Goal: Task Accomplishment & Management: Manage account settings

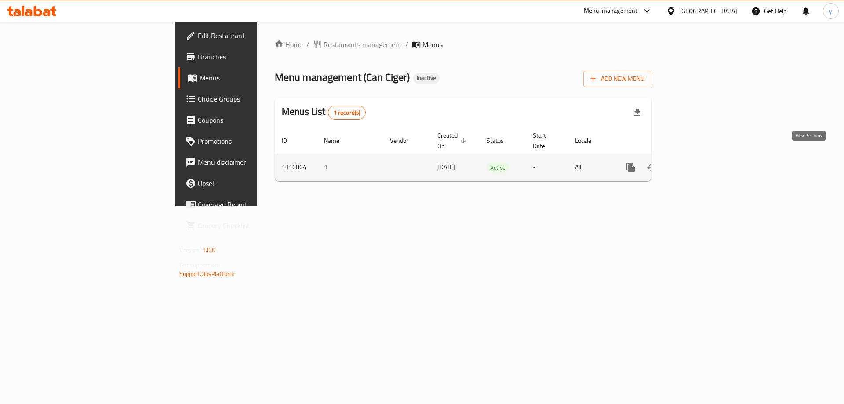
click at [700, 162] on icon "enhanced table" at bounding box center [694, 167] width 11 height 11
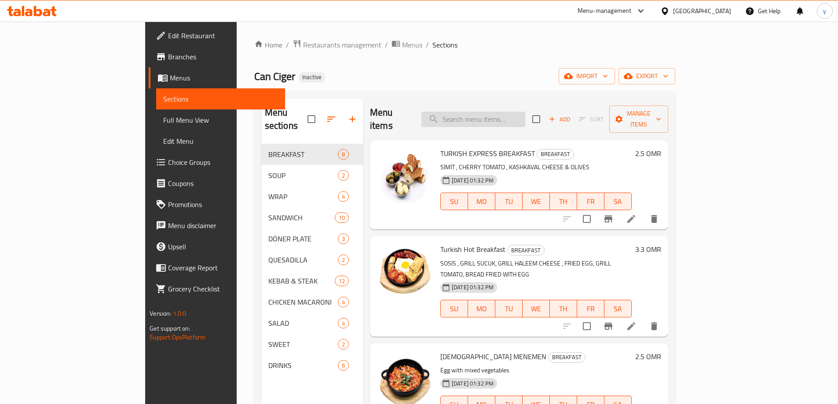
click at [521, 112] on input "search" at bounding box center [473, 119] width 104 height 15
paste input "FETA CHEESE OMELETTE"
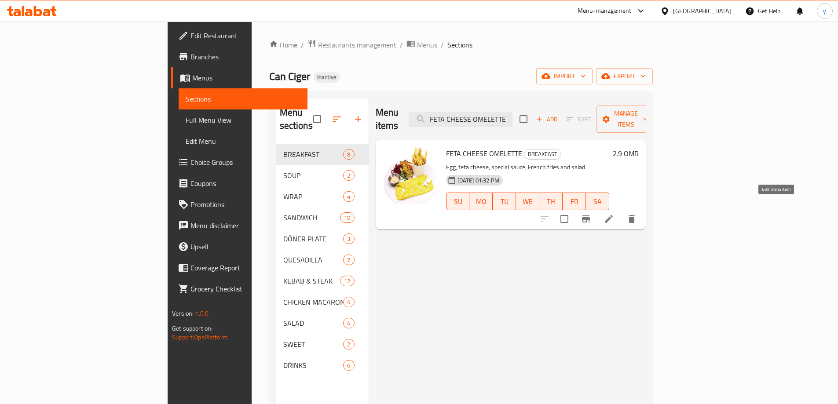
type input "FETA CHEESE OMELETTE"
click at [614, 214] on icon at bounding box center [608, 219] width 11 height 11
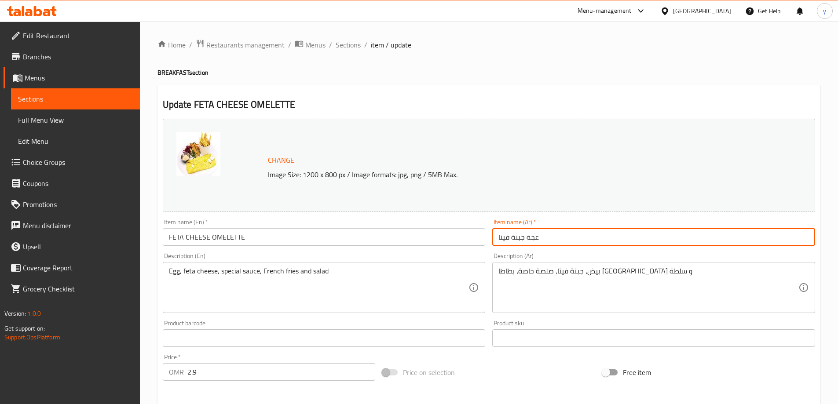
drag, startPoint x: 537, startPoint y: 238, endPoint x: 526, endPoint y: 239, distance: 11.1
click at [526, 239] on input "عجة جبنة فيتا" at bounding box center [653, 237] width 323 height 18
click at [497, 239] on input "جبنة فيتا" at bounding box center [653, 237] width 323 height 18
click at [530, 236] on input "جبنة فيتا" at bounding box center [653, 237] width 323 height 18
click at [493, 237] on input "جبنة فيتا" at bounding box center [653, 237] width 323 height 18
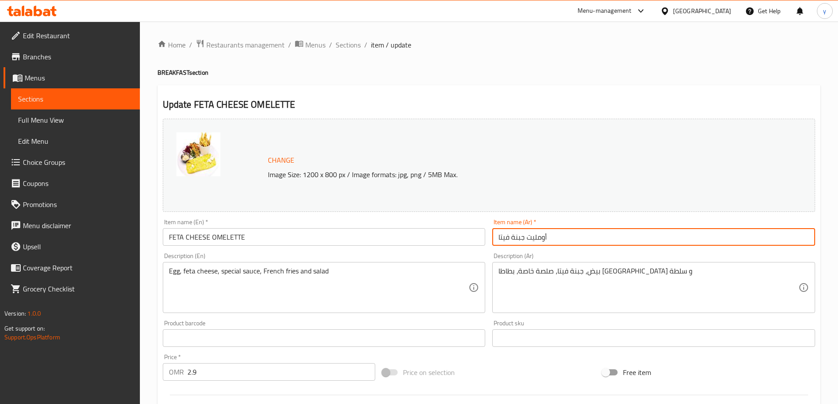
type input "أومليت جبنة فيتا"
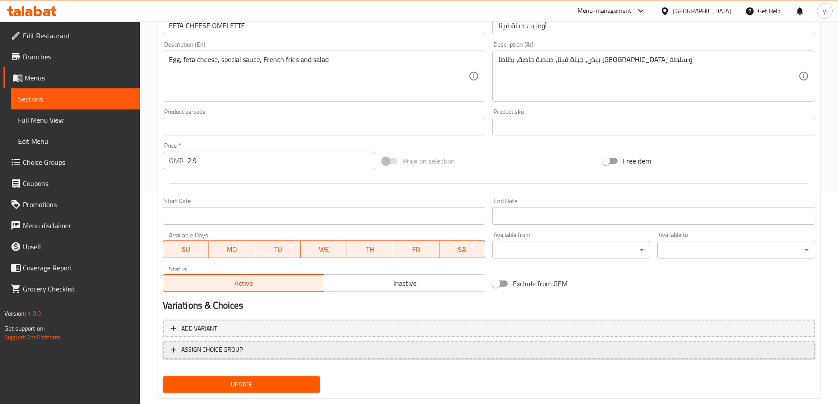
scroll to position [230, 0]
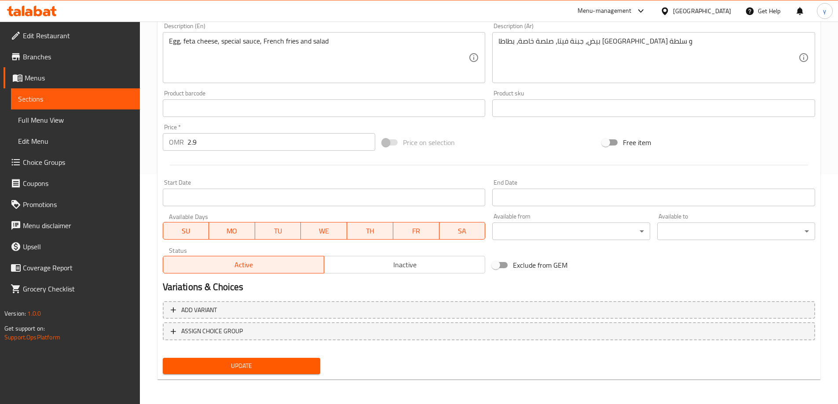
click at [254, 360] on button "Update" at bounding box center [242, 366] width 158 height 16
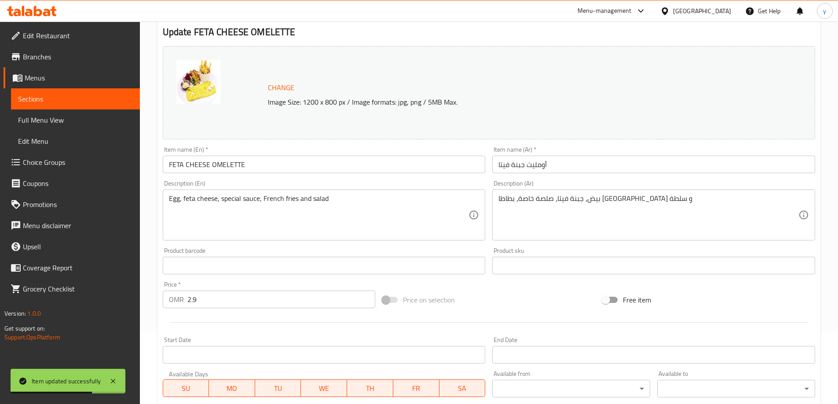
scroll to position [0, 0]
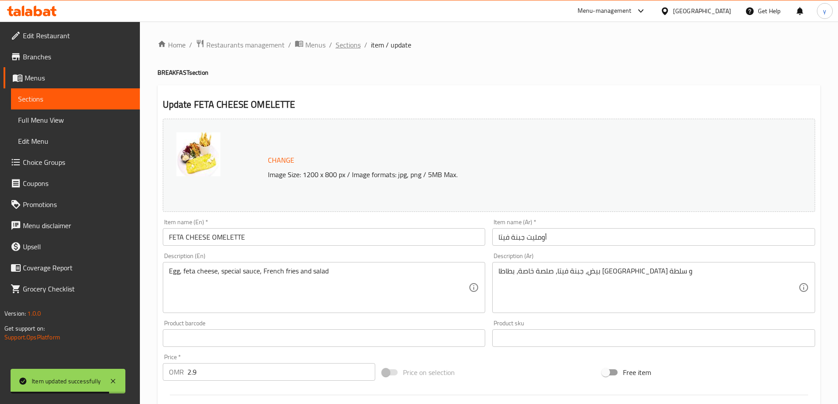
click at [340, 44] on span "Sections" at bounding box center [348, 45] width 25 height 11
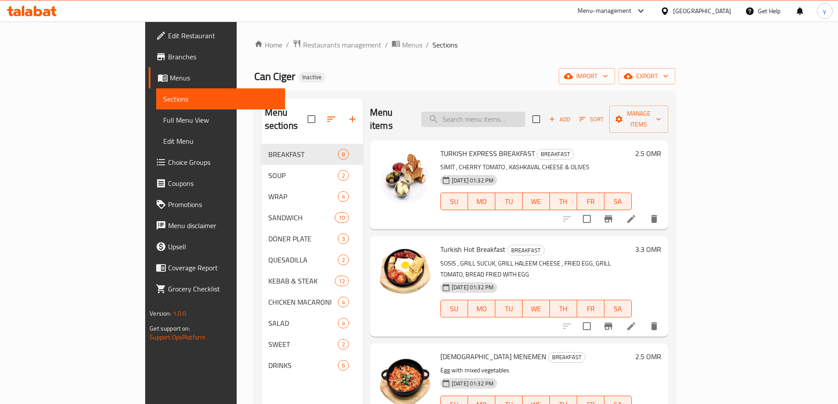
click at [504, 112] on input "search" at bounding box center [473, 119] width 104 height 15
paste input "TURKISH BREAKFAST"
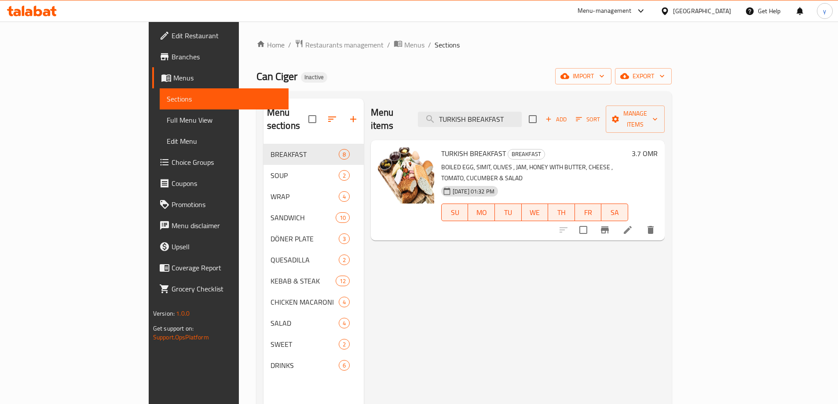
type input "TURKISH BREAKFAST"
click at [633, 225] on icon at bounding box center [627, 230] width 11 height 11
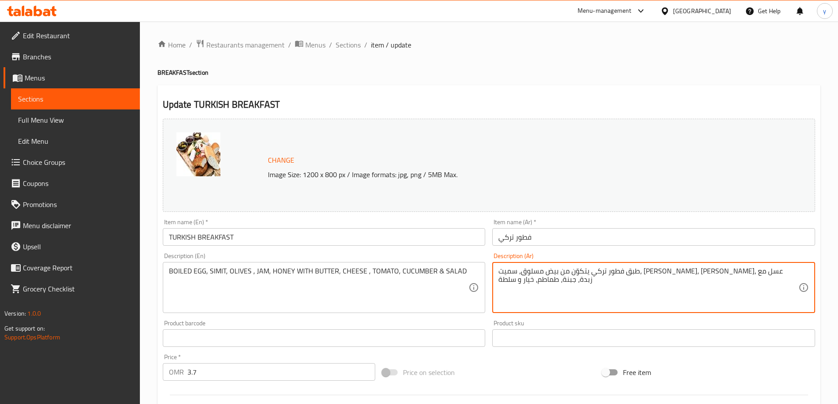
drag, startPoint x: 720, startPoint y: 275, endPoint x: 815, endPoint y: 274, distance: 95.9
click at [499, 274] on textarea "بيض مسلوق، سميت، زيتون، مربى، عسل مع زبدة، جبنة، طماطم، خيار و سلطة" at bounding box center [648, 288] width 300 height 42
click at [498, 270] on div "بيض مسلوق، سميت، زيتون، مربى، عسل مع زبدة، جبنة، طماطم، خيار و سلطة Description…" at bounding box center [653, 287] width 323 height 51
click at [501, 272] on textarea "بيض مسلوق، سميت، زيتون، مربى، عسل مع زبدة، جبنة، طماطم، خيار و سلطة" at bounding box center [648, 288] width 300 height 42
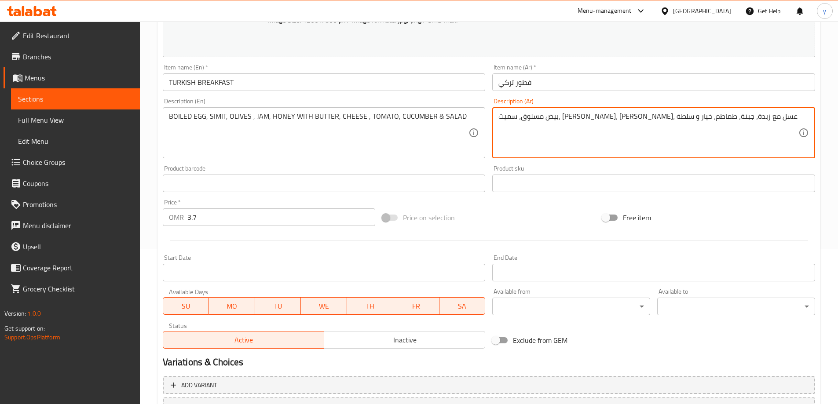
scroll to position [230, 0]
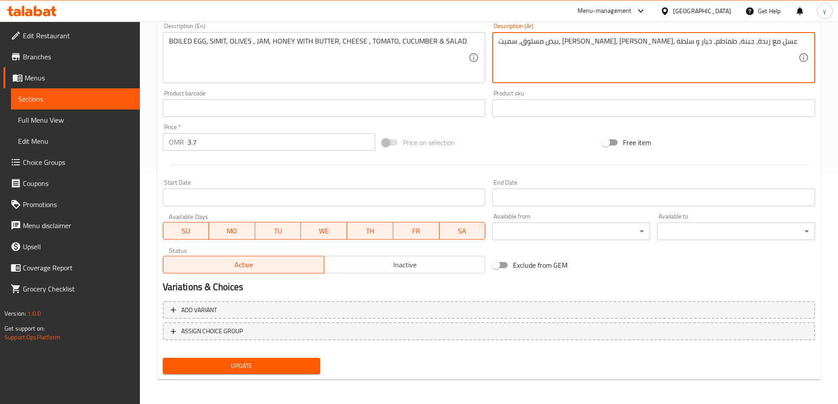
type textarea "بيض مسلوق، سميت، زيتون، مربى، عسل مع زبدة، جبنة، طماطم، خيار و سلطة"
click at [283, 364] on span "Update" at bounding box center [242, 366] width 144 height 11
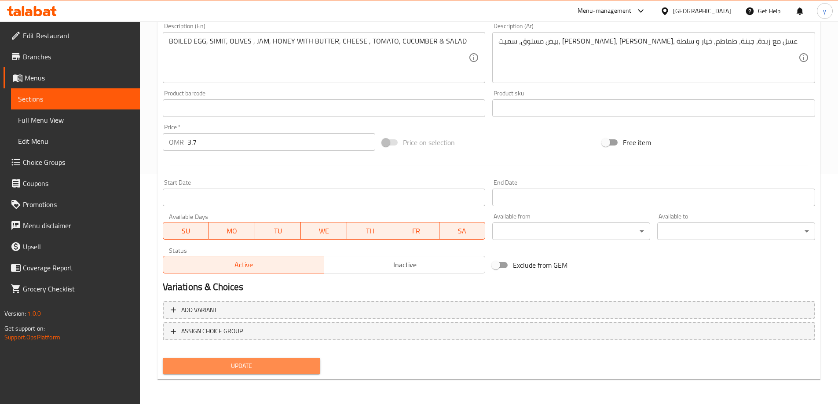
click at [262, 365] on span "Update" at bounding box center [242, 366] width 144 height 11
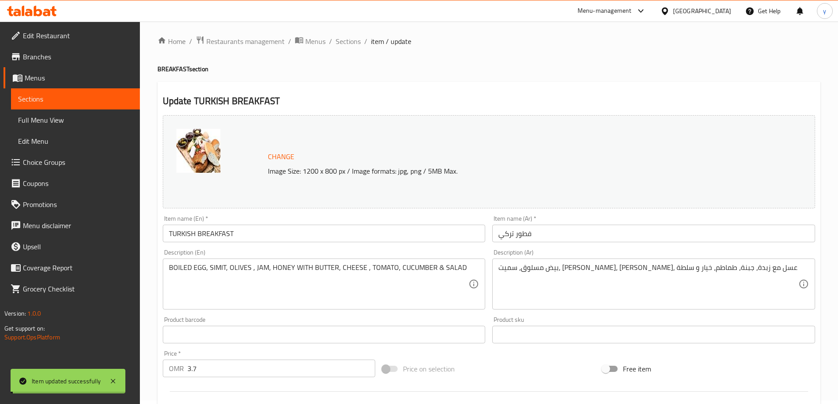
scroll to position [0, 0]
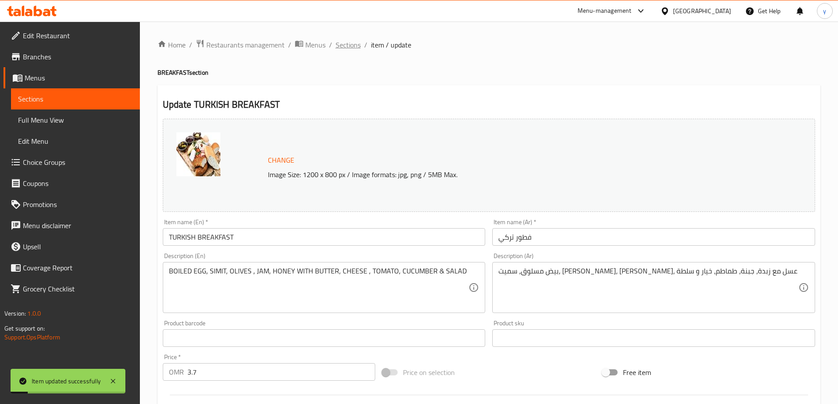
click at [339, 44] on span "Sections" at bounding box center [348, 45] width 25 height 11
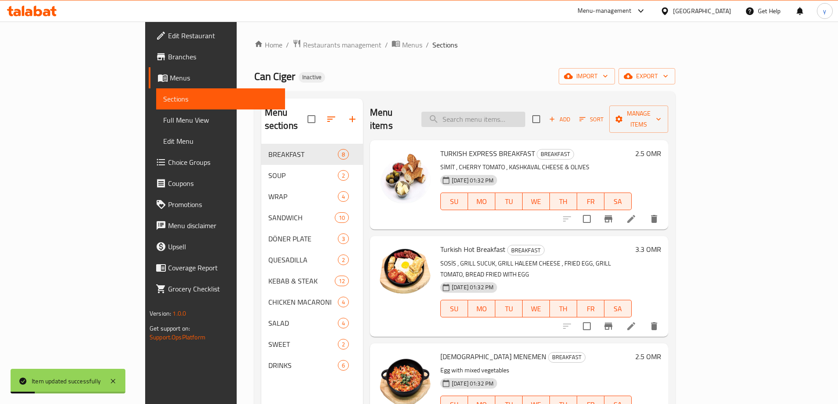
click at [497, 117] on input "search" at bounding box center [473, 119] width 104 height 15
paste input "FETA CHEESE OMELETTE"
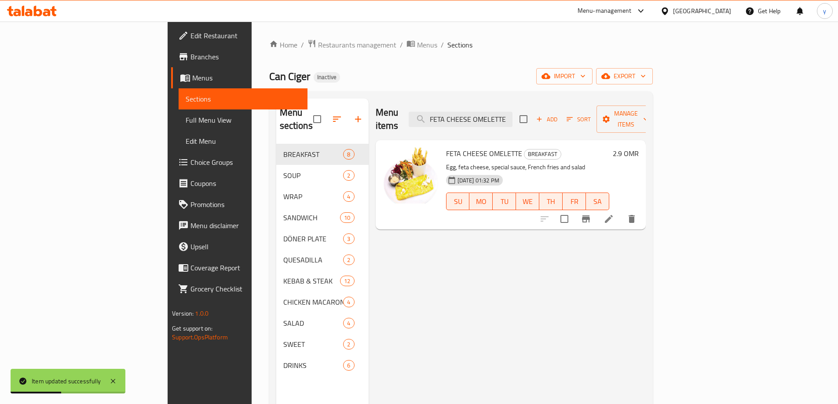
type input "FETA CHEESE OMELETTE"
click at [613, 215] on icon at bounding box center [609, 219] width 8 height 8
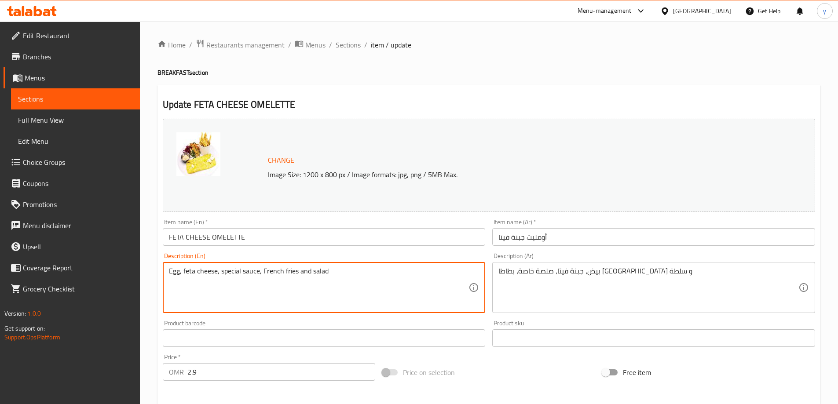
drag, startPoint x: 196, startPoint y: 273, endPoint x: 184, endPoint y: 277, distance: 12.8
type textarea "Egg, cheese, special sauce, French fries and salad"
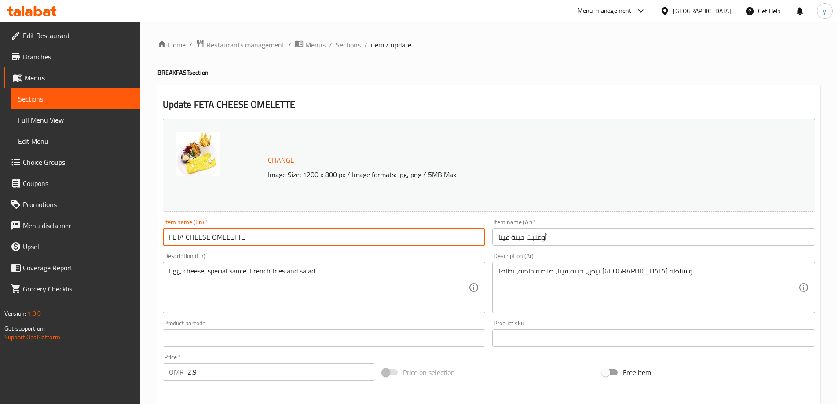
drag, startPoint x: 246, startPoint y: 236, endPoint x: 137, endPoint y: 228, distance: 108.9
click at [137, 228] on div "Edit Restaurant Branches Menus Sections Full Menu View Edit Menu Choice Groups …" at bounding box center [419, 328] width 838 height 613
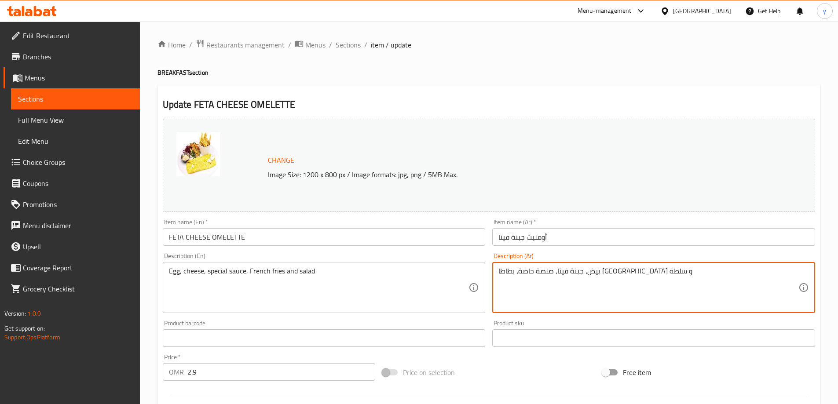
drag, startPoint x: 613, startPoint y: 275, endPoint x: 601, endPoint y: 280, distance: 12.4
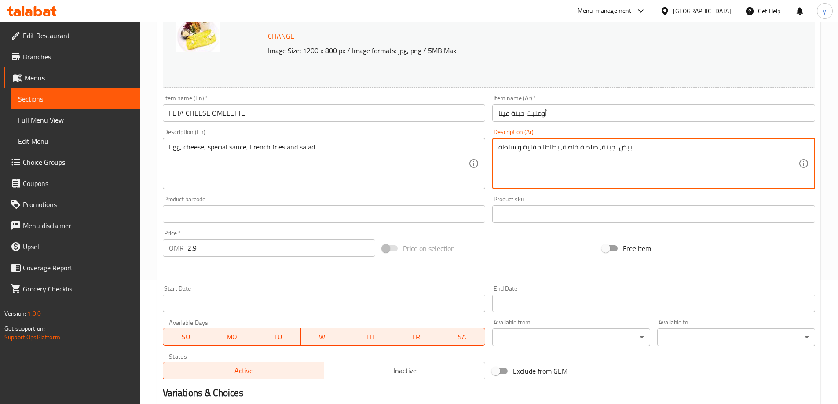
scroll to position [230, 0]
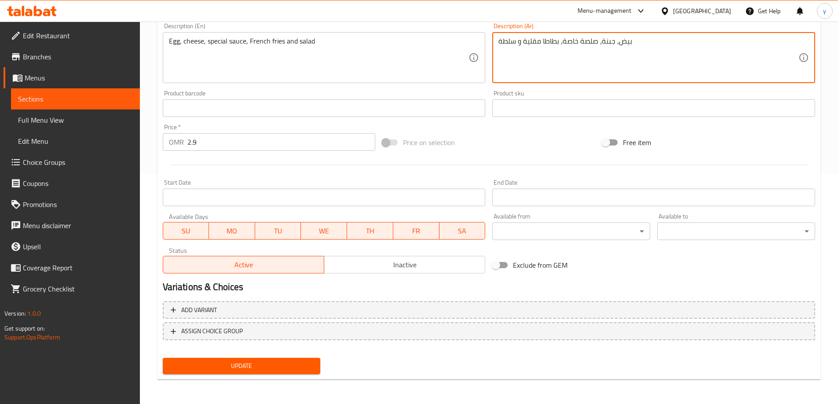
type textarea "بيض، جبنة، صلصة خاصة، بطاطا مقلية و سلطة"
click at [234, 363] on span "Update" at bounding box center [242, 366] width 144 height 11
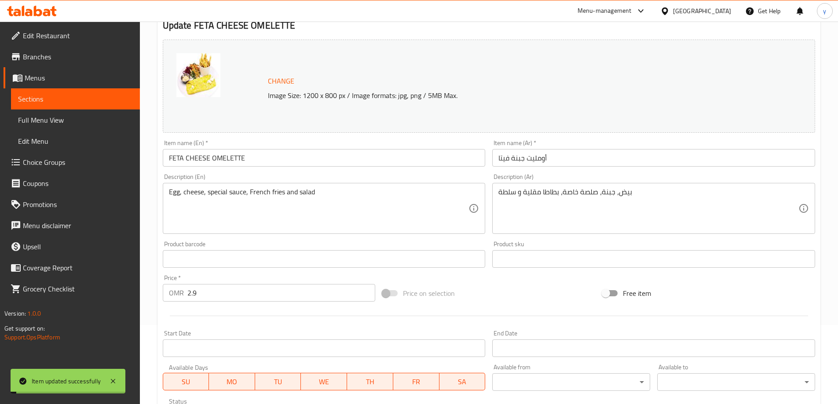
scroll to position [0, 0]
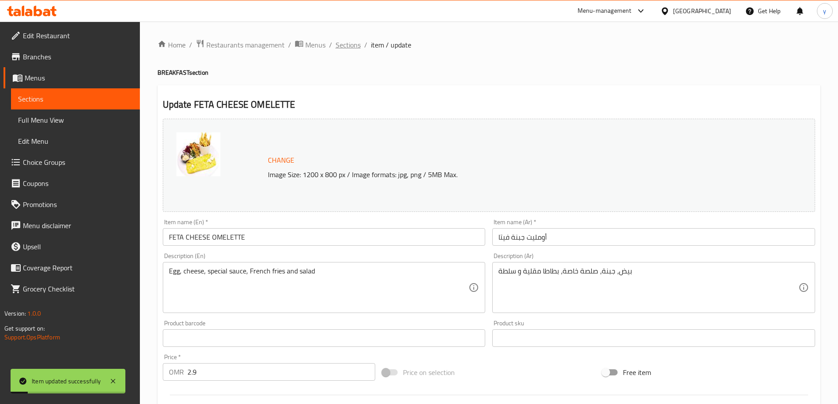
click at [343, 47] on span "Sections" at bounding box center [348, 45] width 25 height 11
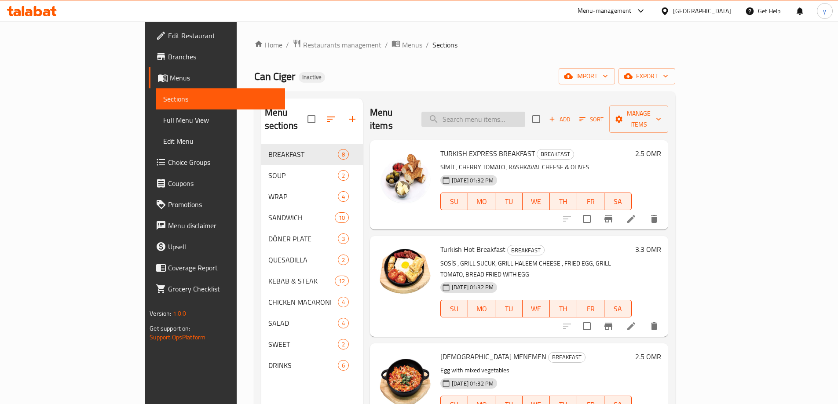
click at [523, 115] on input "search" at bounding box center [473, 119] width 104 height 15
paste input "CAN CIĞER SPECIAL OMELET"
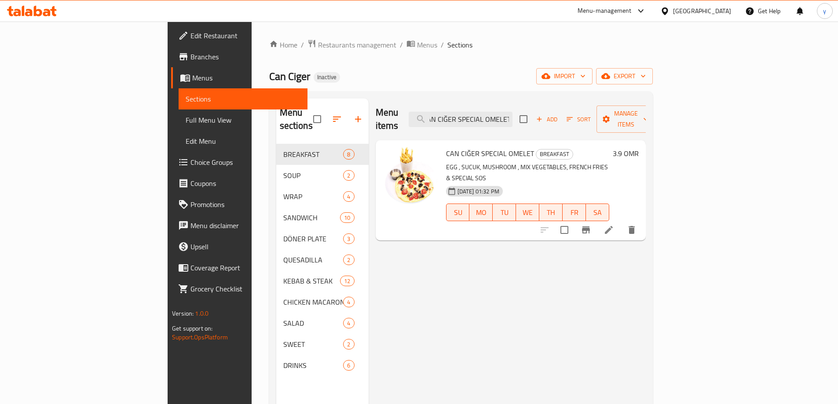
type input "CAN CIĞER SPECIAL OMELET"
click at [614, 225] on icon at bounding box center [608, 230] width 11 height 11
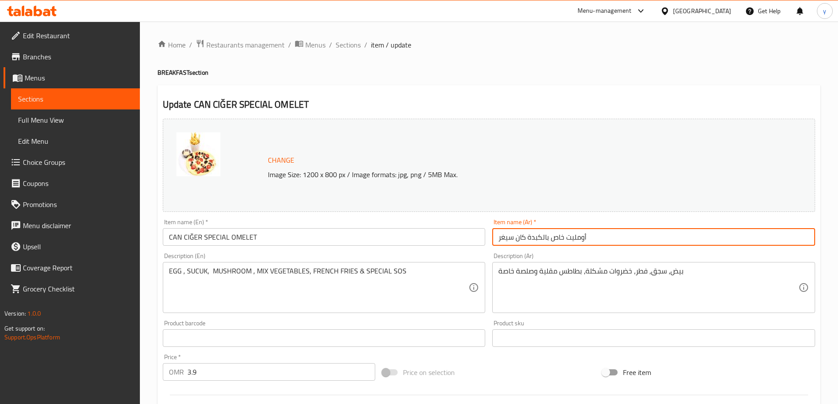
drag, startPoint x: 597, startPoint y: 242, endPoint x: 434, endPoint y: 228, distance: 163.8
click at [434, 228] on div "Change Image Size: 1200 x 800 px / Image formats: jpg, png / 5MB Max. Item name…" at bounding box center [488, 311] width 659 height 392
paste input "كان سيغر خاص"
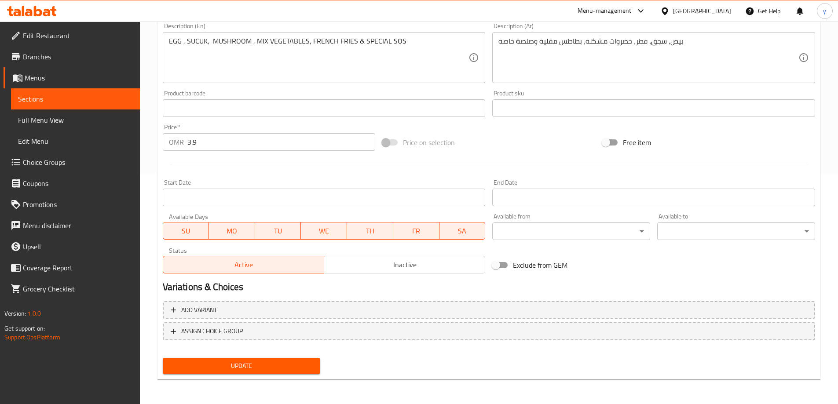
type input "أومليت كان سيغر خاص"
click at [278, 365] on span "Update" at bounding box center [242, 366] width 144 height 11
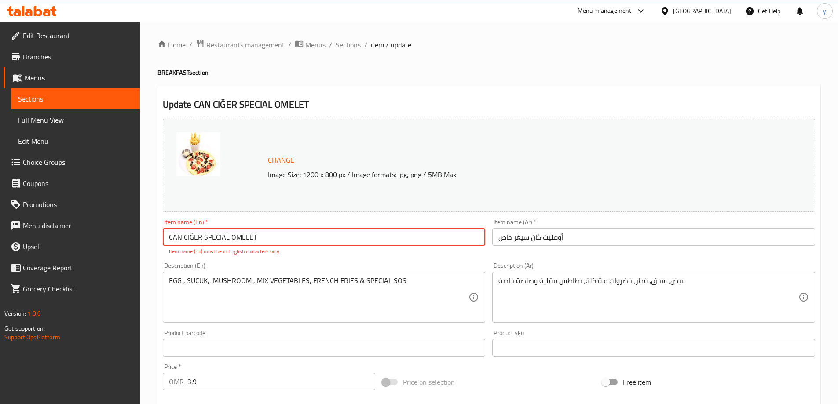
click at [193, 238] on input "CAN CIĞER SPECIAL OMELET" at bounding box center [324, 237] width 323 height 18
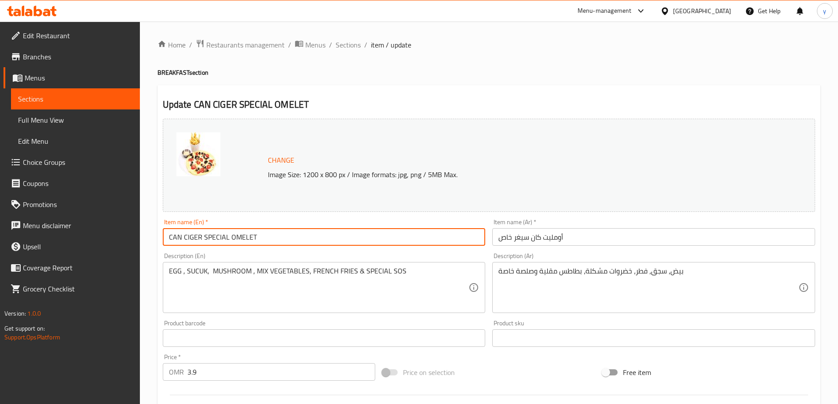
scroll to position [230, 0]
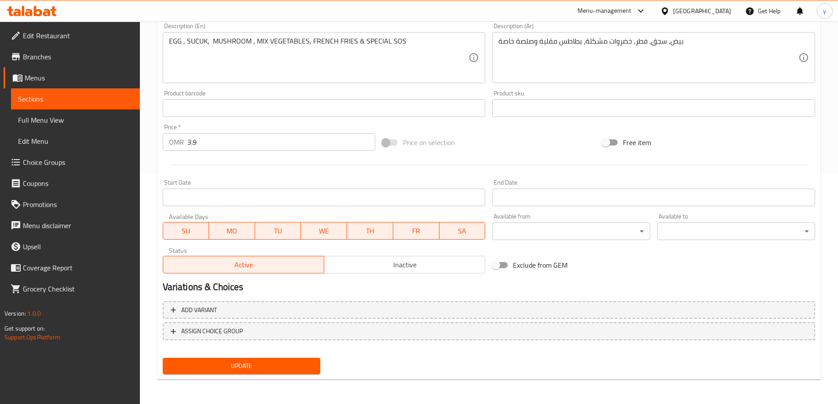
type input "CAN CIGER SPECIAL OMELET"
click at [267, 373] on button "Update" at bounding box center [242, 366] width 158 height 16
click at [251, 370] on span "Update" at bounding box center [242, 366] width 144 height 11
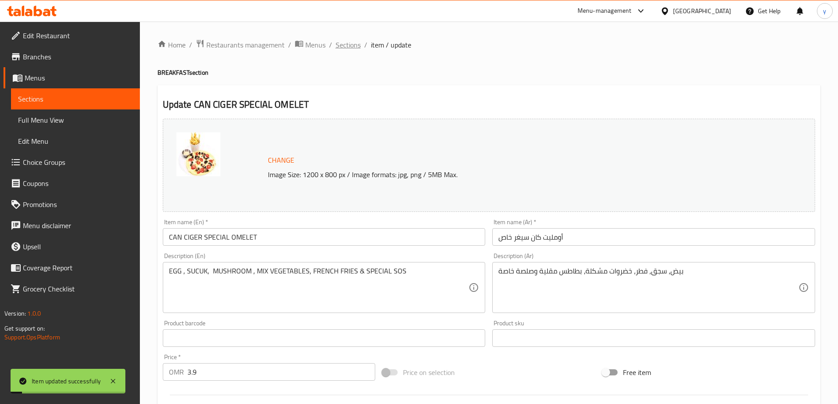
click at [346, 42] on span "Sections" at bounding box center [348, 45] width 25 height 11
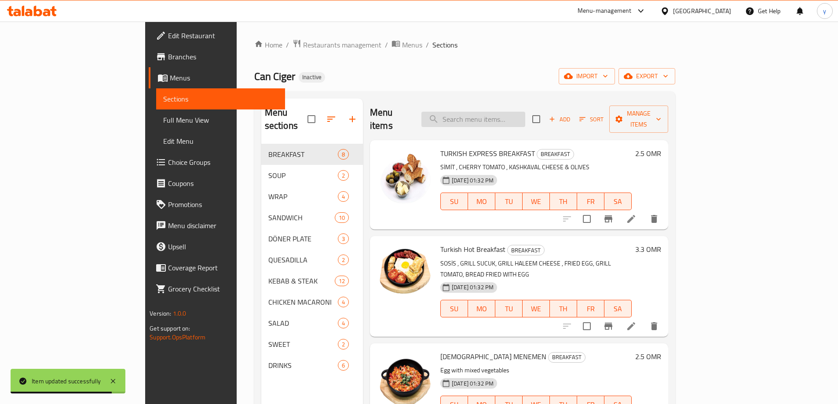
click at [520, 117] on input "search" at bounding box center [473, 119] width 104 height 15
paste input "CHICKEN WRAP DÖNER WITH FRIES"
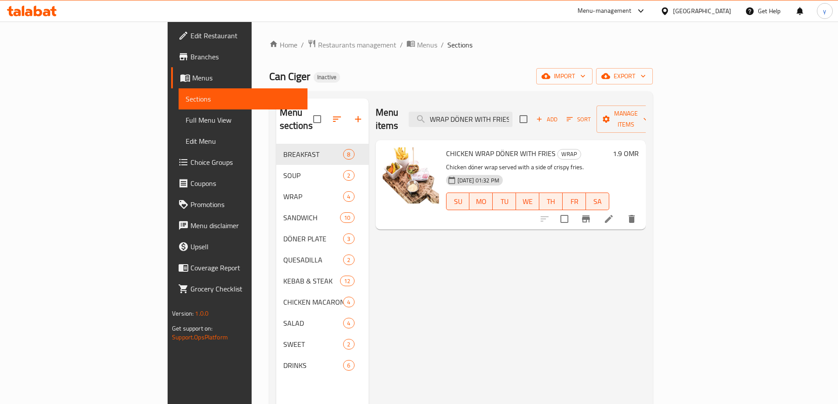
type input "CHICKEN WRAP DÖNER WITH FRIES"
click at [614, 214] on icon at bounding box center [608, 219] width 11 height 11
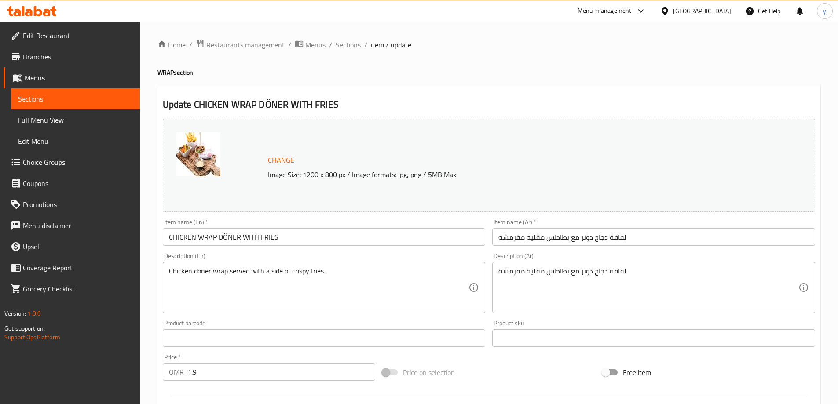
click at [225, 237] on input "CHICKEN WRAP DÖNER WITH FRIES" at bounding box center [324, 237] width 323 height 18
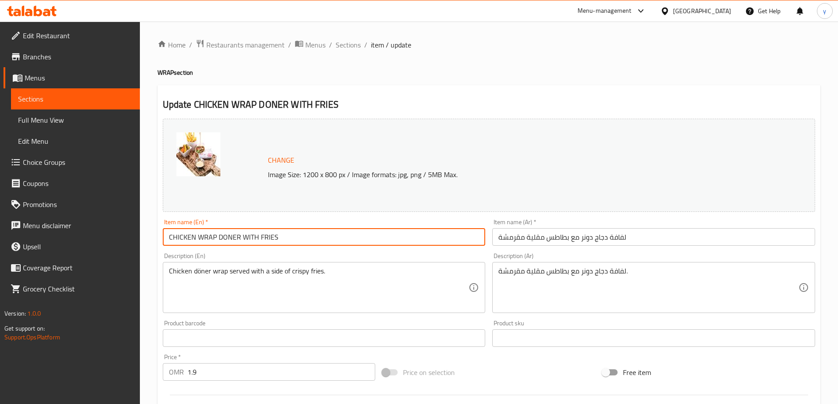
type input "CHICKEN WRAP DONER WITH FRIES"
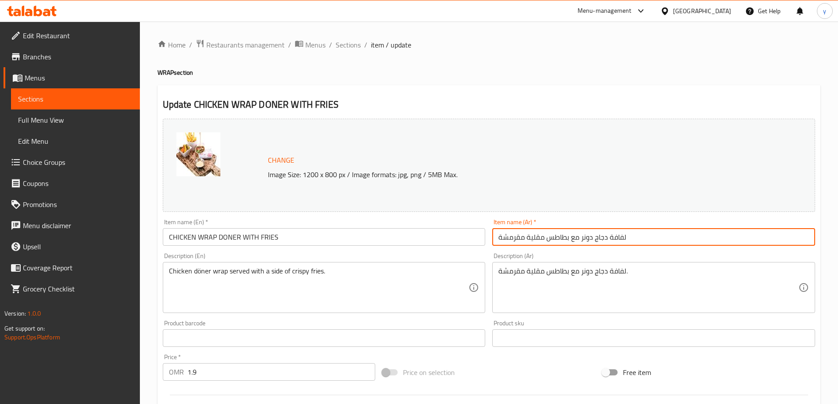
drag, startPoint x: 525, startPoint y: 241, endPoint x: 495, endPoint y: 240, distance: 30.4
click at [495, 240] on input "لفافة دجاج دونر مع بطاطس مقلية مقرمشة" at bounding box center [653, 237] width 323 height 18
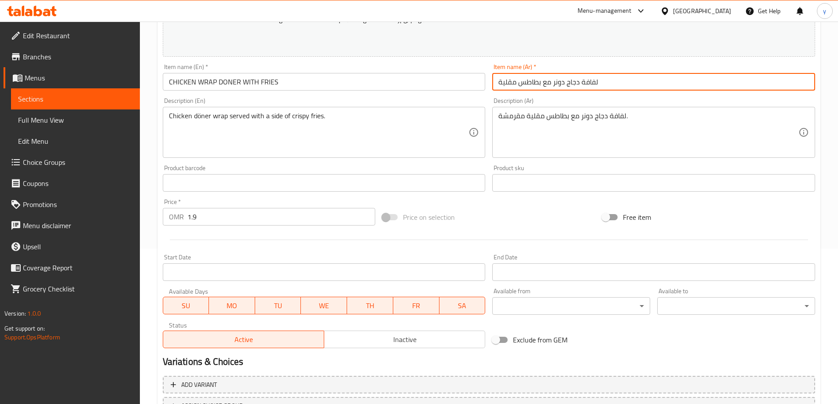
scroll to position [230, 0]
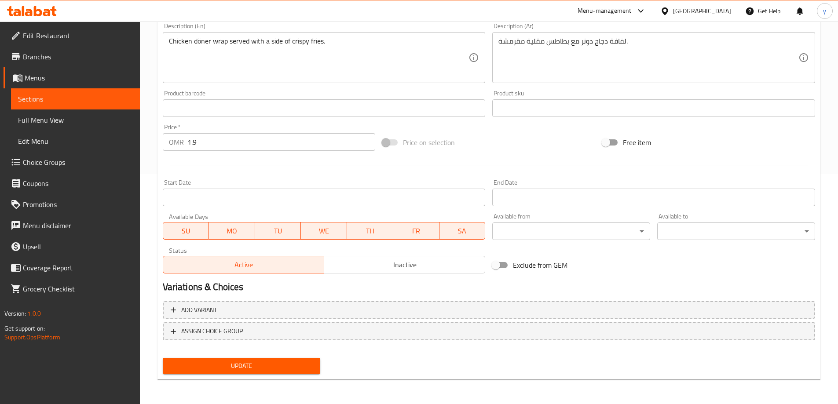
type input "لفافة دجاج دونر مع بطاطس مقلية"
click at [236, 371] on span "Update" at bounding box center [242, 366] width 144 height 11
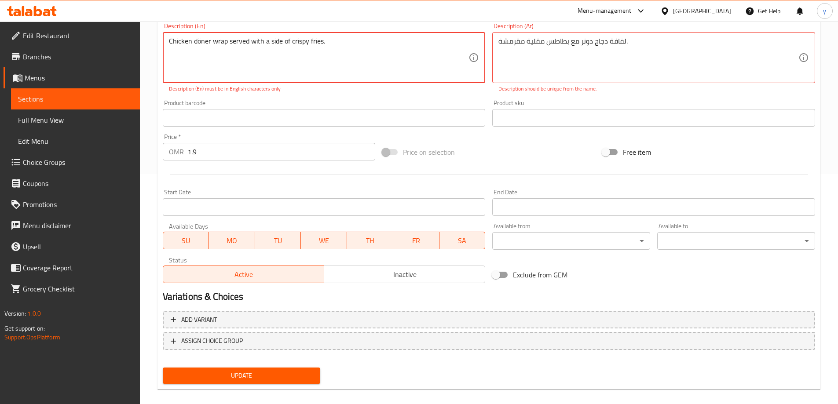
click at [198, 43] on textarea "Chicken döner wrap served with a side of crispy fries." at bounding box center [319, 58] width 300 height 42
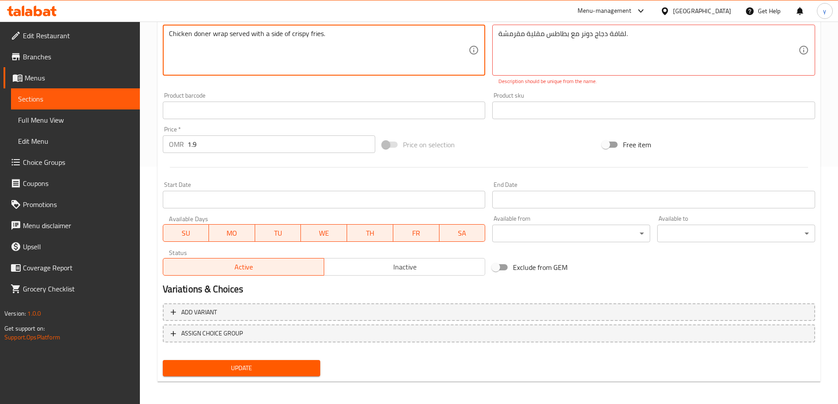
scroll to position [240, 0]
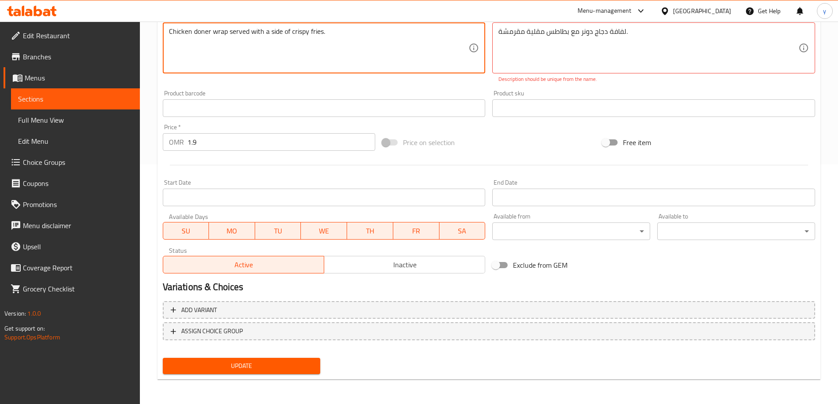
type textarea "Chicken doner wrap served with a side of crispy fries."
click at [233, 367] on span "Update" at bounding box center [242, 366] width 144 height 11
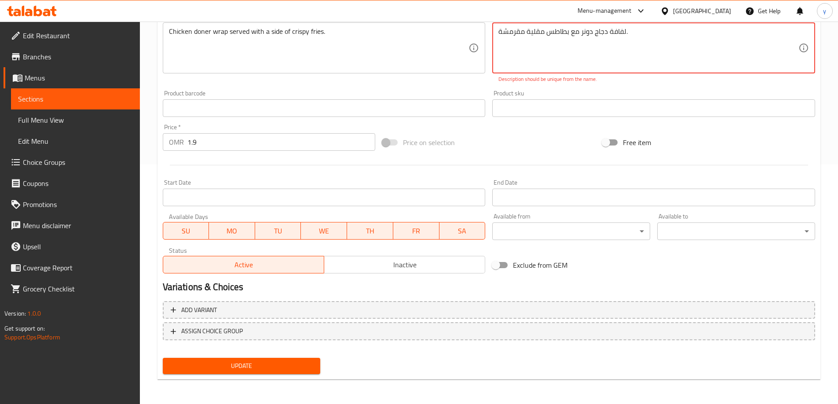
drag, startPoint x: 610, startPoint y: 34, endPoint x: 625, endPoint y: 39, distance: 16.7
click at [625, 39] on textarea "لفافة دجاج دونر مع بطاطس مقلية مقرمشة." at bounding box center [648, 48] width 300 height 42
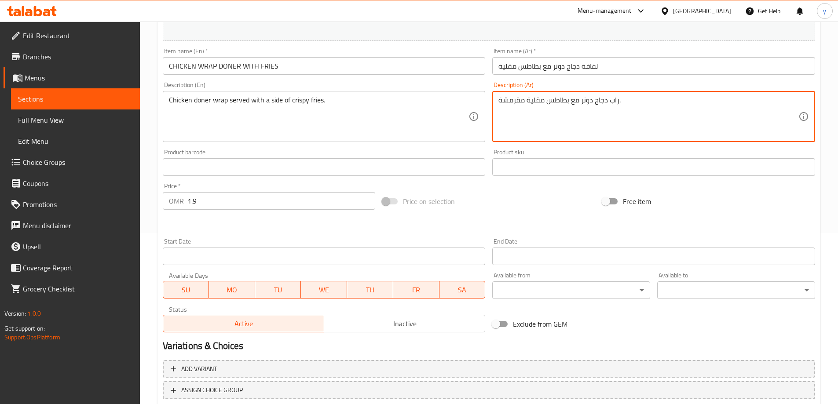
scroll to position [98, 0]
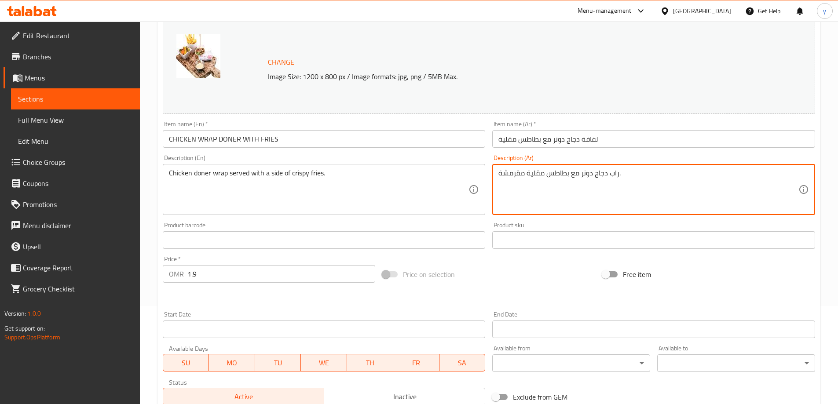
type textarea "راب دجاج دونر مع بطاطس مقلية مقرمشة."
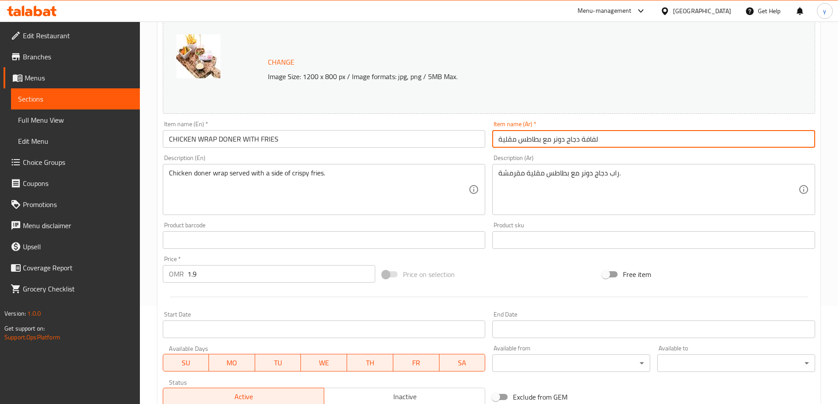
drag, startPoint x: 581, startPoint y: 140, endPoint x: 597, endPoint y: 144, distance: 16.9
click at [597, 144] on input "لفافة دجاج دونر مع بطاطس مقلية" at bounding box center [653, 139] width 323 height 18
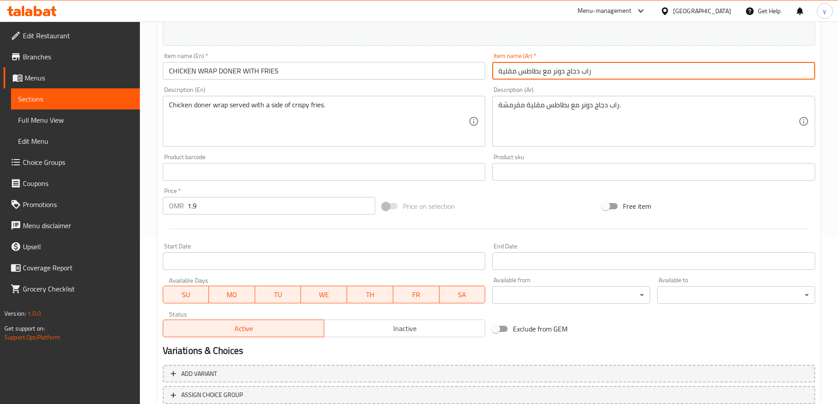
scroll to position [230, 0]
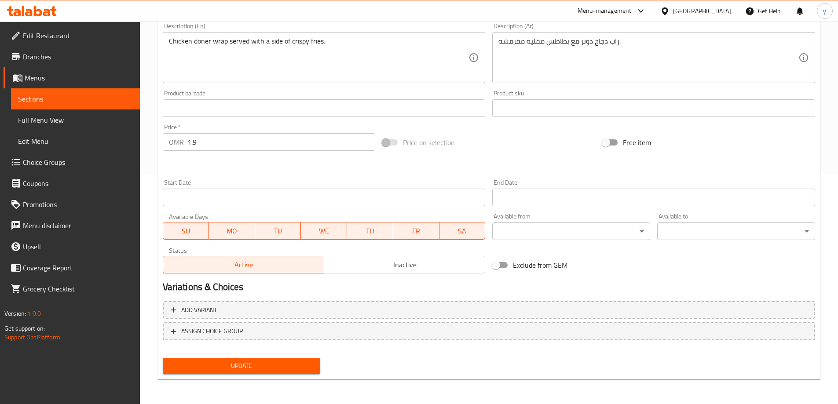
type input "راب دجاج دونر مع بطاطس مقلية"
click at [302, 365] on span "Update" at bounding box center [242, 366] width 144 height 11
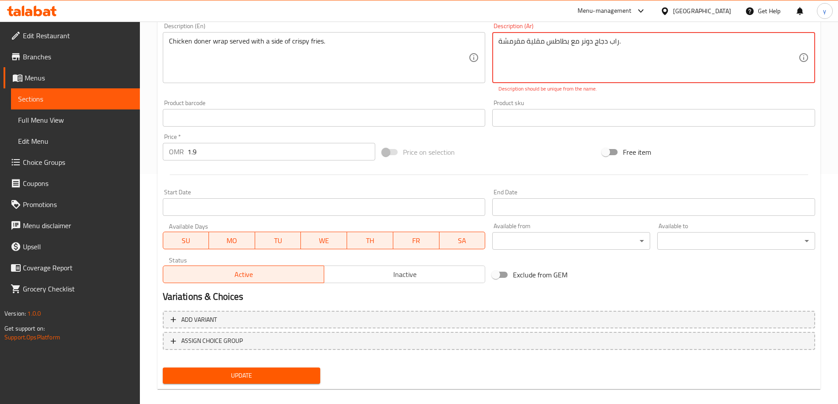
click at [581, 45] on textarea "راب دجاج دونر مع بطاطس مقلية مقرمشة." at bounding box center [648, 58] width 300 height 42
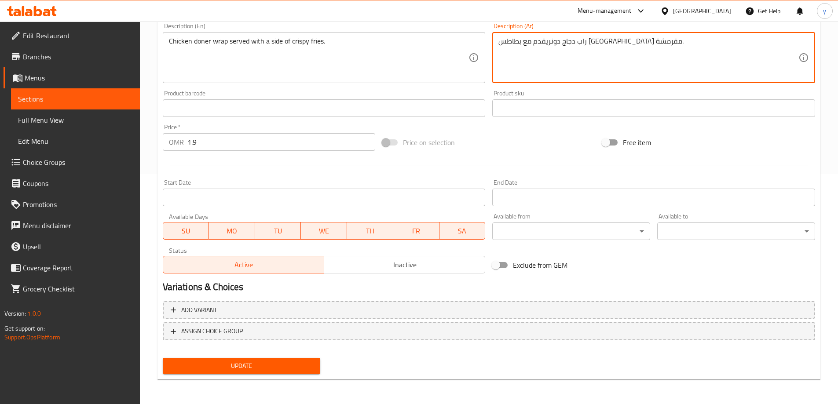
click at [595, 44] on textarea "راب دجاج دونريقدم مع بطاطس مقلية مقرمشة." at bounding box center [648, 58] width 300 height 42
click at [571, 44] on textarea "راب دجاج دونر يقدم مع بطاطس مقلية مقرمشة." at bounding box center [648, 58] width 300 height 42
type textarea "راب دجاج دونر يقدم مع بطاطس مقلية مقرمشة."
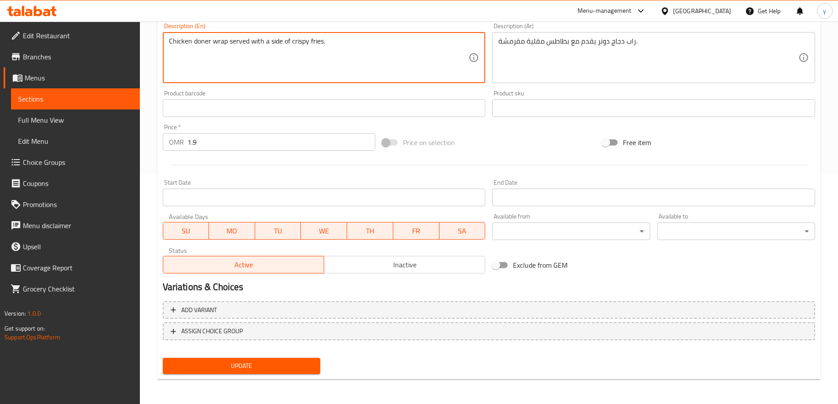
drag, startPoint x: 332, startPoint y: 44, endPoint x: 120, endPoint y: 42, distance: 211.6
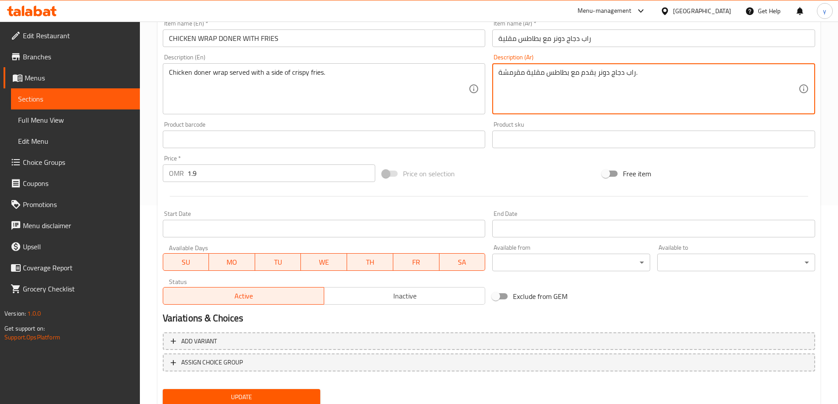
type input "ذ"
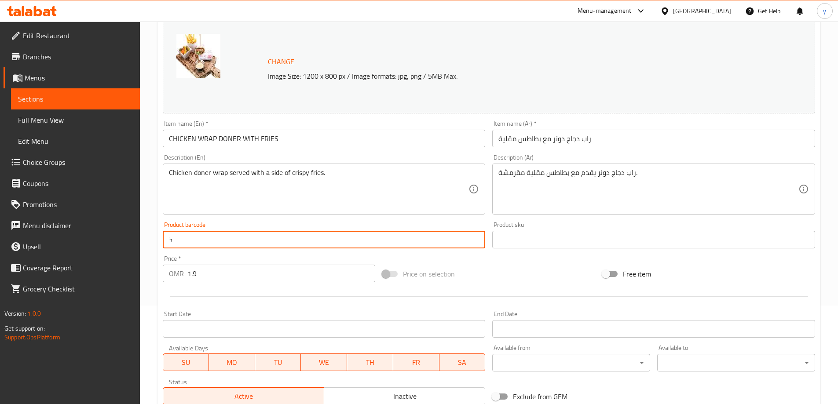
scroll to position [98, 0]
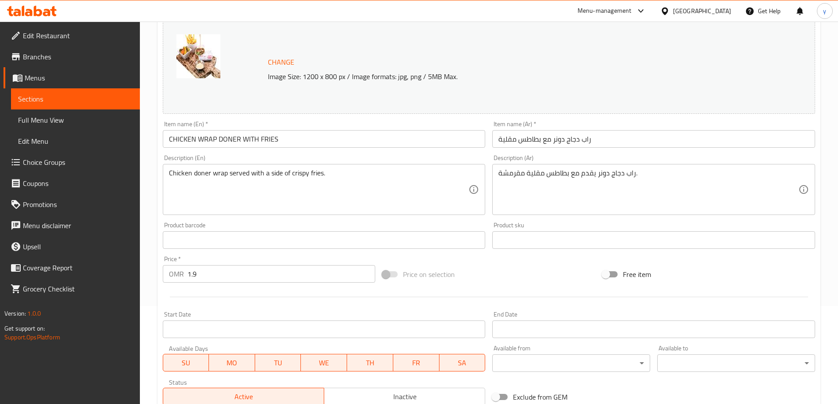
click at [156, 245] on div "Home / Restaurants management / Menus / Sections / item / update WRAP section U…" at bounding box center [489, 229] width 698 height 613
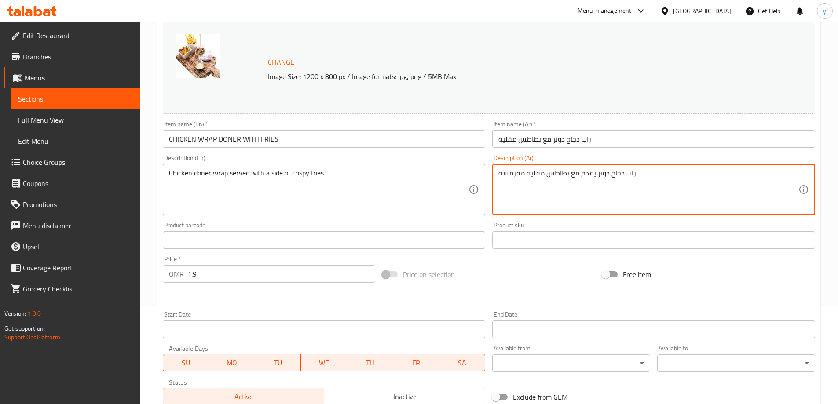
click at [566, 172] on textarea "راب دجاج دونر يقدم مع بطاطس مقلية مقرمشة." at bounding box center [648, 190] width 300 height 42
click at [570, 176] on textarea "راب دجاج دونر يقدم مع بطاطس مقلية مقرمشة." at bounding box center [648, 190] width 300 height 42
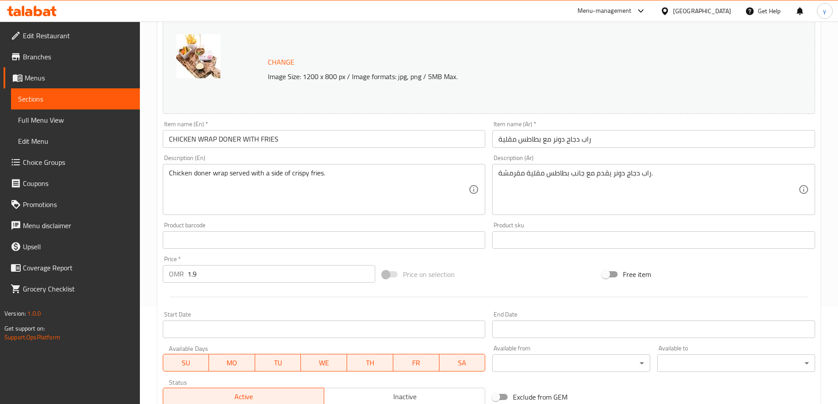
click at [568, 175] on textarea "راب دجاج دونر يقدم مع جانب بطاطس مقلية مقرمشة." at bounding box center [648, 190] width 300 height 42
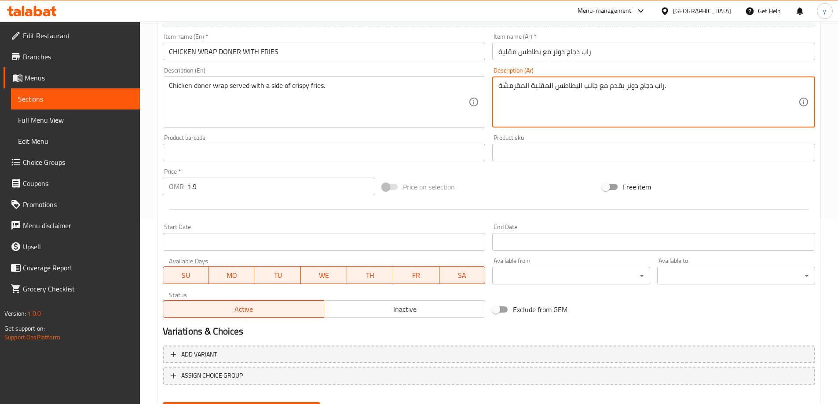
scroll to position [230, 0]
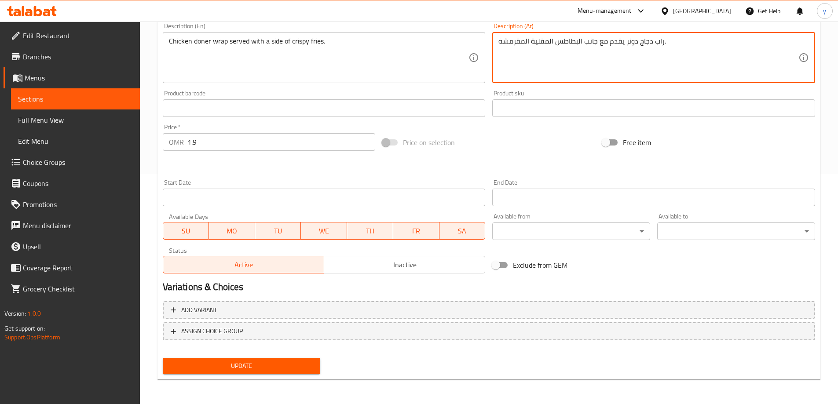
click at [582, 44] on textarea "راب دجاج دونر يقدم مع جانب البطاطس المقلية المقرمشة." at bounding box center [648, 58] width 300 height 42
click at [581, 47] on textarea "راب دجاج دونر يقدم مع جانب من البطاطس المقلية المقرمشة." at bounding box center [648, 58] width 300 height 42
click at [579, 42] on textarea "راب دجاج دونر يقدم مع جانب من ابطاطس المقلية المقرمشة." at bounding box center [648, 58] width 300 height 42
click at [552, 45] on textarea "راب دجاج دونر يقدم مع جانب من بطاطس المقلية المقرمشة." at bounding box center [648, 58] width 300 height 42
click at [528, 46] on textarea "راب دجاج دونر يقدم مع جانب من بطاطس مقلية المقرمشة." at bounding box center [648, 58] width 300 height 42
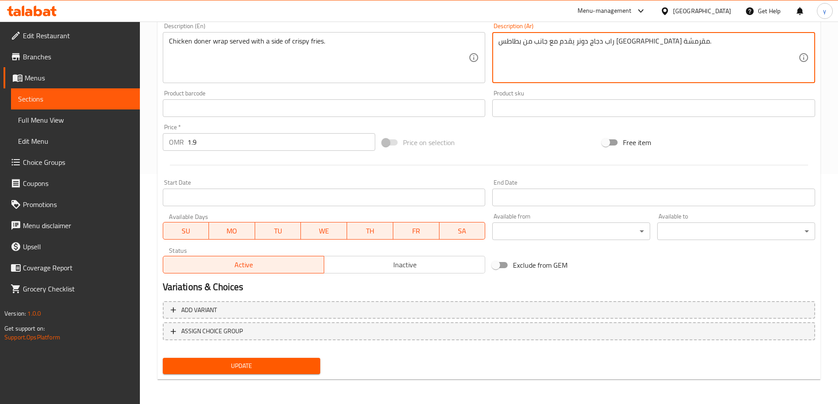
type textarea "راب دجاج دونر يقدم مع جانب من بطاطس مقلية مقرمشة."
click at [265, 361] on span "Update" at bounding box center [242, 366] width 144 height 11
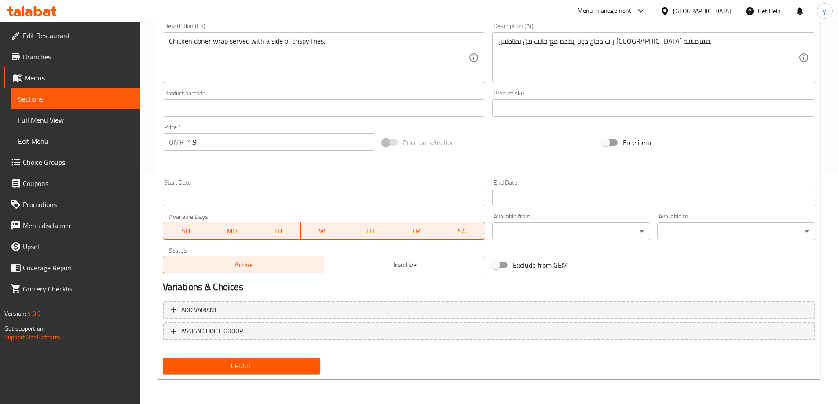
click at [273, 374] on button "Update" at bounding box center [242, 366] width 158 height 16
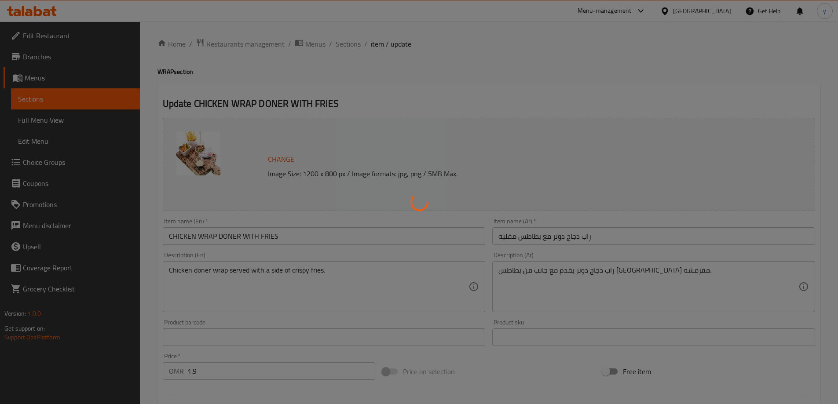
scroll to position [0, 0]
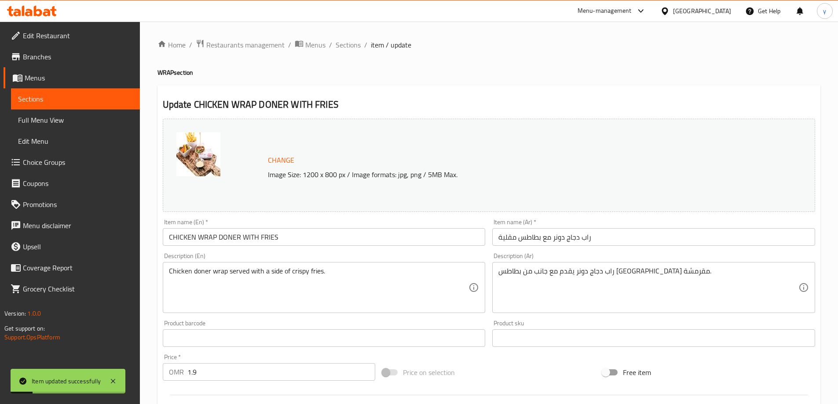
click at [352, 48] on span "Sections" at bounding box center [348, 45] width 25 height 11
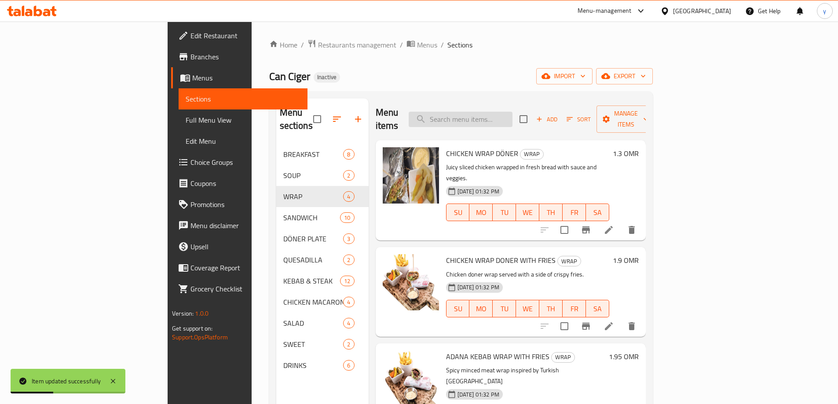
click at [512, 117] on input "search" at bounding box center [461, 119] width 104 height 15
paste input "LENTIL SOUP"
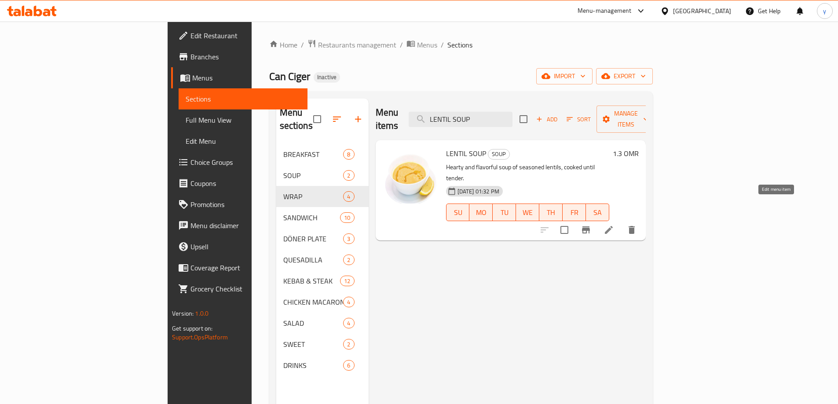
type input "LENTIL SOUP"
click at [614, 225] on icon at bounding box center [608, 230] width 11 height 11
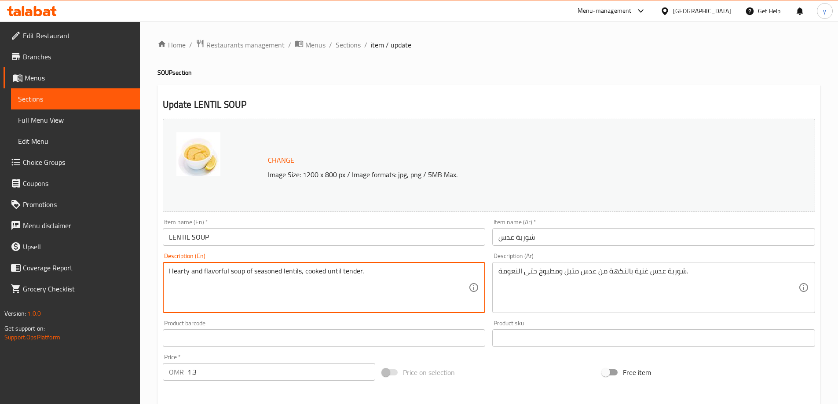
drag, startPoint x: 364, startPoint y: 278, endPoint x: 301, endPoint y: 283, distance: 63.5
type textarea "Hearty and flavorful soup of seasoned lentils."
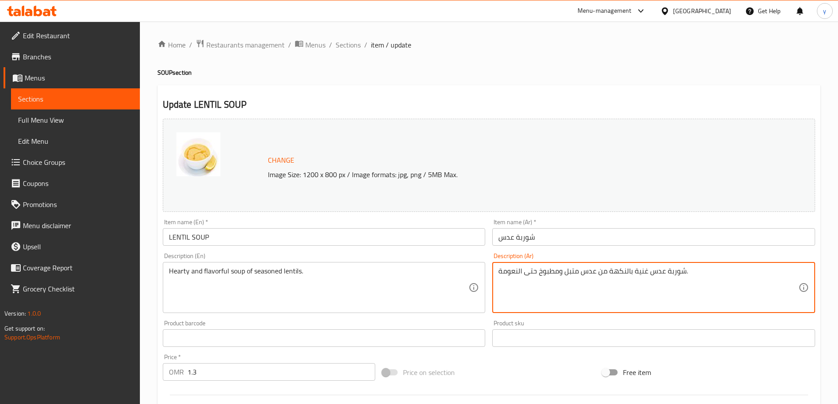
drag, startPoint x: 562, startPoint y: 276, endPoint x: 497, endPoint y: 277, distance: 65.5
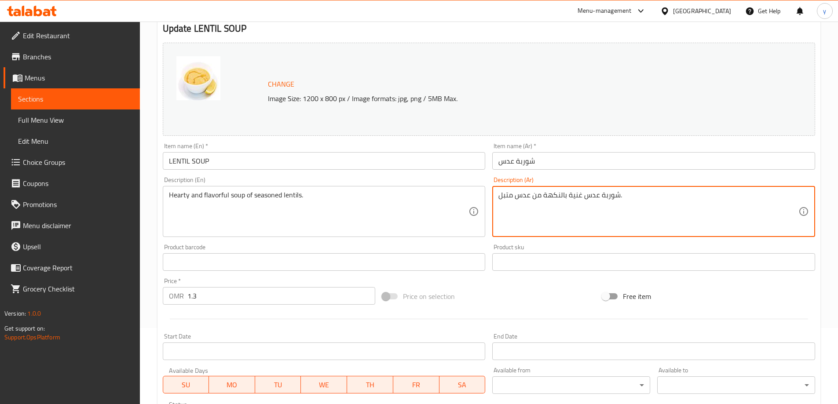
scroll to position [230, 0]
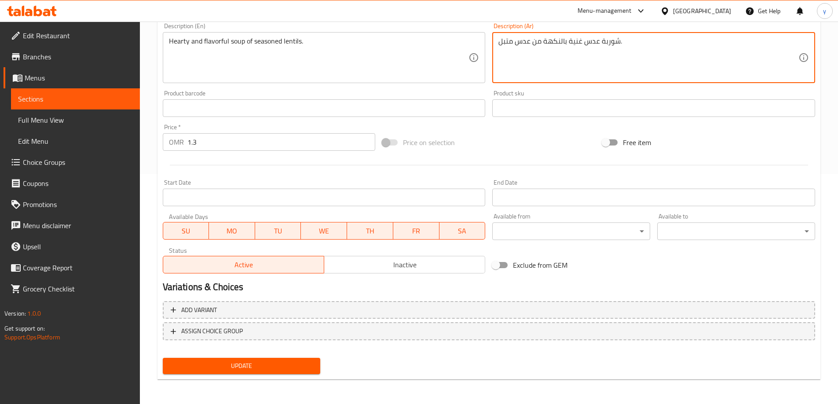
type textarea "شوربة عدس غنية بالنكهة من عدس متبل."
click at [278, 364] on span "Update" at bounding box center [242, 366] width 144 height 11
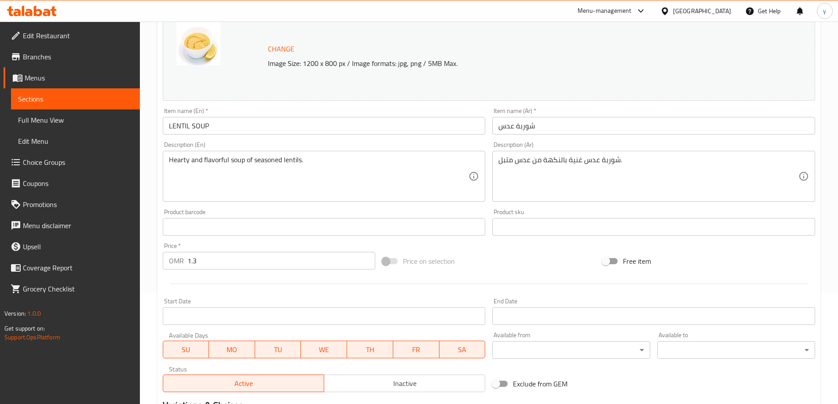
scroll to position [10, 0]
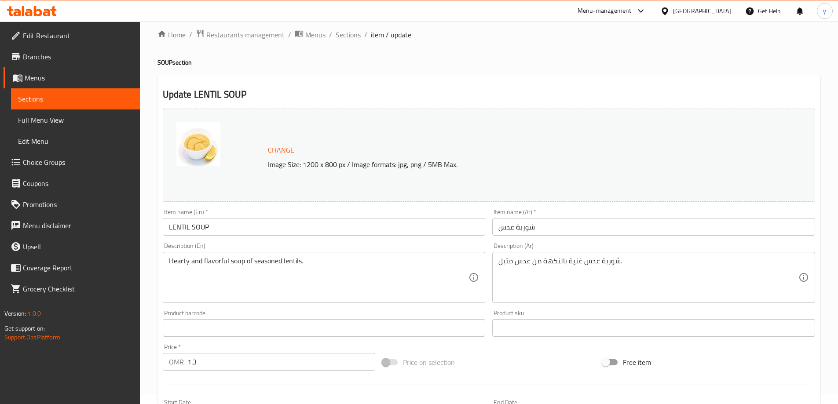
click at [349, 36] on span "Sections" at bounding box center [348, 34] width 25 height 11
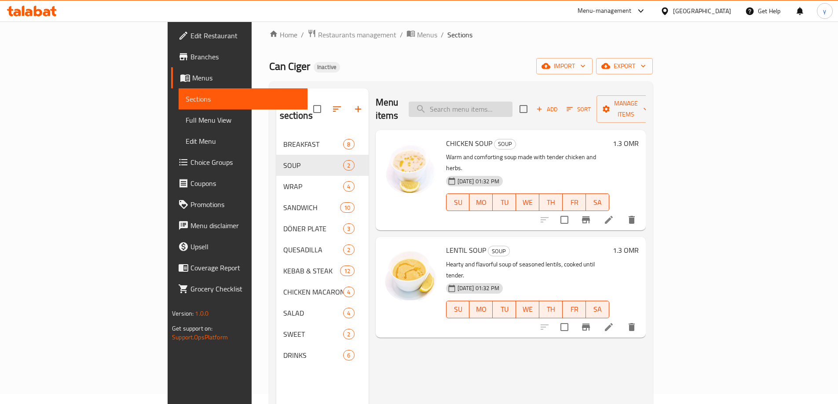
click at [512, 108] on input "search" at bounding box center [461, 109] width 104 height 15
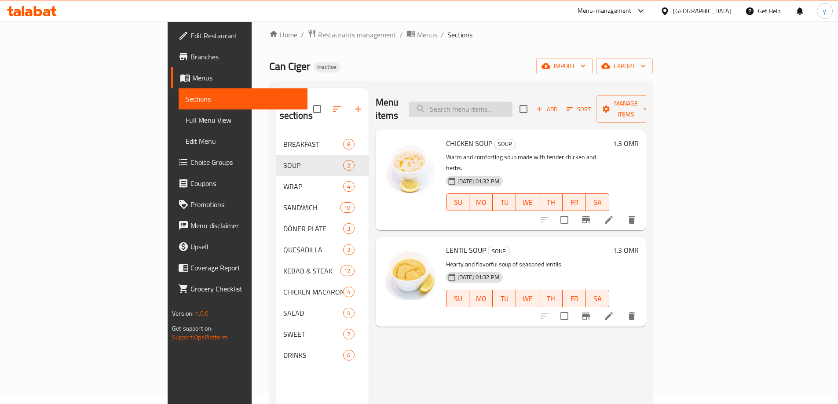
click at [512, 106] on input "search" at bounding box center [461, 109] width 104 height 15
paste input "ADANA KEBAB WRAP WITH FRIES"
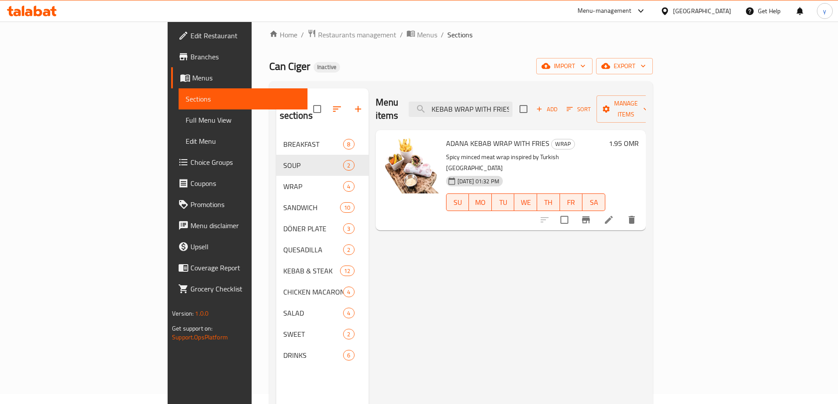
type input "ADANA KEBAB WRAP WITH FRIES"
click at [621, 212] on li at bounding box center [608, 220] width 25 height 16
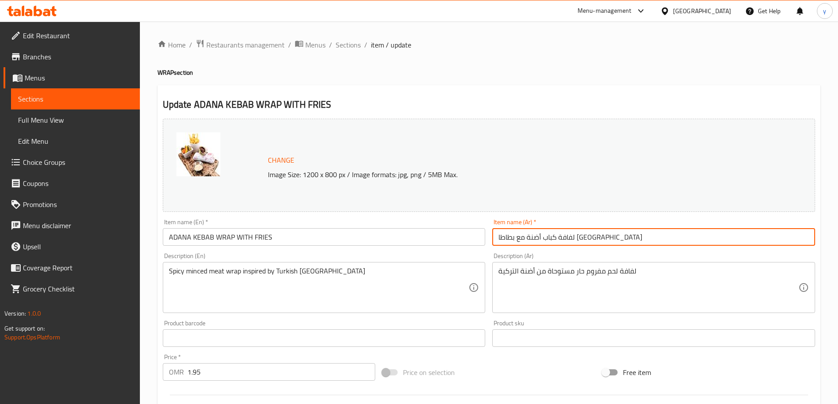
drag, startPoint x: 578, startPoint y: 239, endPoint x: 593, endPoint y: 244, distance: 16.0
click at [593, 244] on input "لفافة كباب أضنة مع بطاطا مقلية" at bounding box center [653, 237] width 323 height 18
type input "راب كباب أضنة مع بطاطا مقلية"
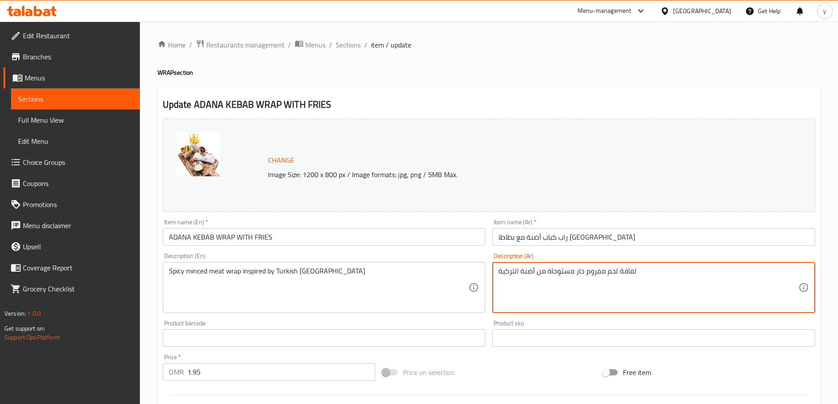
drag, startPoint x: 619, startPoint y: 274, endPoint x: 635, endPoint y: 281, distance: 17.9
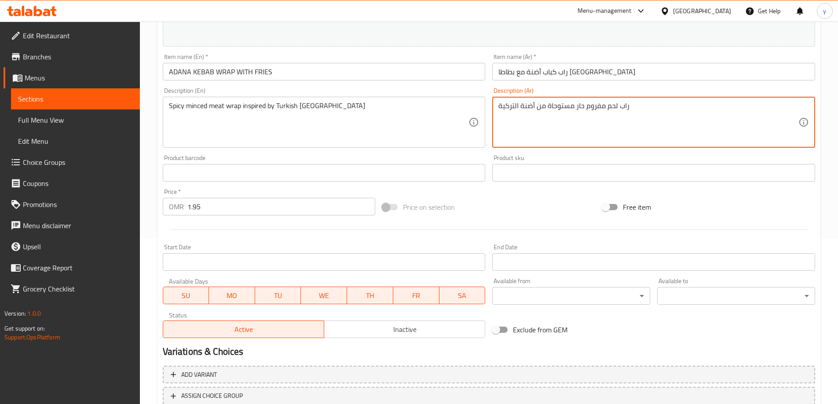
scroll to position [230, 0]
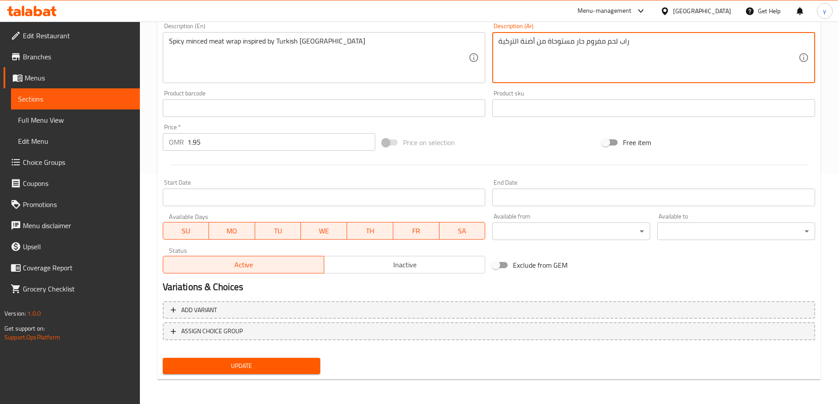
type textarea "راب لحم مفروم حار مستوحاة من أضنة التركية"
click at [289, 372] on button "Update" at bounding box center [242, 366] width 158 height 16
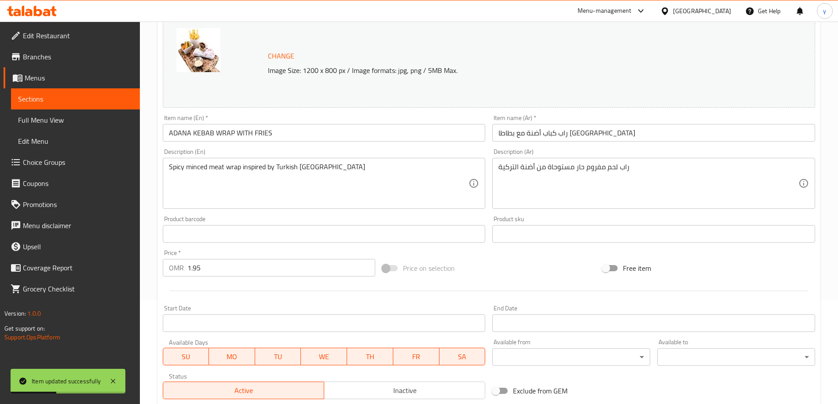
scroll to position [0, 0]
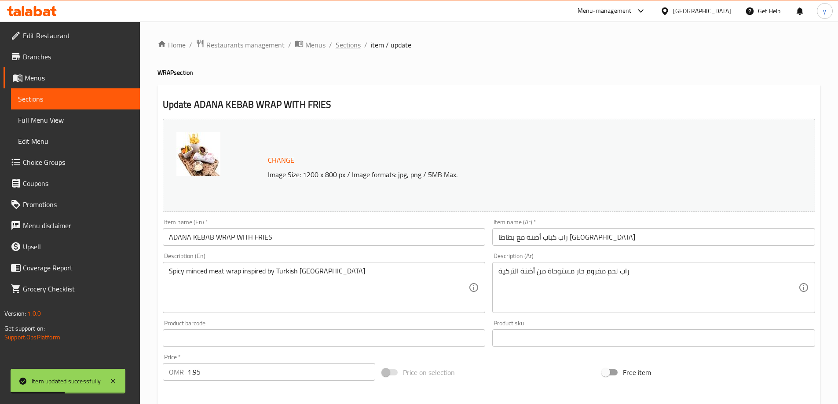
click at [346, 45] on span "Sections" at bounding box center [348, 45] width 25 height 11
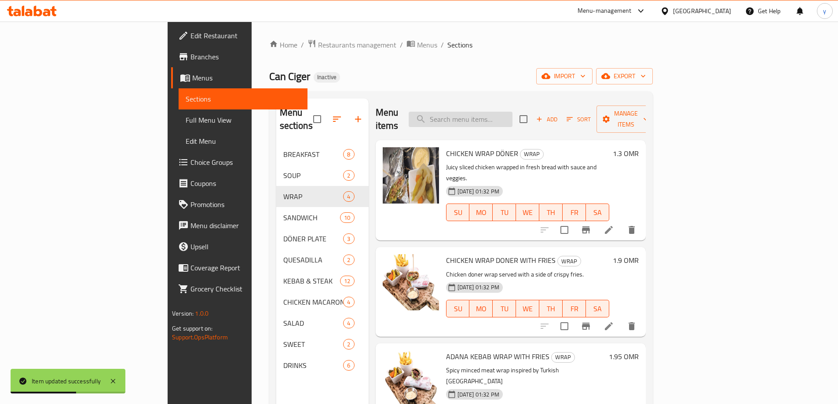
click at [512, 113] on input "search" at bounding box center [461, 119] width 104 height 15
paste input "MEAT SEEKH WRAP WITH FRIES"
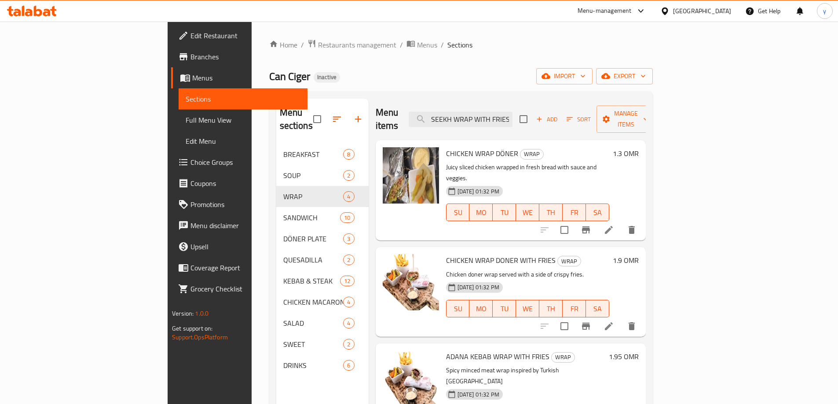
type input "MEAT SEEKH WRAP WITH FRIES"
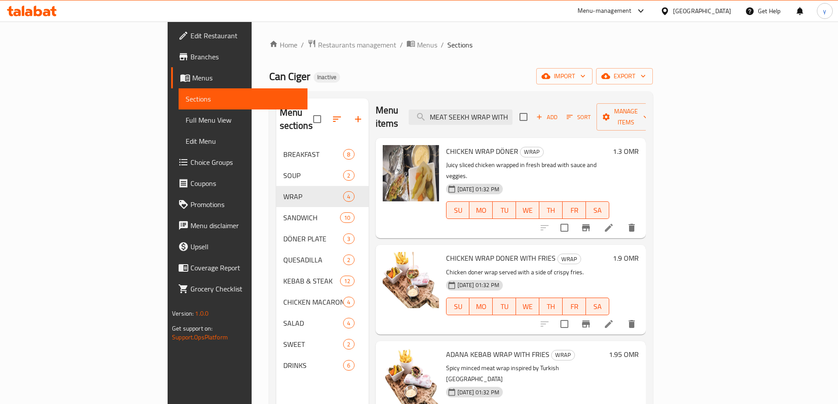
scroll to position [0, 18]
drag, startPoint x: 490, startPoint y: 116, endPoint x: 589, endPoint y: 116, distance: 99.4
click at [589, 116] on div "Menu items MEAT SEEKH WRAP WITH FRIES Add Sort Manage items" at bounding box center [511, 117] width 270 height 42
paste input "MEAT SEEKH WRAP WITH FRIES"
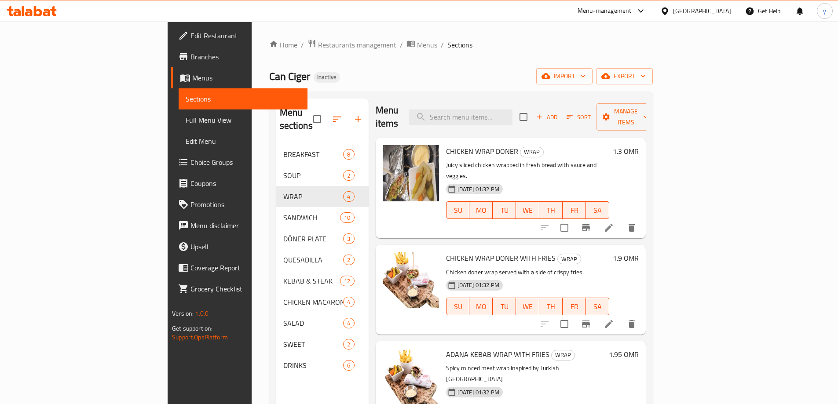
type input "MEAT SEEKH WRAP WITH FRIES"
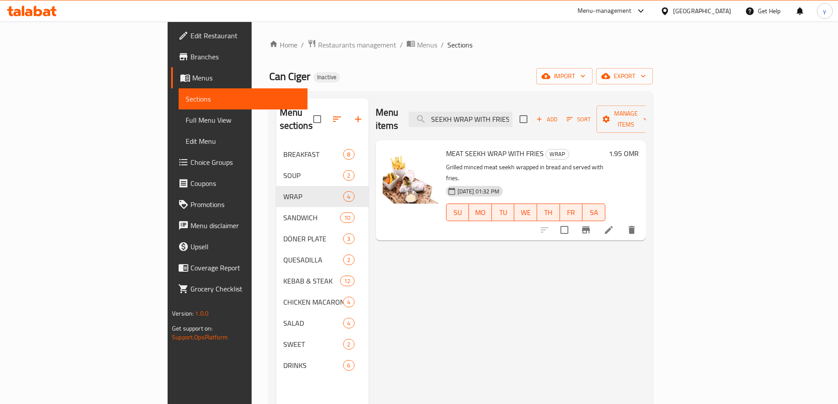
click at [613, 226] on icon at bounding box center [609, 230] width 8 height 8
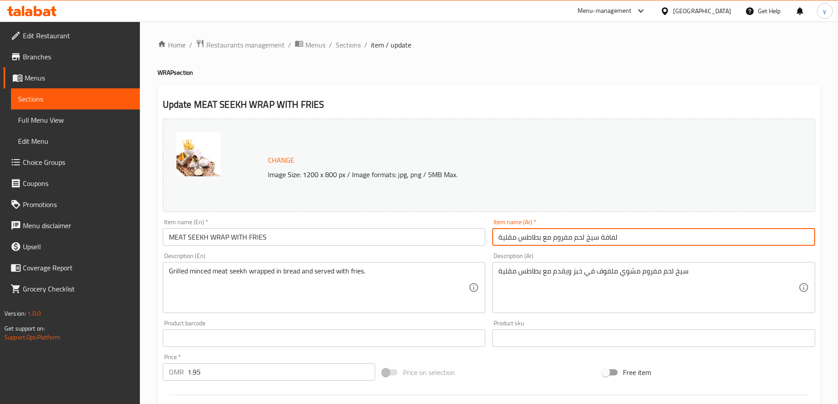
drag, startPoint x: 601, startPoint y: 240, endPoint x: 616, endPoint y: 246, distance: 16.2
click at [616, 246] on div "Item name (Ar)   * لفافة سيخ لحم مفروم مع بطاطس مقلية Item name (Ar) *" at bounding box center [654, 233] width 330 height 34
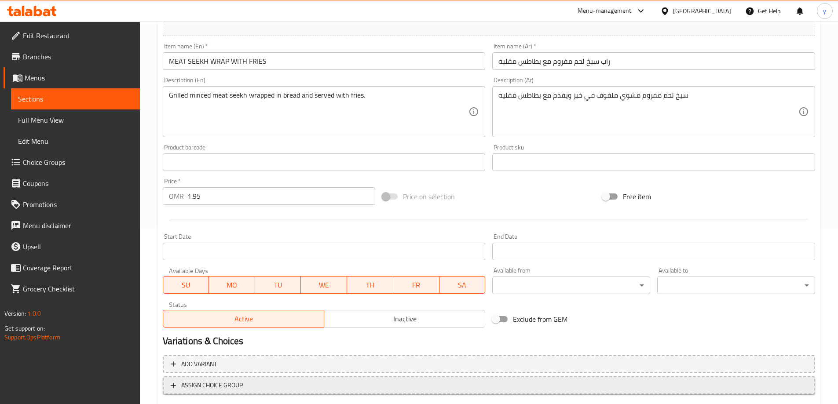
scroll to position [230, 0]
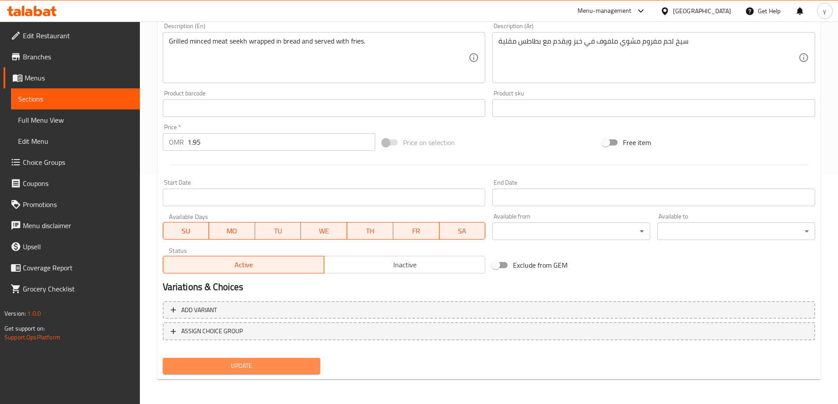
click at [256, 369] on span "Update" at bounding box center [242, 366] width 144 height 11
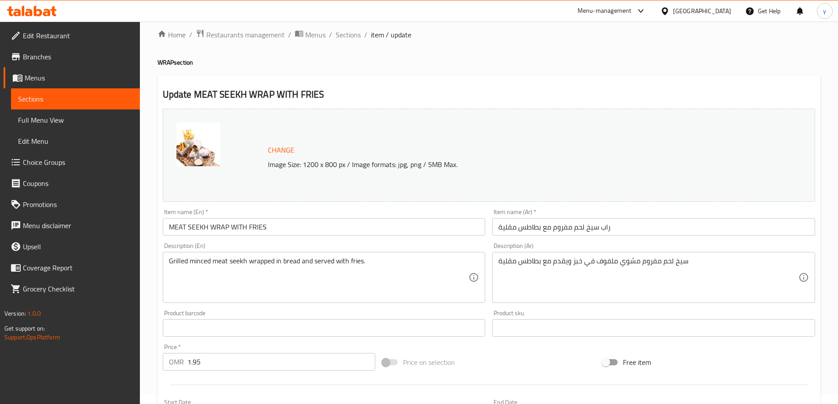
click at [508, 62] on h4 "WRAP section" at bounding box center [488, 62] width 663 height 9
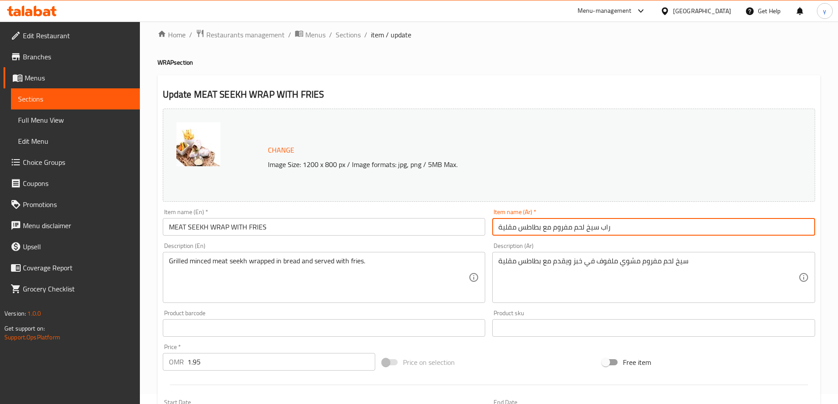
drag, startPoint x: 572, startPoint y: 232, endPoint x: 550, endPoint y: 232, distance: 22.0
click at [550, 232] on input "راب سيخ لحم مفروم مع بطاطس مقلية" at bounding box center [653, 227] width 323 height 18
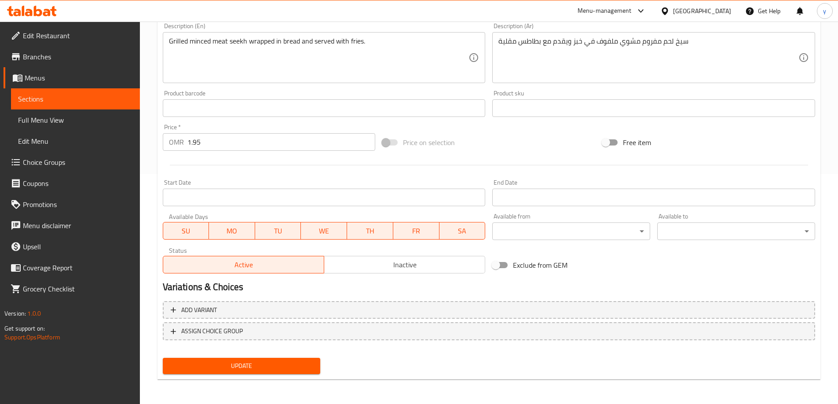
type input "راب سيخ لحم مع بطاطس مقلية"
click at [230, 362] on span "Update" at bounding box center [242, 366] width 144 height 11
click at [275, 370] on span "Update" at bounding box center [242, 366] width 144 height 11
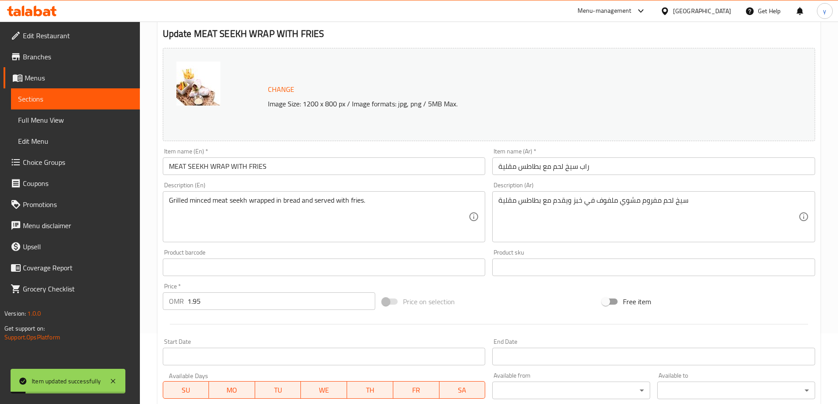
scroll to position [0, 0]
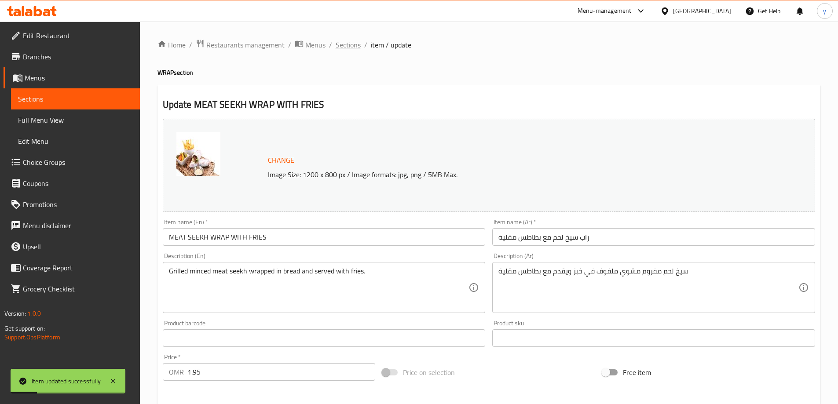
click at [353, 49] on span "Sections" at bounding box center [348, 45] width 25 height 11
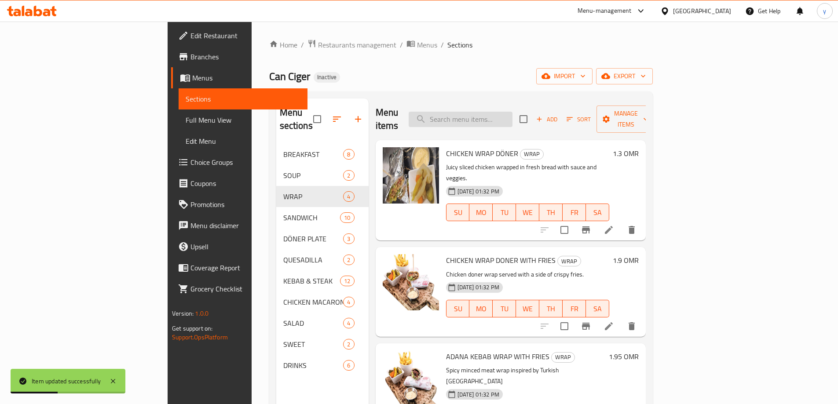
click at [512, 113] on input "search" at bounding box center [461, 119] width 104 height 15
paste input "CRISPY FISH SANDWICH WITH FRENCH FRIES"
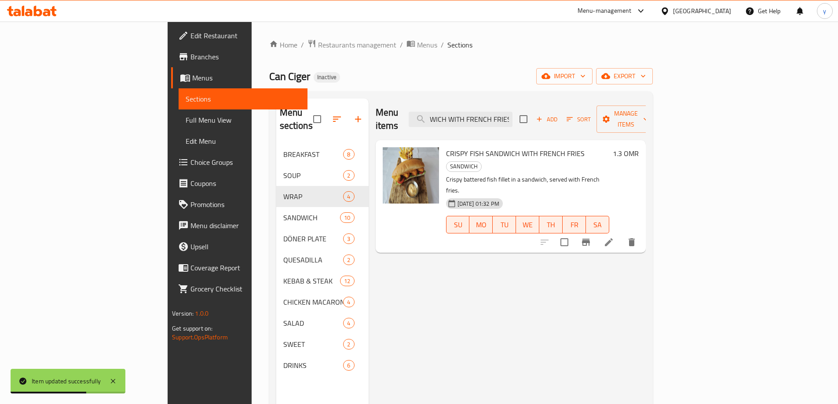
type input "CRISPY FISH SANDWICH WITH FRENCH FRIES"
click at [614, 237] on icon at bounding box center [608, 242] width 11 height 11
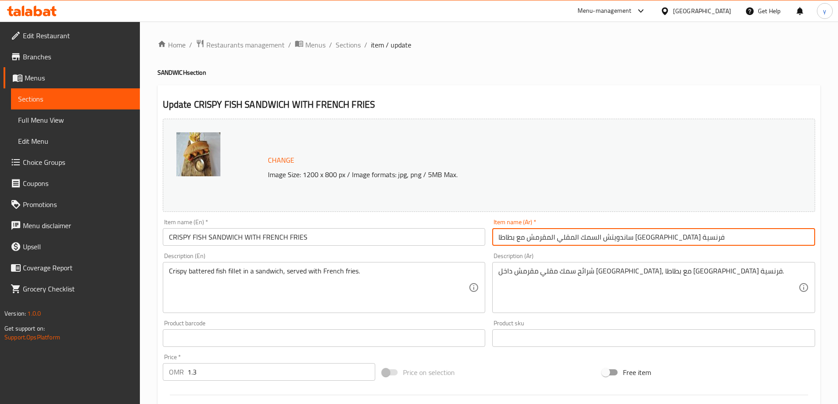
drag, startPoint x: 621, startPoint y: 241, endPoint x: 599, endPoint y: 246, distance: 22.6
click at [599, 246] on div "Item name (Ar)   * ساندويتش السمك المقلي المقرمش مع بطاطا مقلية فرنسية Item nam…" at bounding box center [654, 233] width 330 height 34
drag, startPoint x: 520, startPoint y: 240, endPoint x: 497, endPoint y: 241, distance: 23.4
click at [497, 241] on input "ساندويتش السمك المقرمش مع بطاطا مقلية فرنسية" at bounding box center [653, 237] width 323 height 18
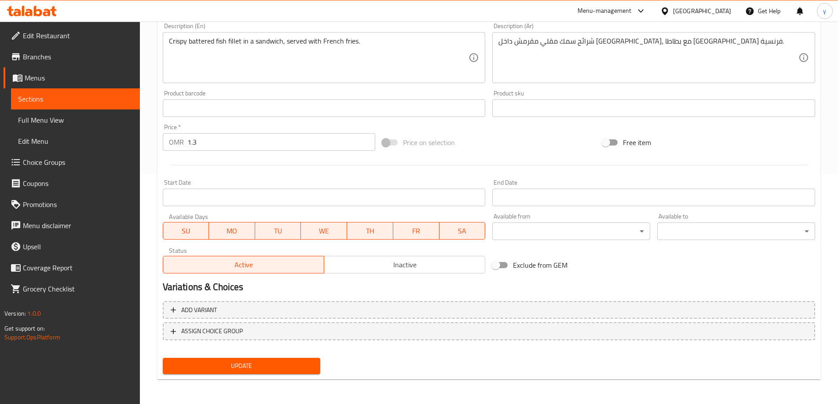
type input "ساندويتش السمك المقرمش مع بطاطا [GEOGRAPHIC_DATA]"
click at [226, 360] on button "Update" at bounding box center [242, 366] width 158 height 16
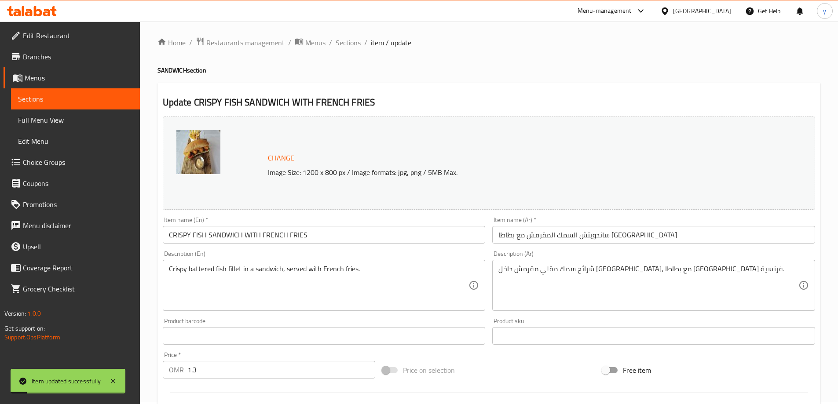
scroll to position [0, 0]
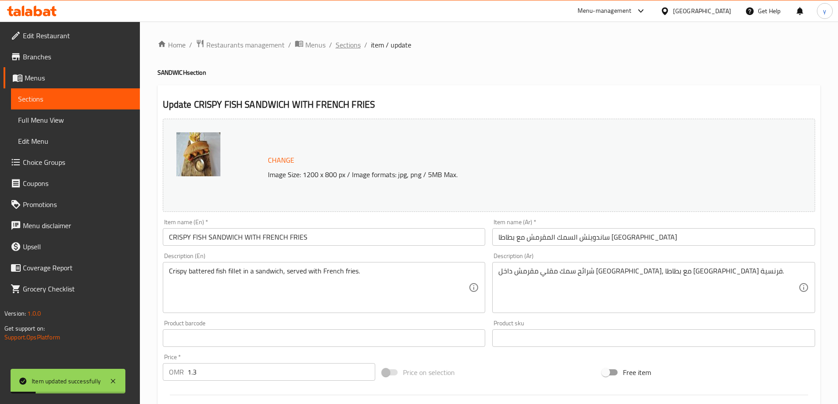
click at [350, 42] on span "Sections" at bounding box center [348, 45] width 25 height 11
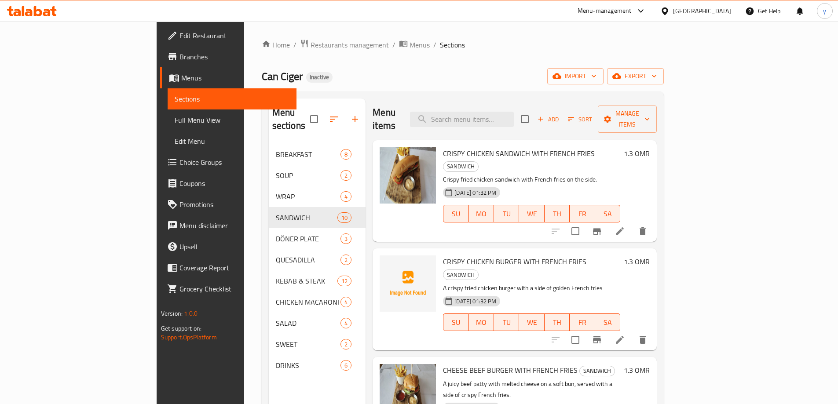
click at [486, 121] on div "Menu items Add Sort Manage items" at bounding box center [515, 120] width 284 height 42
click at [496, 116] on input "search" at bounding box center [462, 119] width 104 height 15
paste input "SOSİS WITH FRENCH FRIES"
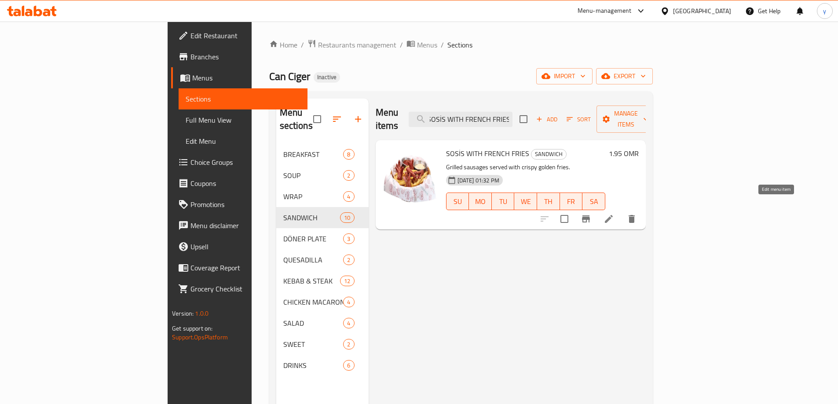
type input "SOSİS WITH FRENCH FRIES"
click at [614, 214] on icon at bounding box center [608, 219] width 11 height 11
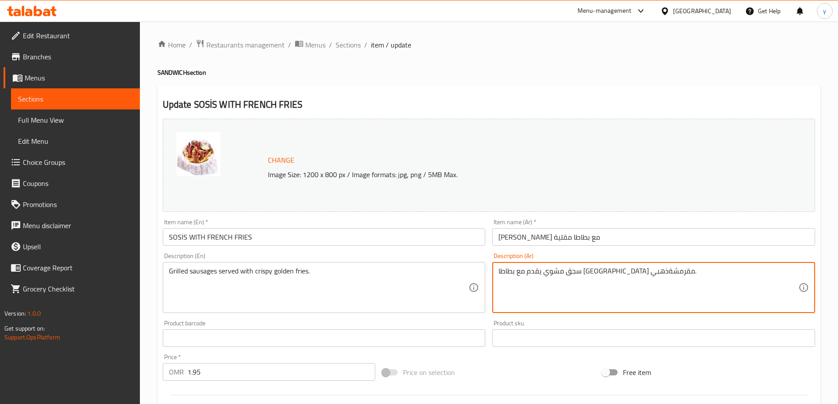
click at [516, 274] on textarea "سجق مشوي يقدم مع بطاطا مقلية مقرمشةذهبي." at bounding box center [648, 288] width 300 height 42
click at [648, 272] on textarea "سجق مشوي يقدم مع بطاطا مقلية مقرمشة ذهبي." at bounding box center [648, 288] width 300 height 42
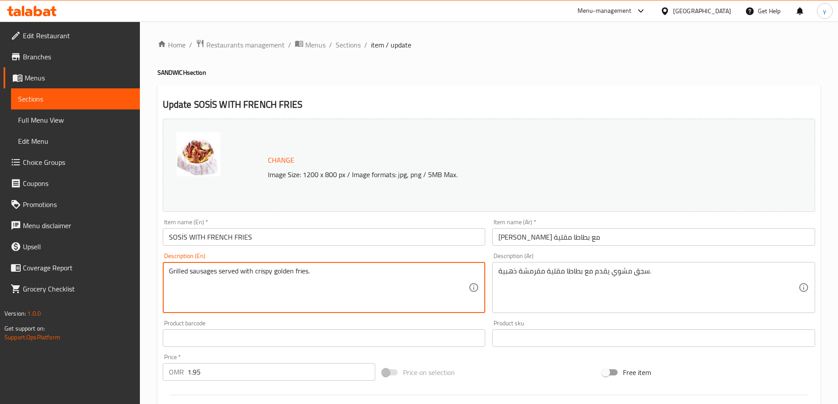
drag, startPoint x: 181, startPoint y: 292, endPoint x: 128, endPoint y: 289, distance: 52.4
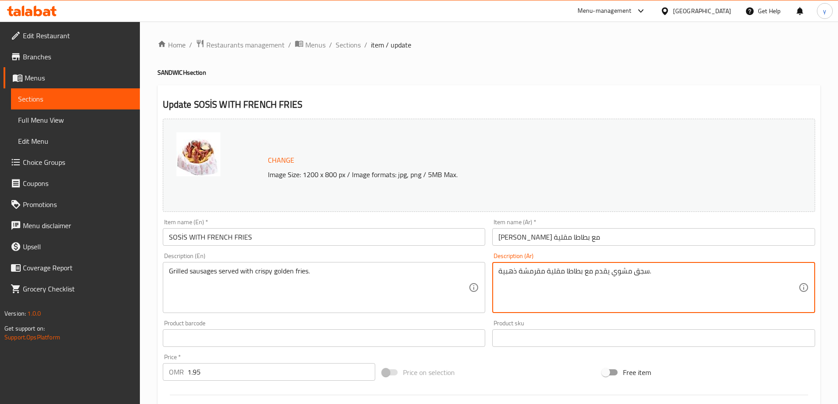
drag, startPoint x: 516, startPoint y: 270, endPoint x: 497, endPoint y: 273, distance: 20.0
click at [525, 272] on textarea "سجق مشوي يقدم مع بطاطا مقلية مقرمشة ." at bounding box center [648, 288] width 300 height 42
paste textarea "ذهبية"
click at [649, 274] on textarea "سجق مشوي يقدم مع بطاطا مقلية ذهبية مقرمشة ." at bounding box center [648, 288] width 300 height 42
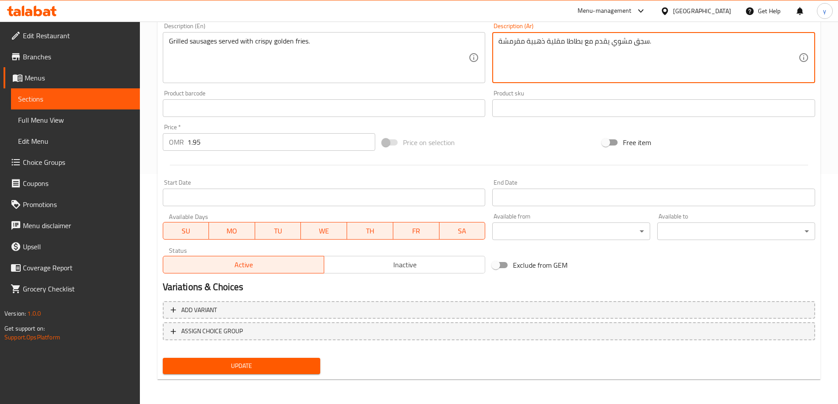
type textarea "سجق مشوي يقدم مع بطاطا مقلية ذهبية مقرمشة."
click at [290, 368] on span "Update" at bounding box center [242, 366] width 144 height 11
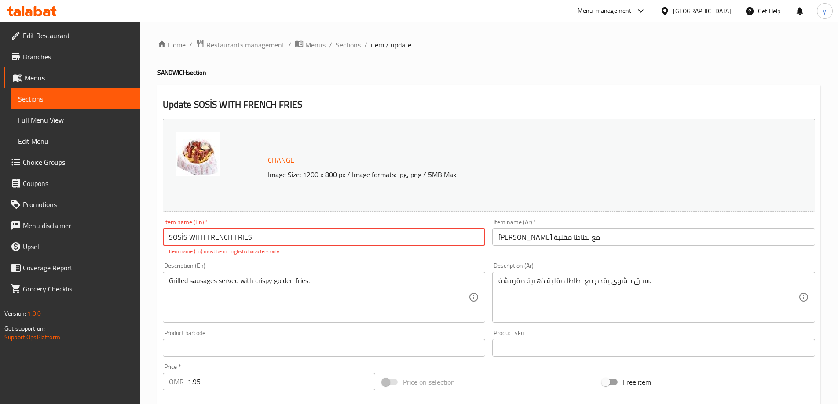
click at [169, 237] on input "SOSİS WITH FRENCH FRIES" at bounding box center [324, 237] width 323 height 18
drag, startPoint x: 185, startPoint y: 240, endPoint x: 165, endPoint y: 240, distance: 20.2
click at [165, 240] on input "SOSİS WITH FRENCH FRIES" at bounding box center [324, 237] width 323 height 18
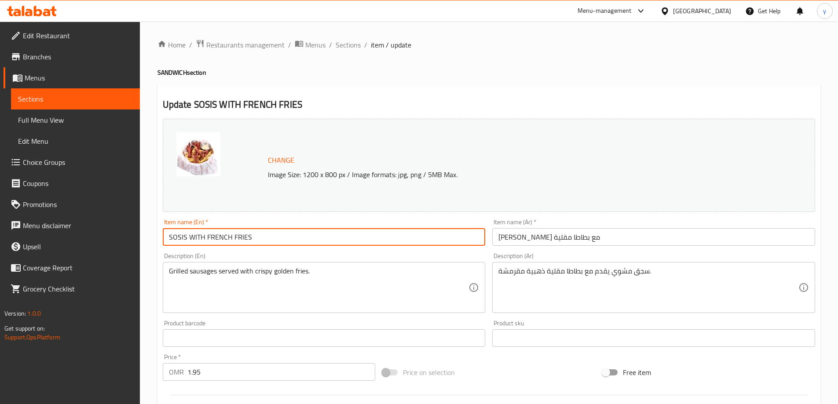
drag, startPoint x: 204, startPoint y: 239, endPoint x: 189, endPoint y: 242, distance: 15.6
click at [189, 242] on input "SOSIS WITH FRENCH FRIES" at bounding box center [324, 237] width 323 height 18
drag, startPoint x: 231, startPoint y: 238, endPoint x: 206, endPoint y: 241, distance: 25.3
click at [206, 241] on input "SOSIS WITH FRENCH FRIES" at bounding box center [324, 237] width 323 height 18
drag, startPoint x: 250, startPoint y: 239, endPoint x: 234, endPoint y: 240, distance: 16.3
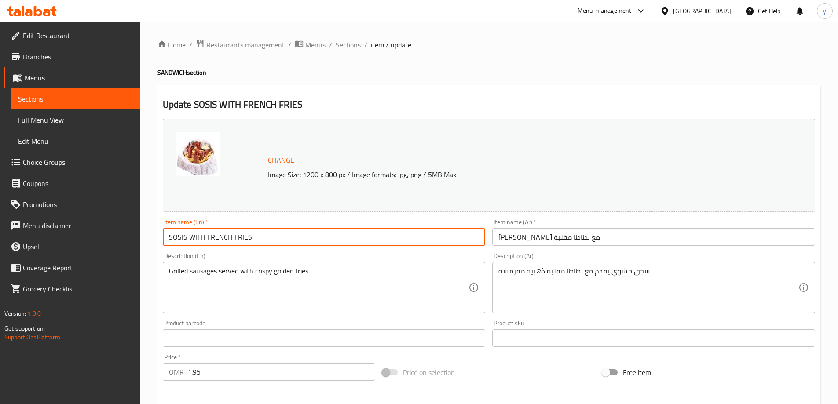
click at [234, 240] on input "SOSIS WITH FRENCH FRIES" at bounding box center [324, 237] width 323 height 18
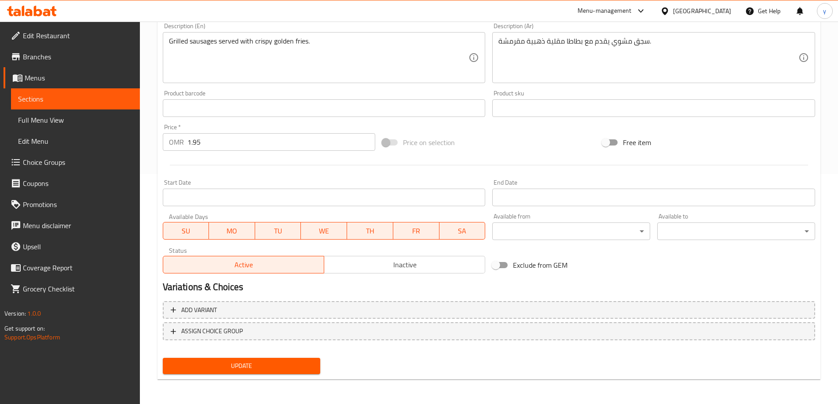
type input "SOSIS WITH FRENCH FRIES"
click at [230, 364] on span "Update" at bounding box center [242, 366] width 144 height 11
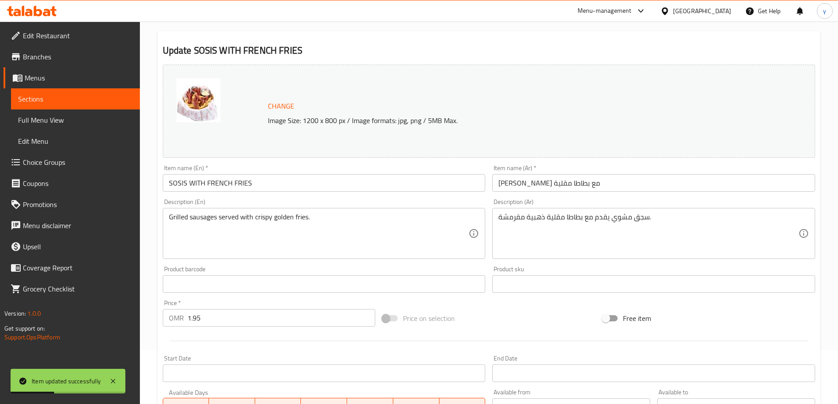
scroll to position [0, 0]
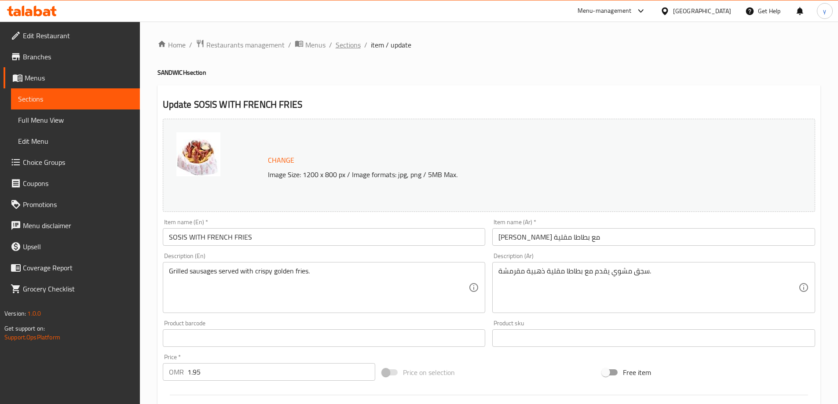
click at [339, 50] on span "Sections" at bounding box center [348, 45] width 25 height 11
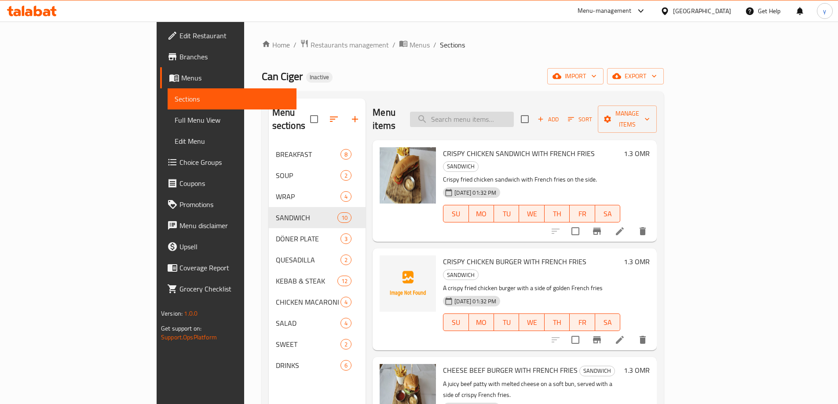
click at [503, 112] on input "search" at bounding box center [462, 119] width 104 height 15
paste input "HUMUS"
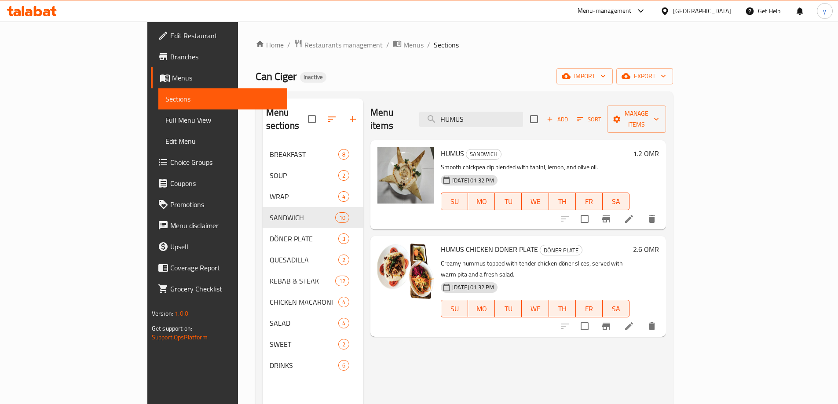
type input "HUMUS"
click at [634, 214] on icon at bounding box center [629, 219] width 11 height 11
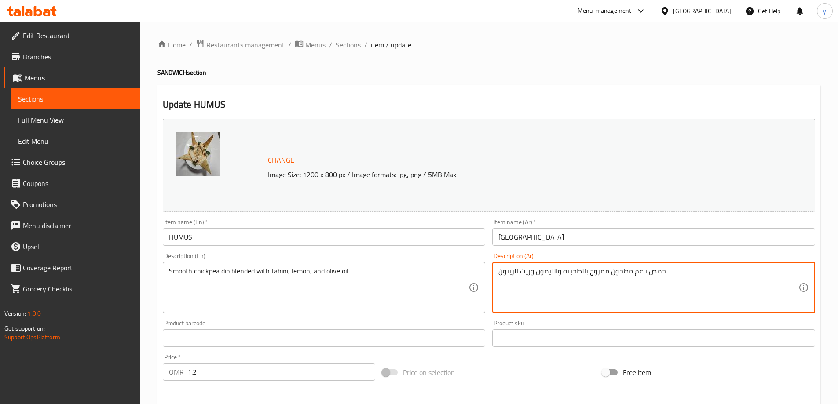
drag, startPoint x: 633, startPoint y: 275, endPoint x: 608, endPoint y: 274, distance: 25.1
click at [496, 271] on div "حمص ناعم ممزوج بالطحينة والليمون وزيت الزيتون. Description (Ar)" at bounding box center [653, 287] width 323 height 51
click at [499, 270] on textarea "حمص ناعم ممزوج بالطحينة والليمون وزيت الزيتون." at bounding box center [648, 288] width 300 height 42
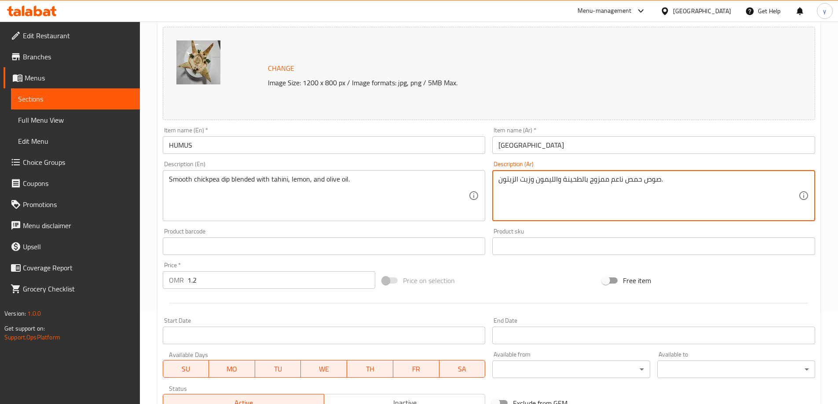
scroll to position [230, 0]
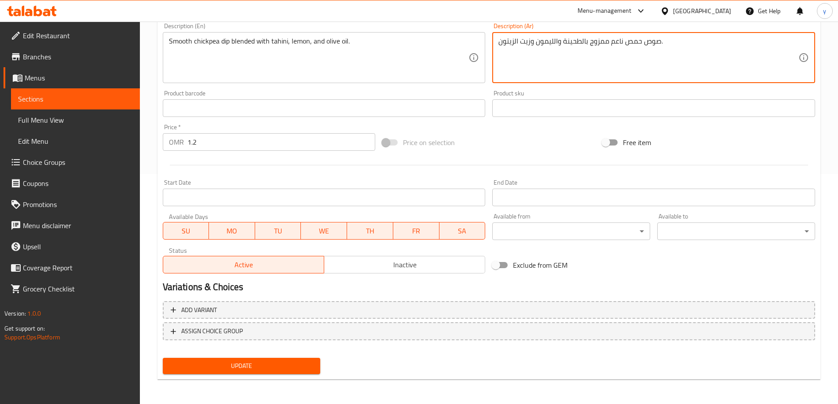
type textarea "صوص حمص ناعم ممزوج بالطحينة والليمون وزيت الزيتون."
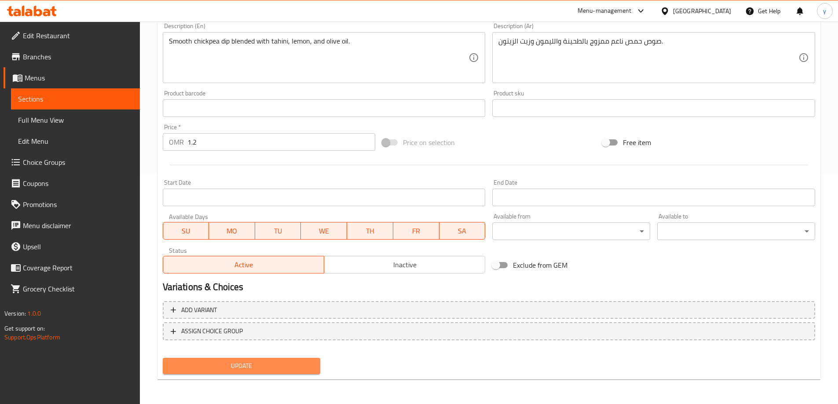
click at [235, 359] on button "Update" at bounding box center [242, 366] width 158 height 16
click at [241, 365] on span "Update" at bounding box center [242, 366] width 144 height 11
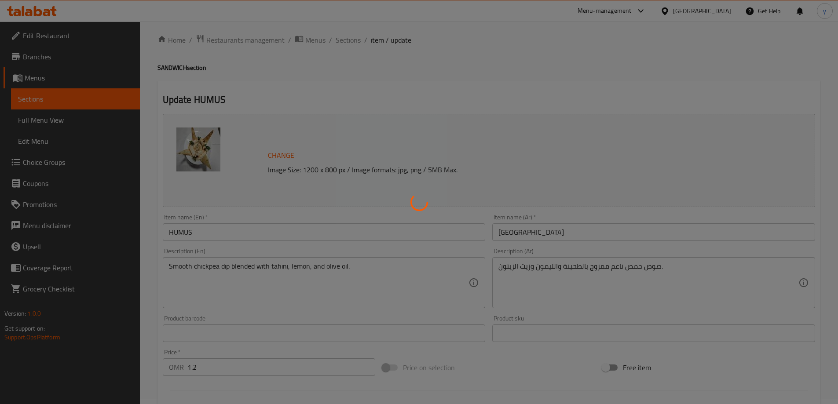
scroll to position [0, 0]
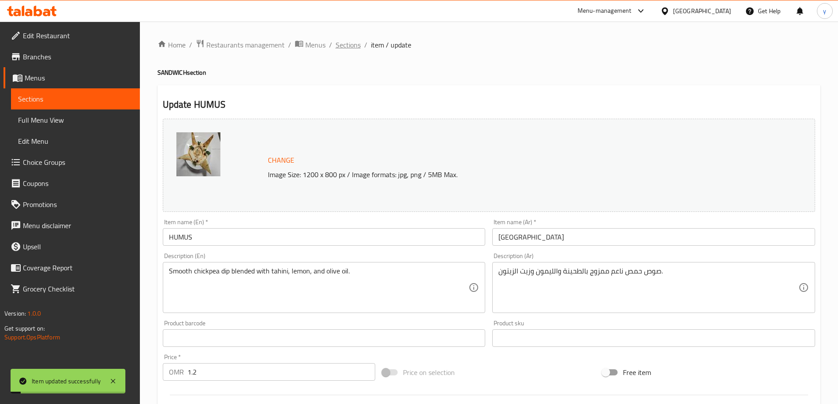
click at [342, 44] on span "Sections" at bounding box center [348, 45] width 25 height 11
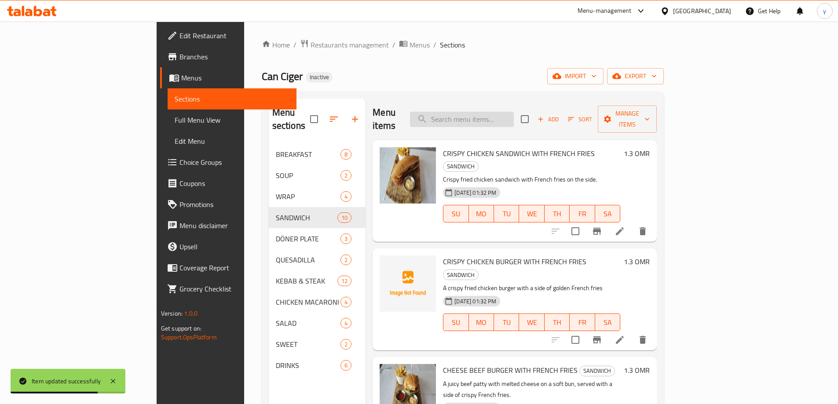
click at [514, 113] on input "search" at bounding box center [462, 119] width 104 height 15
paste input "ADANA KEBAB"
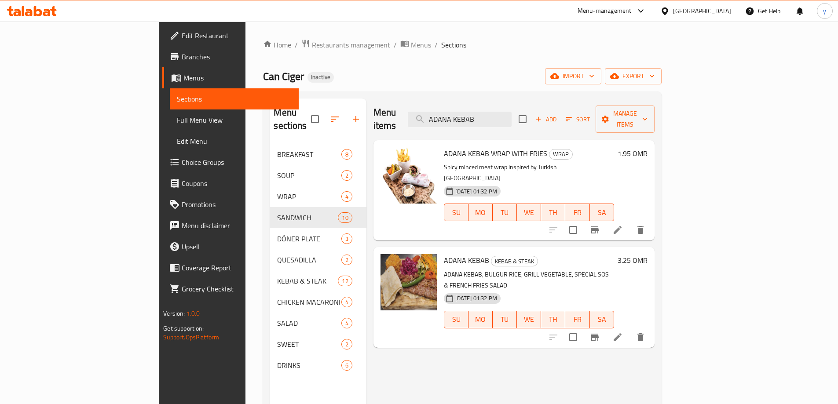
type input "ADANA KEBAB"
click at [623, 332] on icon at bounding box center [617, 337] width 11 height 11
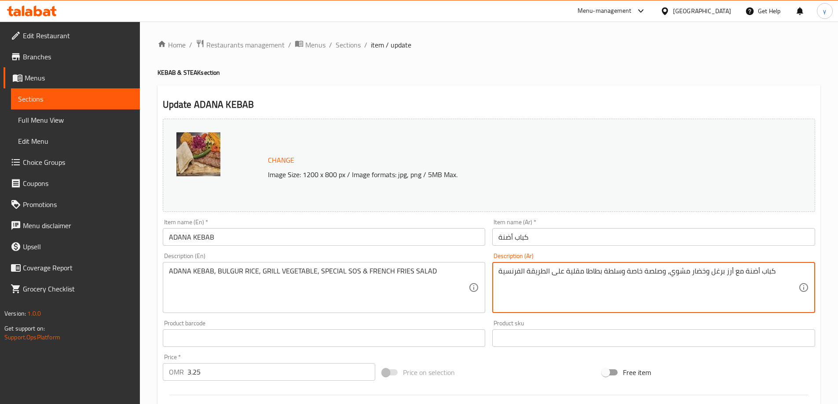
drag, startPoint x: 498, startPoint y: 272, endPoint x: 565, endPoint y: 276, distance: 66.6
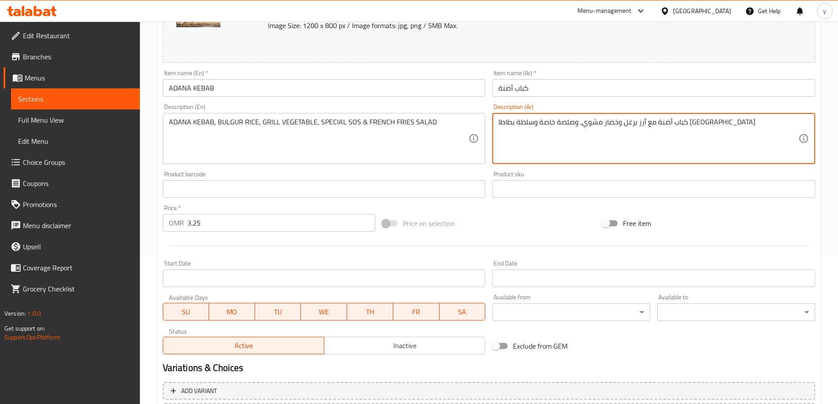
scroll to position [230, 0]
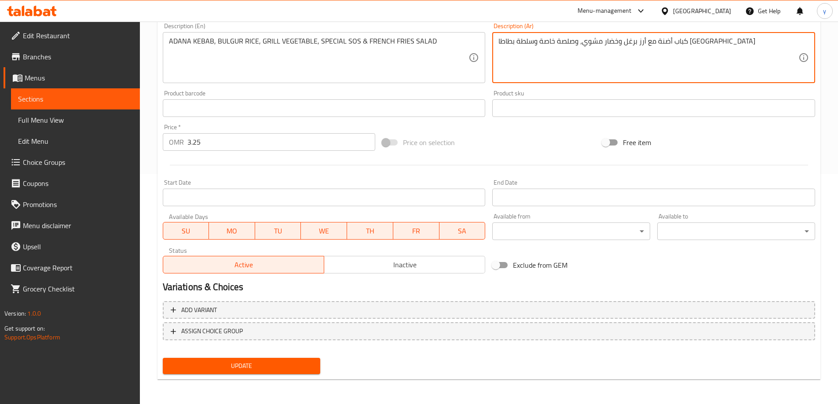
type textarea "كباب أضنة مع أرز برغل وخضار مشوي، وصلصة خاصة وسلطة بطاطا [GEOGRAPHIC_DATA]"
click at [281, 368] on span "Update" at bounding box center [242, 366] width 144 height 11
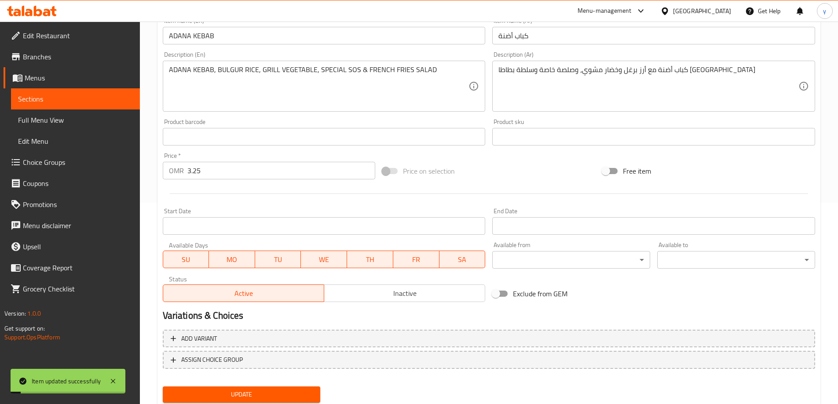
scroll to position [0, 0]
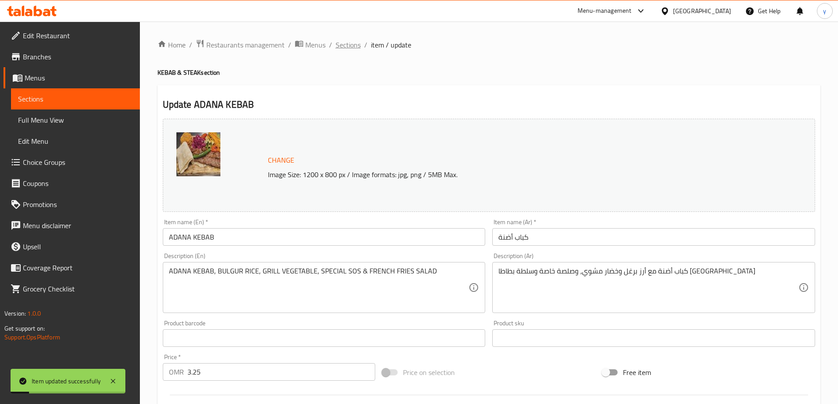
click at [340, 40] on span "Sections" at bounding box center [348, 45] width 25 height 11
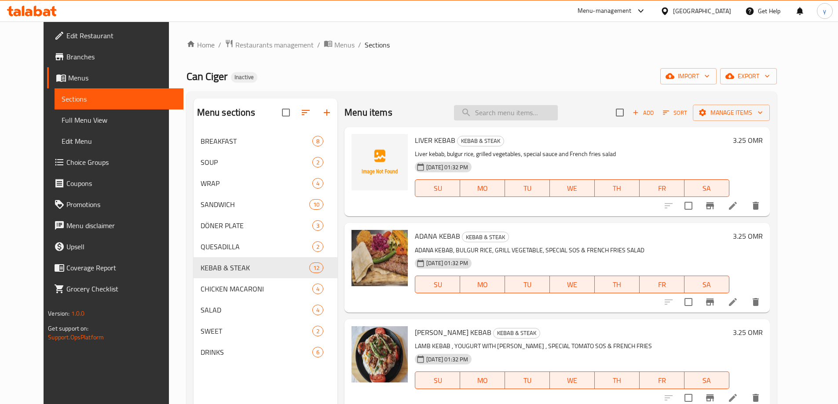
click at [497, 115] on input "search" at bounding box center [506, 112] width 104 height 15
paste input "YOGURT LAMB KEBAB"
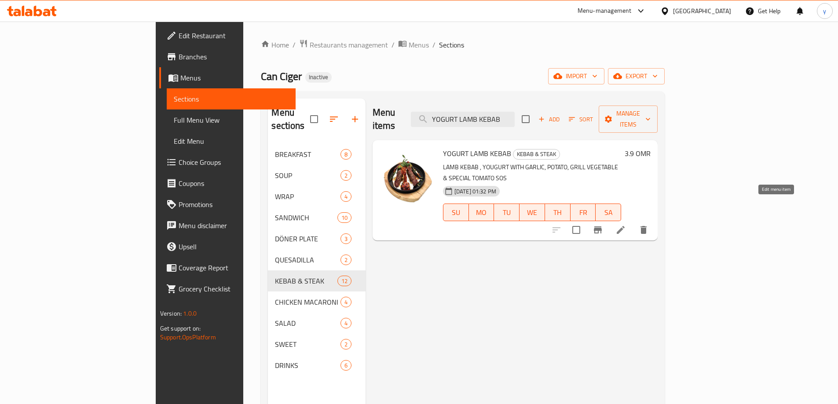
type input "YOGURT LAMB KEBAB"
click at [625, 226] on icon at bounding box center [621, 230] width 8 height 8
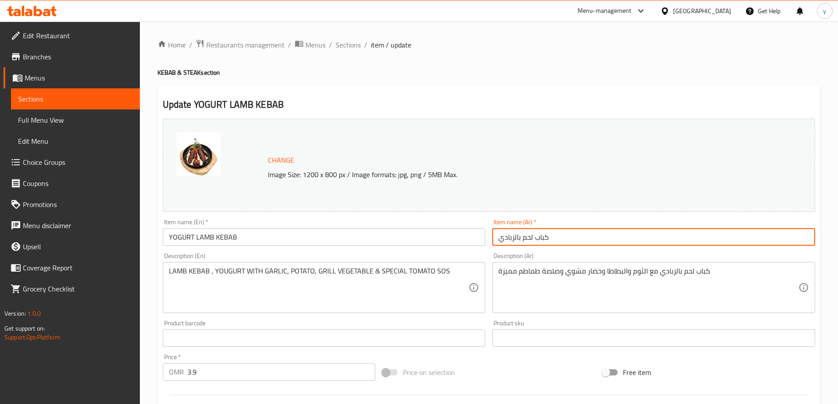
paste input "أن"
drag, startPoint x: 539, startPoint y: 234, endPoint x: 453, endPoint y: 240, distance: 86.9
click at [453, 240] on div "Change Image Size: 1200 x 800 px / Image formats: jpg, png / 5MB Max. Item name…" at bounding box center [488, 311] width 659 height 392
type input "كباب لحم ضأن بالزبادي"
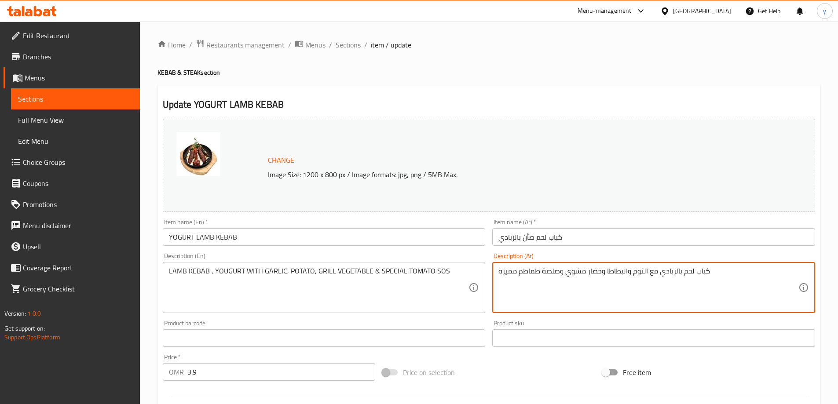
drag, startPoint x: 683, startPoint y: 275, endPoint x: 693, endPoint y: 280, distance: 11.2
paste textarea "أن"
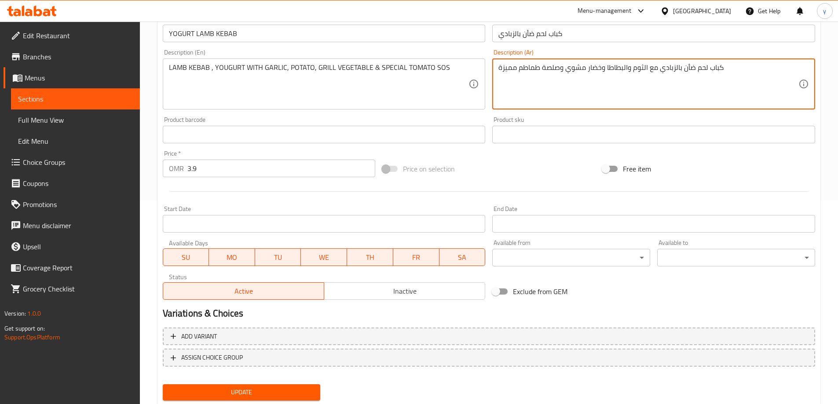
scroll to position [230, 0]
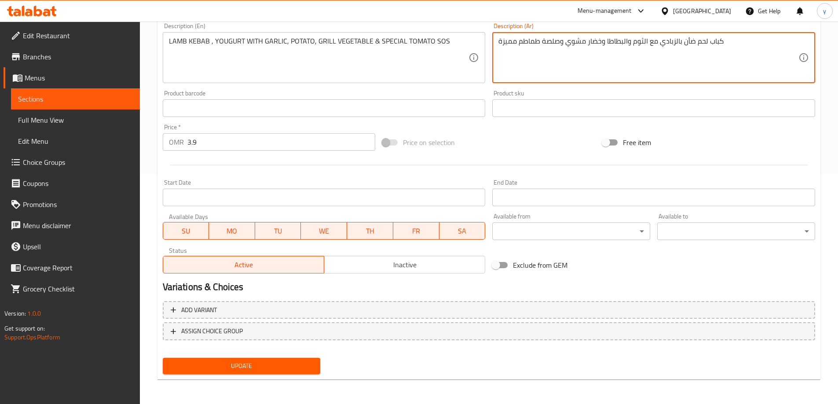
type textarea "كباب لحم ضأن بالزبادي مع الثوم والبطاطا وخضار مشوي وصلصة طماطم مميزة"
click at [256, 364] on span "Update" at bounding box center [242, 366] width 144 height 11
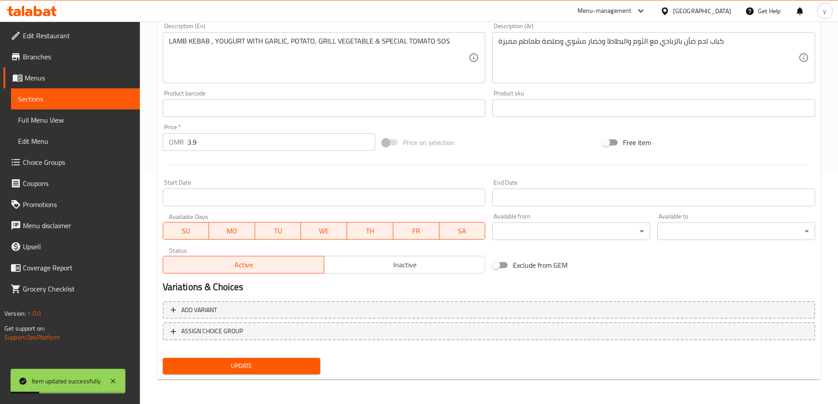
scroll to position [0, 0]
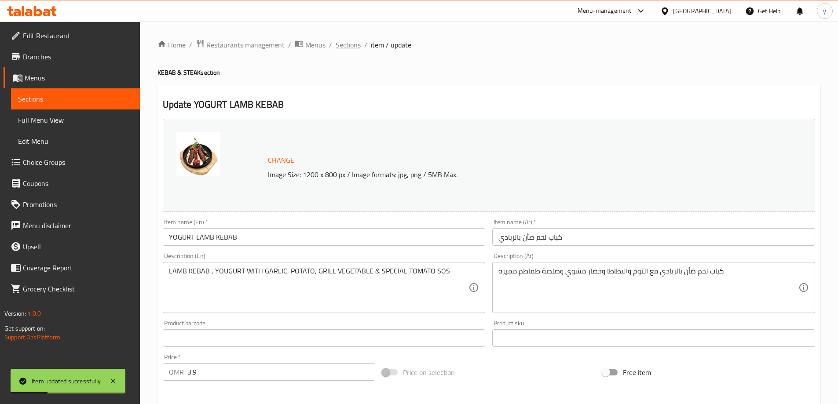
click at [343, 47] on span "Sections" at bounding box center [348, 45] width 25 height 11
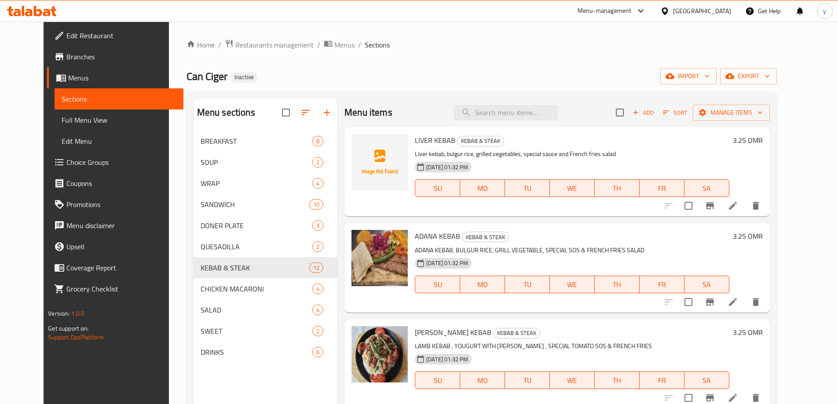
click at [529, 101] on div "Menu items Add Sort Manage items" at bounding box center [556, 113] width 425 height 29
click at [523, 110] on input "search" at bounding box center [506, 112] width 104 height 15
paste input "CHICKEN KEBAB WITH YOGURT"
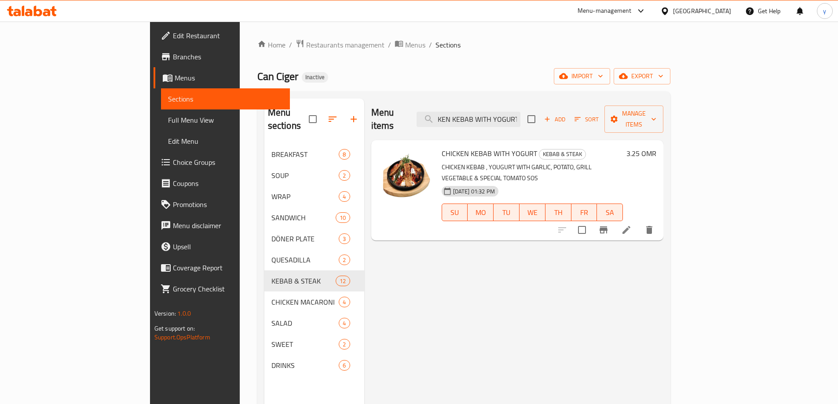
type input "CHICKEN KEBAB WITH YOGURT"
click at [639, 222] on li at bounding box center [626, 230] width 25 height 16
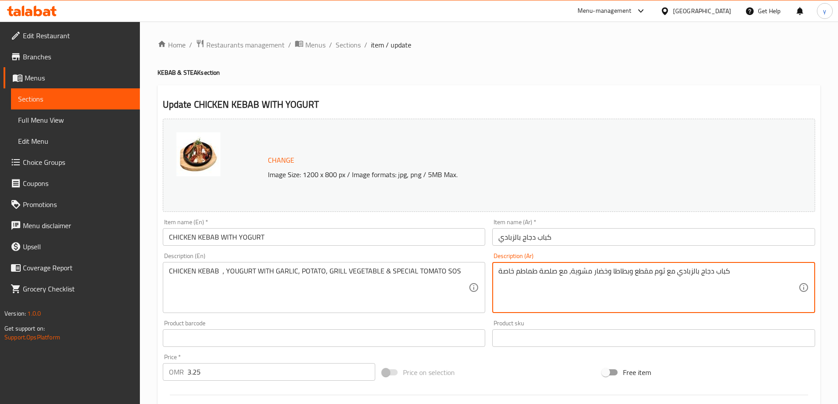
drag, startPoint x: 633, startPoint y: 274, endPoint x: 655, endPoint y: 283, distance: 23.1
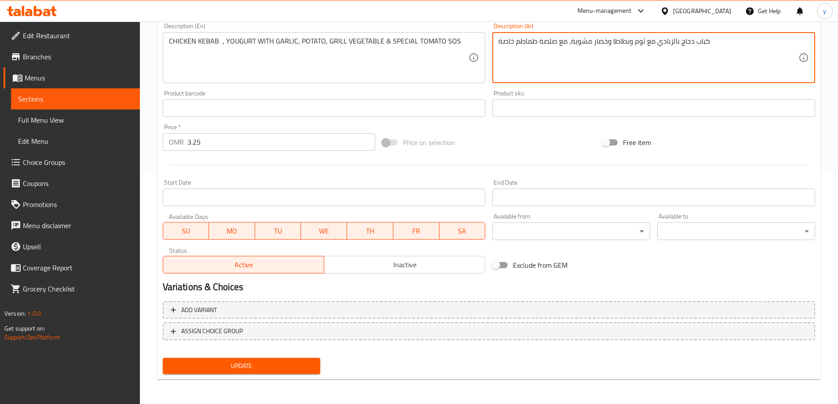
type textarea "كباب دجاج بالزبادي مع ثوم وبطاطا وخضار مشوية، مع صلصة طماطم خاصة"
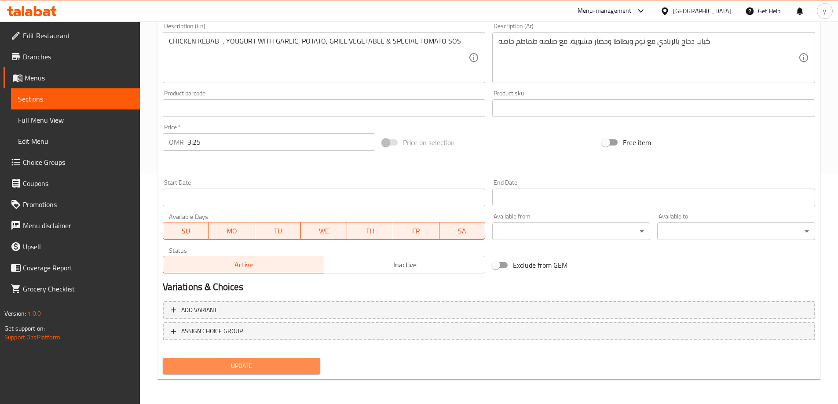
click at [254, 361] on span "Update" at bounding box center [242, 366] width 144 height 11
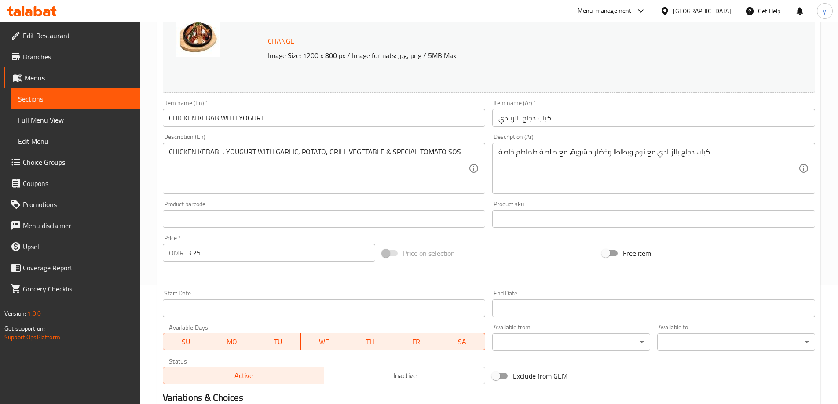
scroll to position [0, 0]
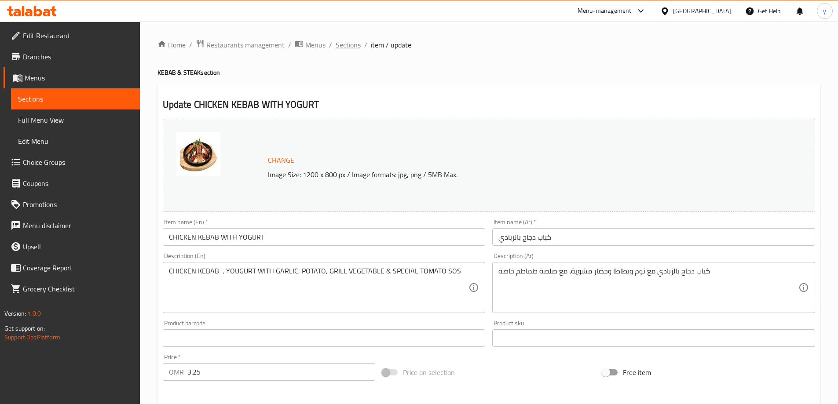
click at [358, 44] on span "Sections" at bounding box center [348, 45] width 25 height 11
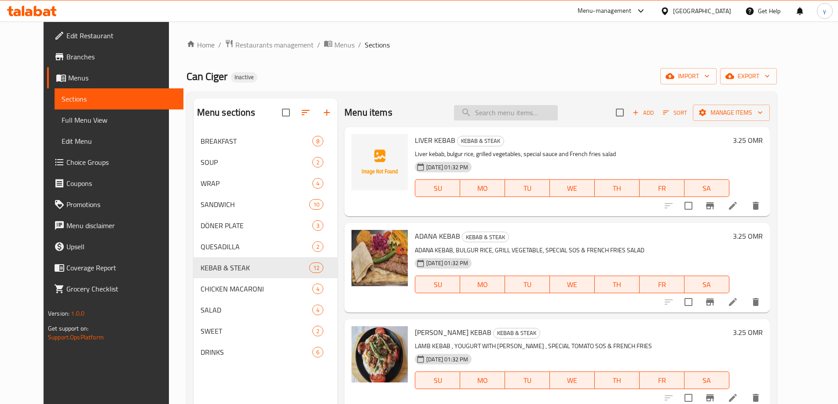
click at [526, 110] on input "search" at bounding box center [506, 112] width 104 height 15
paste input "TURKISH IZGARA KÖFTE"
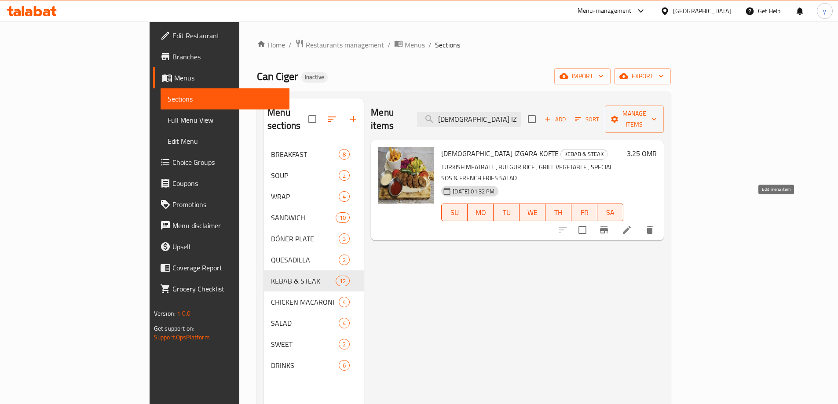
type input "TURKISH IZGARA KÖFTE"
click at [632, 225] on icon at bounding box center [626, 230] width 11 height 11
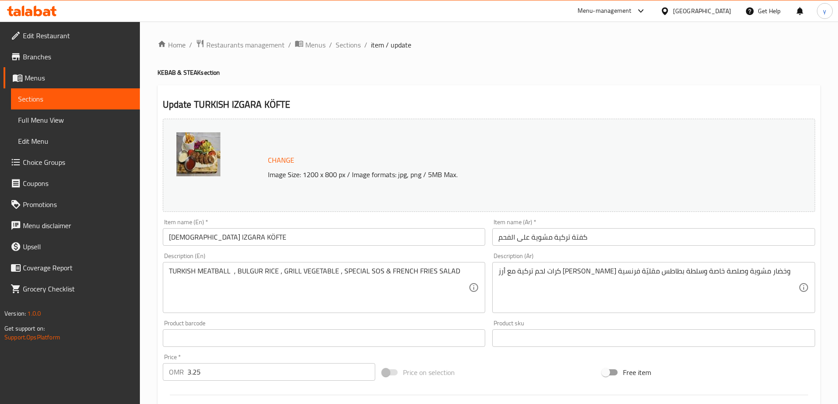
click at [228, 241] on input "TURKISH IZGARA KÖFTE" at bounding box center [324, 237] width 323 height 18
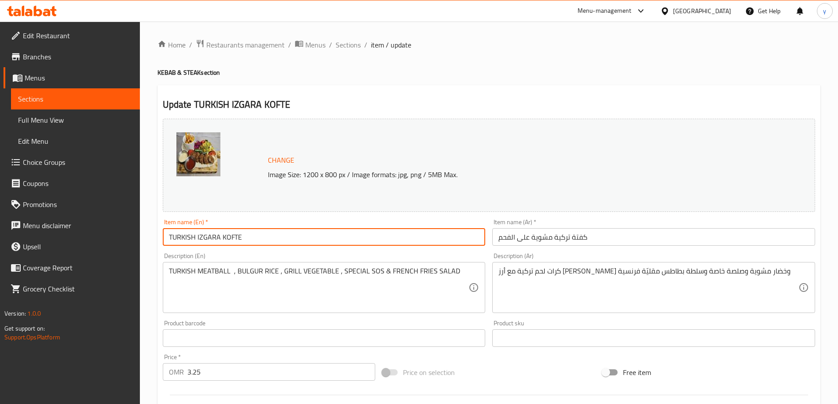
click at [220, 240] on input "TURKISH IZGARA KOFTE" at bounding box center [324, 237] width 323 height 18
type input "TURKISH IZGARA KOFTE"
click at [569, 241] on input "كفتة تركية مشوية على الفحم" at bounding box center [653, 237] width 323 height 18
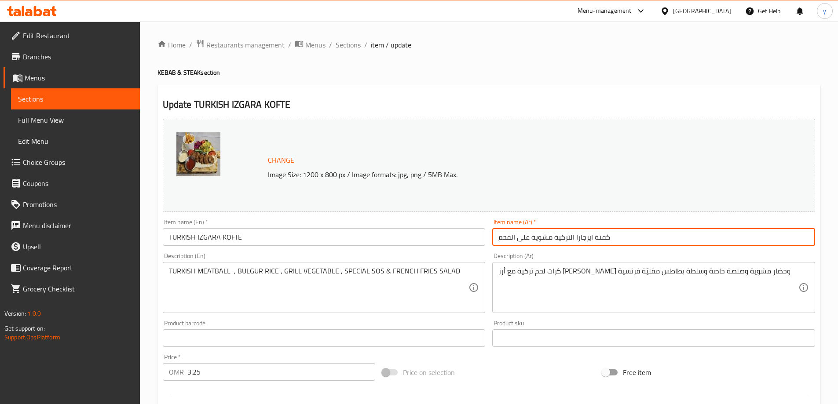
drag, startPoint x: 553, startPoint y: 241, endPoint x: 496, endPoint y: 241, distance: 56.7
click at [496, 241] on input "كفتة ايزجارا التركية مشوية على الفحم" at bounding box center [653, 237] width 323 height 18
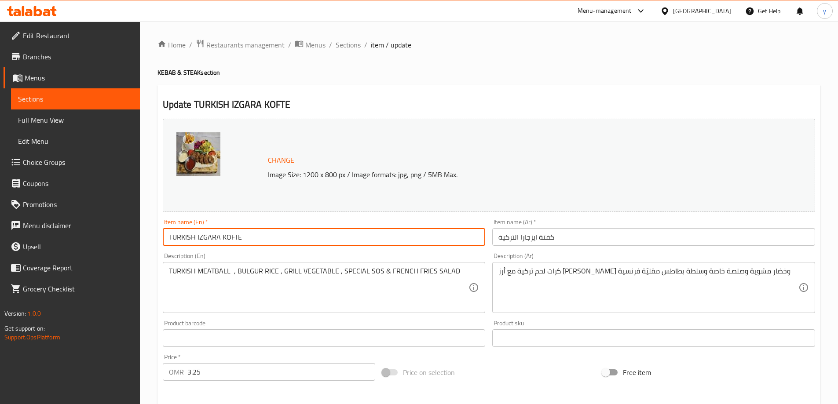
drag, startPoint x: 219, startPoint y: 238, endPoint x: 186, endPoint y: 241, distance: 32.7
click at [186, 241] on input "TURKISH IZGARA KOFTE" at bounding box center [324, 237] width 323 height 18
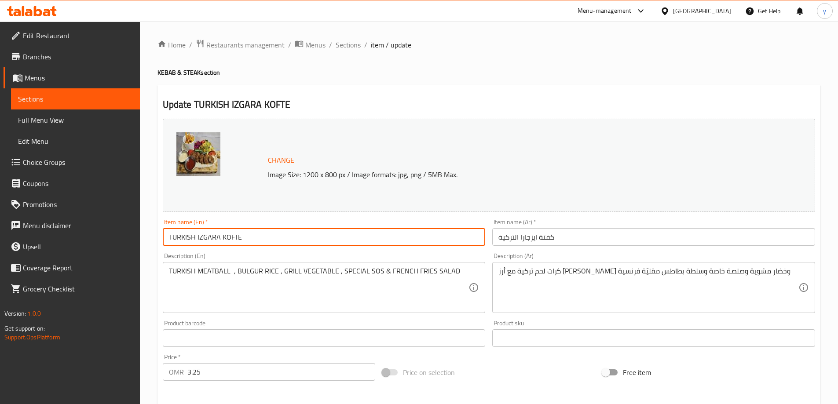
drag, startPoint x: 186, startPoint y: 241, endPoint x: 196, endPoint y: 242, distance: 10.2
click at [196, 242] on input "TURKISH IZGARA KOFTE" at bounding box center [324, 237] width 323 height 18
click at [262, 238] on input "TURKISH IZGARA KOFTE" at bounding box center [324, 237] width 323 height 18
drag, startPoint x: 220, startPoint y: 239, endPoint x: 197, endPoint y: 245, distance: 23.8
click at [197, 245] on input "TURKISH IZGARA KOFTE" at bounding box center [324, 237] width 323 height 18
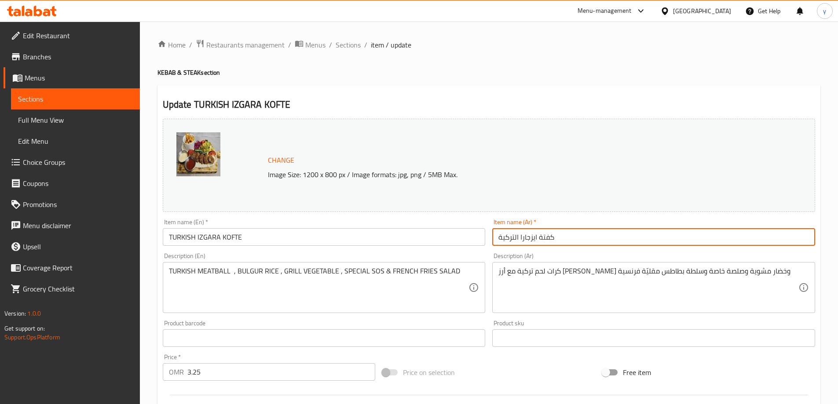
drag, startPoint x: 537, startPoint y: 240, endPoint x: 520, endPoint y: 243, distance: 17.9
click at [520, 243] on input "كفتة ايزجارا التركية" at bounding box center [653, 237] width 323 height 18
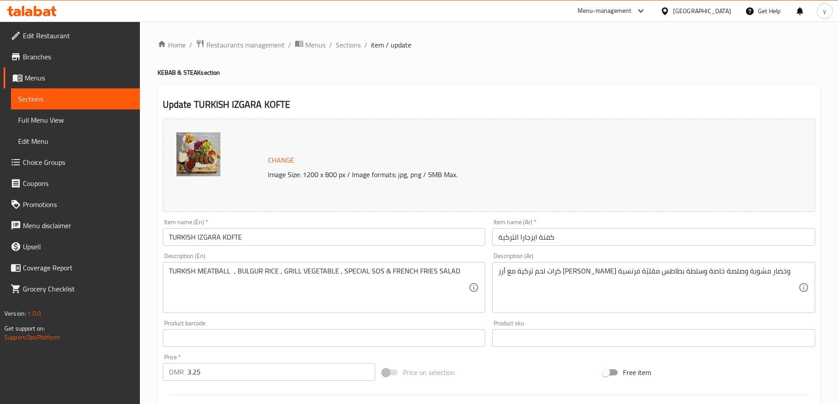
click at [500, 241] on input "كفتة ايزجارا التركية" at bounding box center [653, 237] width 323 height 18
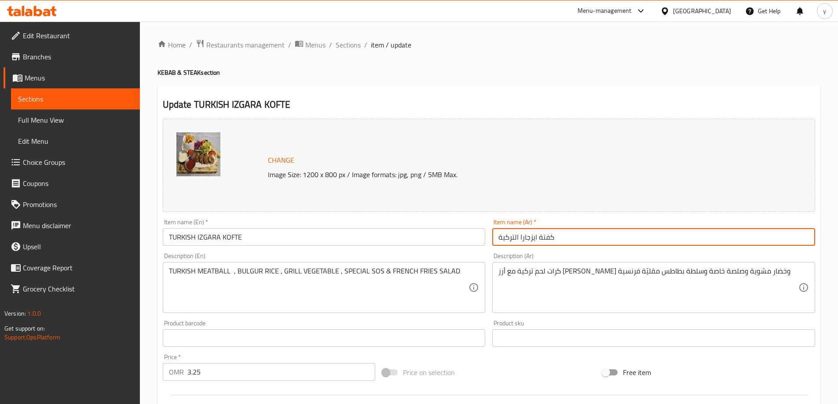
click at [500, 241] on input "كفتة ايزجارا التركية" at bounding box center [653, 237] width 323 height 18
drag, startPoint x: 502, startPoint y: 237, endPoint x: 494, endPoint y: 241, distance: 9.1
click at [494, 241] on input "كفتة ايزجارا التركية" at bounding box center [653, 237] width 323 height 18
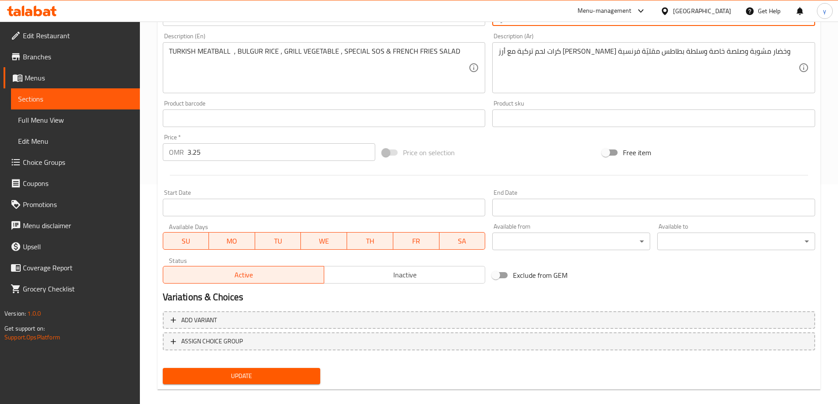
type input "كفتة ايزجارا التركي"
click at [250, 372] on span "Update" at bounding box center [242, 376] width 144 height 11
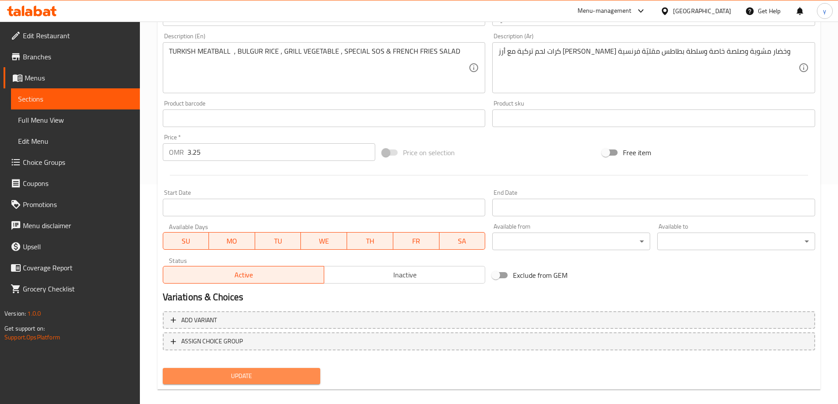
click at [235, 373] on span "Update" at bounding box center [242, 376] width 144 height 11
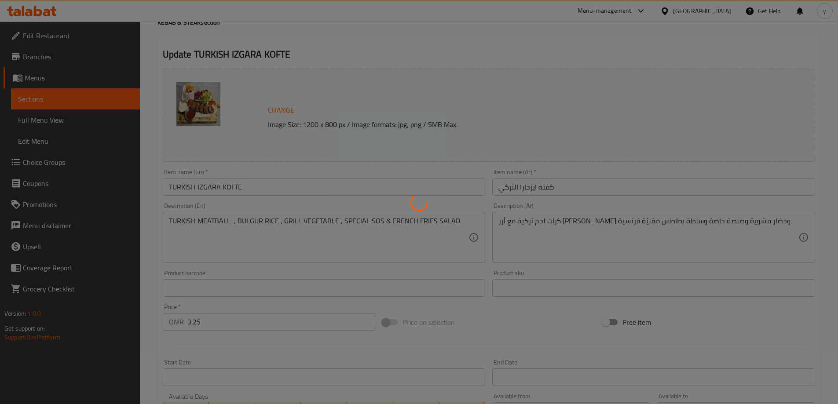
scroll to position [0, 0]
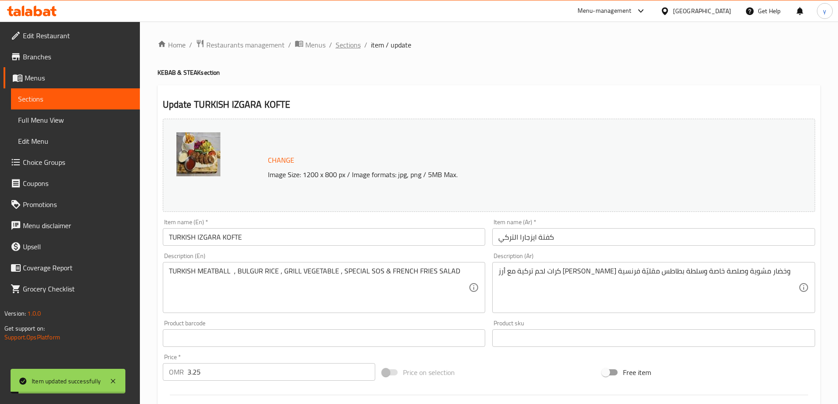
click at [340, 47] on span "Sections" at bounding box center [348, 45] width 25 height 11
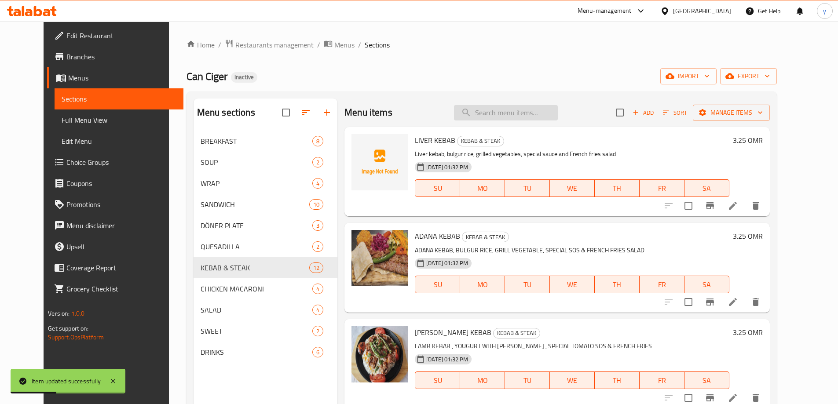
click at [526, 109] on input "search" at bounding box center [506, 112] width 104 height 15
paste input "TURKISH IZGARA KÖFTE"
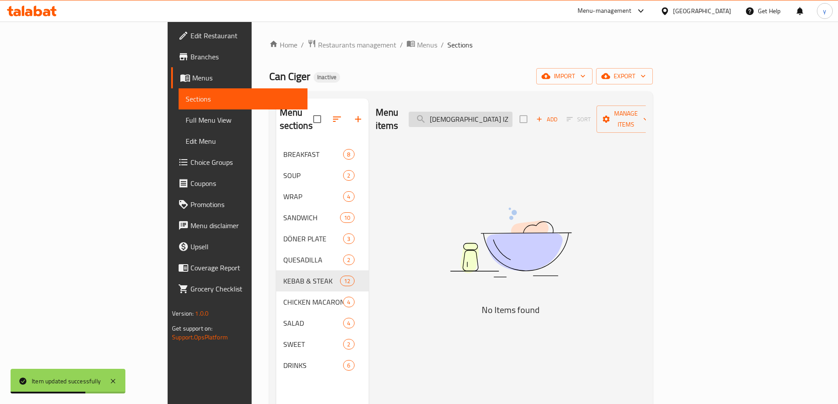
click at [512, 117] on input "TURKISH IZGARA KÖFTE" at bounding box center [461, 119] width 104 height 15
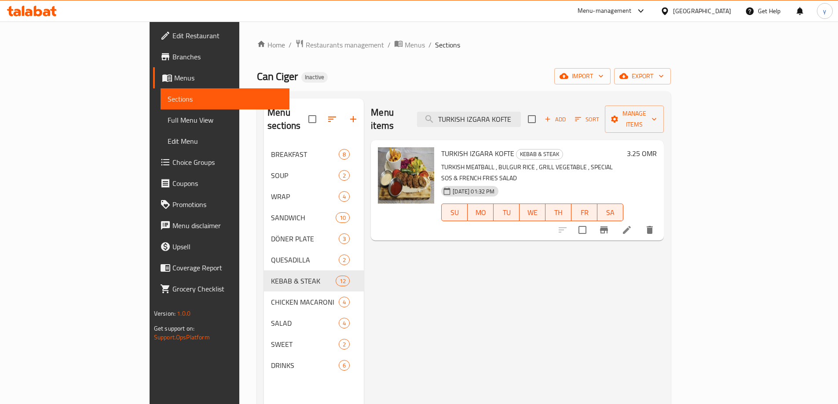
type input "TURKISH IZGARA KOFTE"
click at [639, 222] on li at bounding box center [626, 230] width 25 height 16
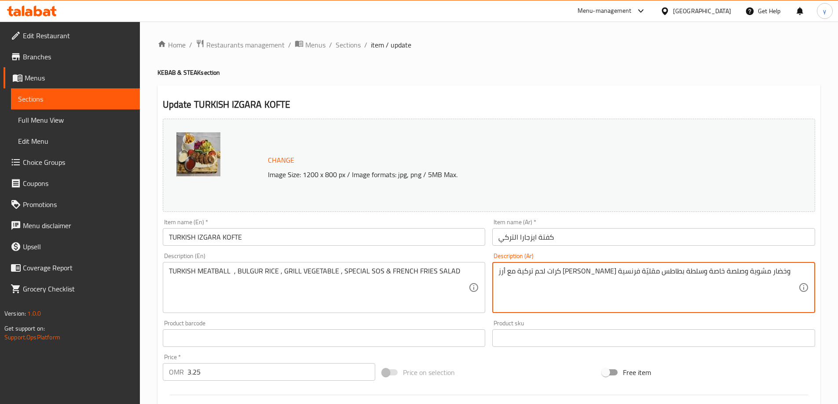
drag, startPoint x: 671, startPoint y: 275, endPoint x: 698, endPoint y: 283, distance: 28.3
paste textarea "رغل"
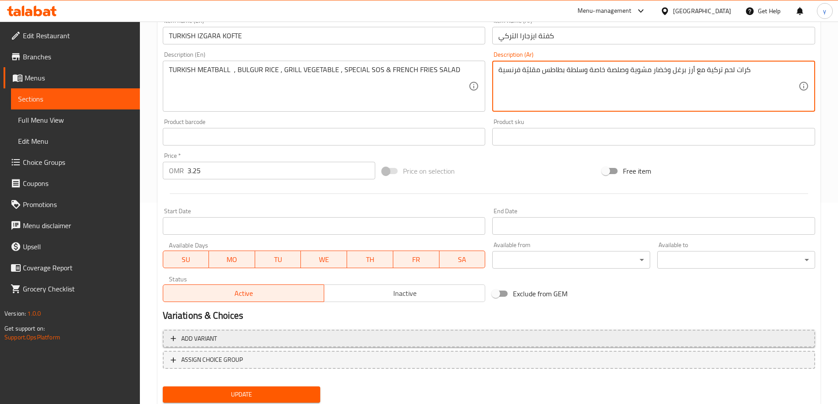
scroll to position [230, 0]
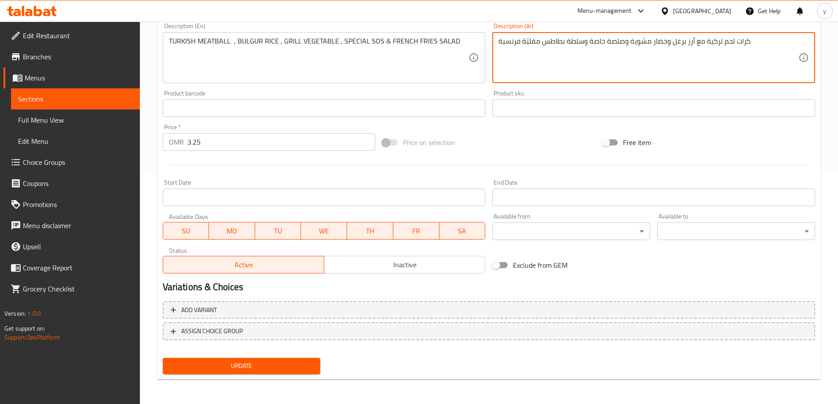
click at [276, 368] on span "Update" at bounding box center [242, 366] width 144 height 11
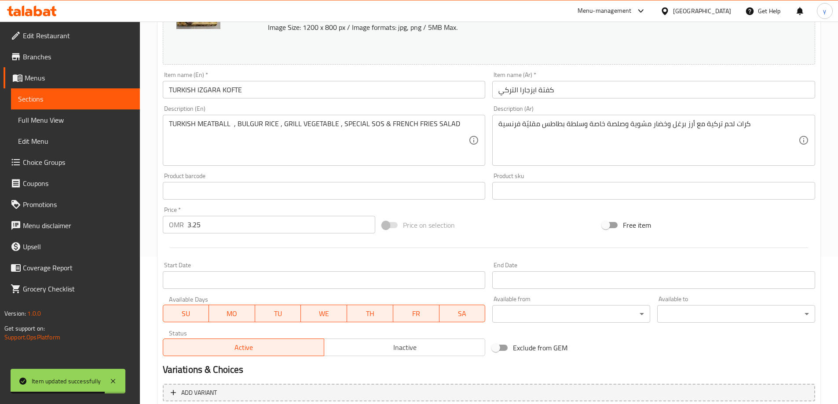
scroll to position [54, 0]
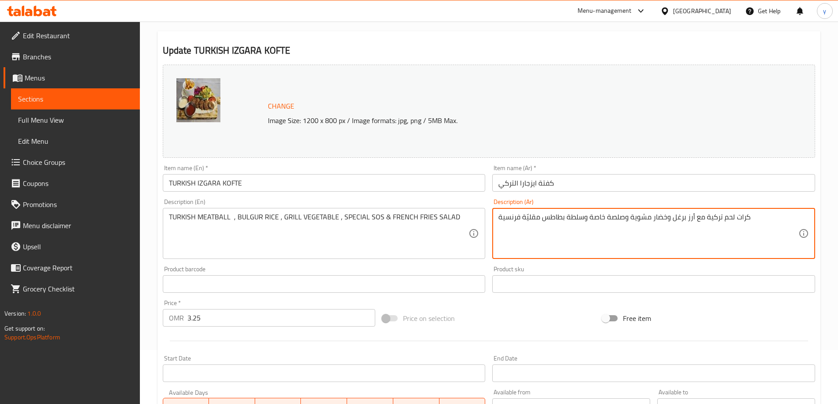
drag, startPoint x: 499, startPoint y: 220, endPoint x: 519, endPoint y: 228, distance: 21.9
type textarea "كرات لحم تركية مع أرز برغل وخضار مشوية وصلصة خاصة وسلطة بطاطس مقليّة"
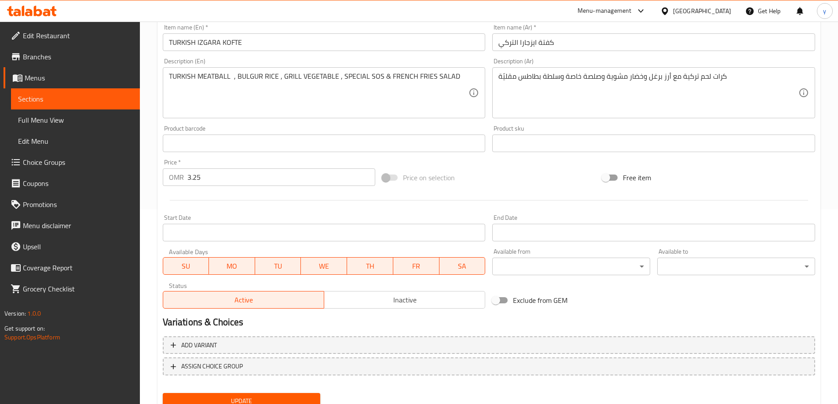
scroll to position [230, 0]
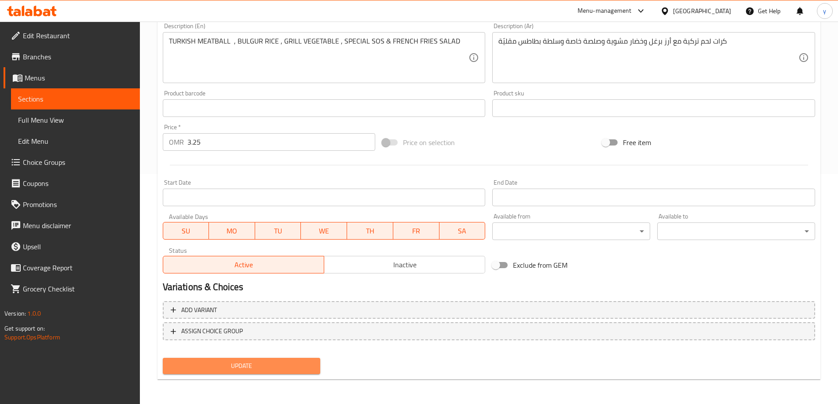
click at [268, 367] on span "Update" at bounding box center [242, 366] width 144 height 11
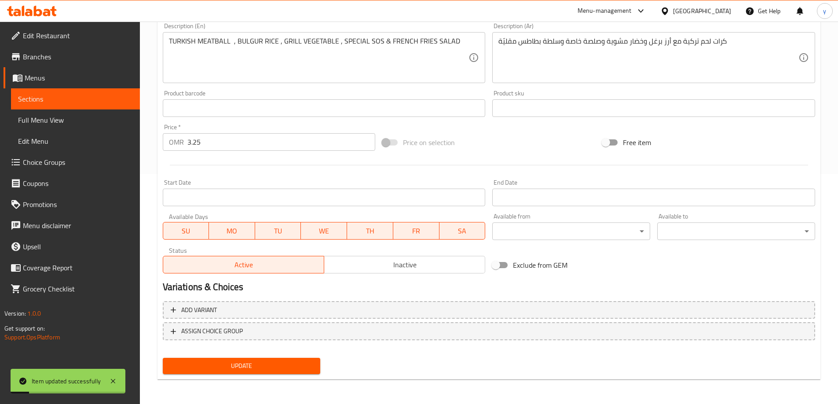
scroll to position [0, 0]
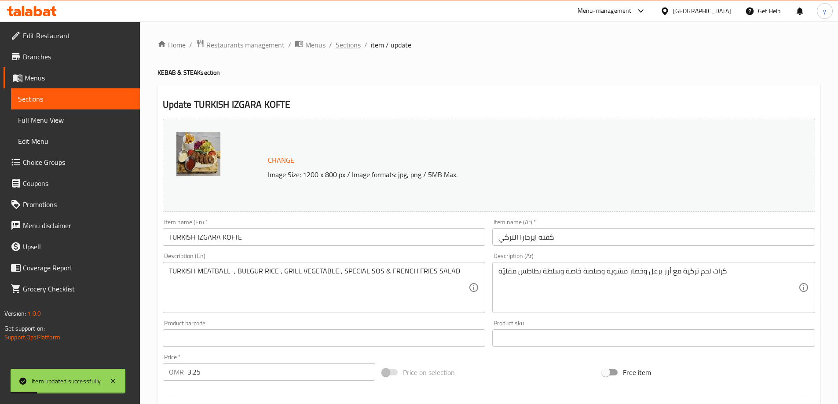
click at [353, 44] on span "Sections" at bounding box center [348, 45] width 25 height 11
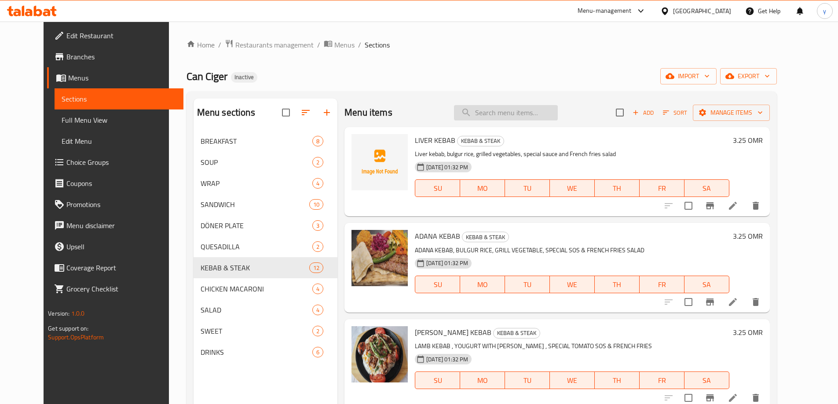
click at [493, 115] on input "search" at bounding box center [506, 112] width 104 height 15
paste input "CHICKEN SHISH"
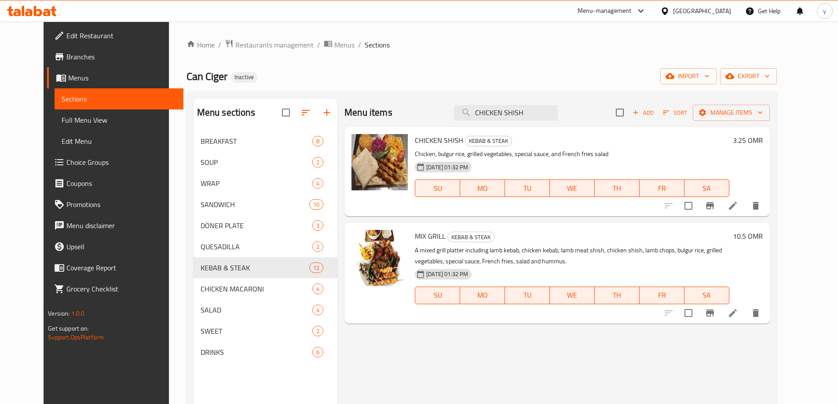
type input "CHICKEN SHISH"
click at [738, 204] on icon at bounding box center [732, 206] width 11 height 11
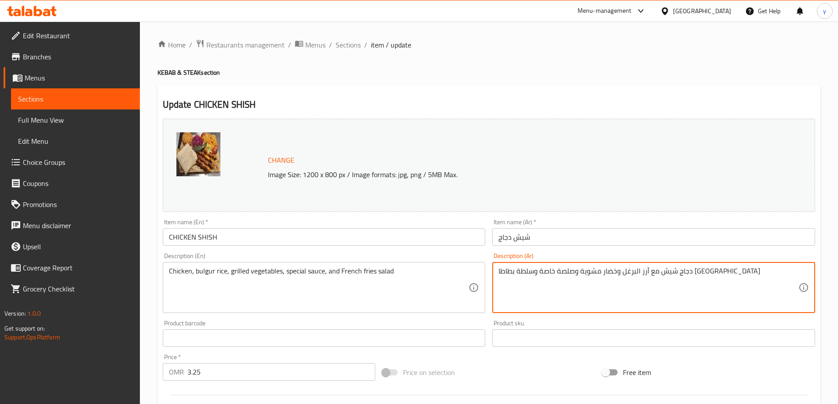
drag, startPoint x: 681, startPoint y: 276, endPoint x: 694, endPoint y: 281, distance: 13.9
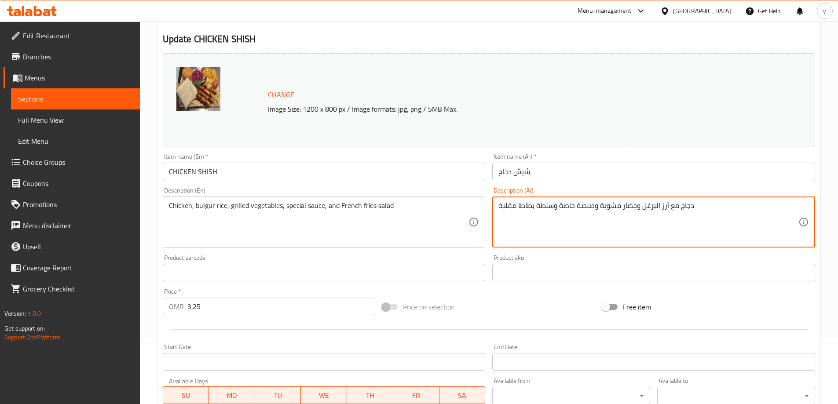
scroll to position [220, 0]
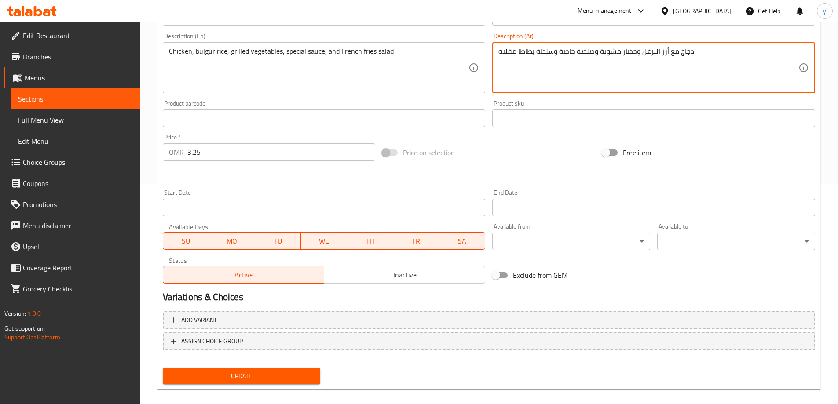
type textarea "دجاج مع أرز البرغل وخضار مشوية وصلصة خاصة وسلطة بطاطا مقلية"
click at [295, 381] on span "Update" at bounding box center [242, 376] width 144 height 11
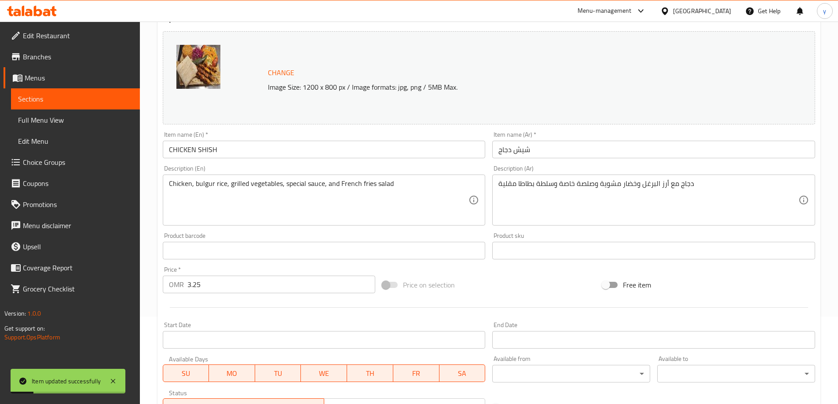
scroll to position [0, 0]
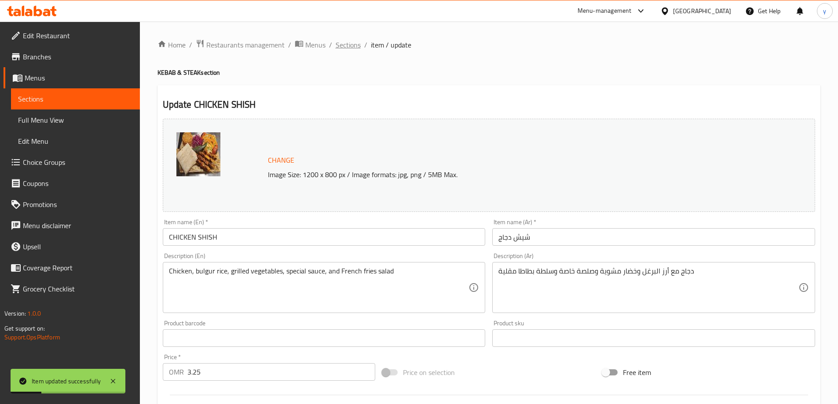
click at [357, 47] on span "Sections" at bounding box center [348, 45] width 25 height 11
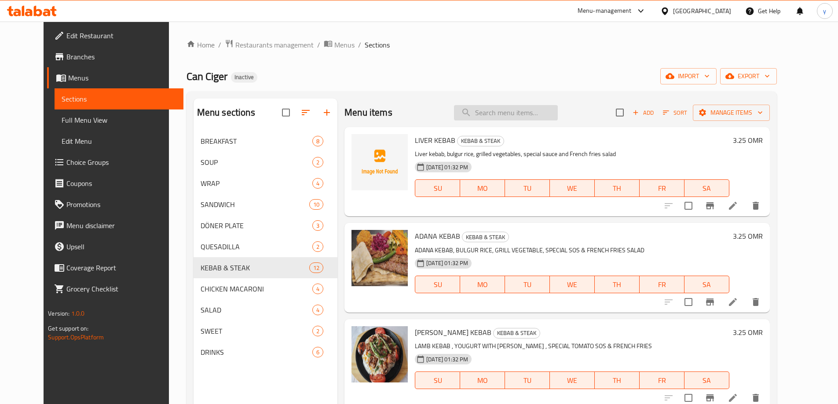
click at [522, 111] on input "search" at bounding box center [506, 112] width 104 height 15
paste input "LAMB SHISH"
type input "LAMB SHISH"
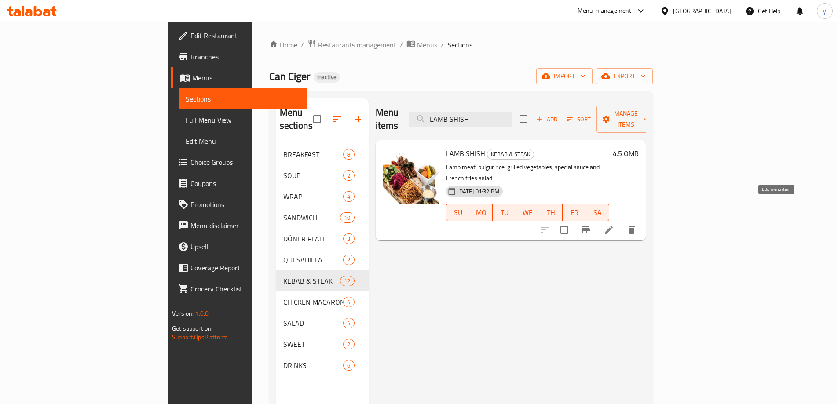
click at [614, 225] on icon at bounding box center [608, 230] width 11 height 11
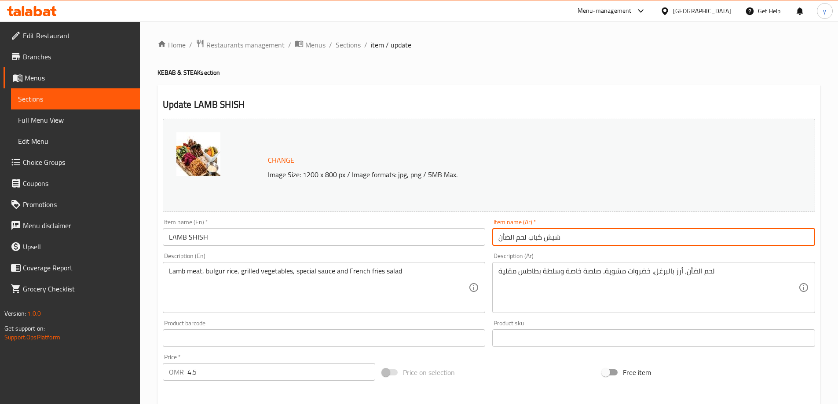
drag, startPoint x: 574, startPoint y: 235, endPoint x: 490, endPoint y: 234, distance: 83.6
click at [490, 234] on div "Item name (Ar)   * شيش كباب لحم الضأن Item name (Ar) *" at bounding box center [654, 233] width 330 height 34
paste input "حم"
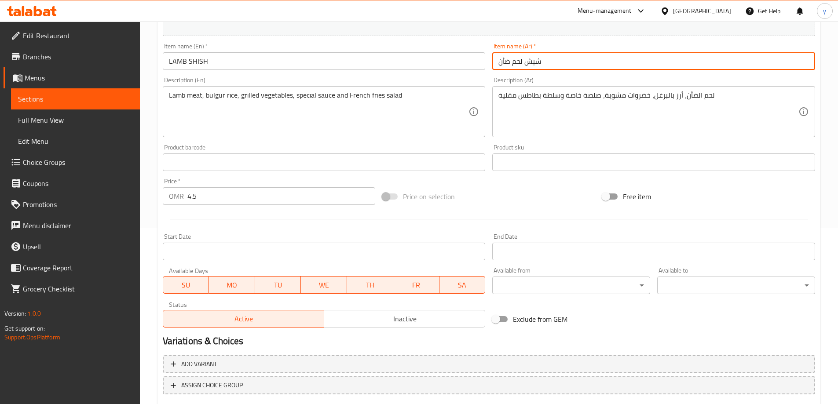
scroll to position [230, 0]
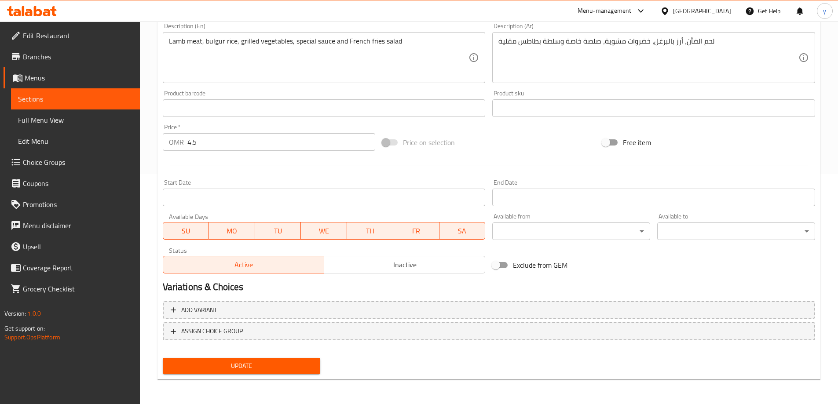
type input "شيش لحم ضأن"
click at [280, 361] on span "Update" at bounding box center [242, 366] width 144 height 11
click at [298, 369] on span "Update" at bounding box center [242, 366] width 144 height 11
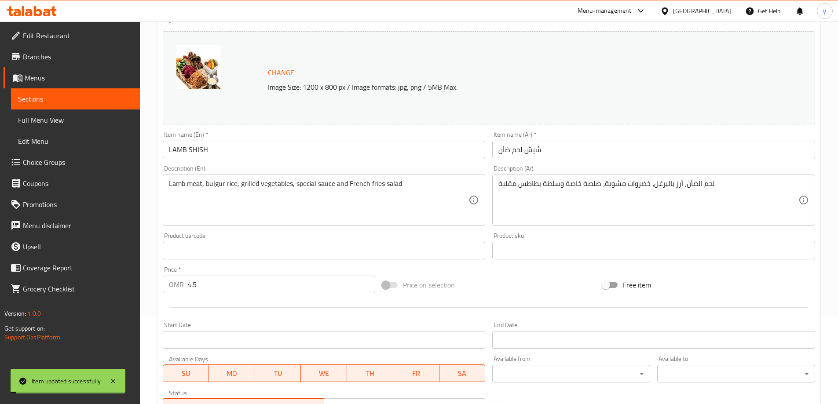
scroll to position [0, 0]
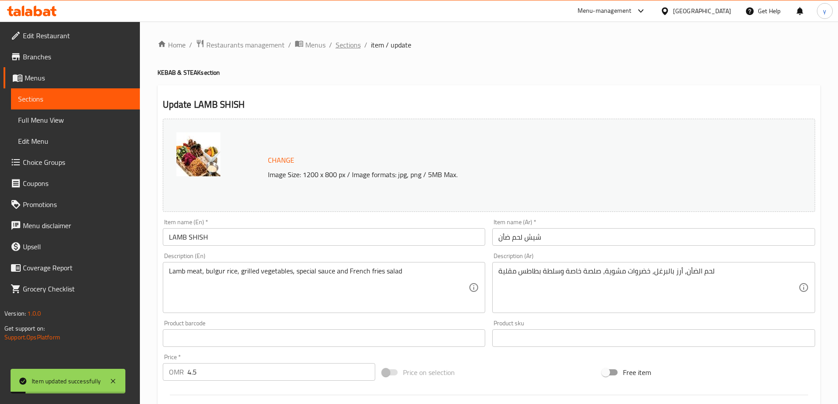
click at [341, 50] on span "Sections" at bounding box center [348, 45] width 25 height 11
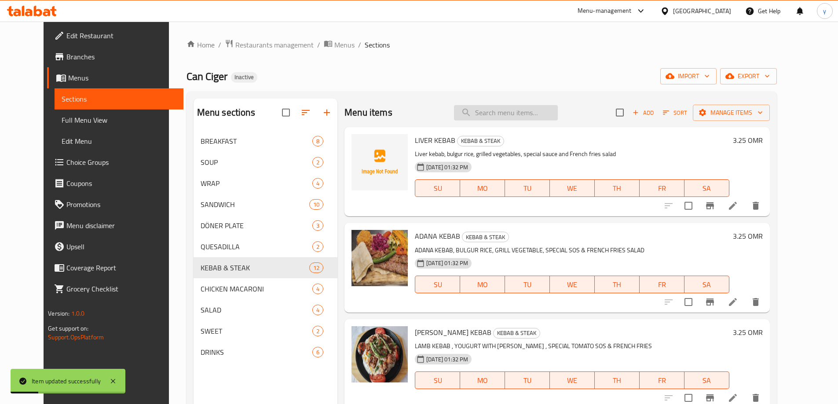
click at [503, 115] on input "search" at bounding box center [506, 112] width 104 height 15
paste input "MIX GRILL"
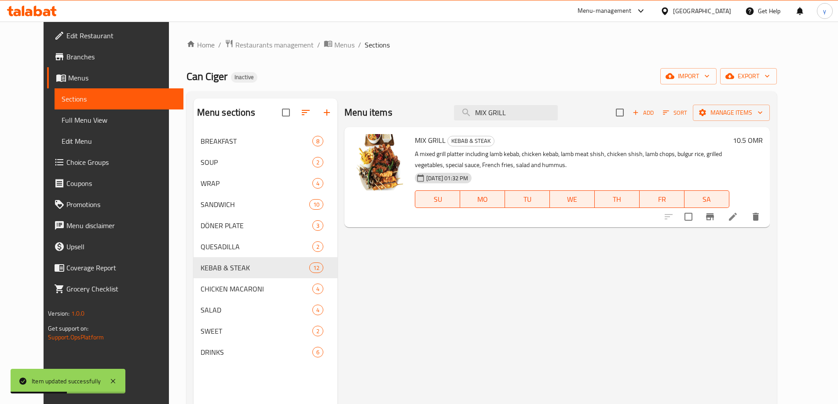
type input "MIX GRILL"
click at [737, 217] on icon at bounding box center [733, 217] width 8 height 8
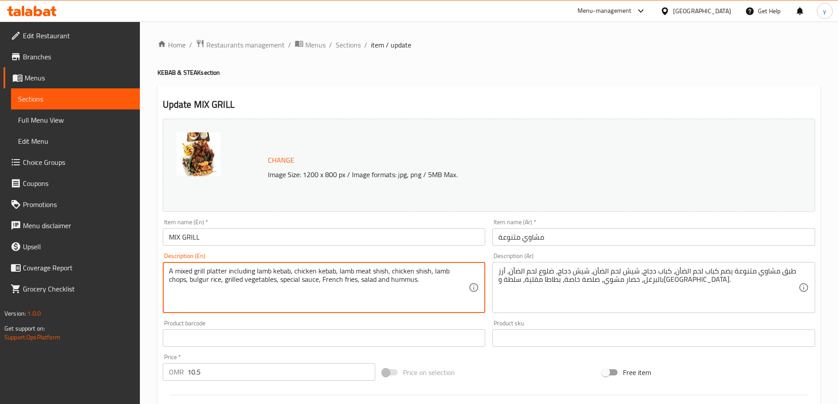
drag, startPoint x: 256, startPoint y: 271, endPoint x: 135, endPoint y: 268, distance: 120.6
type textarea "lamb kebab, chicken kebab, lamb meat shish, chicken shish, lamb chops, bulgur r…"
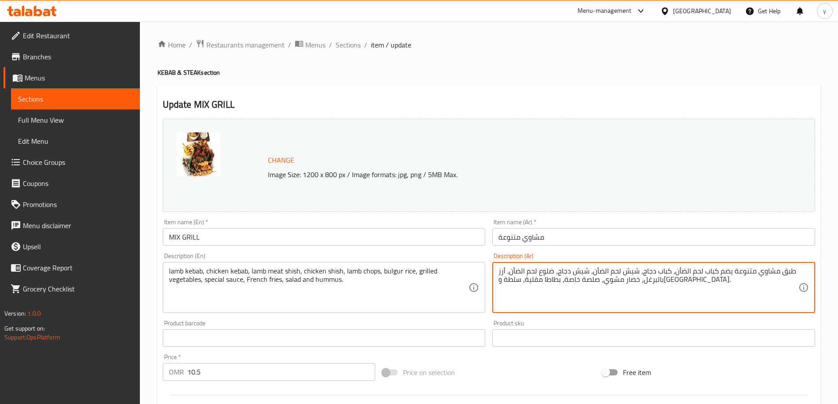
drag, startPoint x: 792, startPoint y: 274, endPoint x: 715, endPoint y: 273, distance: 77.4
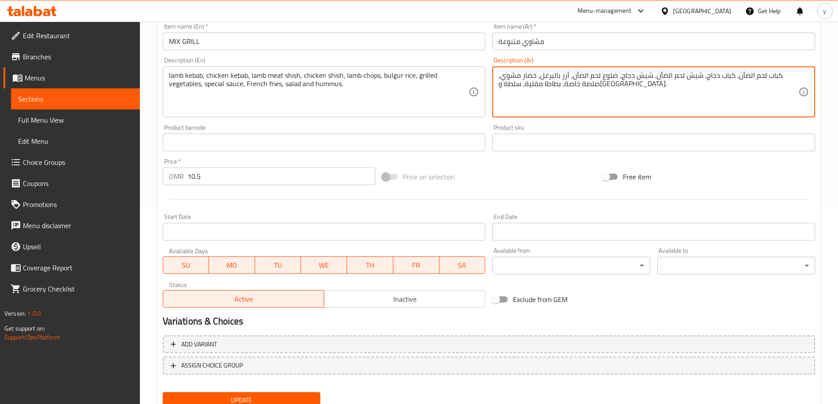
scroll to position [230, 0]
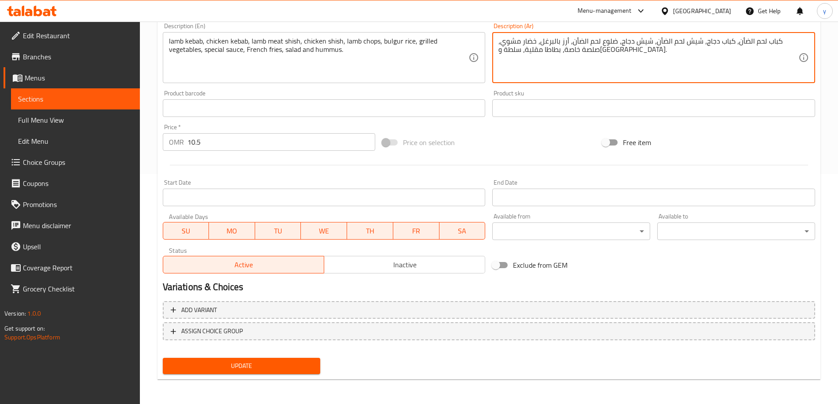
type textarea "كباب لحم الضأن، كباب دجاج، شيش لحم الضأن، شيش دجاج، ضلوع لحم الضأن، أرز بالبرغل…"
click at [240, 362] on span "Update" at bounding box center [242, 366] width 144 height 11
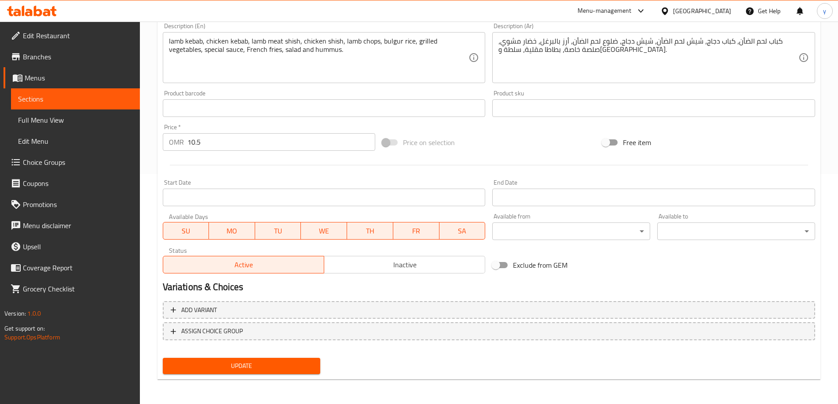
click at [209, 369] on span "Update" at bounding box center [242, 366] width 144 height 11
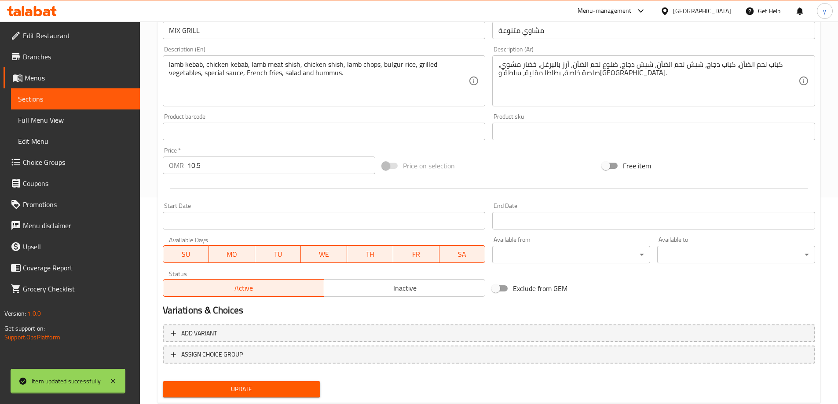
scroll to position [0, 0]
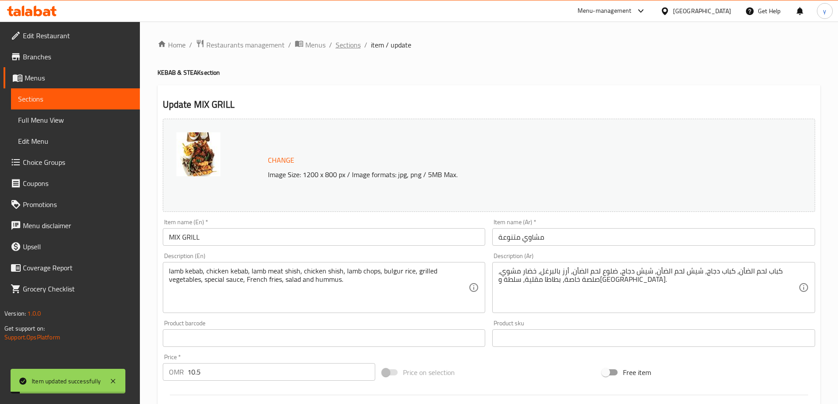
click at [347, 44] on span "Sections" at bounding box center [348, 45] width 25 height 11
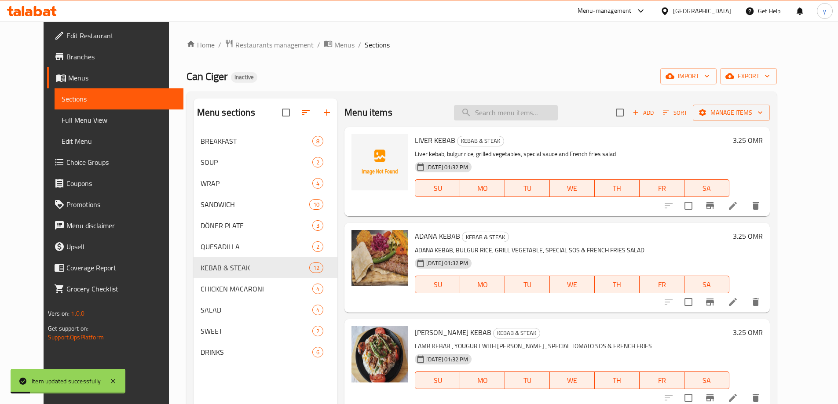
click at [494, 120] on input "search" at bounding box center [506, 112] width 104 height 15
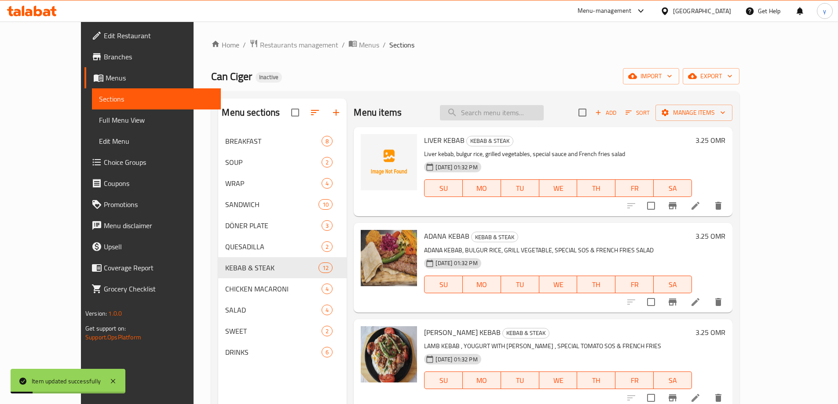
paste input "CHICKEN WITH BARBEQUE SAUCE"
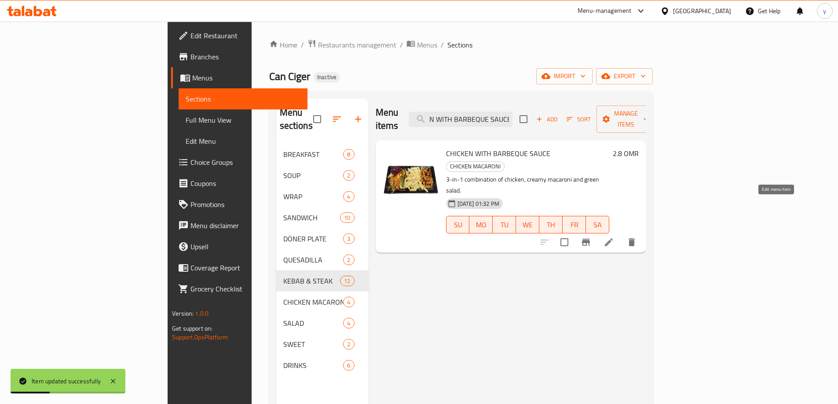
type input "CHICKEN WITH BARBEQUE SAUCE"
click at [614, 237] on icon at bounding box center [608, 242] width 11 height 11
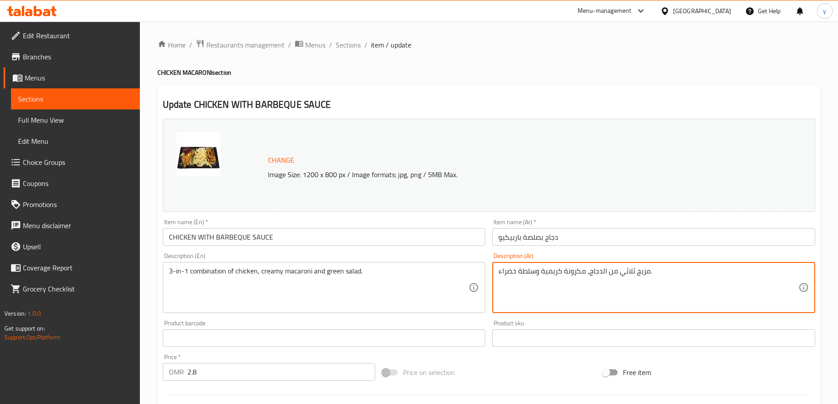
drag, startPoint x: 627, startPoint y: 277, endPoint x: 648, endPoint y: 280, distance: 21.3
paste textarea "تشكيلة 3 في 1"
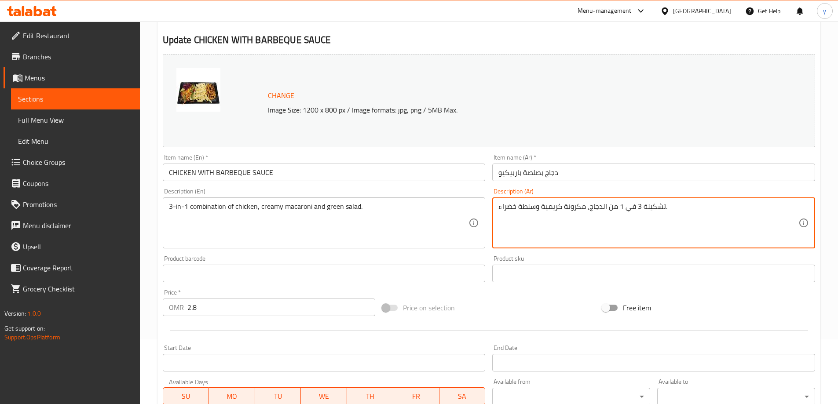
scroll to position [230, 0]
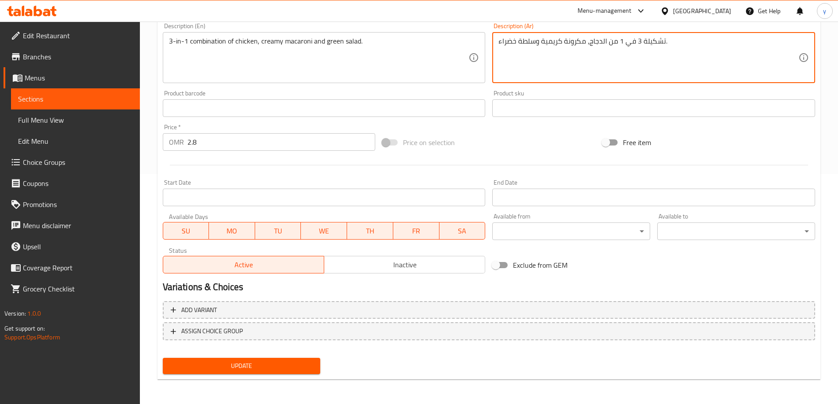
type textarea "تشكيلة 3 في 1 من الدجاج، مكرونة كريمية وسلطة خضراء."
click at [259, 362] on span "Update" at bounding box center [242, 366] width 144 height 11
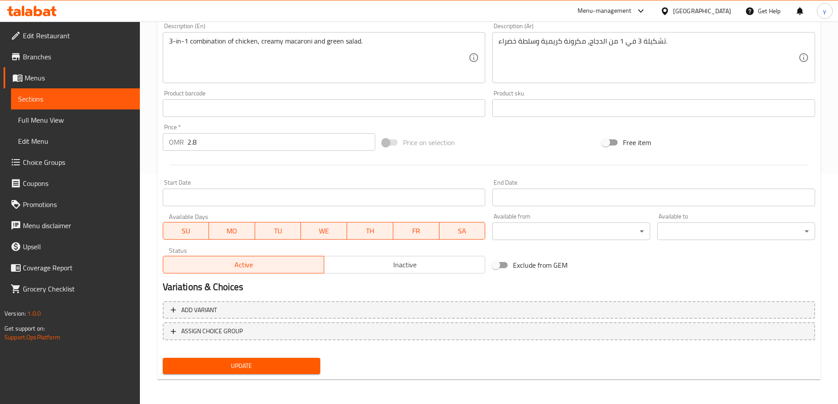
click at [268, 357] on div "Update" at bounding box center [241, 365] width 165 height 23
click at [272, 366] on span "Update" at bounding box center [242, 366] width 144 height 11
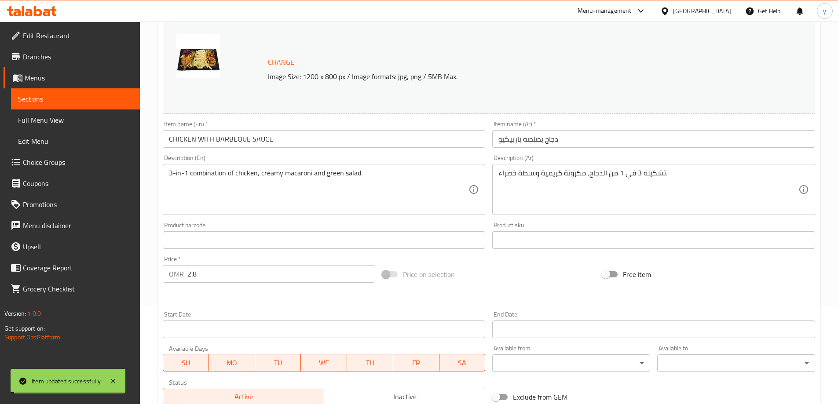
scroll to position [0, 0]
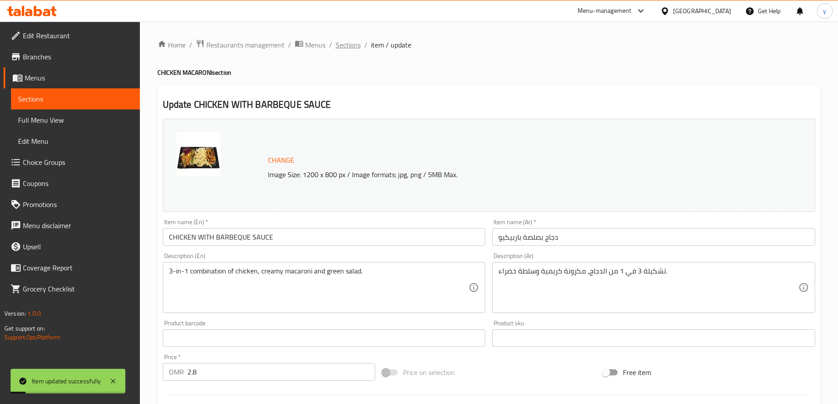
click at [350, 45] on span "Sections" at bounding box center [348, 45] width 25 height 11
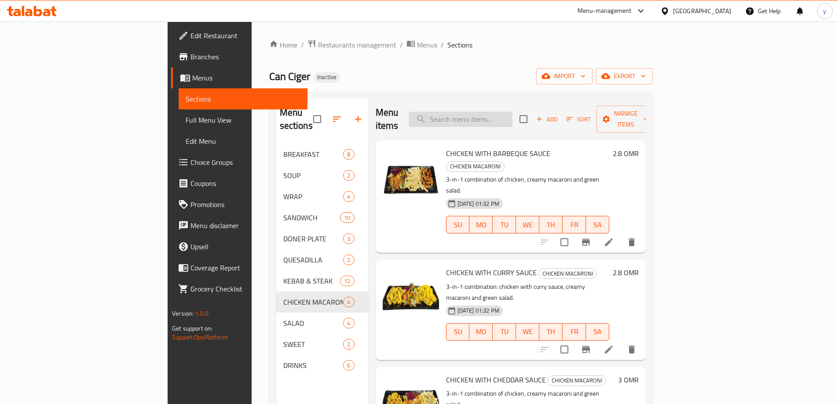
click at [512, 114] on input "search" at bounding box center [461, 119] width 104 height 15
paste input "CHICKEN WITH CURRY SAUCE"
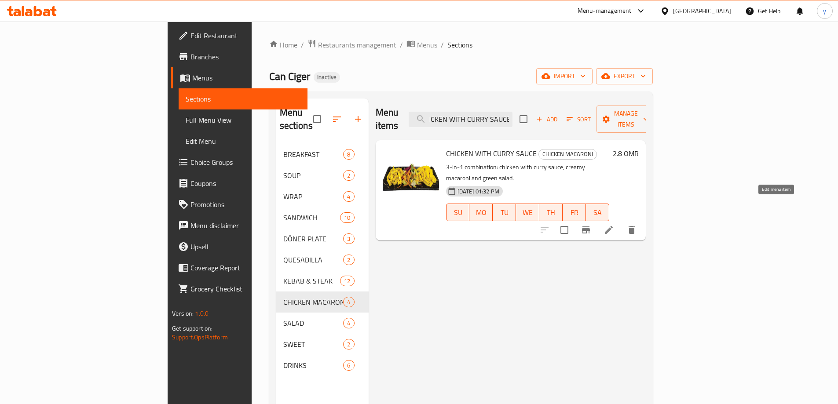
type input "CHICKEN WITH CURRY SAUCE"
click at [614, 225] on icon at bounding box center [608, 230] width 11 height 11
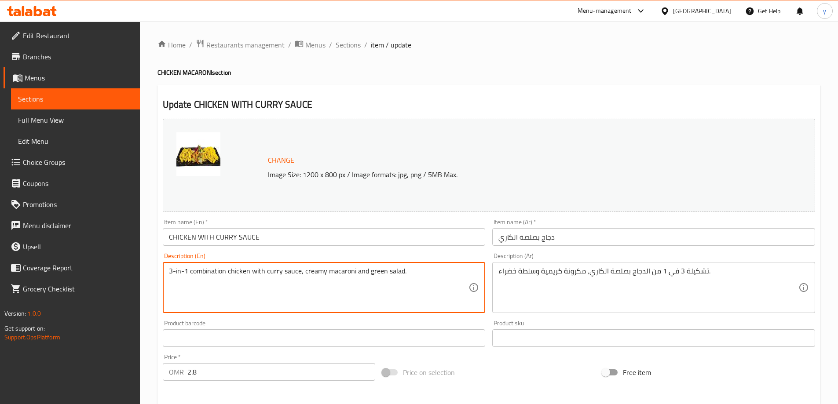
drag, startPoint x: 251, startPoint y: 274, endPoint x: 299, endPoint y: 289, distance: 50.1
click at [299, 289] on textarea "3-in-1 combination chicken with curry sauce, creamy macaroni and green salad." at bounding box center [319, 288] width 300 height 42
type textarea "3-in-1 combination chicken, creamy macaroni and green salad."
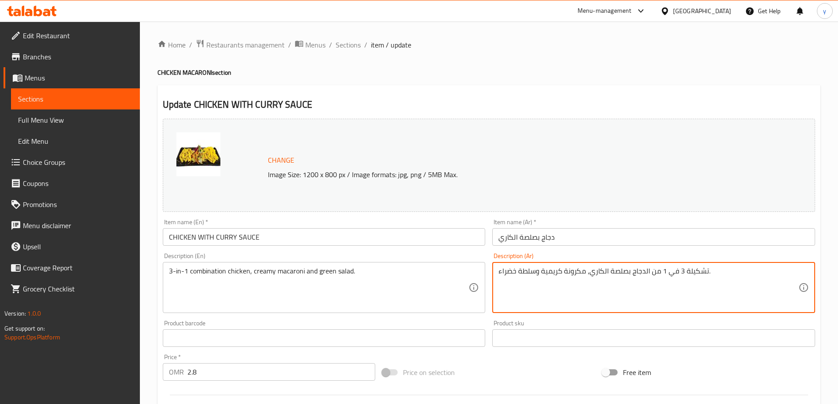
drag, startPoint x: 629, startPoint y: 275, endPoint x: 590, endPoint y: 279, distance: 39.3
drag, startPoint x: 618, startPoint y: 276, endPoint x: 610, endPoint y: 279, distance: 8.3
click at [610, 279] on textarea "تشكيلة 3 في 1 من الدجاج، مكرونة كريمية وسلطة خضراء." at bounding box center [648, 288] width 300 height 42
click at [610, 278] on textarea "تشكيلة 3 في 1 من الدجاج، مكرونة كريمية وسلطة خضراء." at bounding box center [648, 288] width 300 height 42
drag, startPoint x: 610, startPoint y: 278, endPoint x: 614, endPoint y: 280, distance: 5.0
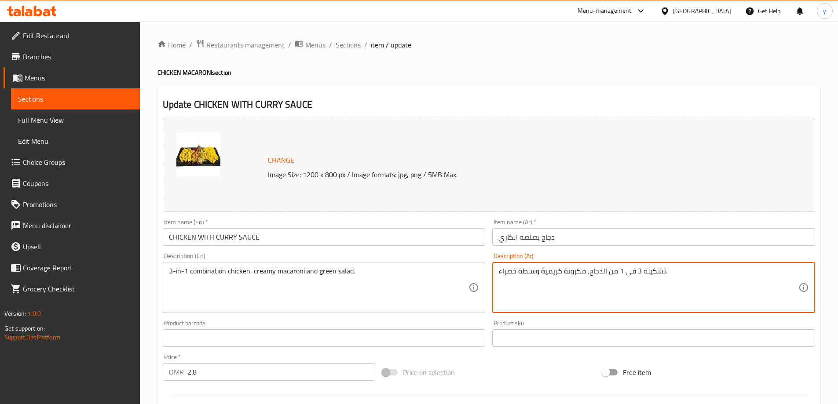
click at [614, 280] on textarea "تشكيلة 3 في 1 من الدجاج، مكرونة كريمية وسلطة خضراء." at bounding box center [648, 288] width 300 height 42
type textarea "تشكيلة 3 في 1 الدجاج، مكرونة كريمية وسلطة خضراء."
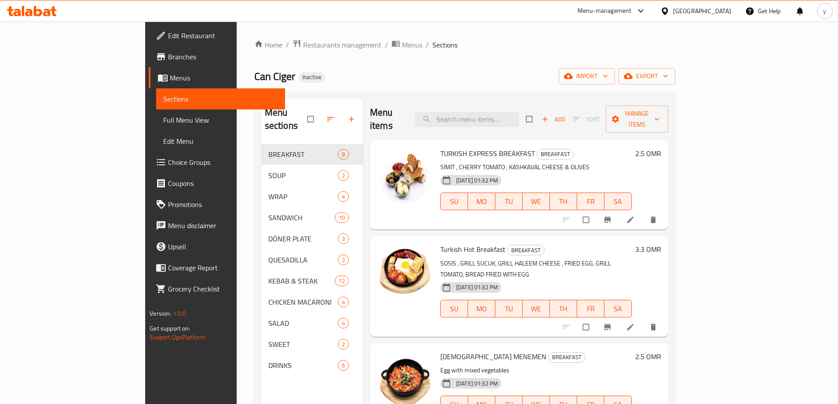
click at [156, 125] on link "Full Menu View" at bounding box center [220, 120] width 129 height 21
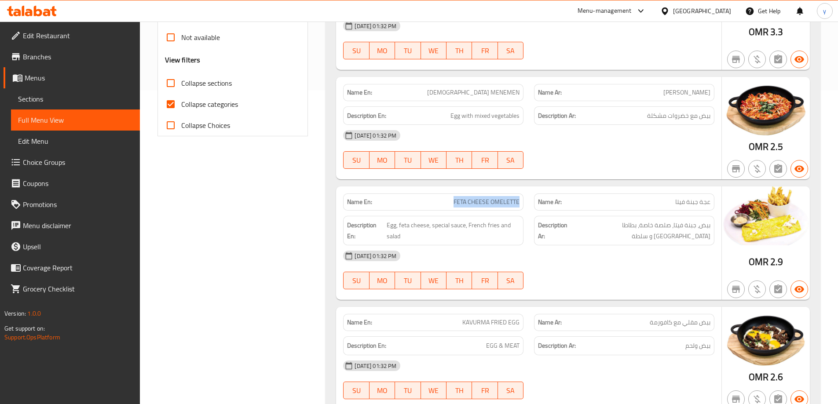
drag, startPoint x: 445, startPoint y: 200, endPoint x: 528, endPoint y: 205, distance: 82.8
click at [528, 205] on div "Name En: FETA CHEESE OMELETTE" at bounding box center [433, 202] width 191 height 28
copy span "FETA CHEESE OMELETTE"
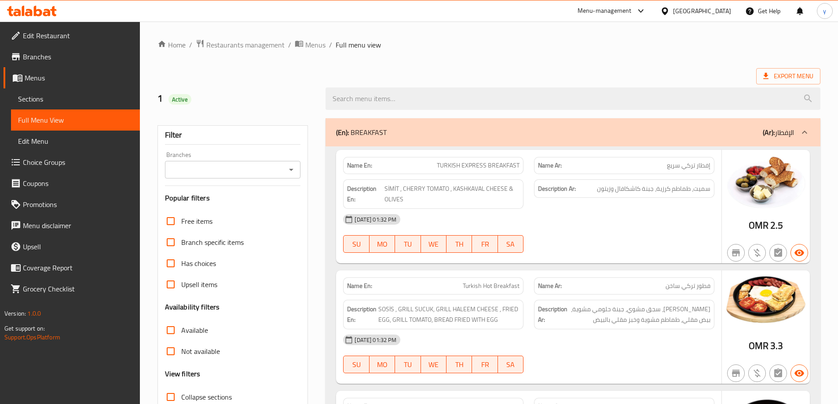
scroll to position [678, 0]
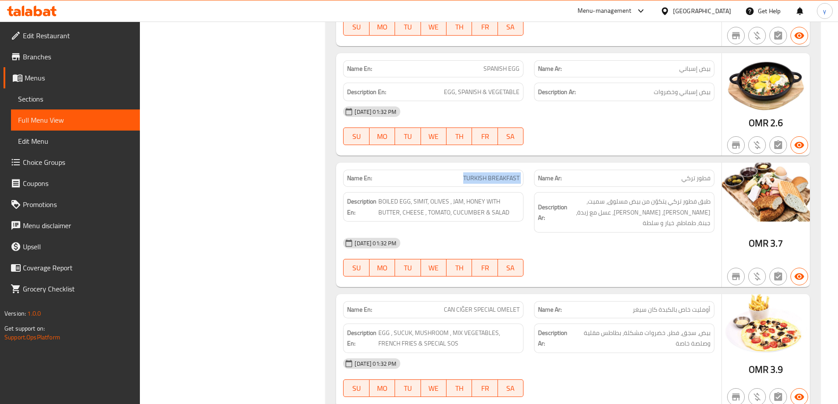
drag, startPoint x: 464, startPoint y: 177, endPoint x: 536, endPoint y: 182, distance: 71.9
click at [536, 182] on div "Name En: TURKISH BREAKFAST Name Ar: فطور تركي" at bounding box center [529, 178] width 382 height 28
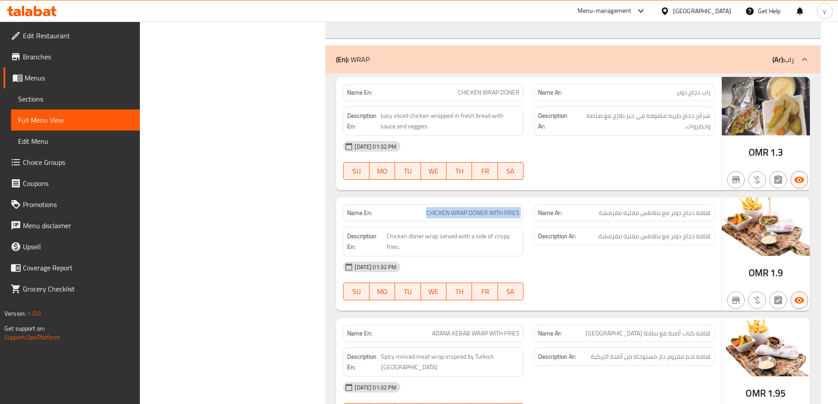
drag, startPoint x: 414, startPoint y: 200, endPoint x: 540, endPoint y: 202, distance: 125.4
click at [540, 202] on div "Name En: CHICKEN WRAP DÖNER WITH FRIES Name Ar: لفافة دجاج دونر مع بطاطس مقلية …" at bounding box center [529, 213] width 382 height 28
copy span "CHICKEN WRAP DÖNER WITH FRIES"
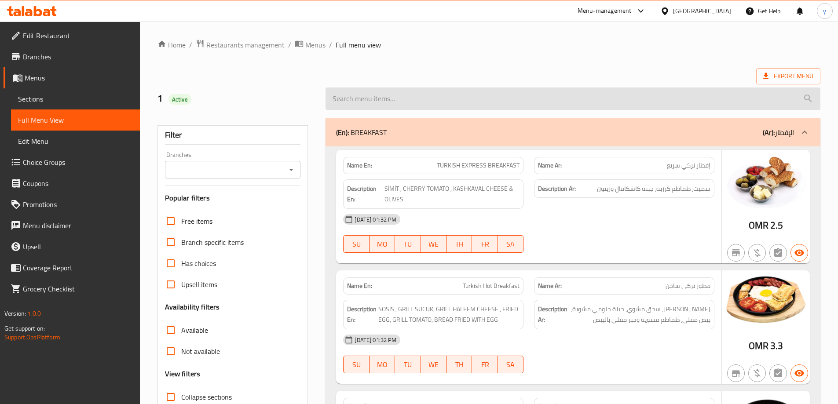
scroll to position [1454, 0]
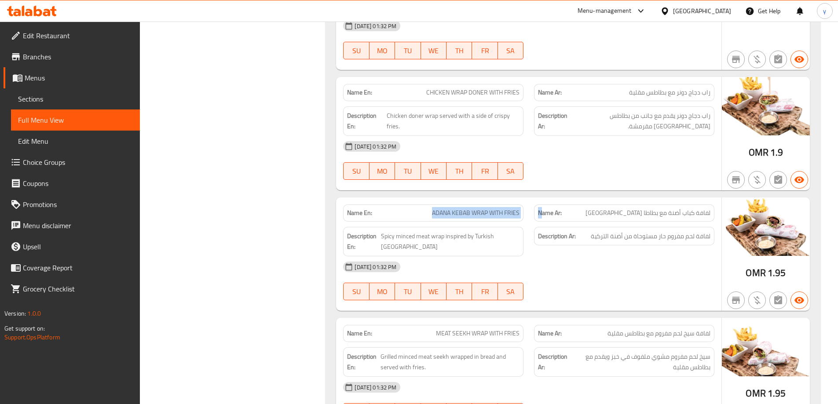
drag, startPoint x: 425, startPoint y: 200, endPoint x: 541, endPoint y: 206, distance: 115.4
click at [541, 206] on div "Name En: ADANA KEBAB WRAP WITH FRIES Name Ar: لفافة كباب أضنة مع بطاطا مقلية" at bounding box center [529, 213] width 382 height 28
click at [438, 208] on div "Name En: ADANA KEBAB WRAP WITH FRIES" at bounding box center [433, 213] width 180 height 17
drag, startPoint x: 423, startPoint y: 202, endPoint x: 519, endPoint y: 208, distance: 95.6
click at [519, 208] on div "Name En: ADANA KEBAB WRAP WITH FRIES" at bounding box center [433, 213] width 180 height 17
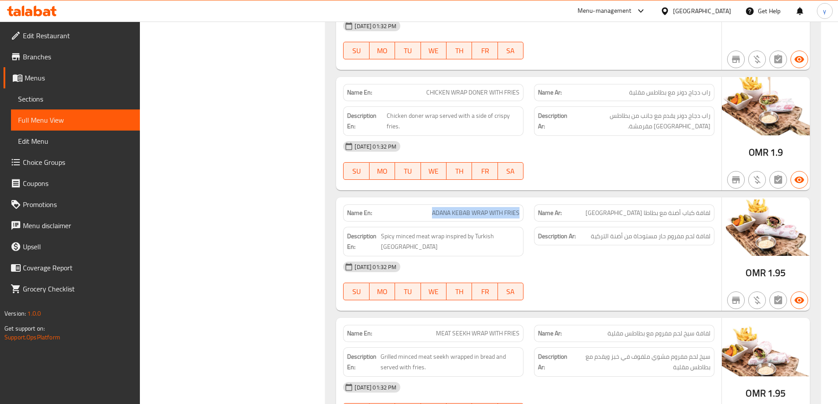
copy span "ADANA KEBAB WRAP WITH FRIES"
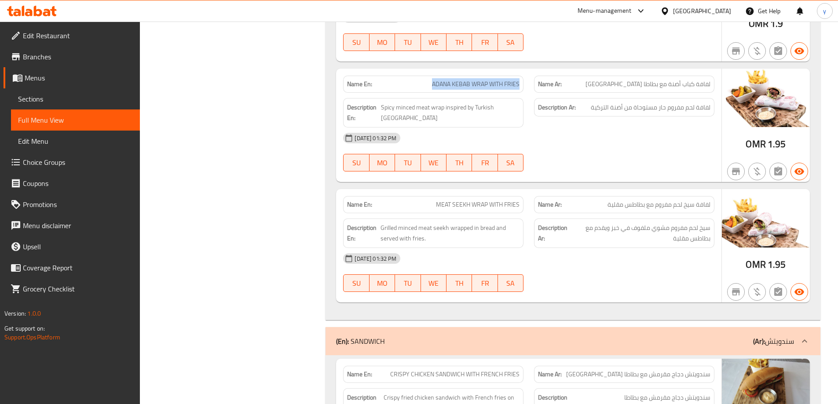
scroll to position [1586, 0]
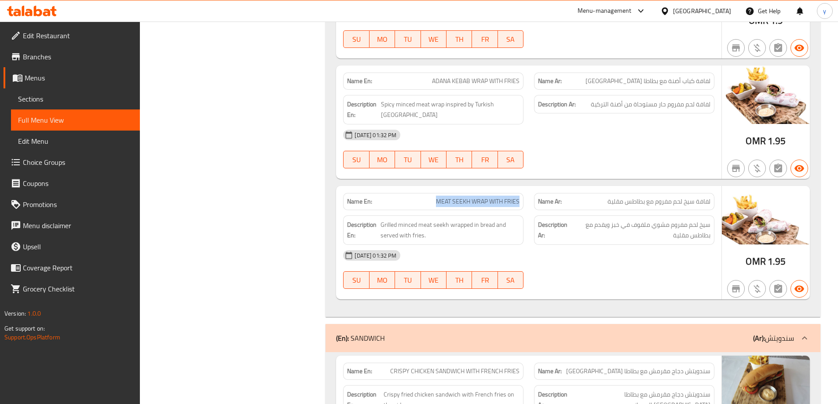
drag, startPoint x: 432, startPoint y: 179, endPoint x: 521, endPoint y: 181, distance: 88.4
click at [521, 193] on div "Name En: MEAT SEEKH WRAP WITH FRIES" at bounding box center [433, 201] width 180 height 17
copy span "MEAT SEEKH WRAP WITH FRIES"
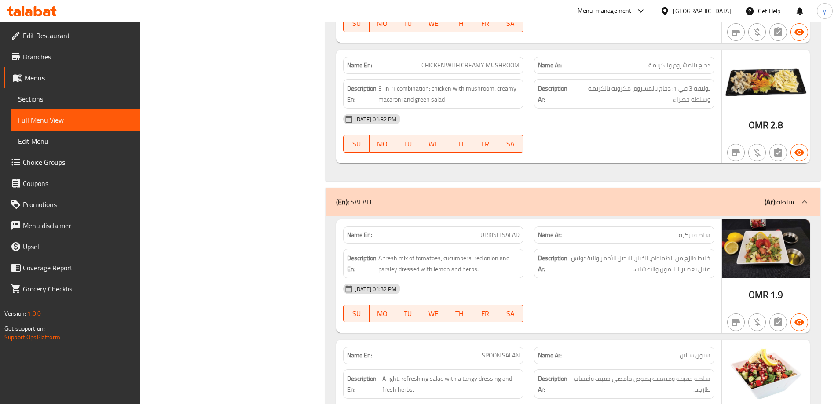
scroll to position [1477, 0]
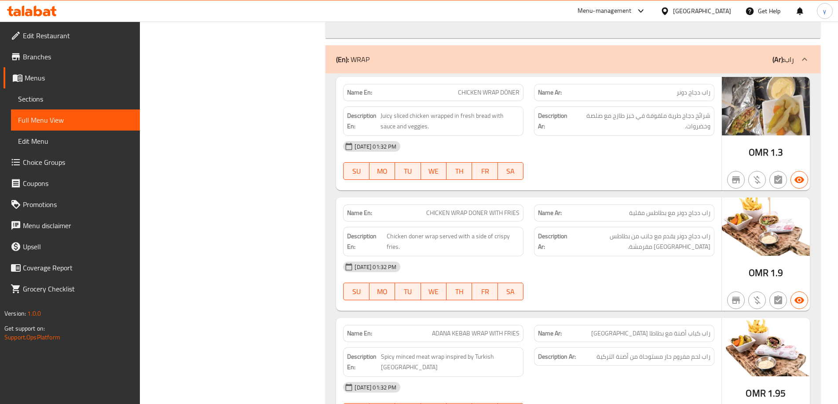
scroll to position [1587, 0]
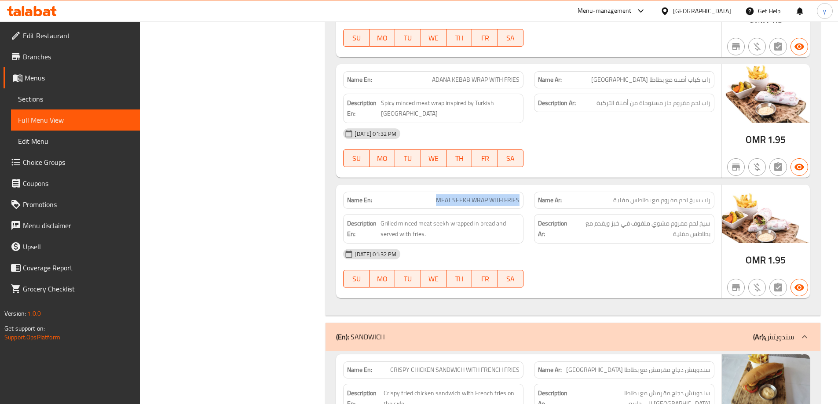
drag, startPoint x: 438, startPoint y: 176, endPoint x: 522, endPoint y: 185, distance: 84.0
click at [522, 192] on div "Name En: MEAT SEEKH WRAP WITH FRIES" at bounding box center [433, 200] width 180 height 17
copy span "MEAT SEEKH WRAP WITH FRIES"
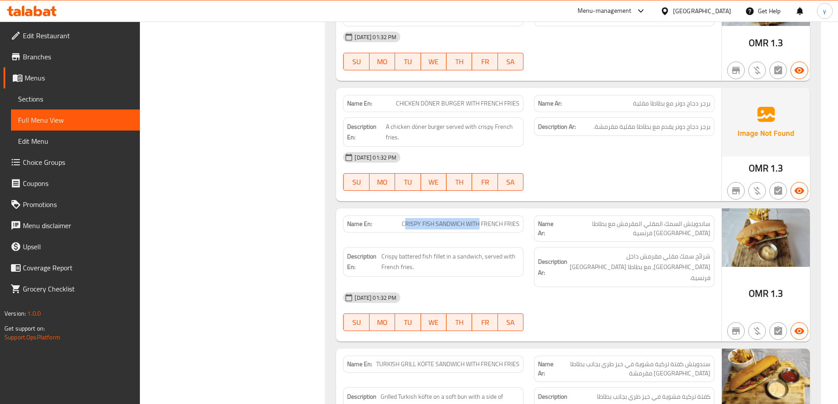
drag, startPoint x: 402, startPoint y: 204, endPoint x: 479, endPoint y: 202, distance: 77.0
click at [479, 219] on span "CRISPY FISH SANDWICH WITH FRENCH FRIES" at bounding box center [461, 223] width 118 height 9
click at [396, 219] on p "Name En: CRISPY FISH SANDWICH WITH FRENCH FRIES" at bounding box center [433, 223] width 172 height 9
drag, startPoint x: 396, startPoint y: 199, endPoint x: 530, endPoint y: 204, distance: 133.8
click at [530, 210] on div "Name En: CRISPY FISH SANDWICH WITH FRENCH FRIES Name Ar: ساندويتش السمك المقلي …" at bounding box center [529, 228] width 382 height 37
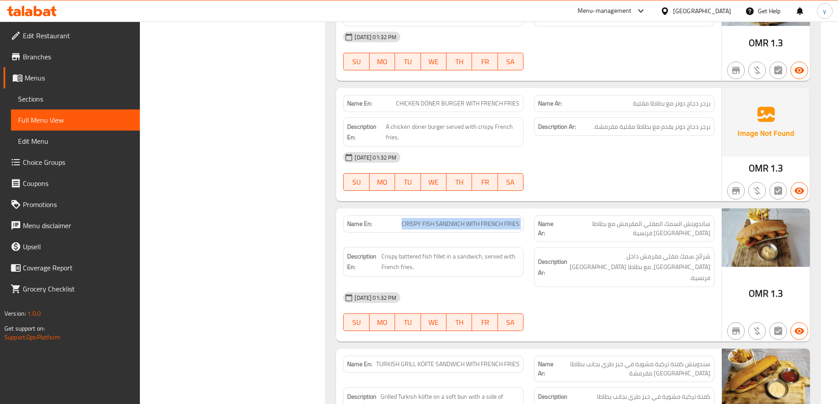
copy span "CRISPY FISH SANDWICH WITH FRENCH FRIES"
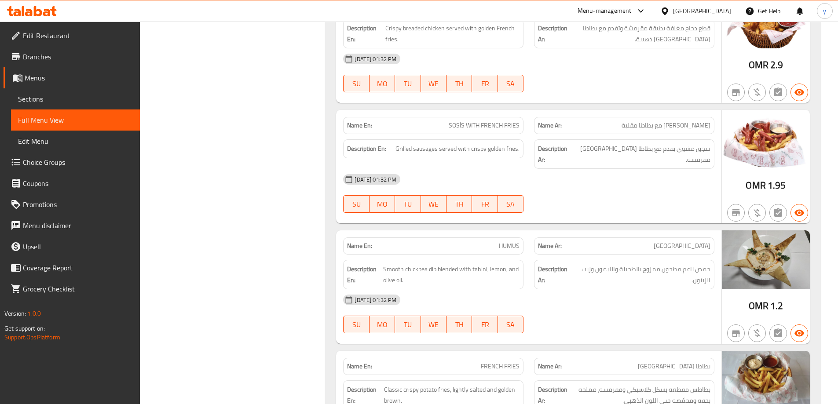
scroll to position [2727, 0]
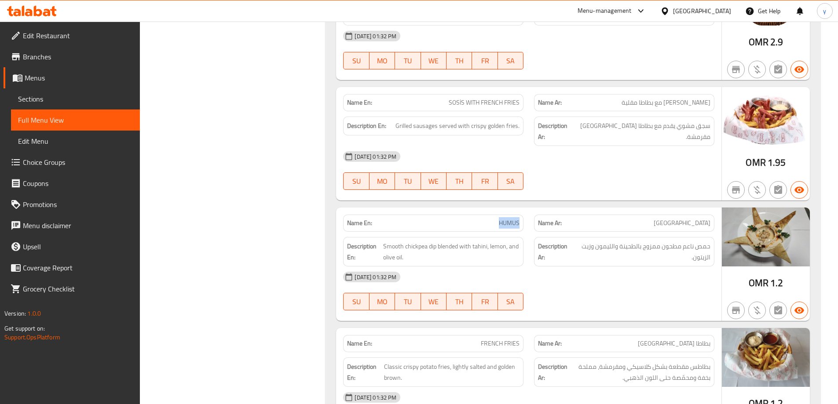
drag, startPoint x: 503, startPoint y: 180, endPoint x: 525, endPoint y: 182, distance: 22.5
click at [525, 209] on div "Name En: HUMUS" at bounding box center [433, 223] width 191 height 28
copy span "HUMUS"
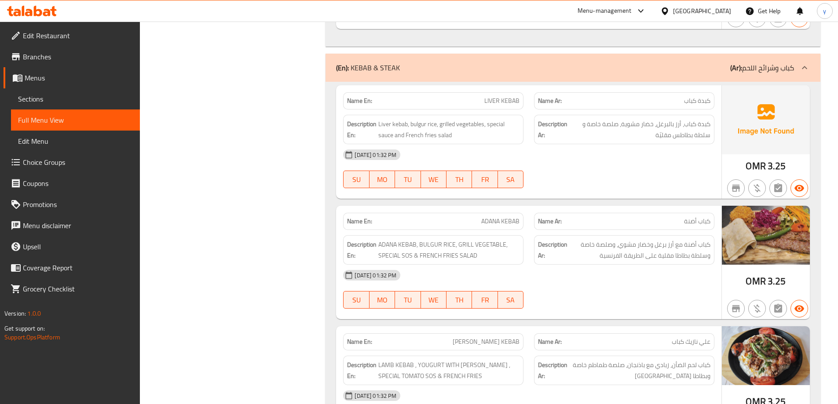
scroll to position [4188, 0]
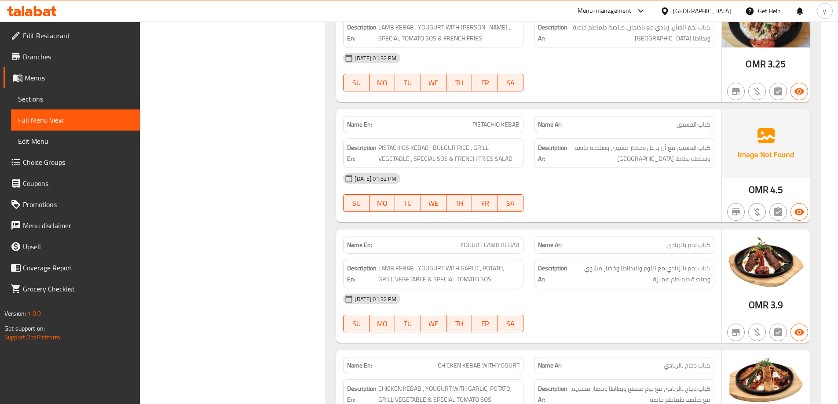
click at [466, 241] on span "YOGURT LAMB KEBAB" at bounding box center [489, 245] width 59 height 9
drag, startPoint x: 460, startPoint y: 201, endPoint x: 533, endPoint y: 208, distance: 73.0
click at [533, 231] on div "Name En: YOGURT LAMB KEBAB Name Ar: كباب لحم بالزبادي" at bounding box center [529, 245] width 382 height 28
copy span "YOGURT LAMB KEBAB"
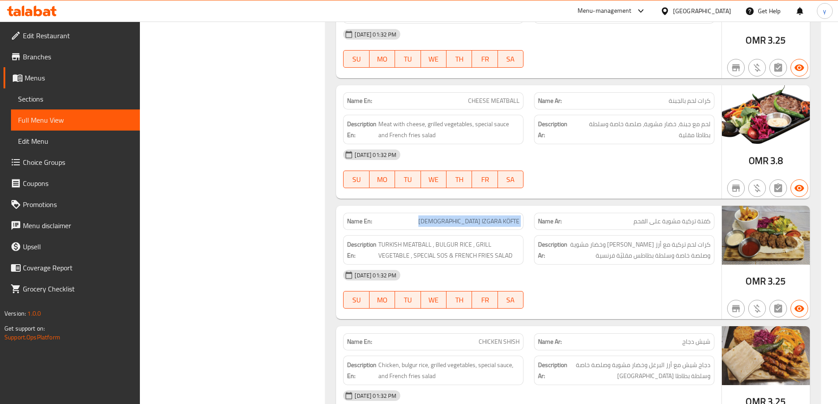
drag, startPoint x: 450, startPoint y: 178, endPoint x: 534, endPoint y: 186, distance: 84.4
click at [534, 208] on div "Name En: TURKISH IZGARA KÖFTE Name Ar: كفتة تركية مشوية على الفحم" at bounding box center [529, 222] width 382 height 28
copy span "TURKISH IZGARA KÖFTE"
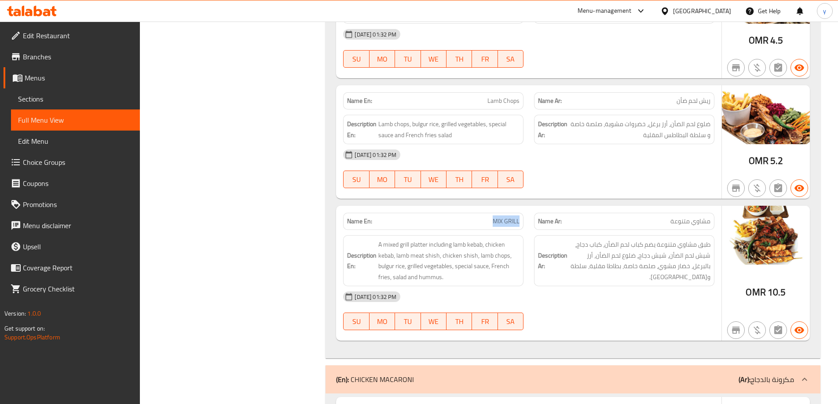
drag, startPoint x: 493, startPoint y: 176, endPoint x: 522, endPoint y: 178, distance: 29.5
click at [522, 213] on div "Name En: MIX GRILL" at bounding box center [433, 221] width 180 height 17
copy span "MIX GRILL"
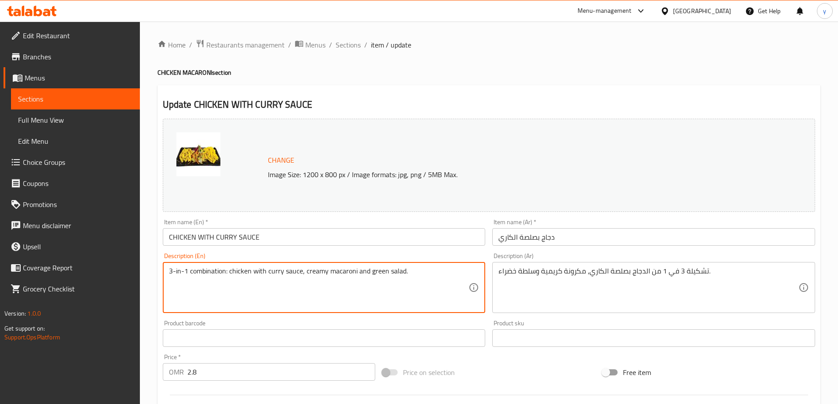
drag, startPoint x: 254, startPoint y: 275, endPoint x: 300, endPoint y: 281, distance: 47.0
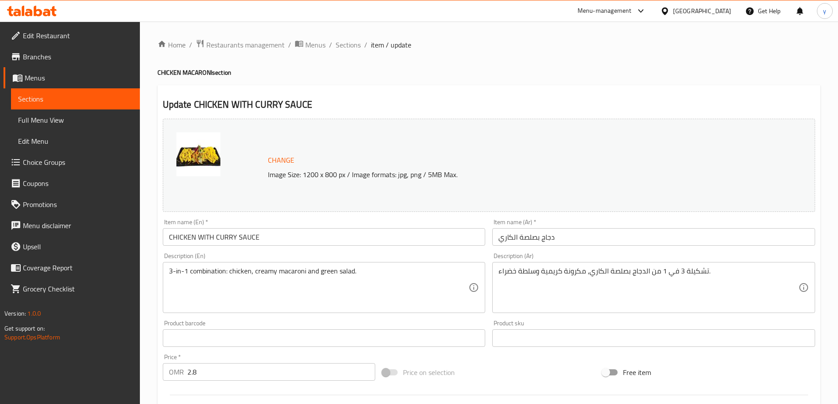
drag, startPoint x: 227, startPoint y: 278, endPoint x: 237, endPoint y: 302, distance: 26.6
click at [227, 278] on textarea "3-in-1 combination: chicken, creamy macaroni and green salad." at bounding box center [319, 288] width 300 height 42
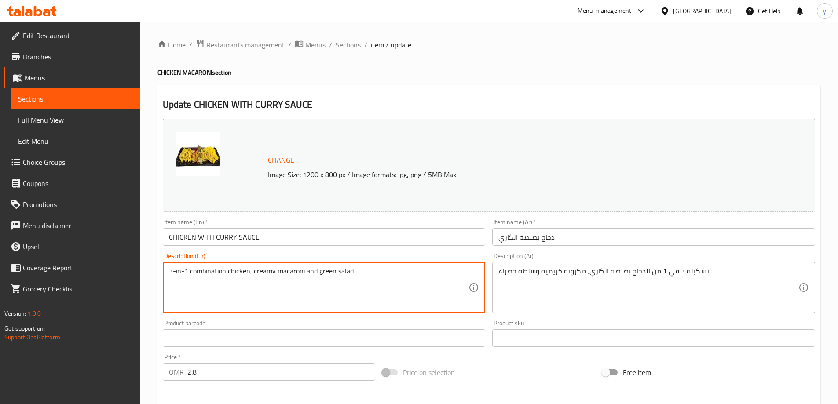
type textarea "3-in-1 combination chicken, creamy macaroni and green salad."
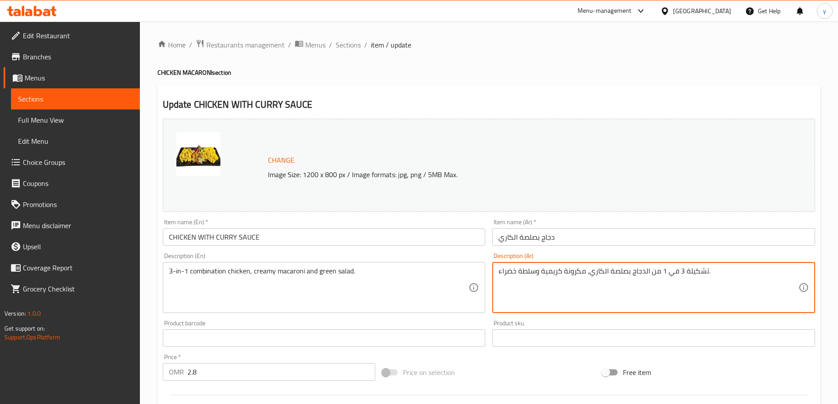
drag, startPoint x: 660, startPoint y: 276, endPoint x: 649, endPoint y: 275, distance: 10.6
click at [588, 282] on textarea "تشكيلة 3 في 1 الدجاج بصلصة الكاري، مكرونة كريمية وسلطة خضراء." at bounding box center [648, 288] width 300 height 42
click at [589, 283] on textarea "تشكيلة 3 في 1 الدجاج بصلصة الكاري، مكرونة كريمية وسلطة خضراء." at bounding box center [648, 288] width 300 height 42
drag, startPoint x: 588, startPoint y: 272, endPoint x: 632, endPoint y: 280, distance: 44.3
click at [632, 280] on textarea "تشكيلة 3 في 1 الدجاج بصلصة الكاري، مكرونة كريمية وسلطة خضراء." at bounding box center [648, 288] width 300 height 42
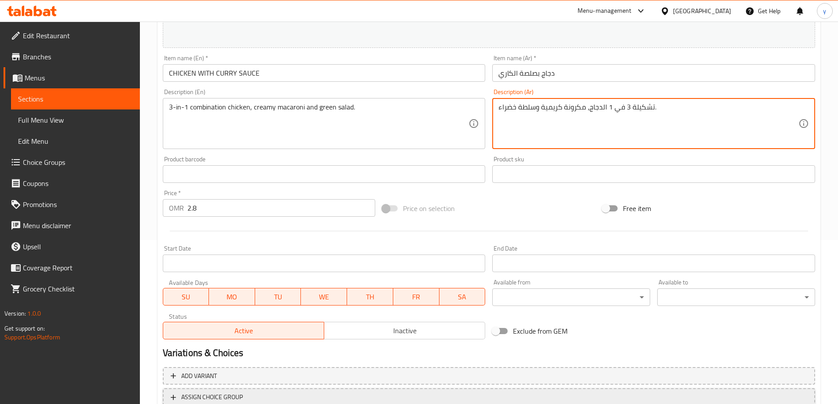
scroll to position [230, 0]
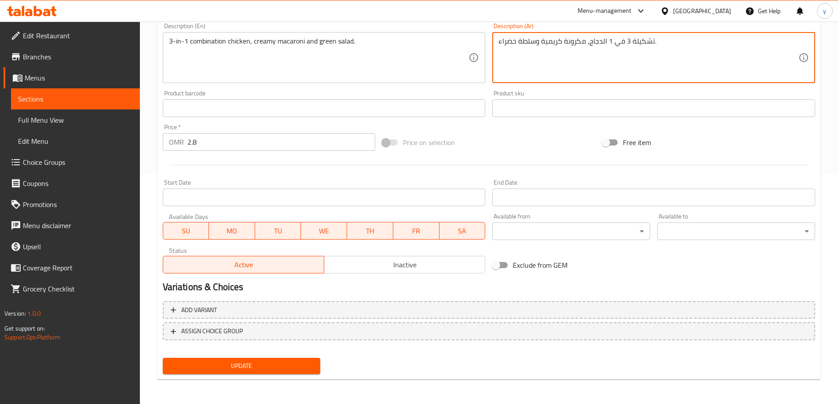
type textarea "تشكيلة 3 في 1 الدجاج، مكرونة كريمية وسلطة خضراء."
click at [298, 363] on span "Update" at bounding box center [242, 366] width 144 height 11
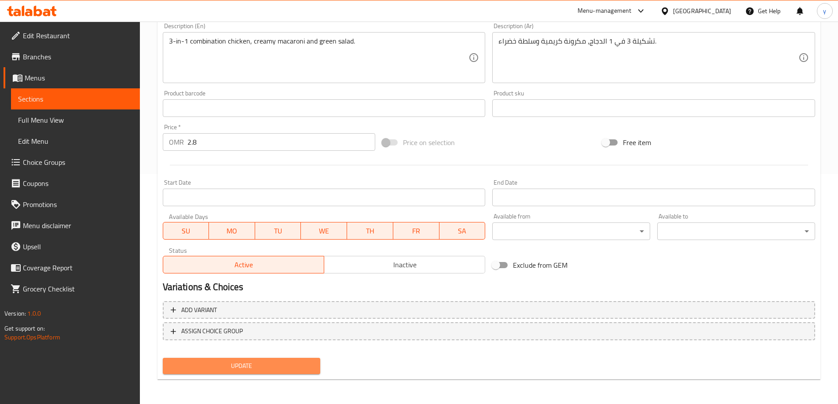
click at [204, 372] on span "Update" at bounding box center [242, 366] width 144 height 11
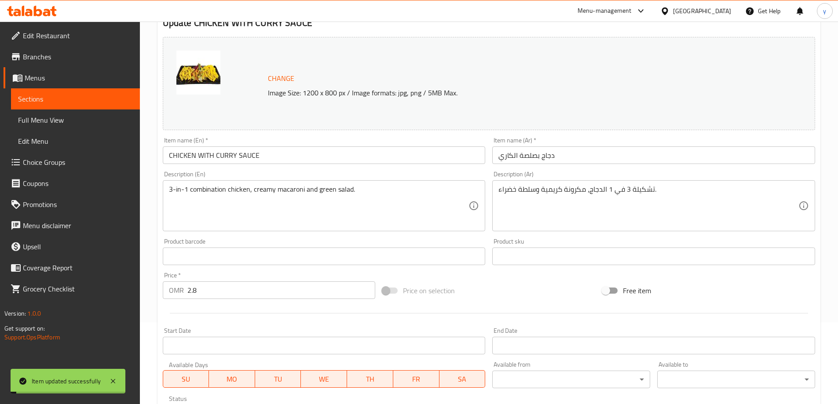
scroll to position [0, 0]
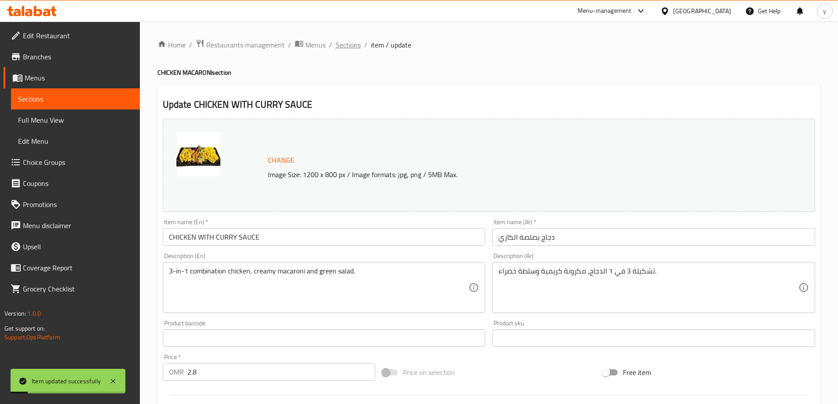
click at [348, 50] on span "Sections" at bounding box center [348, 45] width 25 height 11
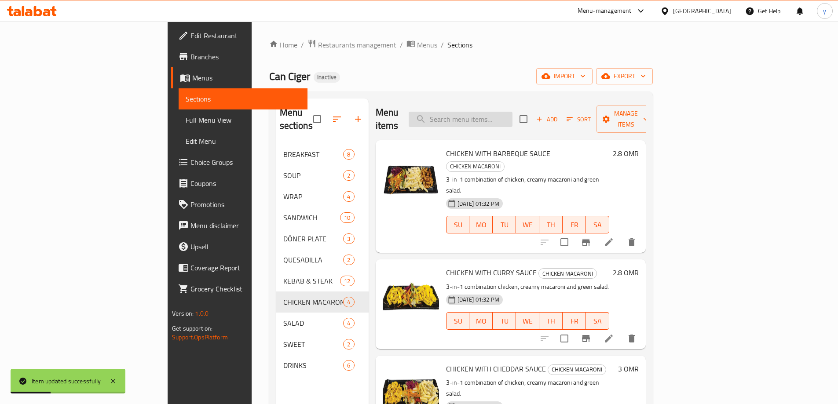
click at [508, 113] on input "search" at bounding box center [461, 119] width 104 height 15
paste input "KINZA ORANGE"
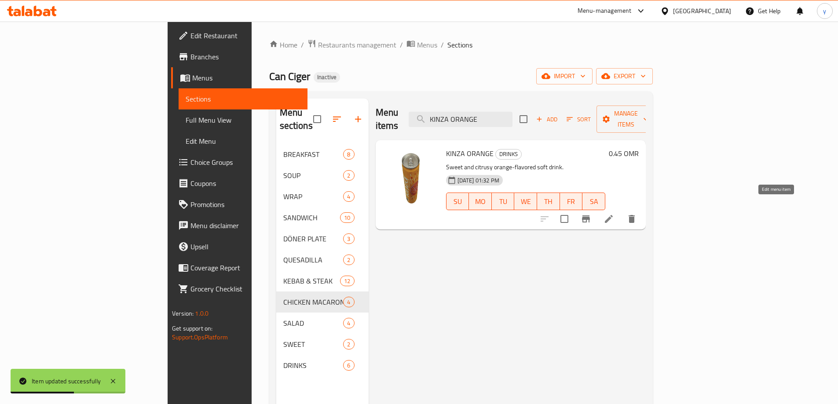
type input "KINZA ORANGE"
click at [613, 215] on icon at bounding box center [609, 219] width 8 height 8
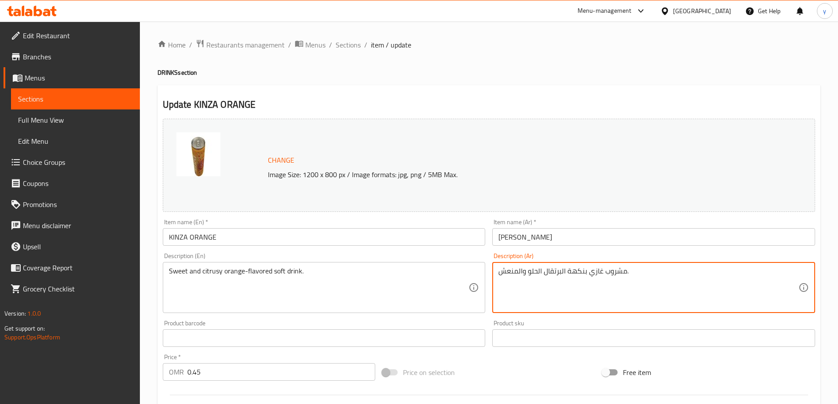
drag, startPoint x: 522, startPoint y: 275, endPoint x: 499, endPoint y: 277, distance: 22.9
drag, startPoint x: 501, startPoint y: 275, endPoint x: 515, endPoint y: 279, distance: 14.6
click at [515, 279] on textarea "مشروب غازي بنكهة البرتقال الحلو والحامض." at bounding box center [648, 288] width 300 height 42
paste textarea "مضيات"
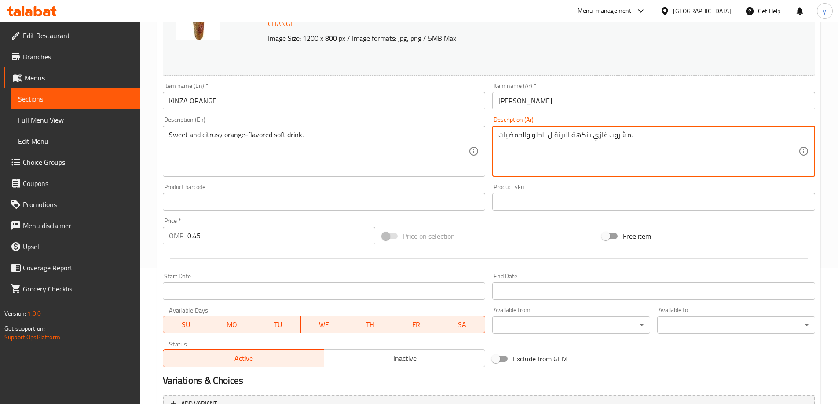
scroll to position [230, 0]
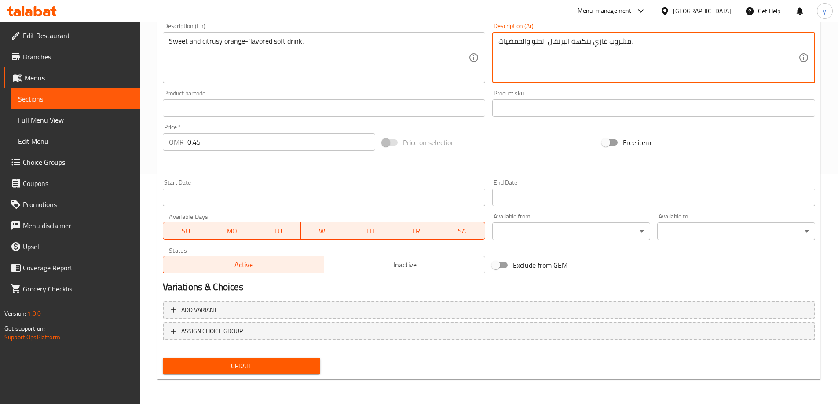
type textarea "مشروب غازي بنكهة البرتقال الحلو والحمضيات."
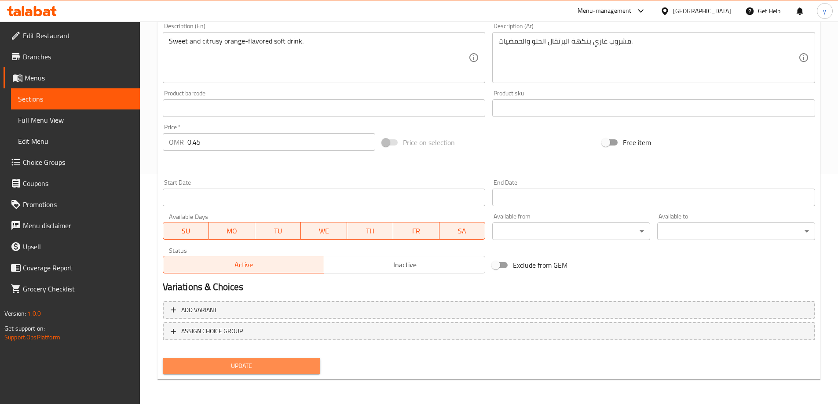
click at [258, 365] on span "Update" at bounding box center [242, 366] width 144 height 11
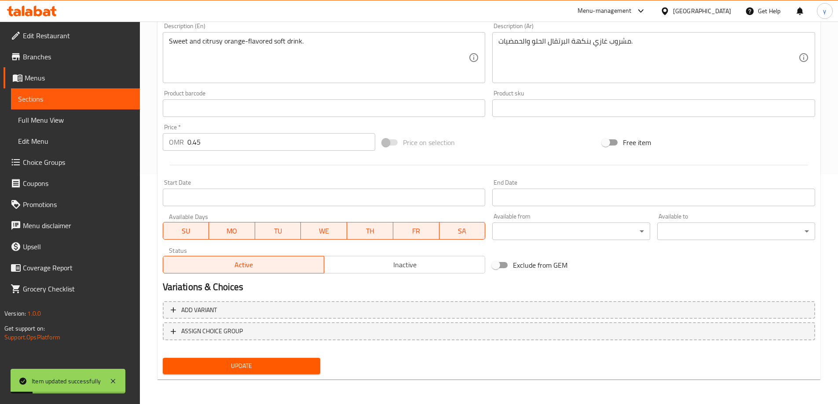
scroll to position [0, 0]
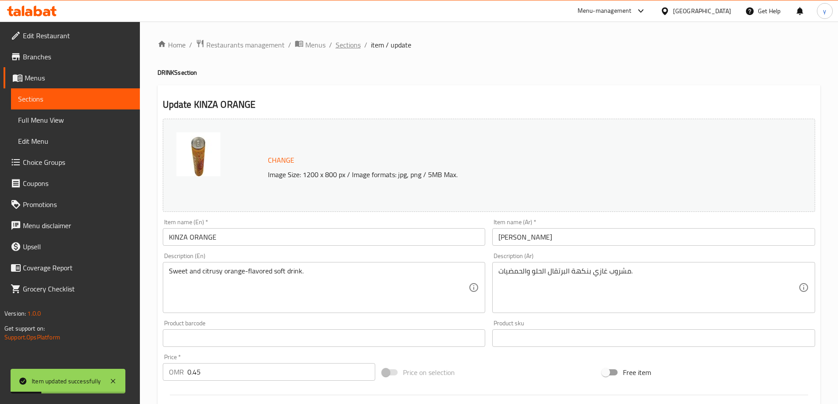
click at [336, 47] on span "Sections" at bounding box center [348, 45] width 25 height 11
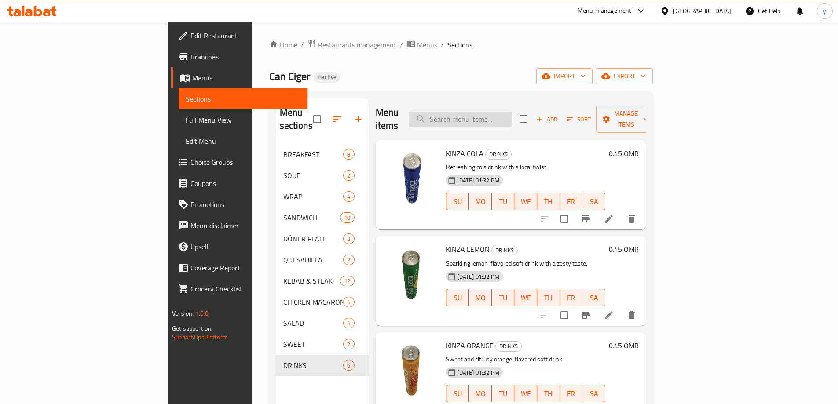
click at [510, 113] on input "search" at bounding box center [461, 119] width 104 height 15
paste input "CRISPY CHICKEN SANDWICH WITH FRENCH FRIES"
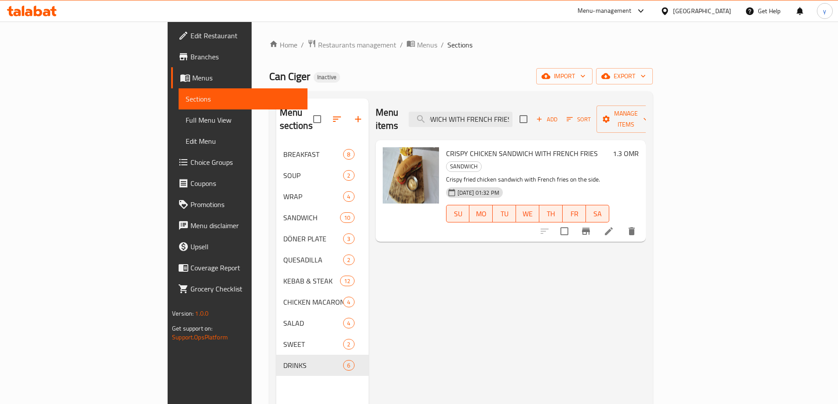
type input "CRISPY CHICKEN SANDWICH WITH FRENCH FRIES"
click at [621, 223] on li at bounding box center [608, 231] width 25 height 16
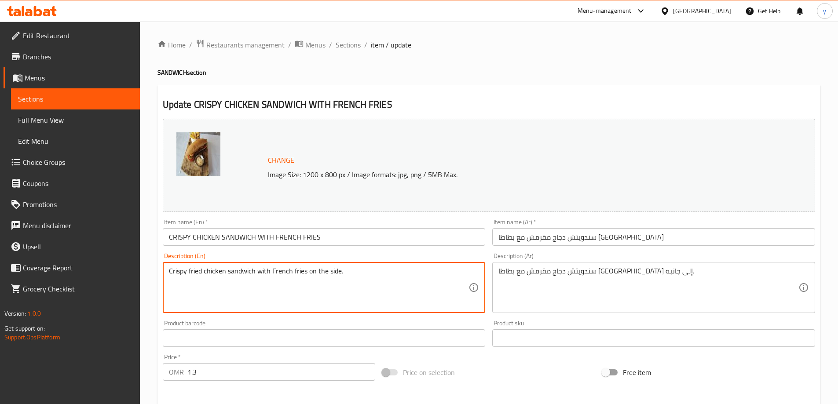
drag, startPoint x: 353, startPoint y: 279, endPoint x: 99, endPoint y: 282, distance: 253.8
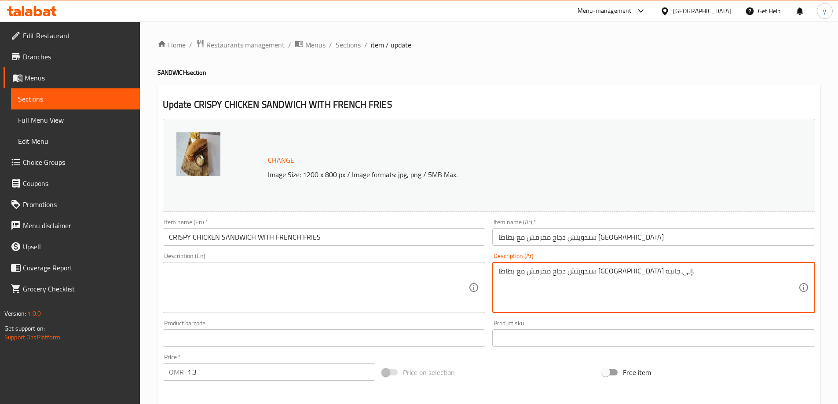
drag, startPoint x: 656, startPoint y: 275, endPoint x: 407, endPoint y: 290, distance: 249.4
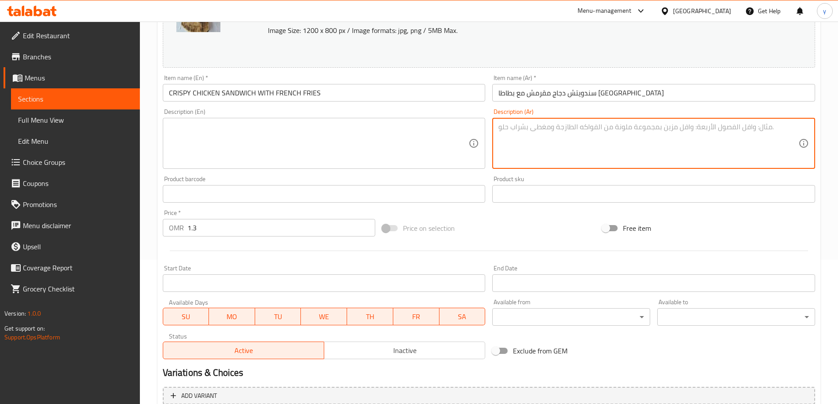
scroll to position [230, 0]
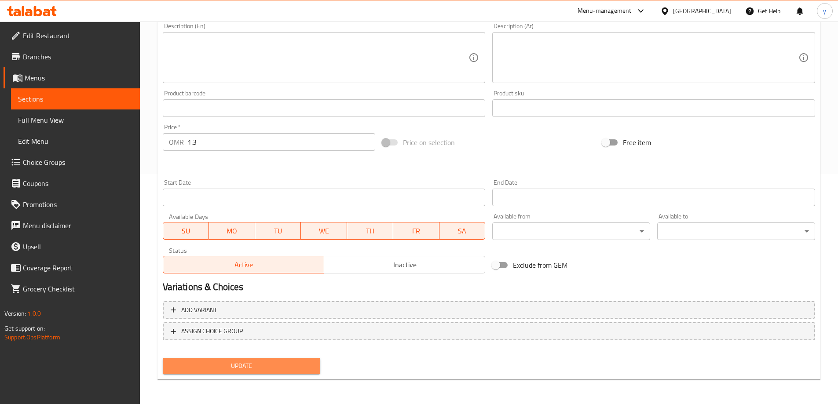
click at [239, 366] on span "Update" at bounding box center [242, 366] width 144 height 11
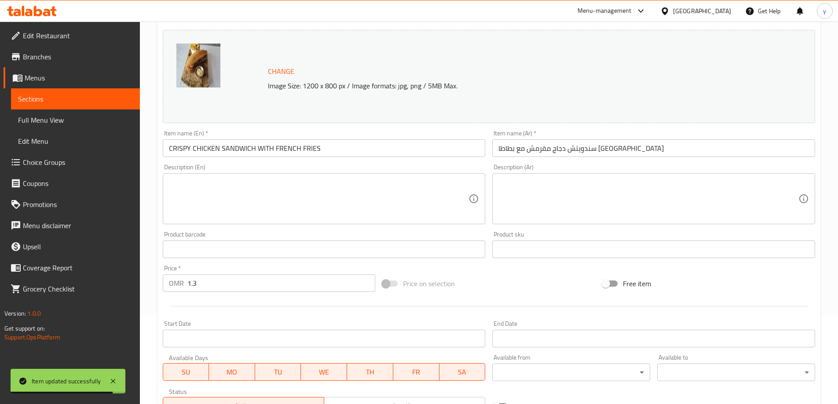
scroll to position [0, 0]
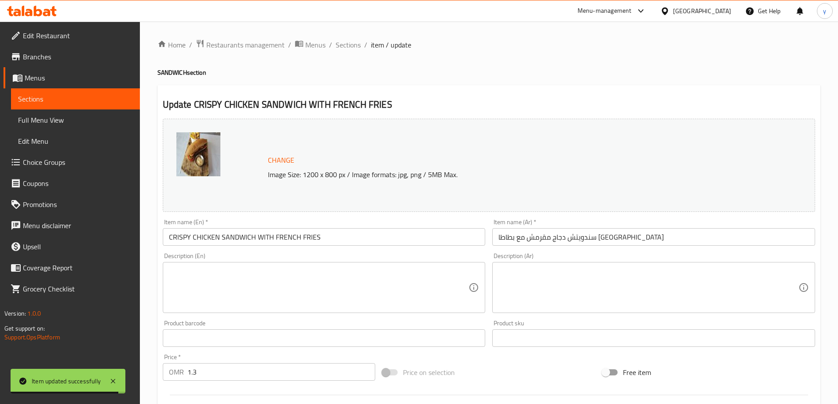
click at [341, 52] on div "Home / Restaurants management / Menus / Sections / item / update SANDWICH secti…" at bounding box center [488, 327] width 663 height 577
click at [343, 47] on span "Sections" at bounding box center [348, 45] width 25 height 11
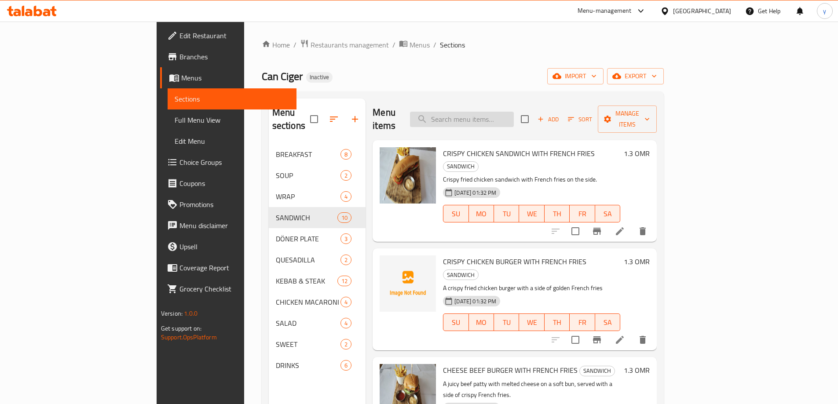
click at [476, 112] on input "search" at bounding box center [462, 119] width 104 height 15
paste input "CRISPY CHICKEN BURGER WITH FRENCH FRIES"
type input "CRISPY CHICKEN BURGER WITH FRENCH FRIES"
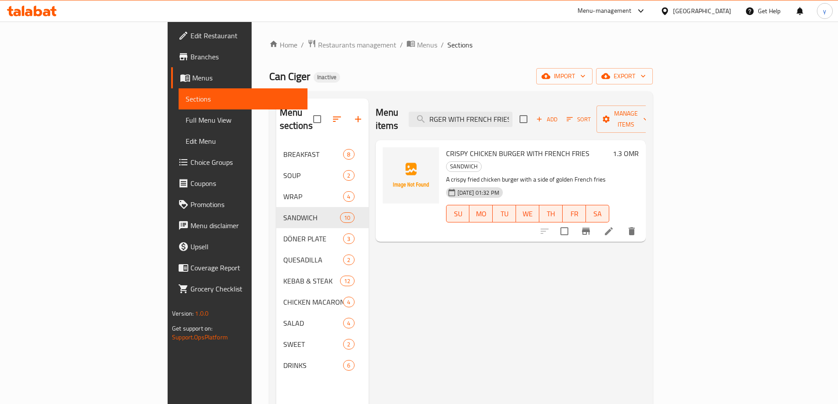
click at [621, 223] on li at bounding box center [608, 231] width 25 height 16
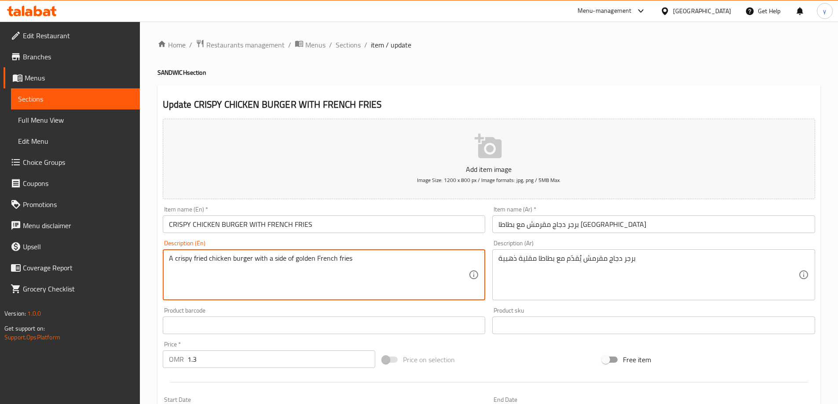
drag, startPoint x: 369, startPoint y: 264, endPoint x: 95, endPoint y: 250, distance: 275.2
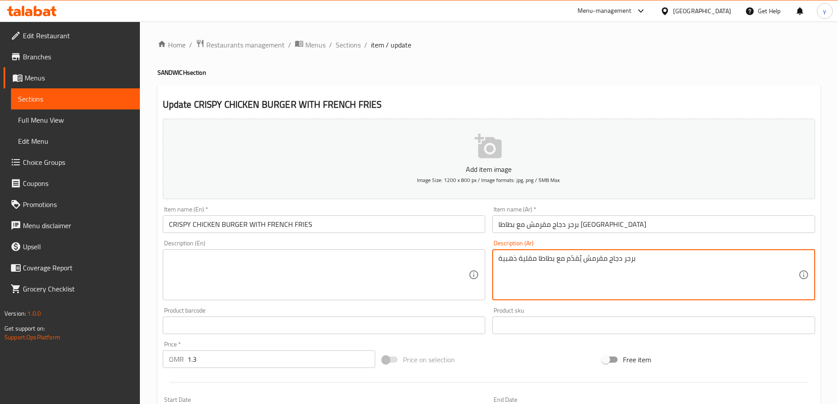
drag, startPoint x: 628, startPoint y: 256, endPoint x: 420, endPoint y: 289, distance: 210.6
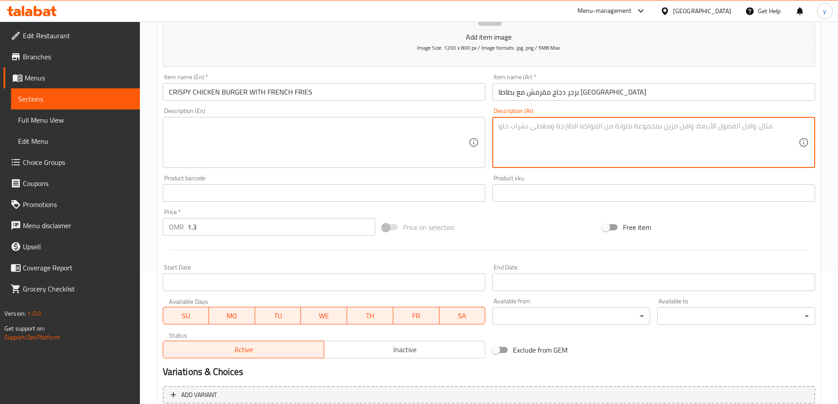
scroll to position [217, 0]
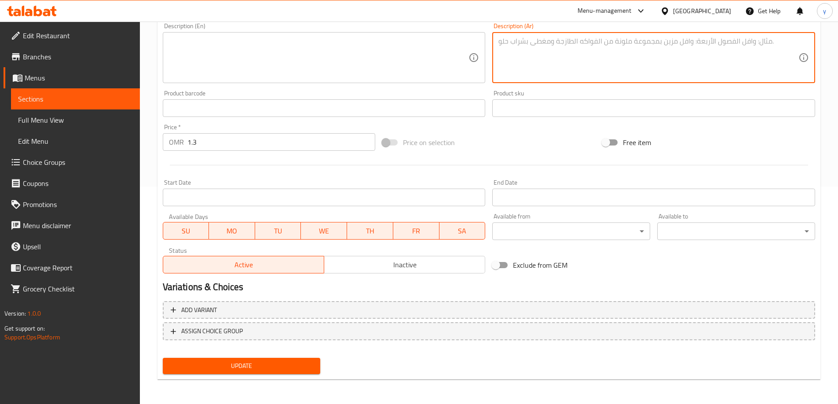
click at [261, 375] on div "Update" at bounding box center [241, 365] width 165 height 23
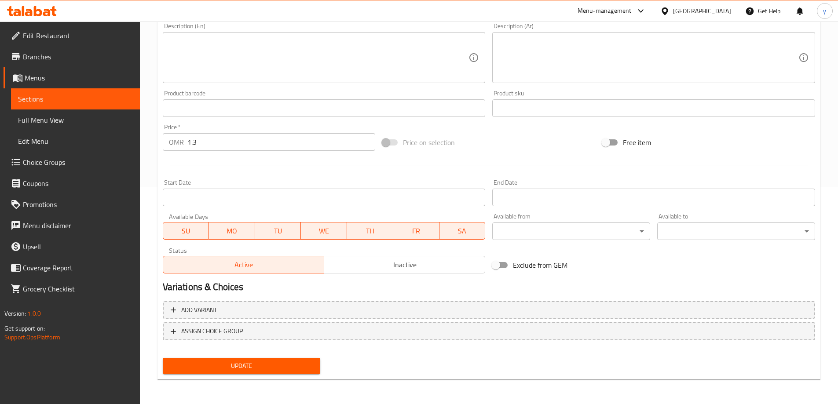
click at [265, 369] on span "Update" at bounding box center [242, 366] width 144 height 11
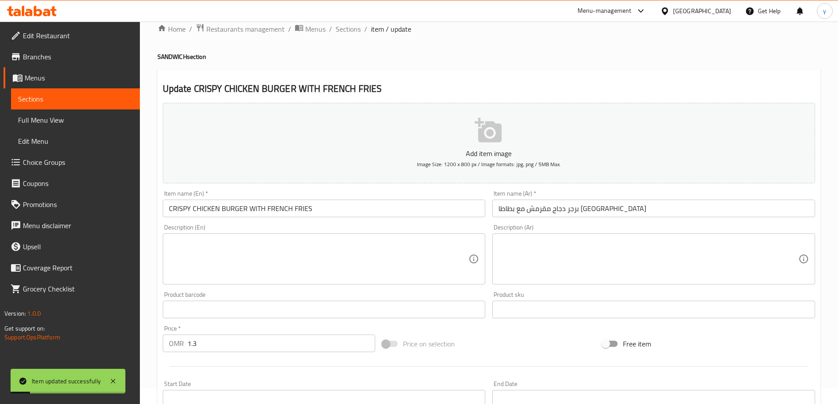
scroll to position [0, 0]
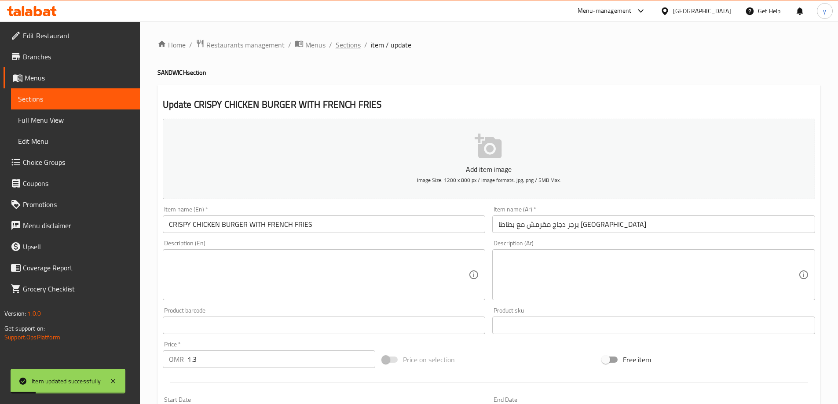
click at [336, 48] on span "Sections" at bounding box center [348, 45] width 25 height 11
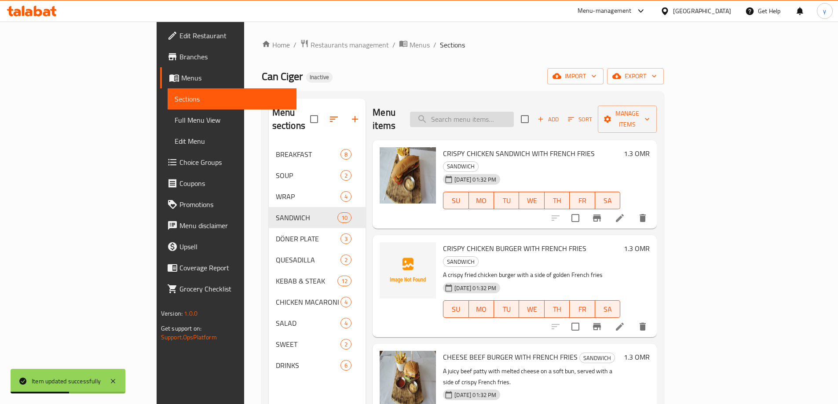
click at [514, 112] on input "search" at bounding box center [462, 119] width 104 height 15
paste input "CHEESE BEEF BURGER WITH FRENCH FRIES"
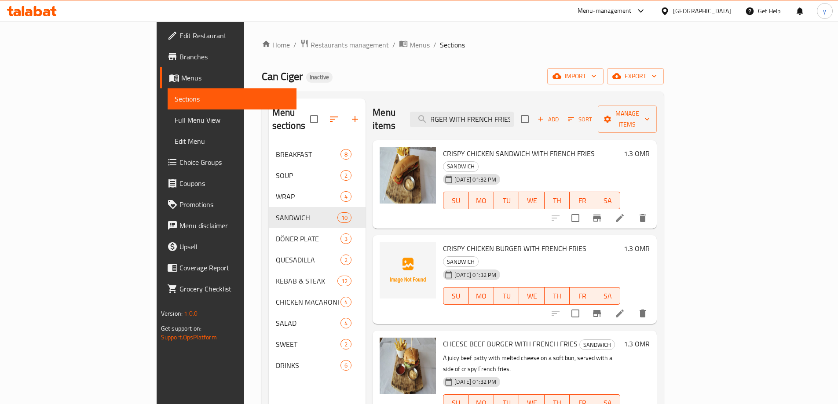
type input "CHEESE BEEF BURGER WITH FRENCH FRIES"
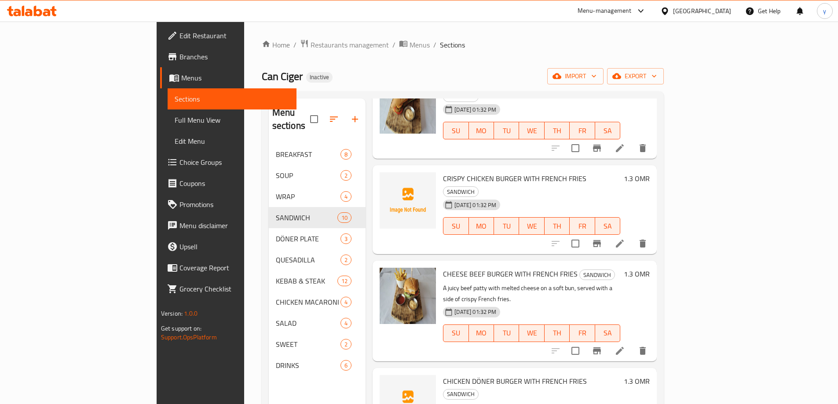
scroll to position [176, 0]
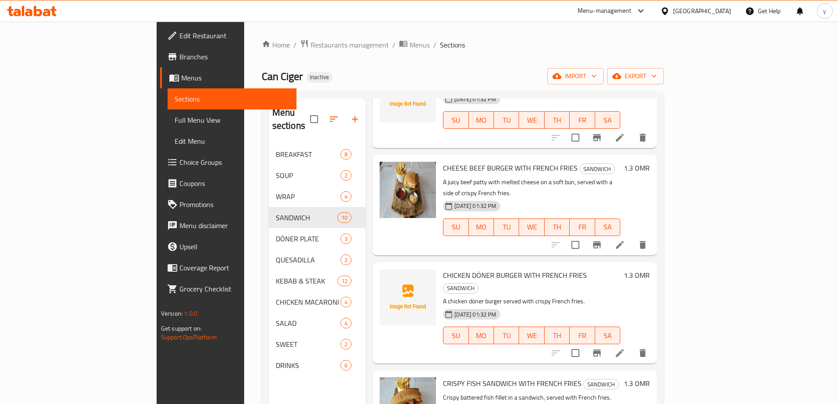
click at [625, 240] on icon at bounding box center [619, 245] width 11 height 11
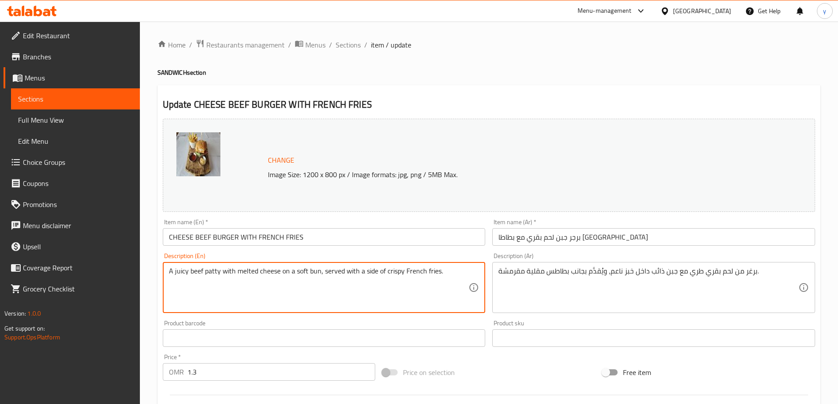
drag, startPoint x: 452, startPoint y: 273, endPoint x: 106, endPoint y: 272, distance: 345.7
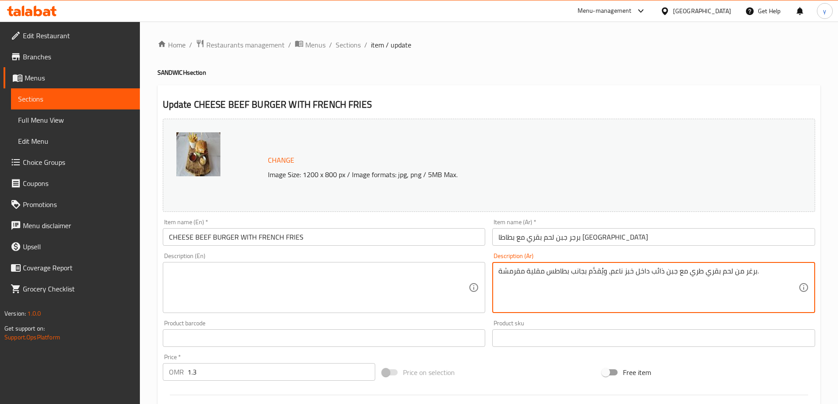
drag, startPoint x: 756, startPoint y: 272, endPoint x: 491, endPoint y: 286, distance: 265.1
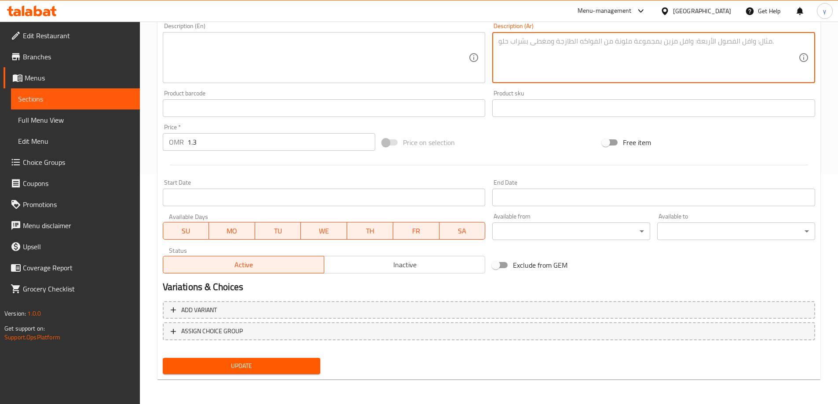
click at [277, 369] on span "Update" at bounding box center [242, 366] width 144 height 11
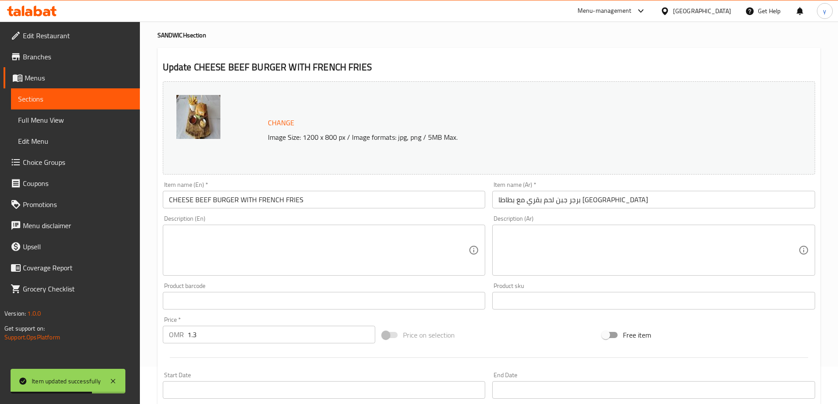
scroll to position [0, 0]
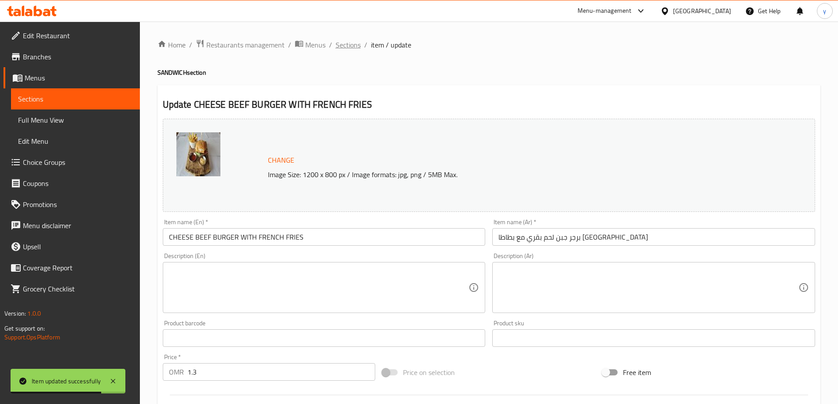
click at [351, 40] on span "Sections" at bounding box center [348, 45] width 25 height 11
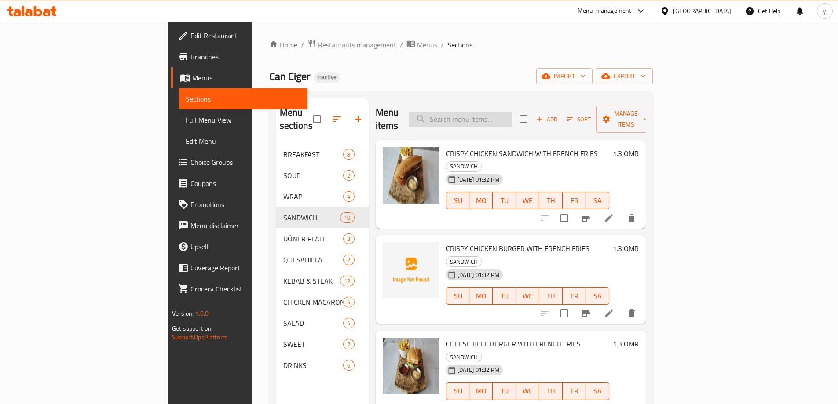
click at [512, 113] on input "search" at bounding box center [461, 119] width 104 height 15
paste input "CHICKEN DÖNER BURGER WITH FRENCH FRIES"
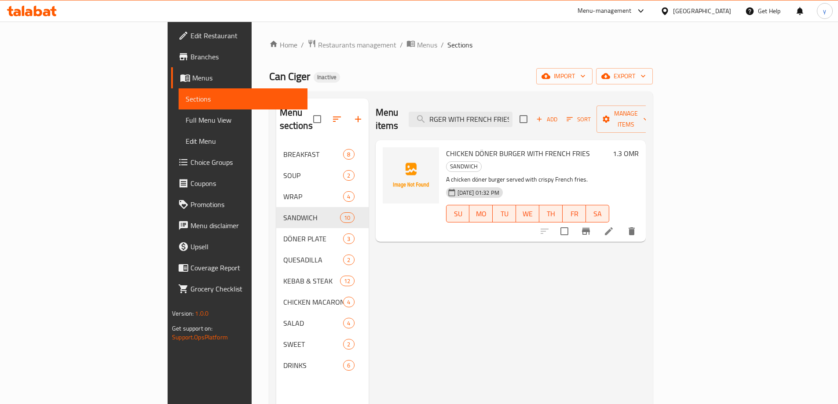
type input "CHICKEN DÖNER BURGER WITH FRENCH FRIES"
click at [613, 227] on icon at bounding box center [609, 231] width 8 height 8
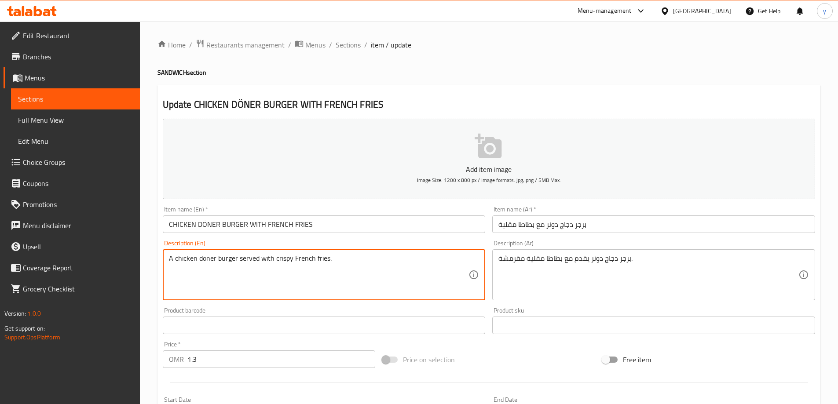
drag, startPoint x: 353, startPoint y: 270, endPoint x: 116, endPoint y: 269, distance: 237.5
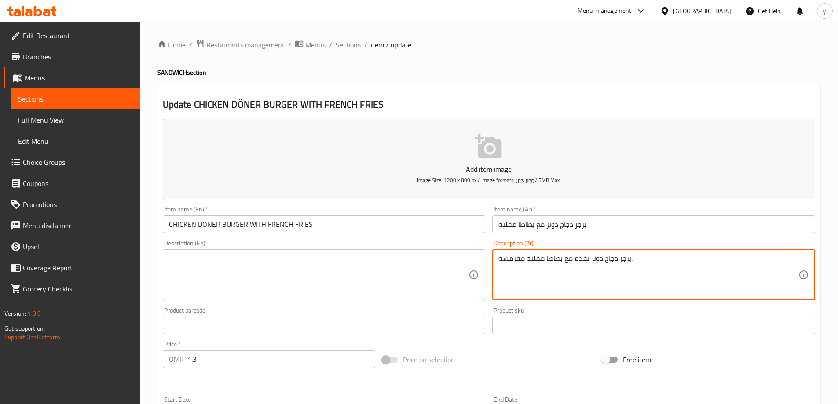
drag, startPoint x: 645, startPoint y: 256, endPoint x: 432, endPoint y: 278, distance: 214.0
click at [205, 229] on input "CHICKEN DÖNER BURGER WITH FRENCH FRIES" at bounding box center [324, 225] width 323 height 18
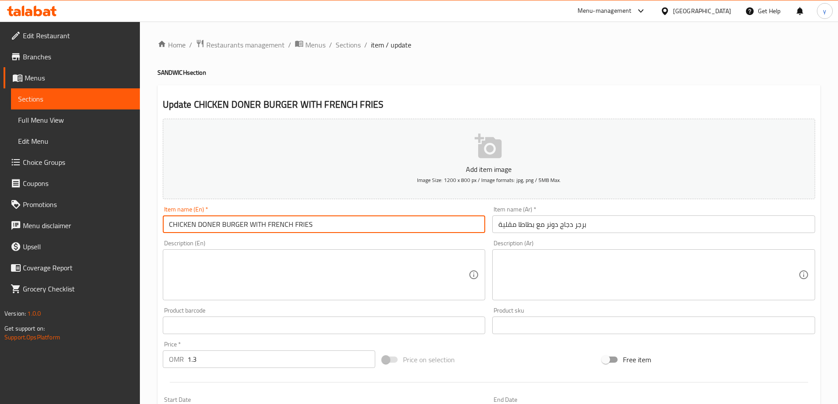
scroll to position [217, 0]
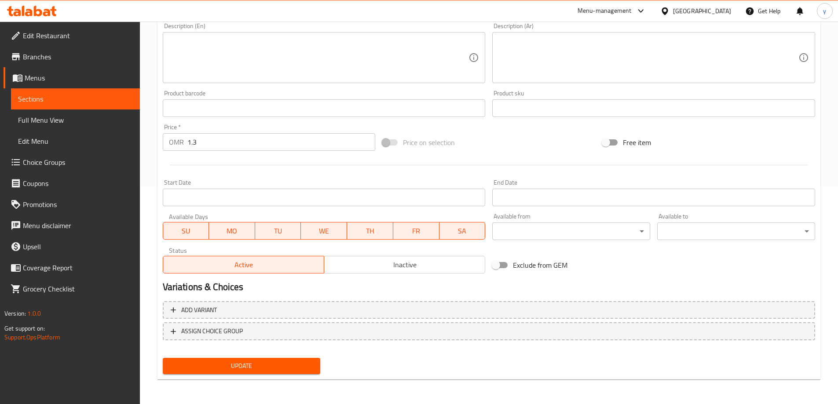
type input "CHICKEN DONER BURGER WITH FRENCH FRIES"
click at [267, 363] on span "Update" at bounding box center [242, 366] width 144 height 11
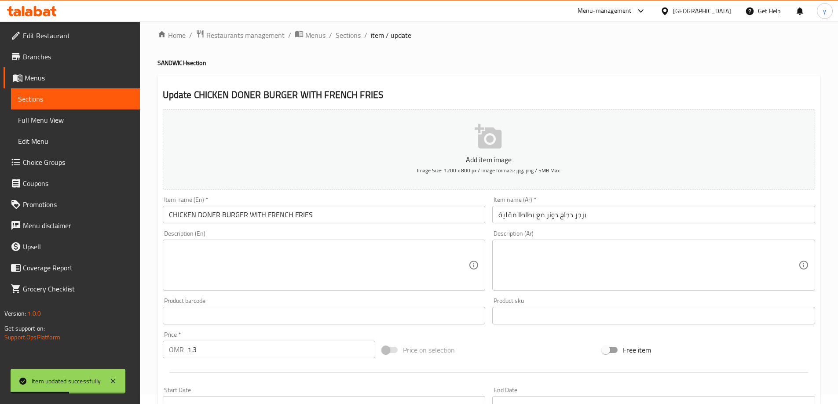
scroll to position [0, 0]
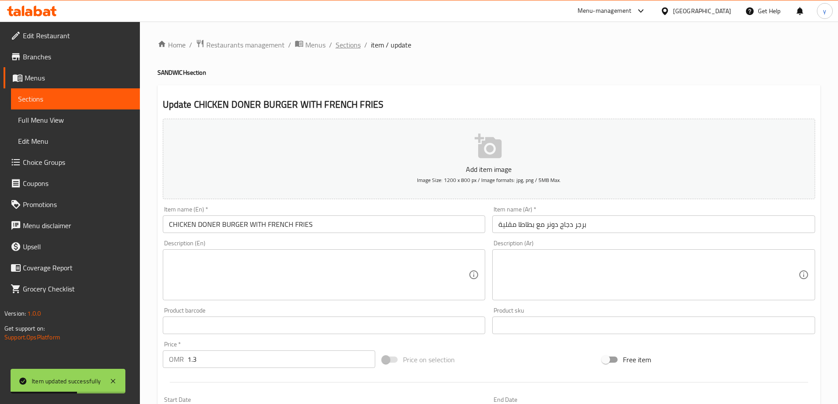
click at [357, 44] on span "Sections" at bounding box center [348, 45] width 25 height 11
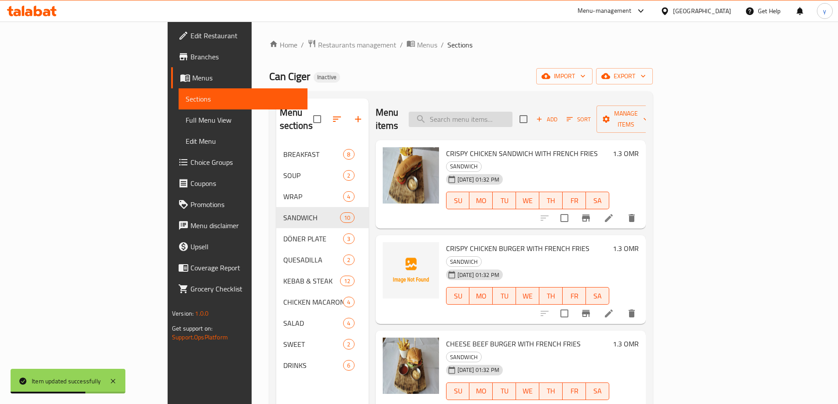
click at [500, 112] on input "search" at bounding box center [461, 119] width 104 height 15
paste input "CRISPY FISH SANDWICH WITH FRENCH FRIES"
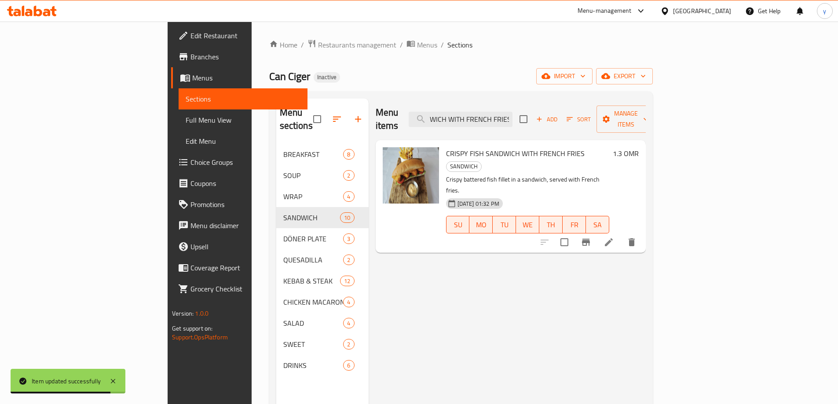
type input "CRISPY FISH SANDWICH WITH FRENCH FRIES"
click at [614, 237] on icon at bounding box center [608, 242] width 11 height 11
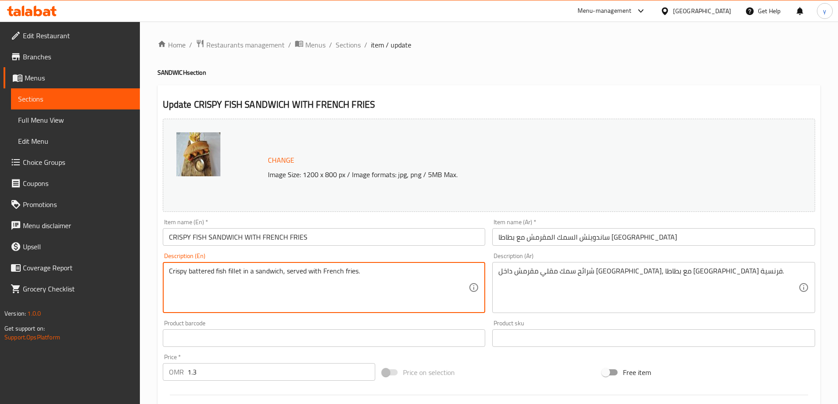
drag, startPoint x: 360, startPoint y: 273, endPoint x: 159, endPoint y: 267, distance: 201.1
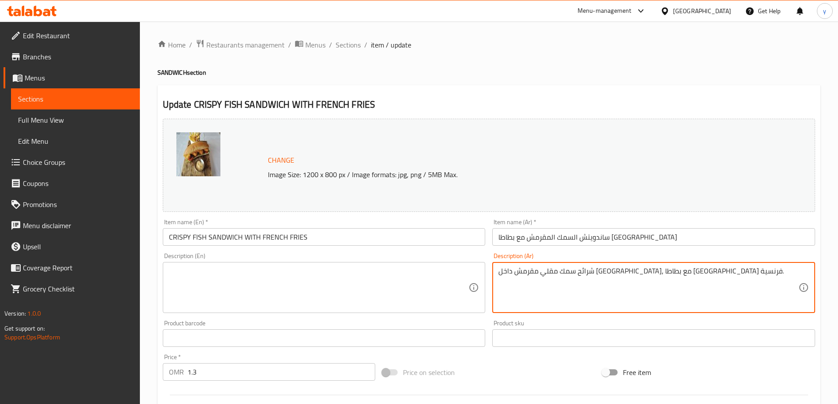
click at [706, 270] on textarea "شرائح سمك مقلي مقرمش داخل ساندويتش، مع بطاطا مقلية فرنسية." at bounding box center [648, 288] width 300 height 42
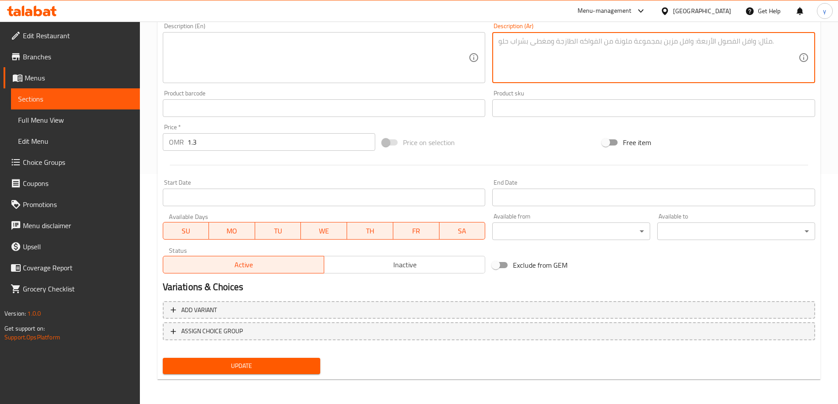
click at [214, 362] on span "Update" at bounding box center [242, 366] width 144 height 11
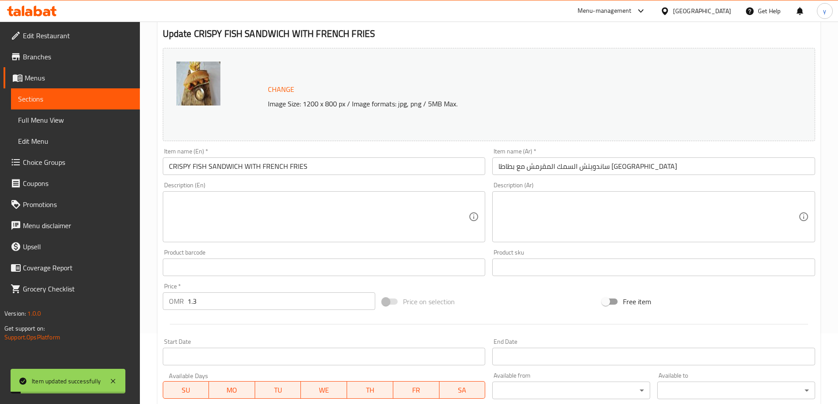
scroll to position [0, 0]
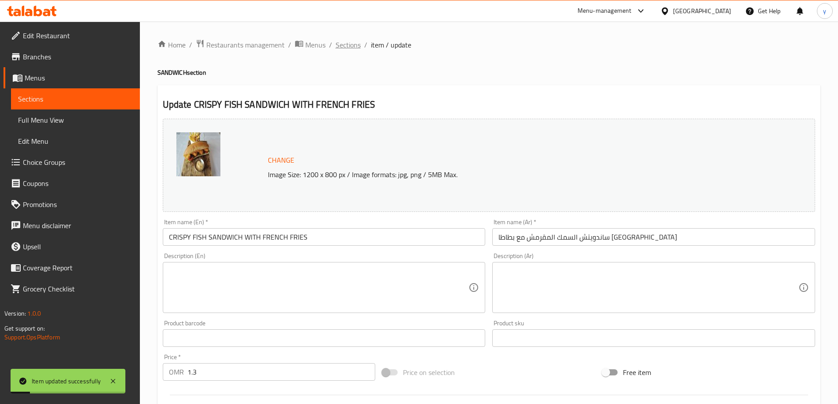
click at [346, 40] on span "Sections" at bounding box center [348, 45] width 25 height 11
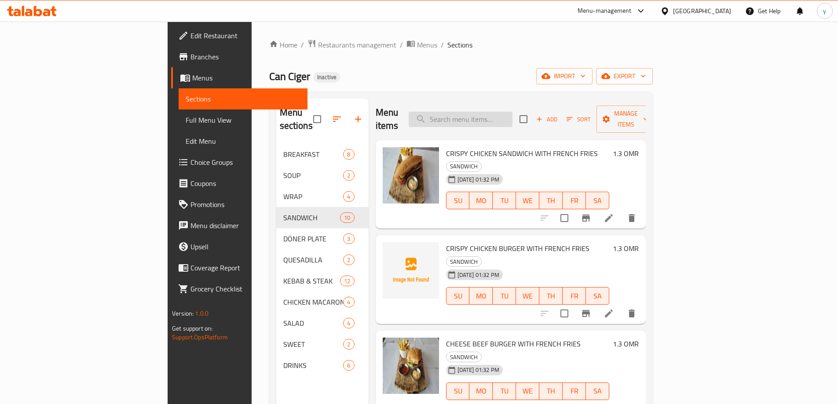
click at [495, 112] on input "search" at bounding box center [461, 119] width 104 height 15
paste input "TURKISH GRILL KÖFTE SANDWICH WITH FRENCH FRIES"
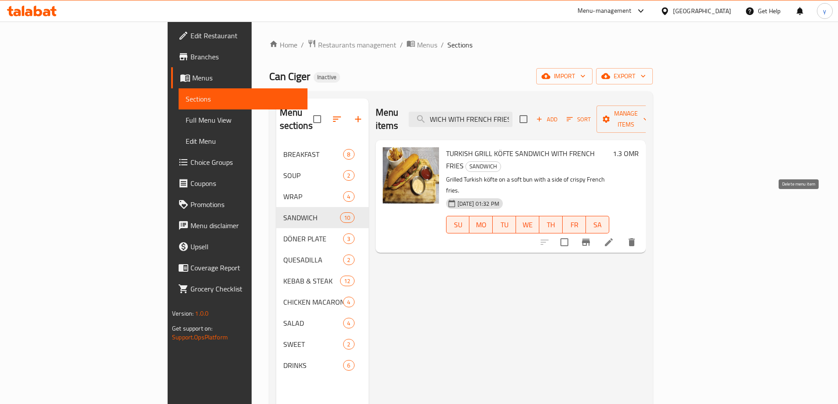
type input "TURKISH GRILL KÖFTE SANDWICH WITH FRENCH FRIES"
click at [614, 237] on icon at bounding box center [608, 242] width 11 height 11
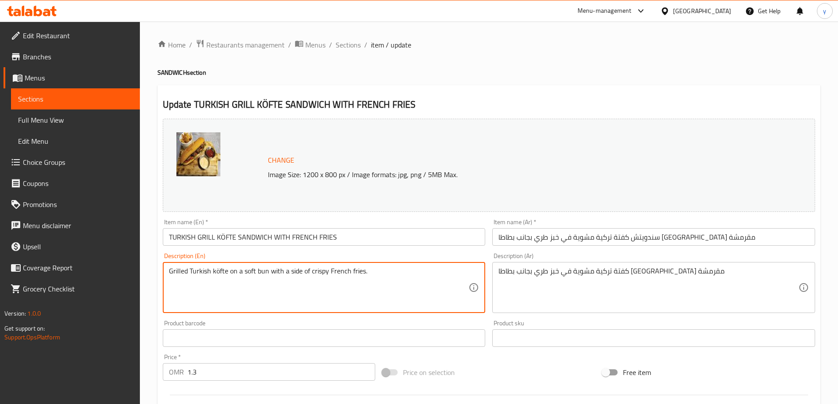
drag, startPoint x: 392, startPoint y: 277, endPoint x: 153, endPoint y: 285, distance: 239.0
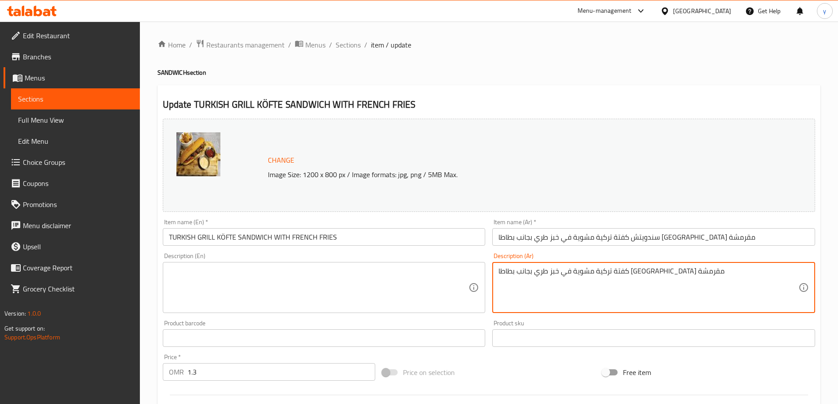
drag, startPoint x: 683, startPoint y: 274, endPoint x: 461, endPoint y: 281, distance: 221.4
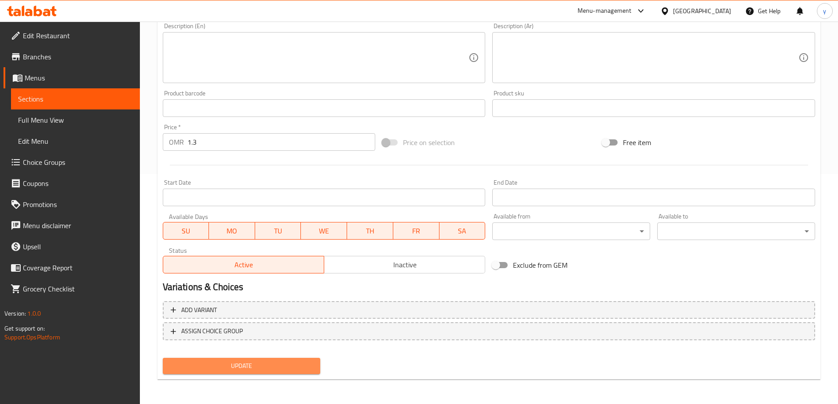
click at [214, 362] on span "Update" at bounding box center [242, 366] width 144 height 11
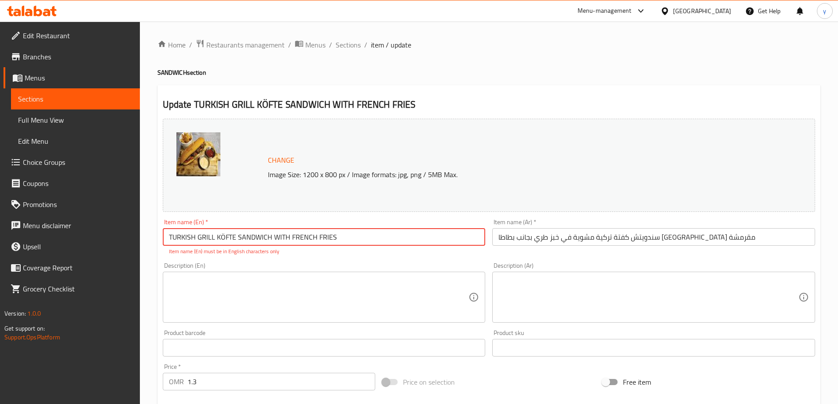
click at [222, 239] on input "TURKISH GRILL KÖFTE SANDWICH WITH FRENCH FRIES" at bounding box center [324, 237] width 323 height 18
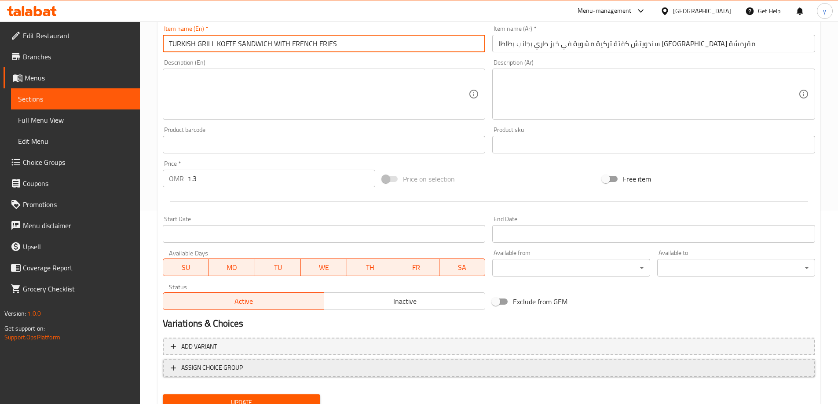
scroll to position [230, 0]
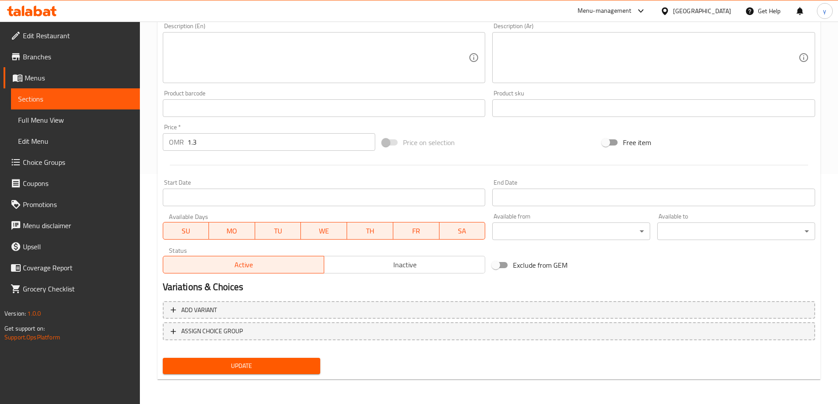
type input "TURKISH GRILL KOFTE SANDWICH WITH FRENCH FRIES"
click at [290, 363] on span "Update" at bounding box center [242, 366] width 144 height 11
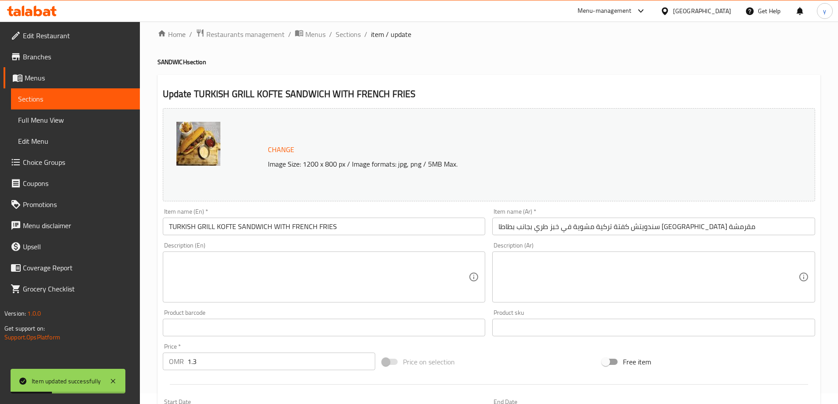
scroll to position [0, 0]
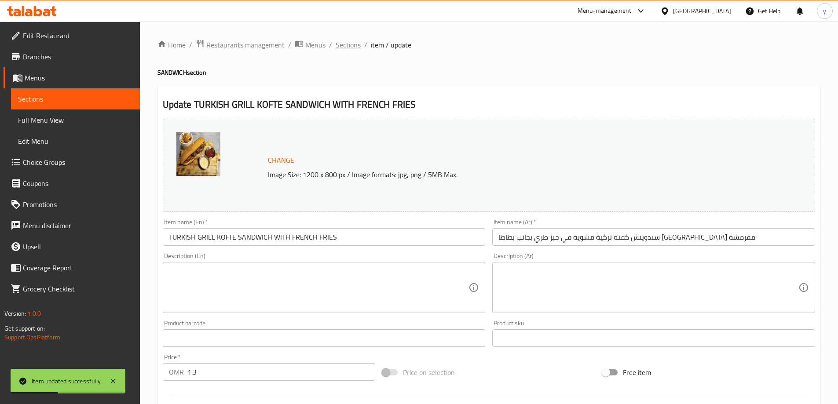
click at [347, 45] on span "Sections" at bounding box center [348, 45] width 25 height 11
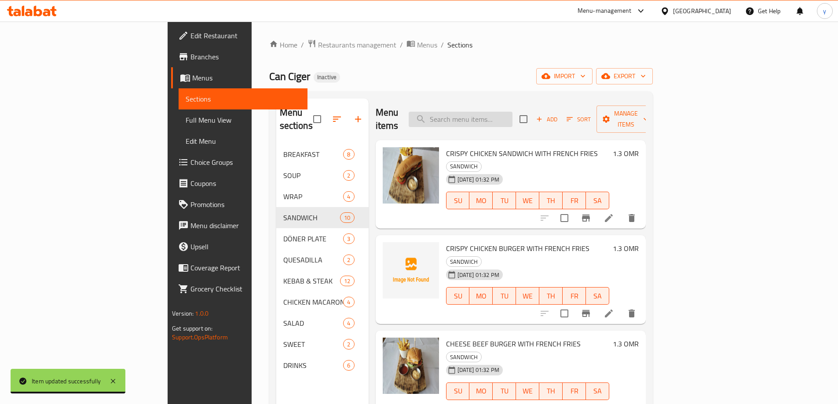
click at [508, 112] on input "search" at bounding box center [461, 119] width 104 height 15
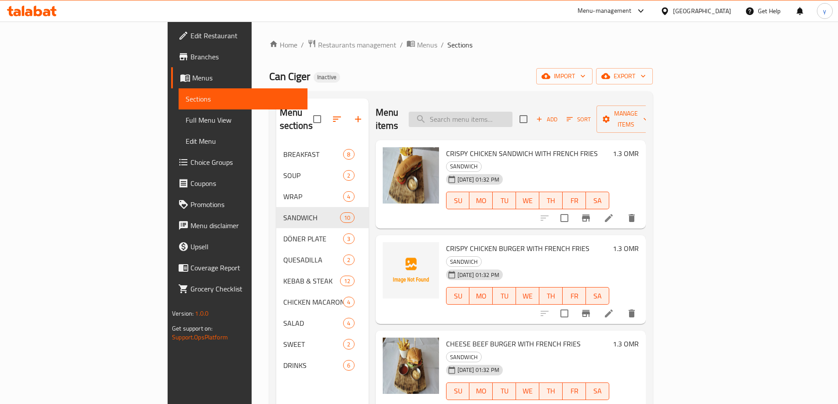
paste input "CRISPY CHICKEN WITH FRENCH FRIES"
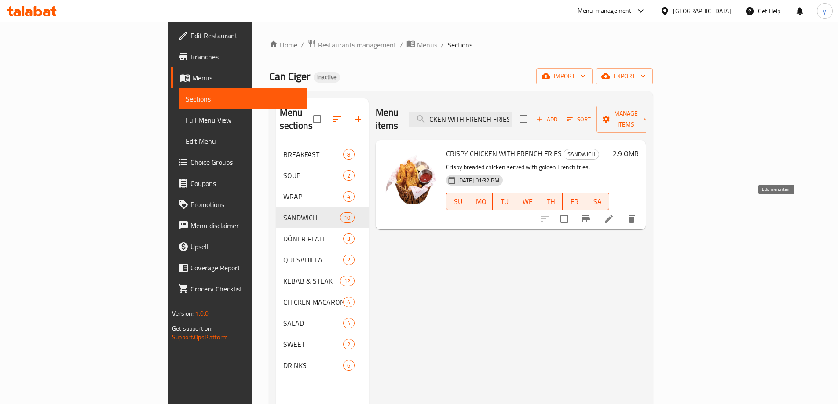
type input "CRISPY CHICKEN WITH FRENCH FRIES"
click at [613, 215] on icon at bounding box center [609, 219] width 8 height 8
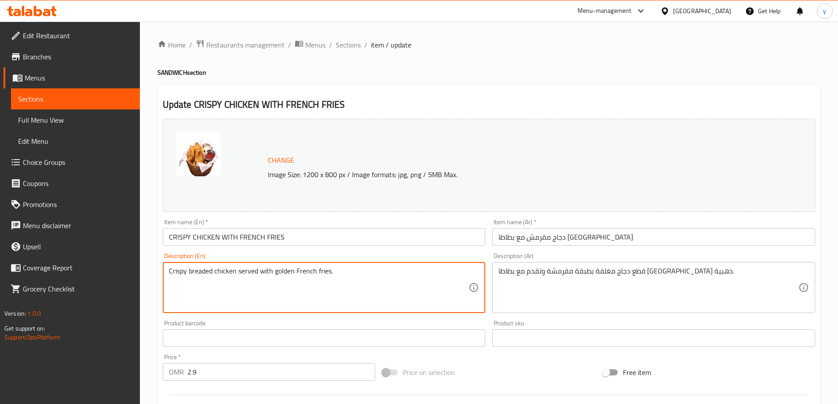
drag, startPoint x: 334, startPoint y: 270, endPoint x: 160, endPoint y: 277, distance: 173.9
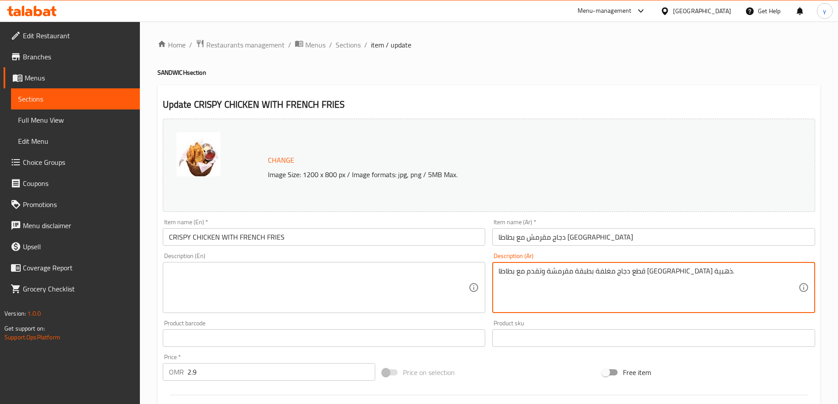
drag, startPoint x: 683, startPoint y: 276, endPoint x: 494, endPoint y: 287, distance: 188.5
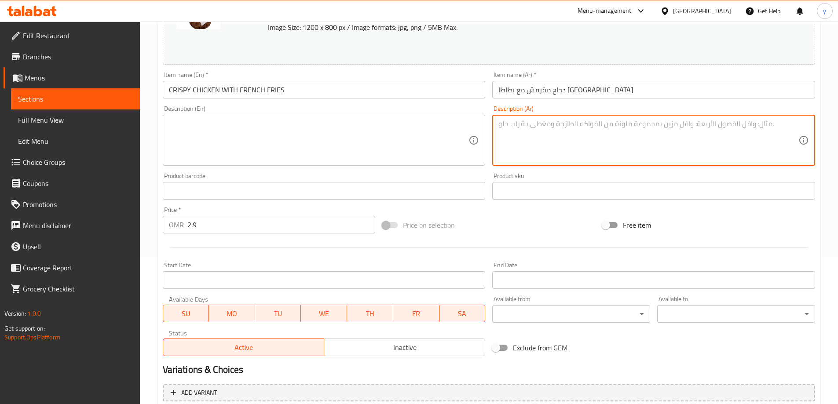
scroll to position [230, 0]
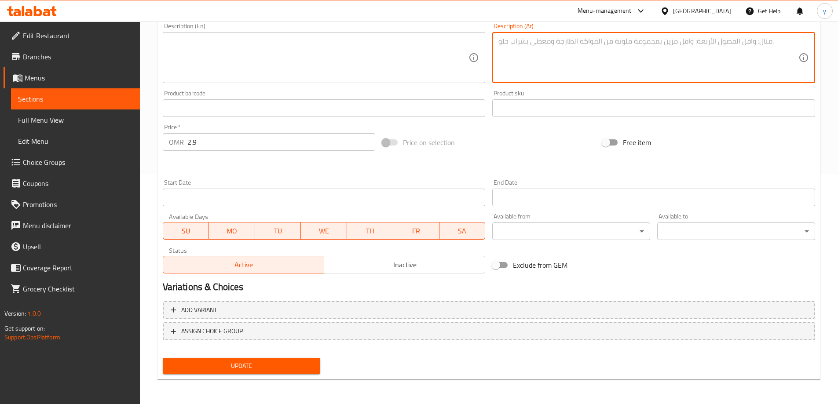
click at [265, 368] on span "Update" at bounding box center [242, 366] width 144 height 11
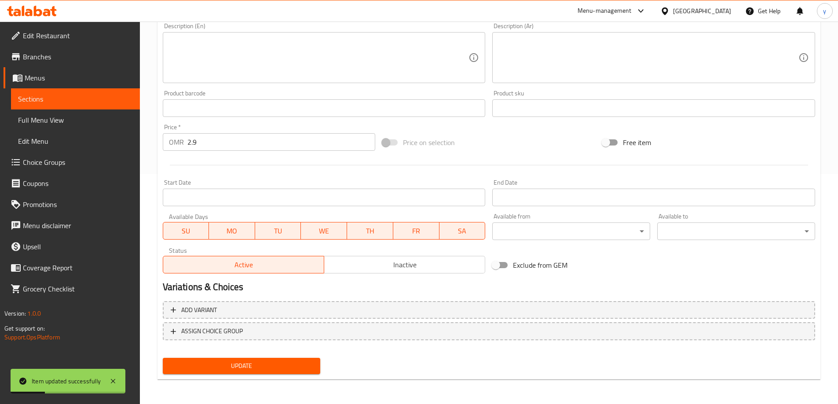
scroll to position [0, 0]
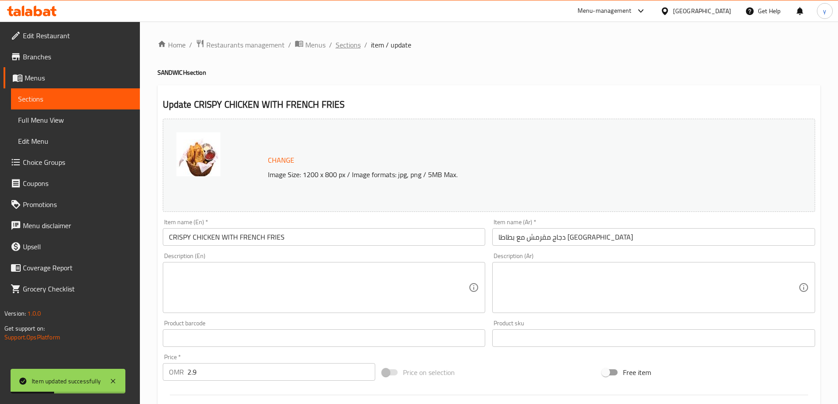
click at [356, 40] on span "Sections" at bounding box center [348, 45] width 25 height 11
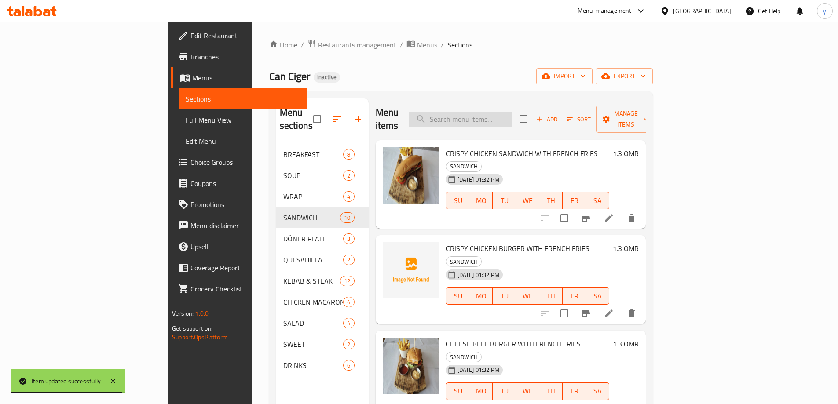
click at [505, 116] on input "search" at bounding box center [461, 119] width 104 height 15
paste input "BULGUR CHICKEN DÖNER PLATE"
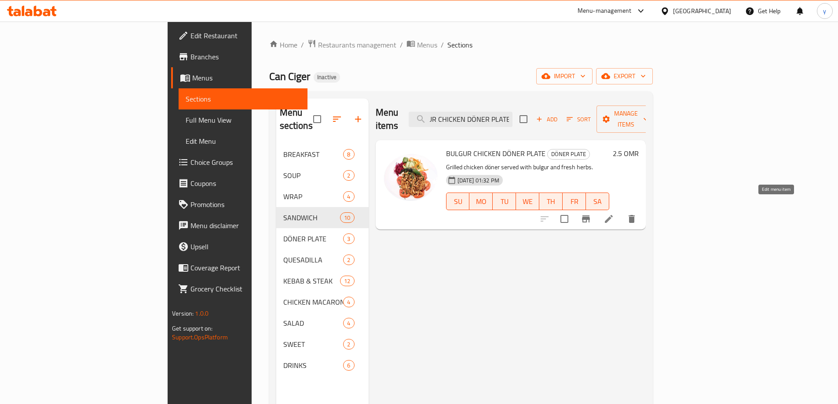
type input "BULGUR CHICKEN DÖNER PLATE"
click at [614, 214] on icon at bounding box center [608, 219] width 11 height 11
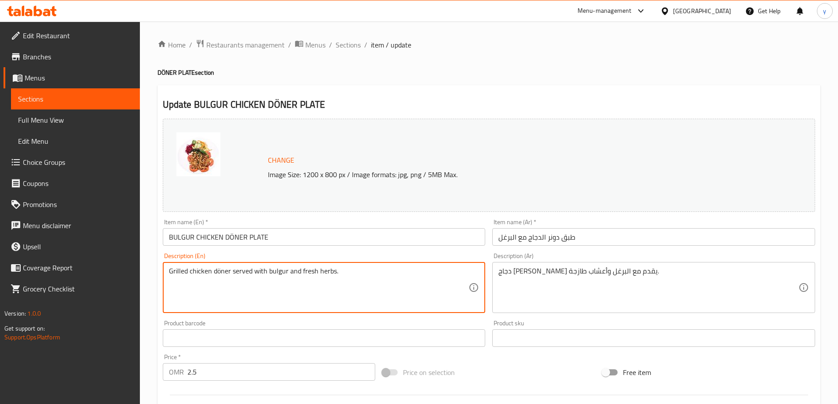
drag, startPoint x: 357, startPoint y: 271, endPoint x: 104, endPoint y: 262, distance: 253.1
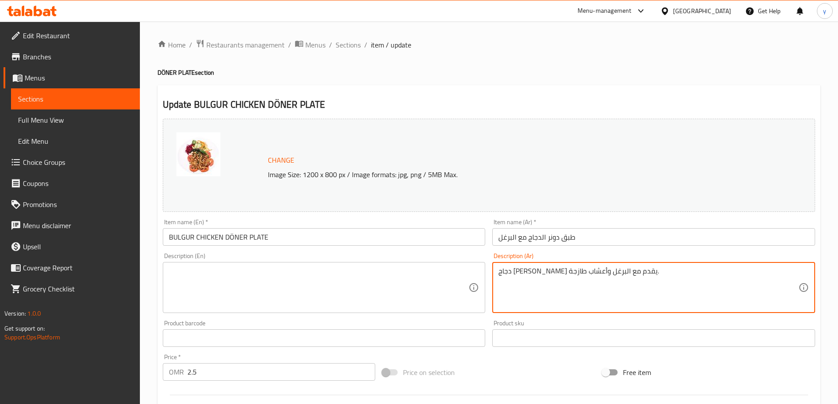
drag, startPoint x: 663, startPoint y: 273, endPoint x: 422, endPoint y: 278, distance: 241.5
click at [231, 238] on input "BULGUR CHICKEN DÖNER PLATE" at bounding box center [324, 237] width 323 height 18
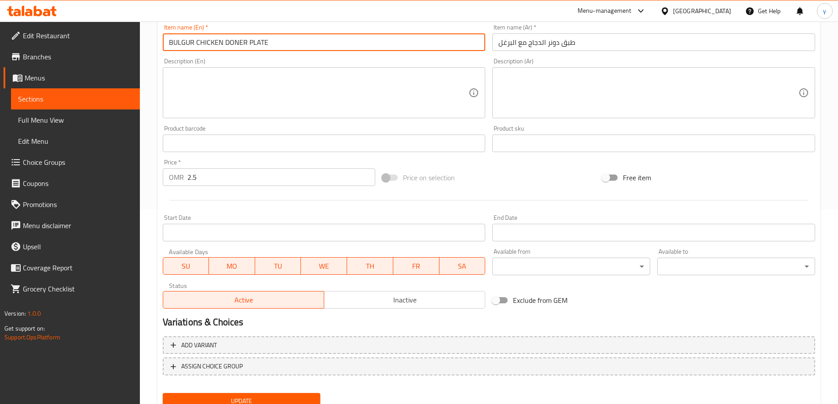
scroll to position [230, 0]
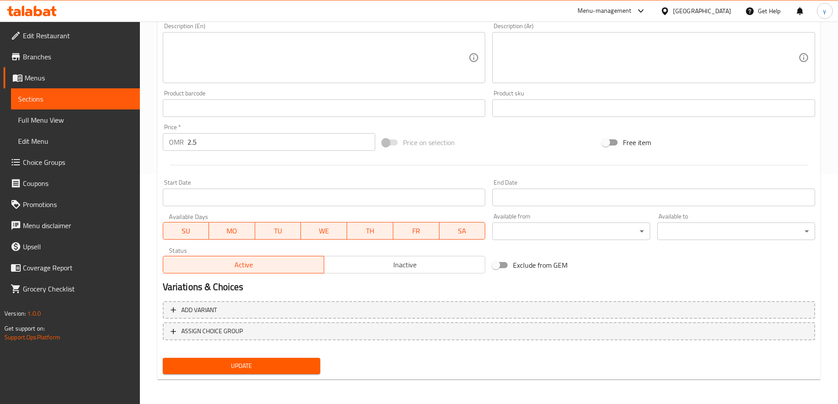
type input "BULGUR CHICKEN DONER PLATE"
click at [285, 370] on span "Update" at bounding box center [242, 366] width 144 height 11
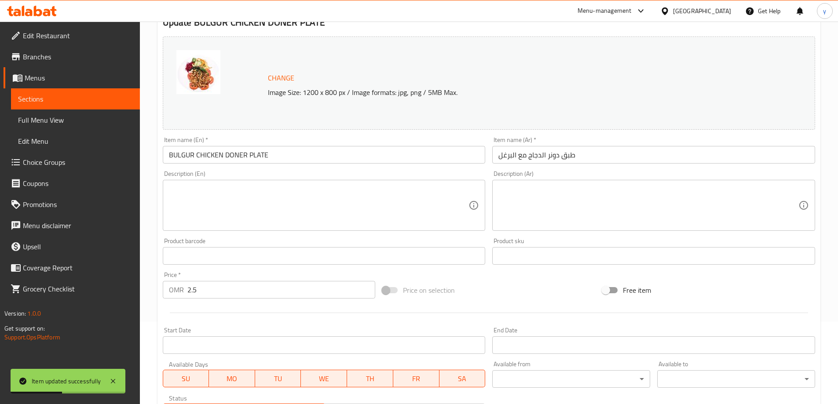
scroll to position [0, 0]
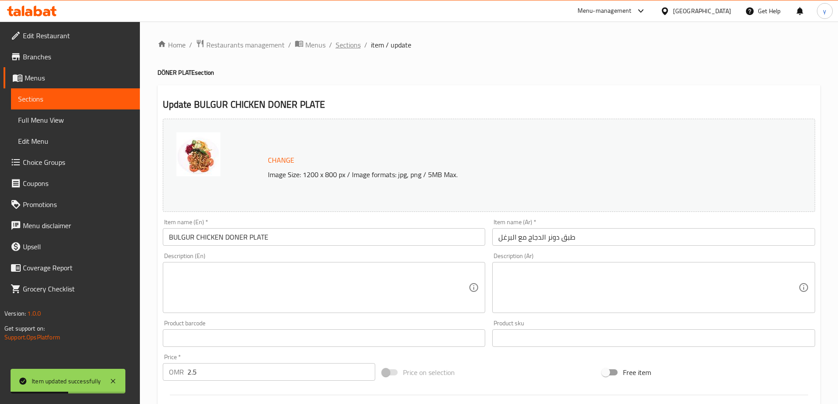
click at [342, 46] on span "Sections" at bounding box center [348, 45] width 25 height 11
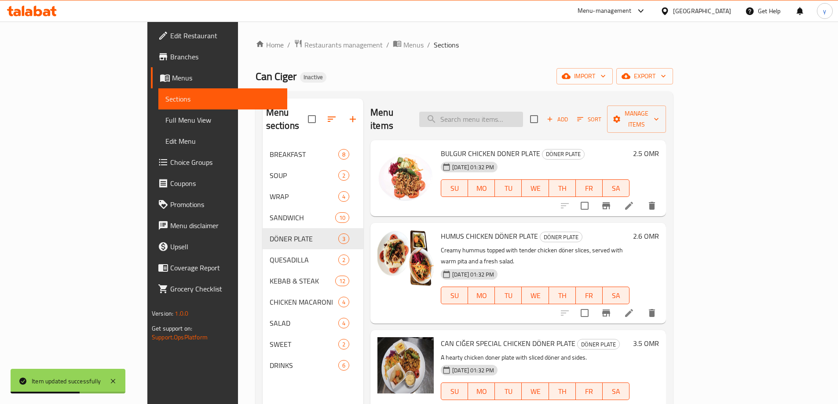
click at [506, 118] on input "search" at bounding box center [471, 119] width 104 height 15
paste input "HUMUS CHICKEN DÖNER PLATE"
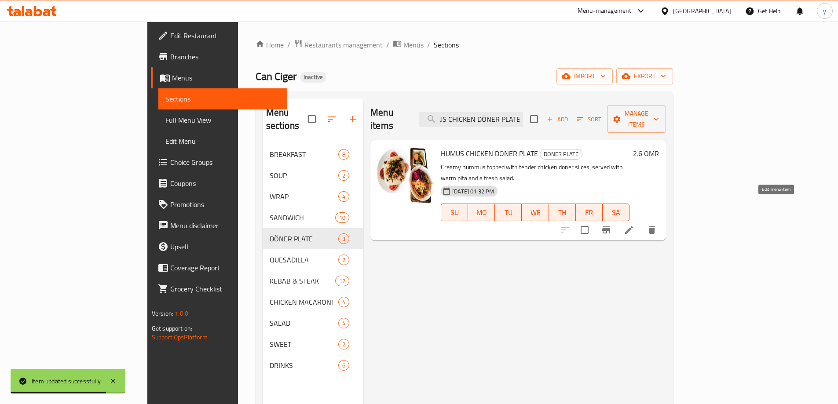
type input "HUMUS CHICKEN DÖNER PLATE"
click at [634, 225] on icon at bounding box center [629, 230] width 11 height 11
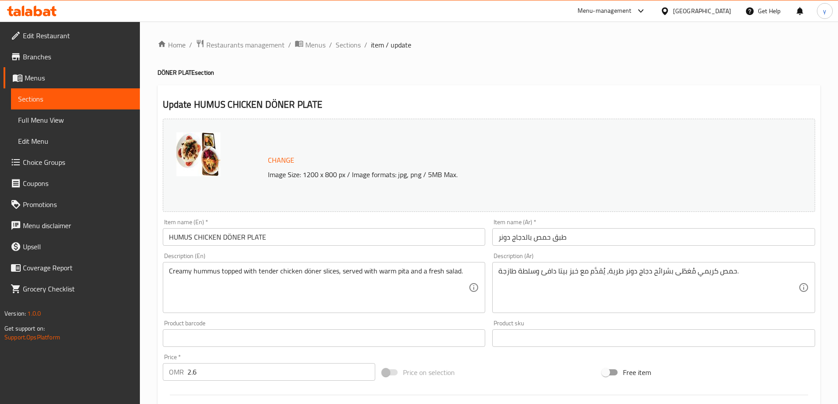
click at [229, 237] on input "HUMUS CHICKEN DÖNER PLATE" at bounding box center [324, 237] width 323 height 18
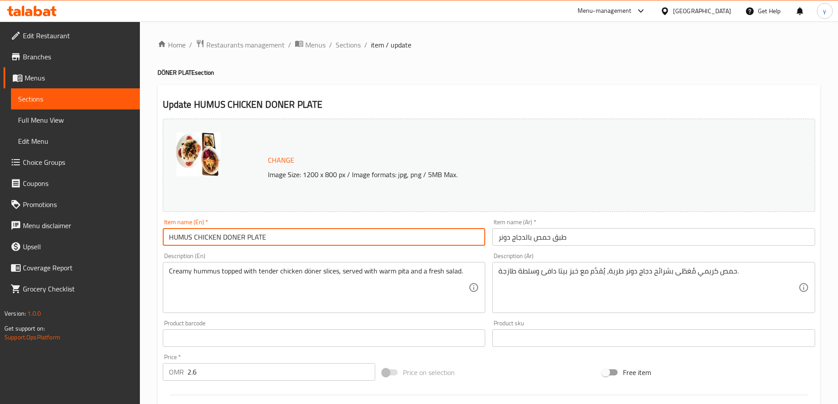
type input "HUMUS CHICKEN DONER PLATE"
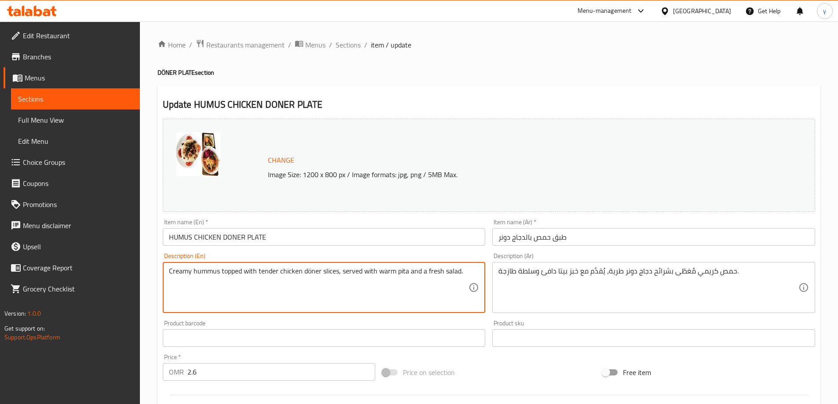
drag, startPoint x: 460, startPoint y: 274, endPoint x: 131, endPoint y: 267, distance: 329.1
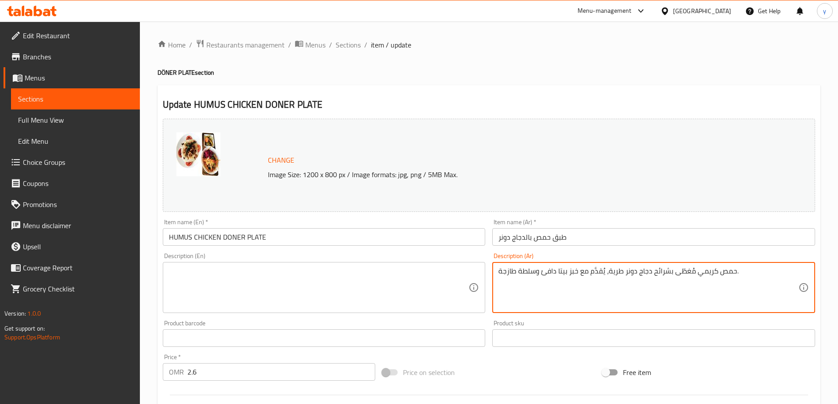
click at [542, 274] on textarea "حمص كريمي مُغطّى بشرائح دجاج دونر طرية، يُقدَّم مع خبز بيتا دافئ وسلطة طازجة." at bounding box center [648, 288] width 300 height 42
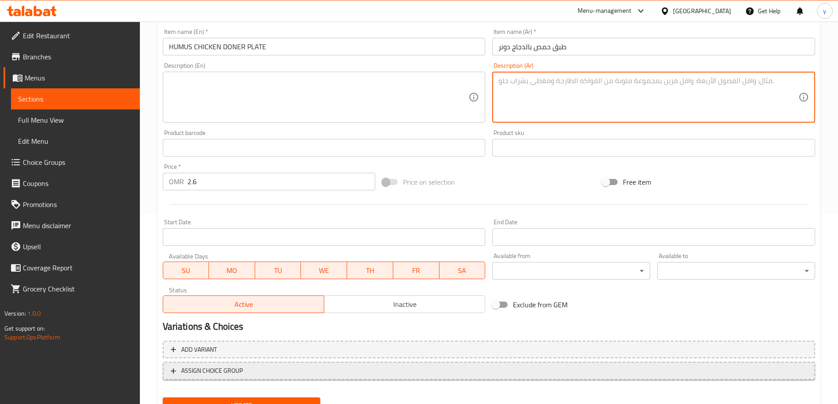
scroll to position [230, 0]
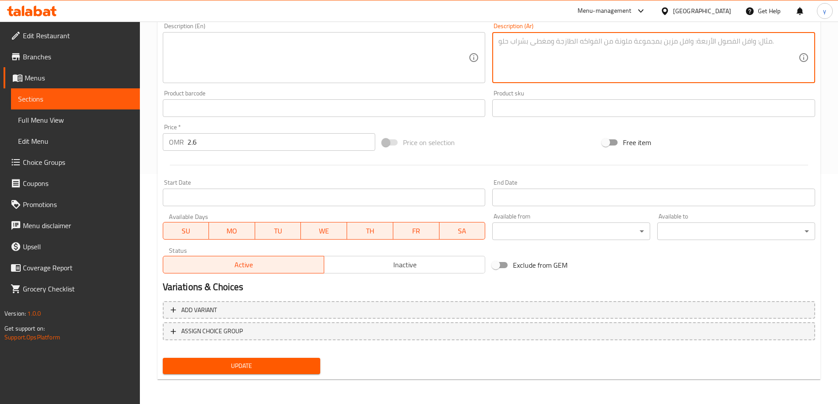
click at [228, 371] on span "Update" at bounding box center [242, 366] width 144 height 11
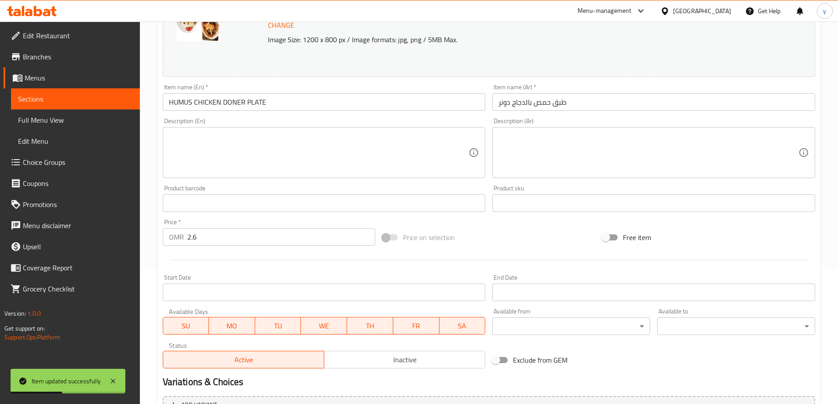
scroll to position [10, 0]
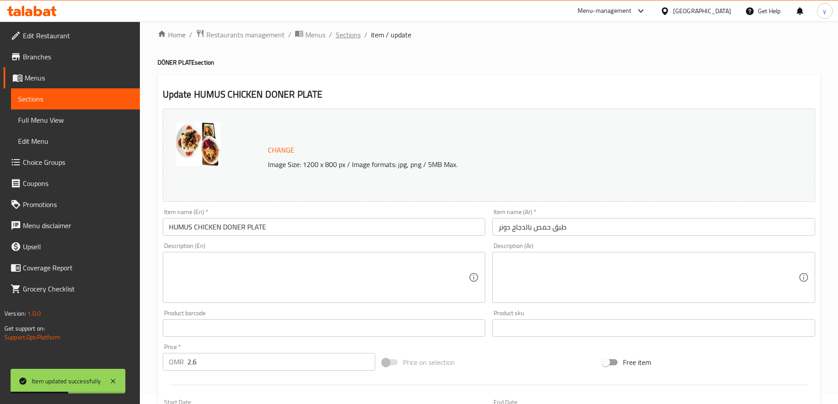
click at [344, 38] on span "Sections" at bounding box center [348, 34] width 25 height 11
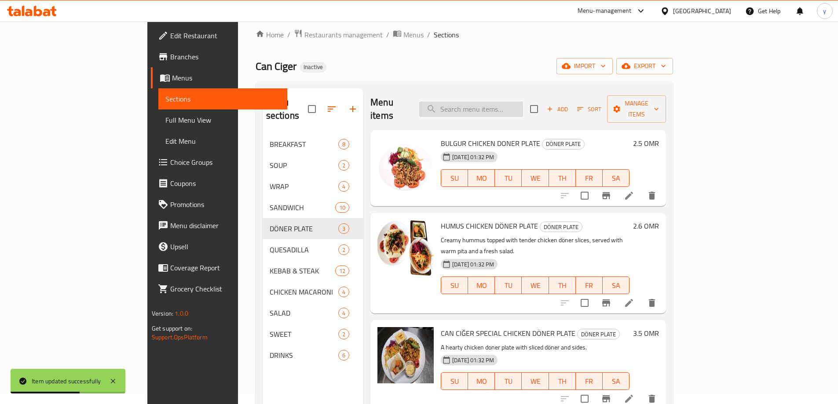
click at [504, 102] on input "search" at bounding box center [471, 109] width 104 height 15
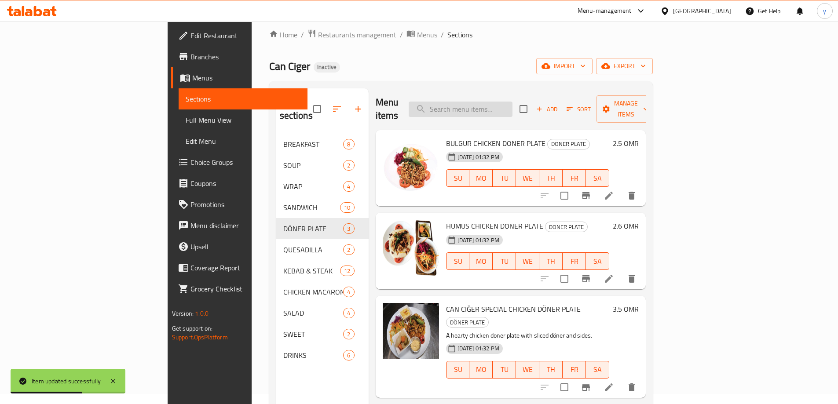
paste input "CAN CIĞER SPECIAL CHICKEN DÖNER PLATE"
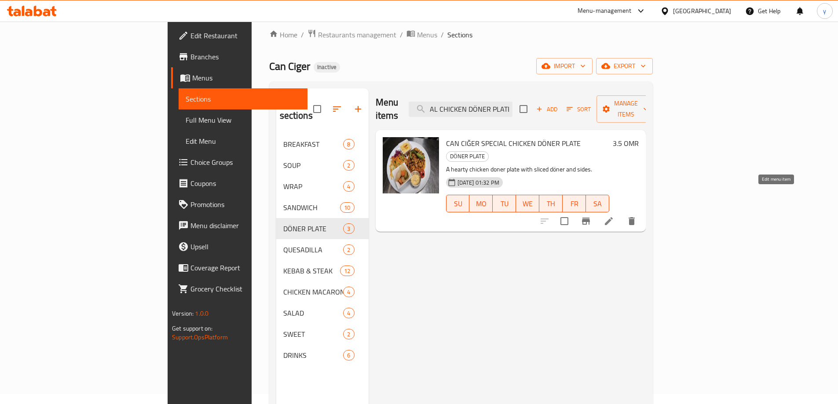
type input "CAN CIĞER SPECIAL CHICKEN DÖNER PLATE"
click at [613, 217] on icon at bounding box center [609, 221] width 8 height 8
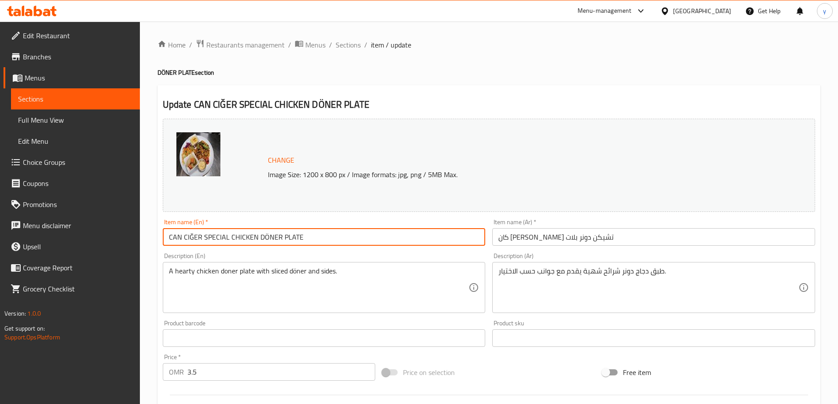
click at [195, 241] on input "CAN CIĞER SPECIAL CHICKEN DÖNER PLATE" at bounding box center [324, 237] width 323 height 18
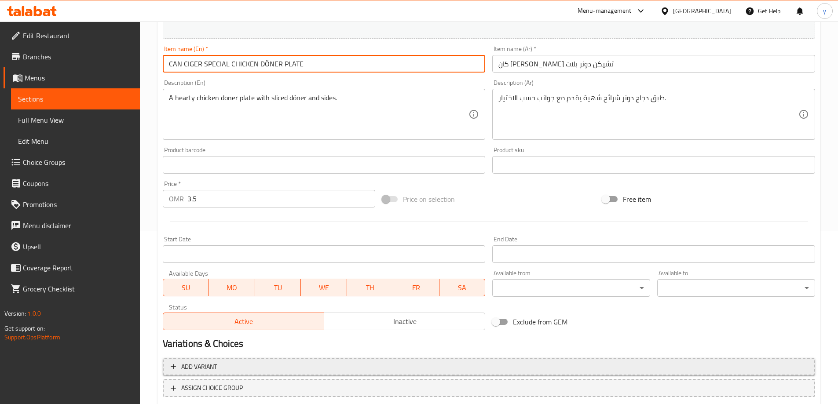
scroll to position [230, 0]
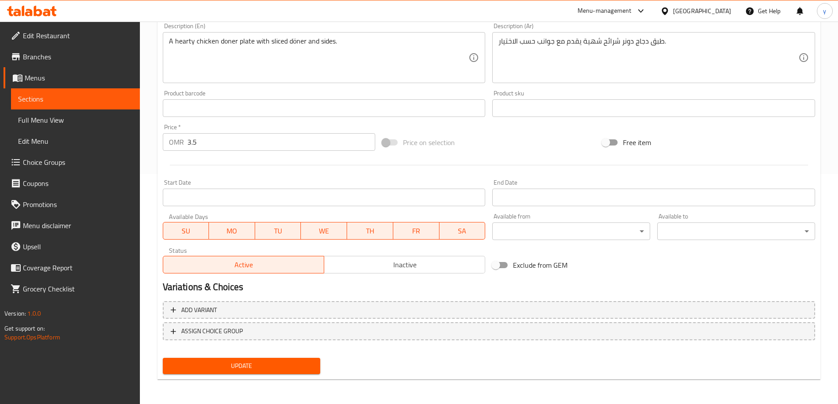
type input "CAN CIGER SPECIAL CHICKEN DÖNER PLATE"
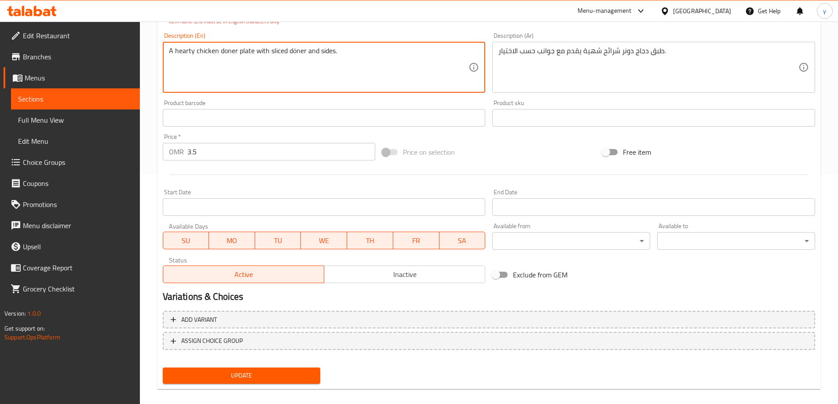
drag, startPoint x: 306, startPoint y: 42, endPoint x: 146, endPoint y: 44, distance: 160.1
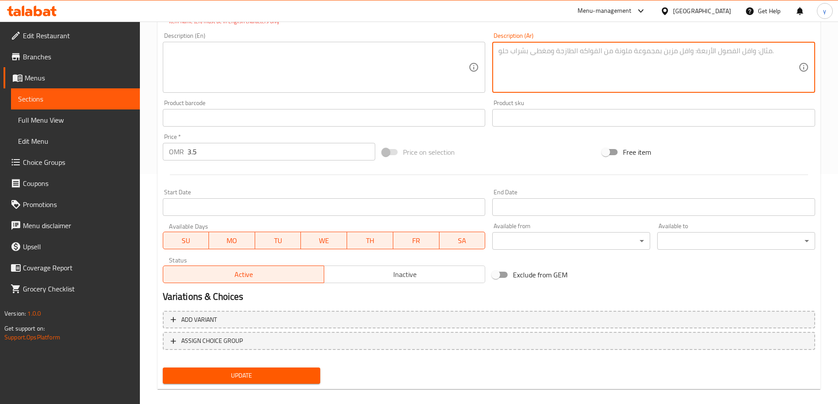
drag, startPoint x: 675, startPoint y: 54, endPoint x: 482, endPoint y: 71, distance: 194.3
click at [271, 376] on span "Update" at bounding box center [242, 375] width 144 height 11
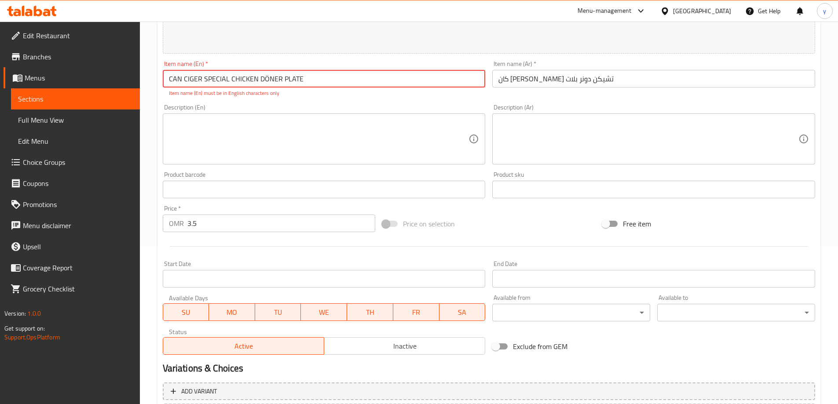
scroll to position [0, 0]
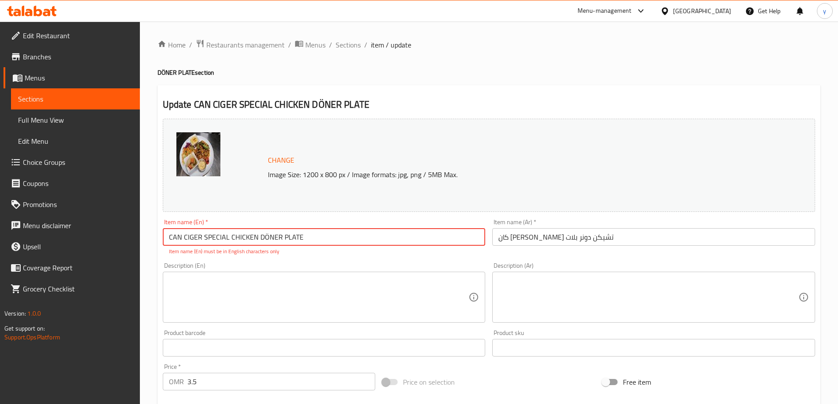
drag, startPoint x: 182, startPoint y: 240, endPoint x: 170, endPoint y: 244, distance: 12.7
click at [170, 244] on input "CAN CIGER SPECIAL CHICKEN DÖNER PLATE" at bounding box center [324, 237] width 323 height 18
click at [264, 239] on input "CAN CIGER SPECIAL CHICKEN DÖNER PLATE" at bounding box center [324, 237] width 323 height 18
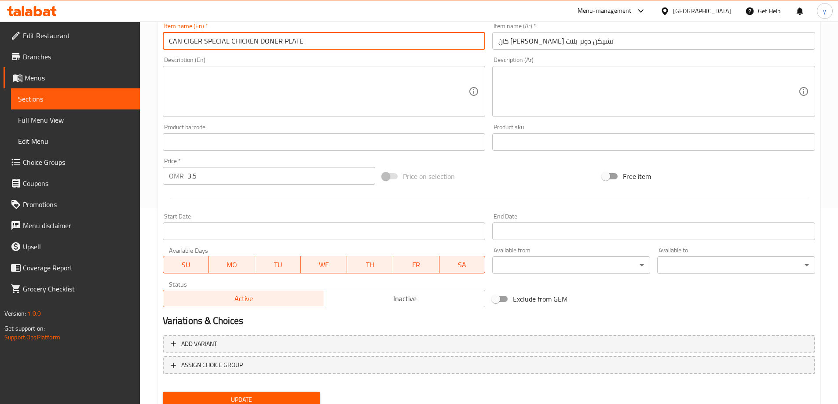
scroll to position [230, 0]
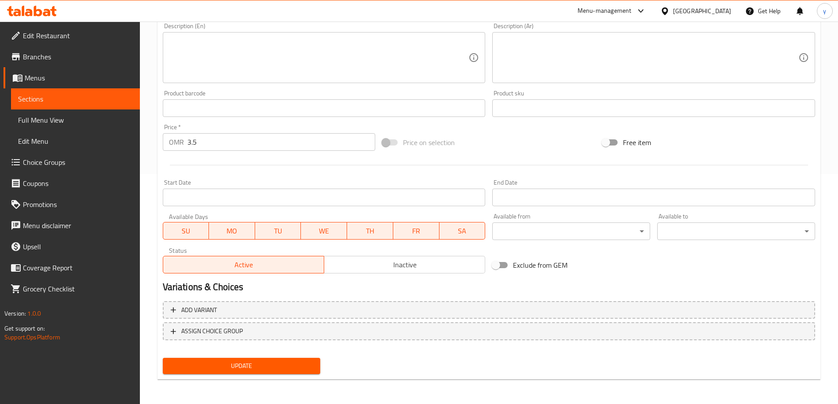
type input "CAN CIGER SPECIAL CHICKEN DONER PLATE"
click at [276, 370] on span "Update" at bounding box center [242, 366] width 144 height 11
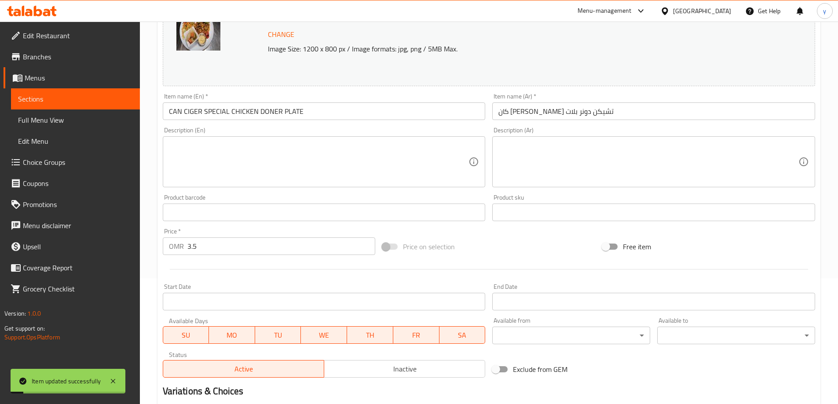
scroll to position [0, 0]
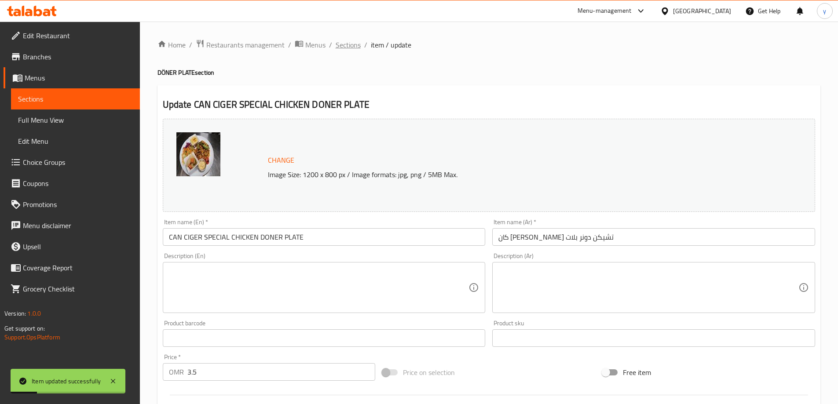
click at [345, 50] on span "Sections" at bounding box center [348, 45] width 25 height 11
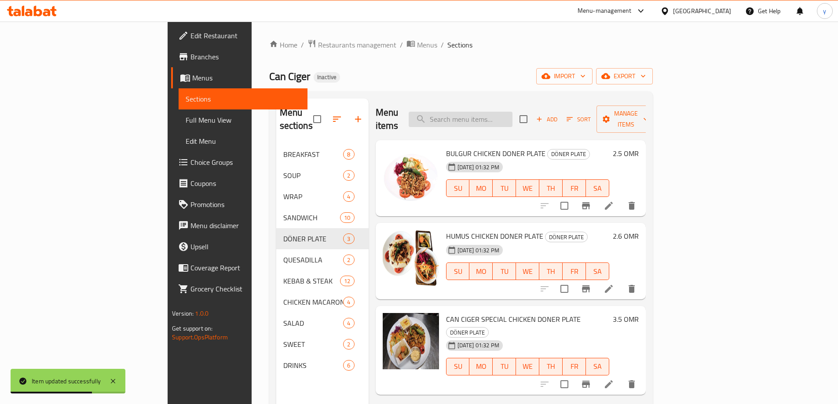
click at [489, 112] on input "search" at bounding box center [461, 119] width 104 height 15
paste input "CHEESE QUESADILLA WITH FRENCH FRIES"
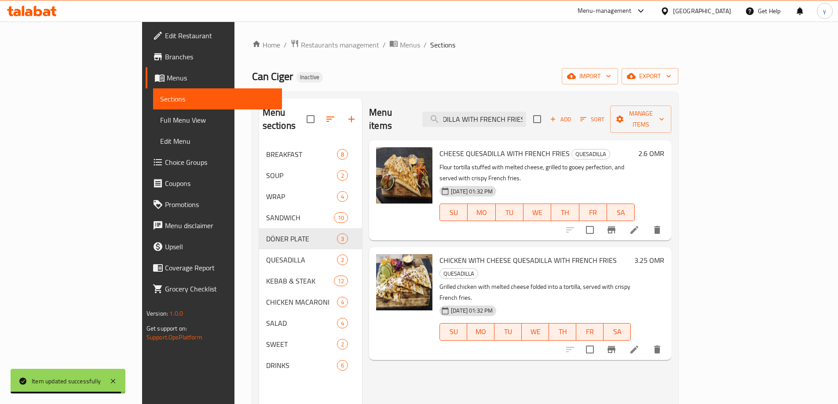
type input "CHEESE QUESADILLA WITH FRENCH FRIES"
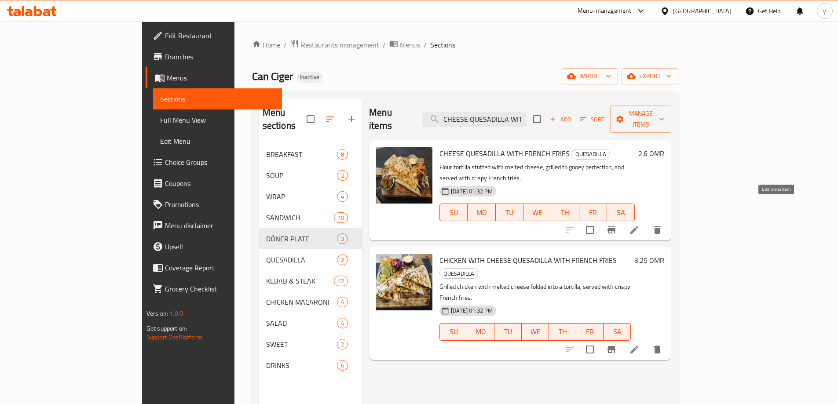
click at [639, 225] on icon at bounding box center [634, 230] width 11 height 11
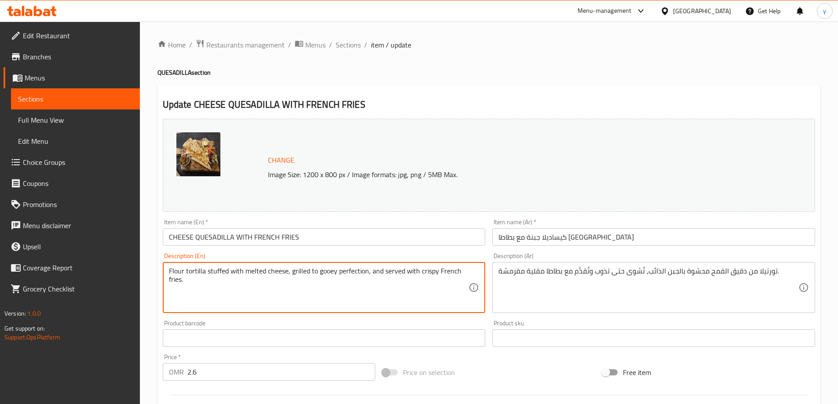
click at [406, 276] on textarea "Flour tortilla stuffed with melted cheese, grilled to gooey perfection, and ser…" at bounding box center [319, 288] width 300 height 42
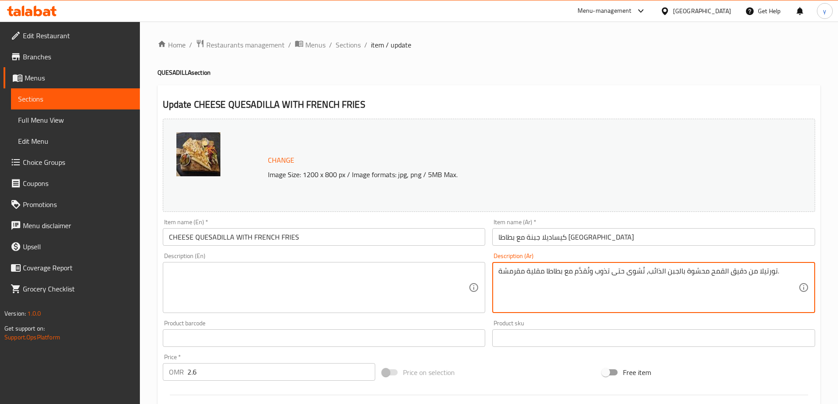
click at [519, 267] on textarea "تورتيلا من دقيق القمح محشوة بالجبن الذائب، تُشوى حتى تذوب وتُقدَّم مع بطاطا مقل…" at bounding box center [648, 288] width 300 height 42
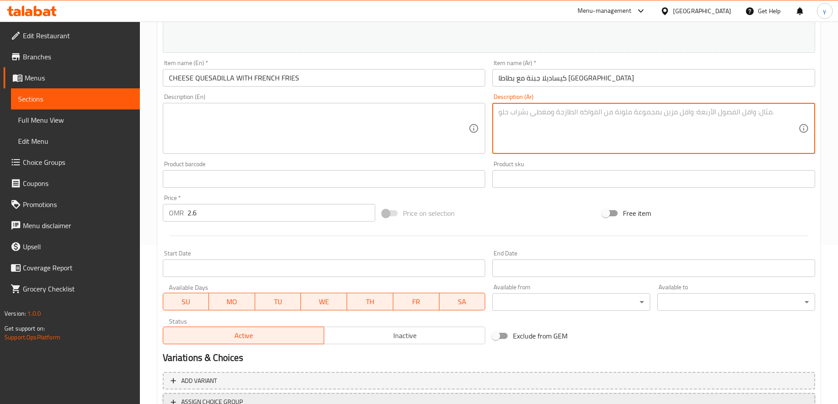
scroll to position [230, 0]
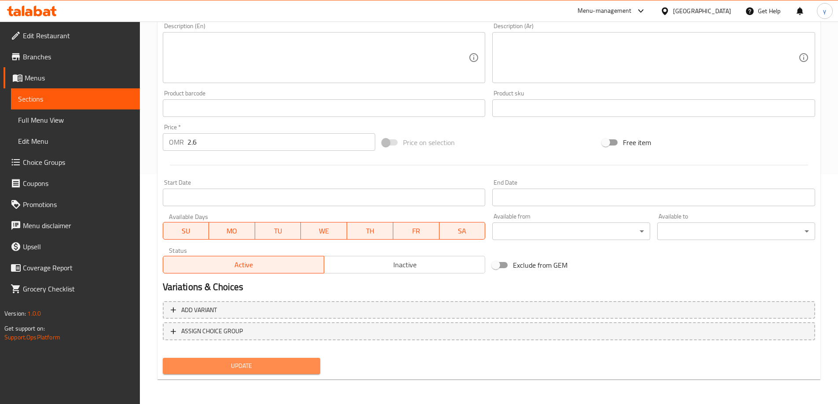
click at [281, 362] on span "Update" at bounding box center [242, 366] width 144 height 11
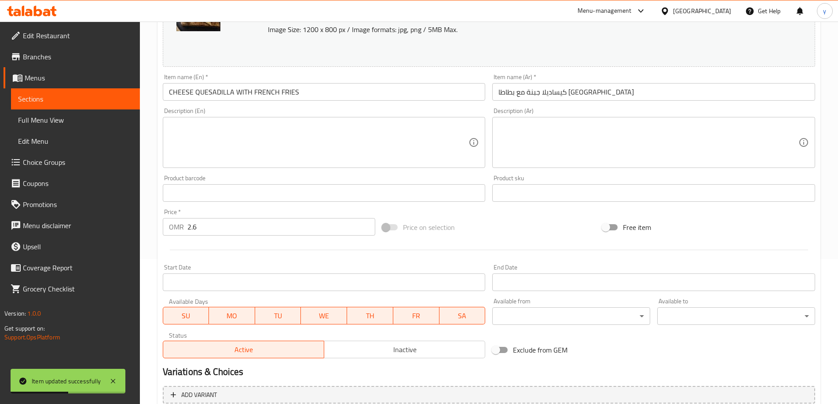
scroll to position [10, 0]
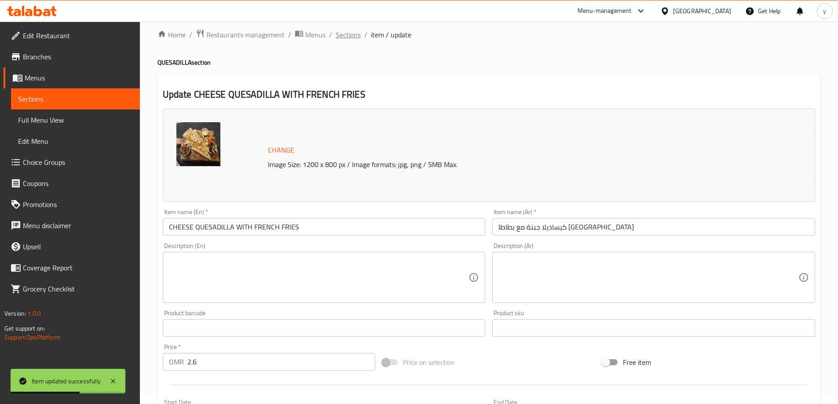
click at [344, 36] on span "Sections" at bounding box center [348, 34] width 25 height 11
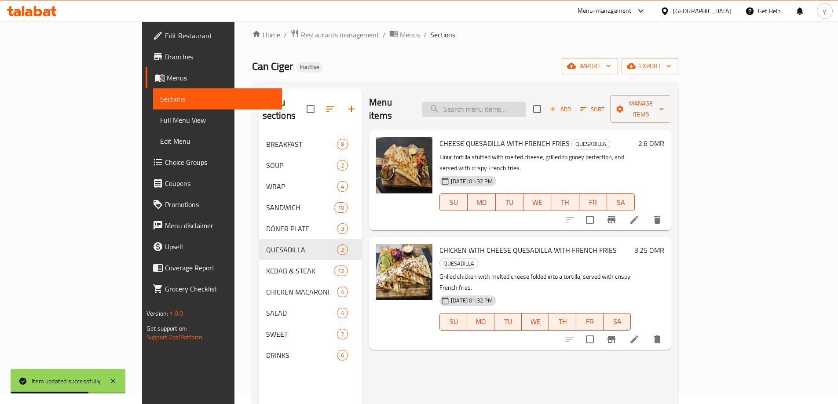
click at [524, 102] on input "search" at bounding box center [474, 109] width 104 height 15
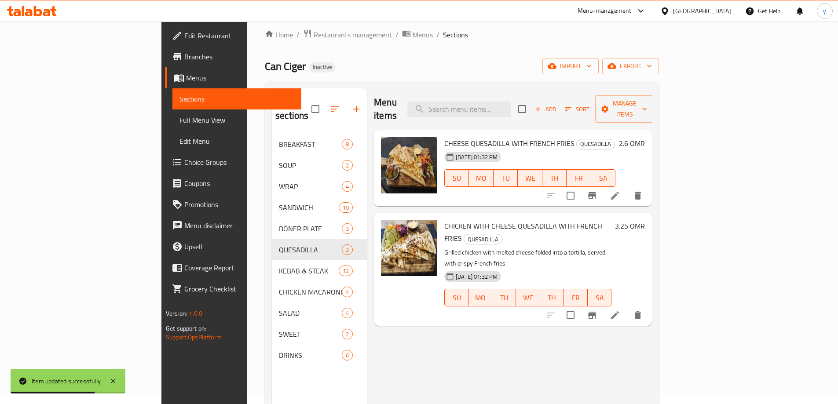
paste input "CHICKEN WITH CHEESE QUESADILLA WITH FRENCH FRIES"
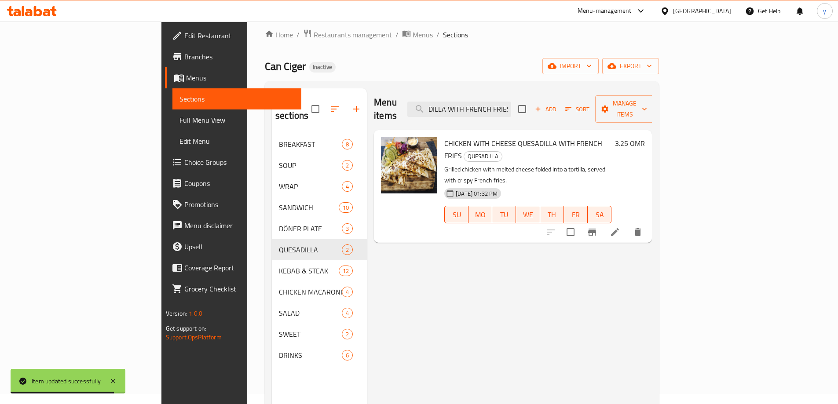
type input "CHICKEN WITH CHEESE QUESADILLA WITH FRENCH FRIES"
click at [620, 227] on icon at bounding box center [615, 232] width 11 height 11
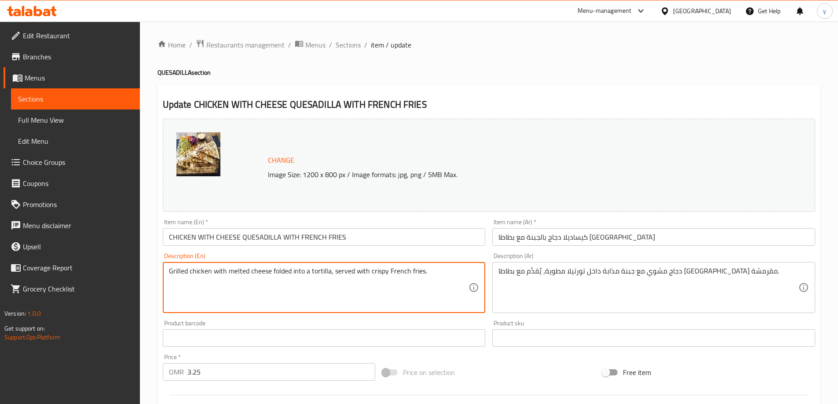
drag, startPoint x: 432, startPoint y: 272, endPoint x: 148, endPoint y: 261, distance: 283.9
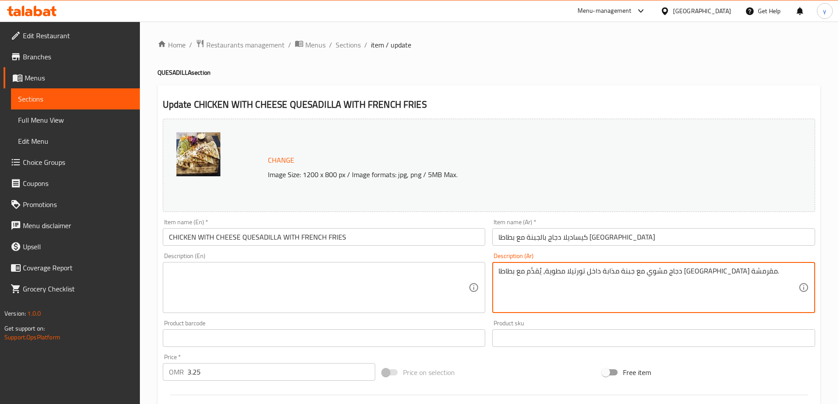
click at [640, 270] on textarea "دجاج مشوي مع جبنة مذابة داخل تورتيلا مطوية، يُقدَّم مع بطاطا مقلية مقرمشة." at bounding box center [648, 288] width 300 height 42
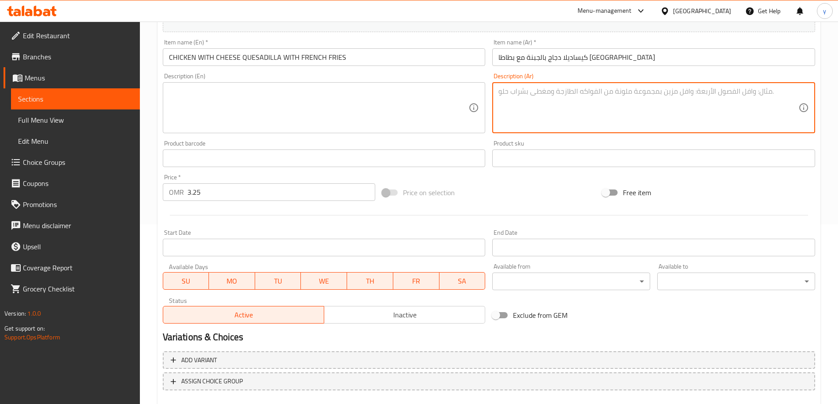
scroll to position [230, 0]
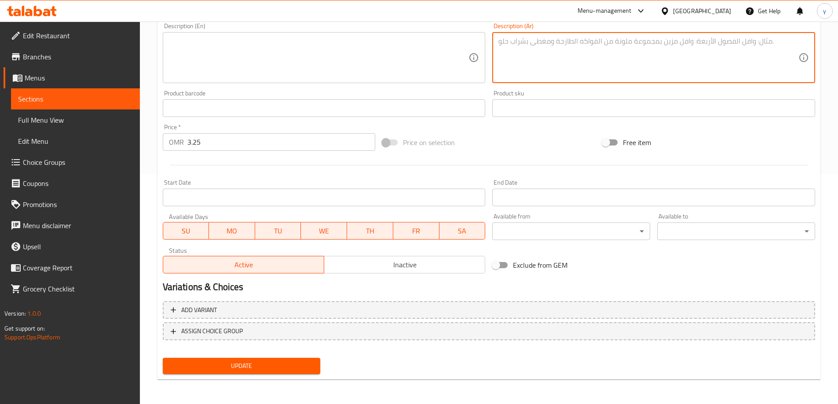
click at [208, 364] on span "Update" at bounding box center [242, 366] width 144 height 11
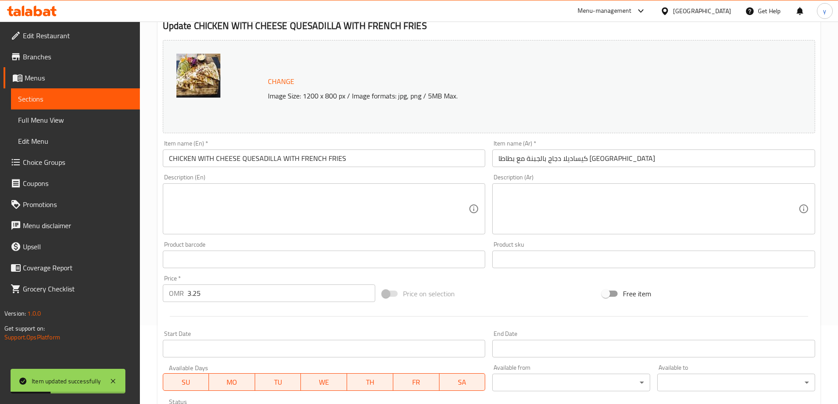
scroll to position [0, 0]
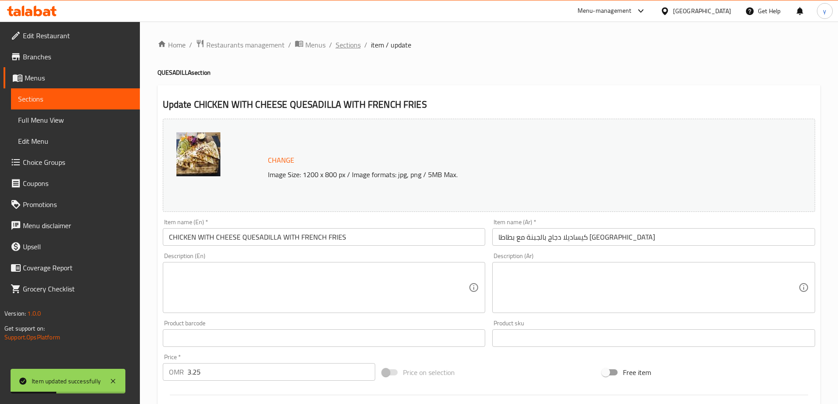
click at [352, 44] on span "Sections" at bounding box center [348, 45] width 25 height 11
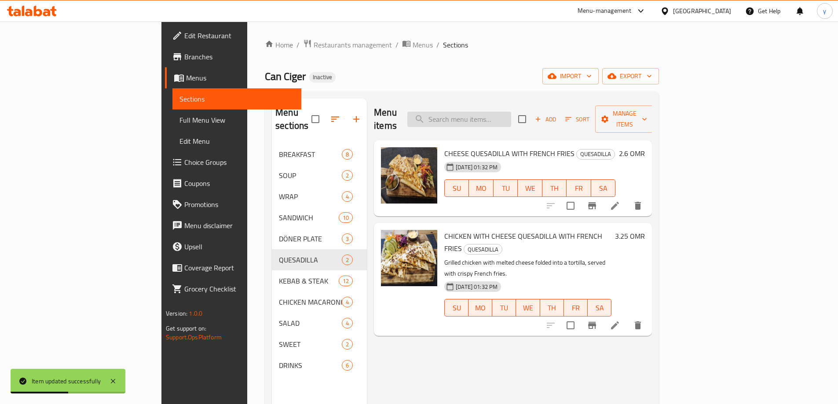
click at [498, 114] on input "search" at bounding box center [459, 119] width 104 height 15
paste input "TURKISH SALAD"
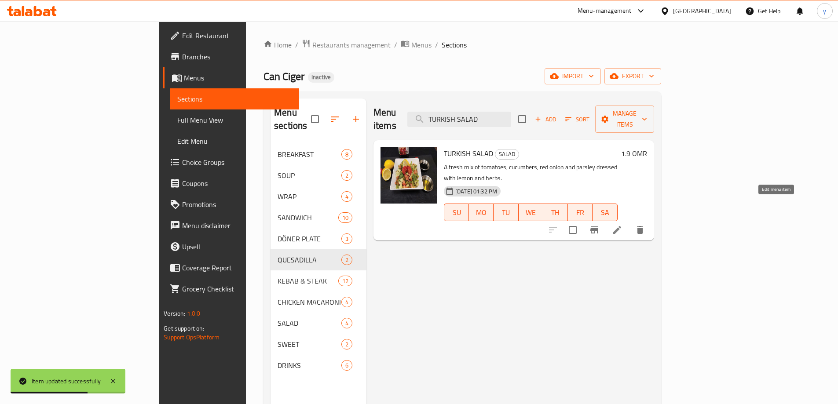
type input "TURKISH SALAD"
click at [622, 225] on icon at bounding box center [617, 230] width 11 height 11
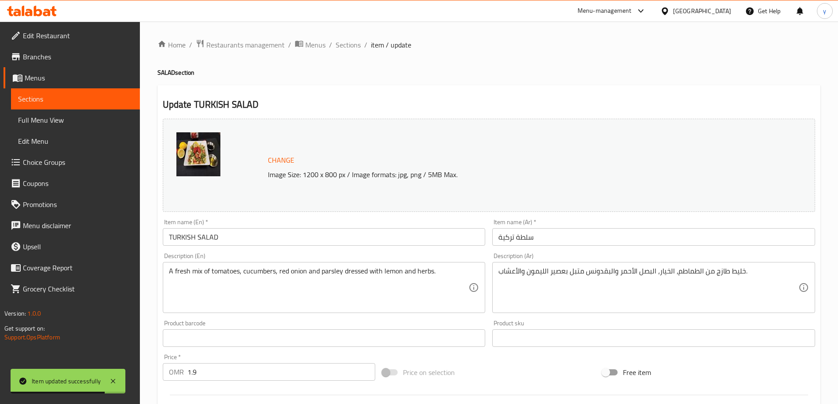
click at [404, 267] on textarea "A fresh mix of tomatoes, cucumbers, red onion and parsley dressed with lemon an…" at bounding box center [319, 288] width 300 height 42
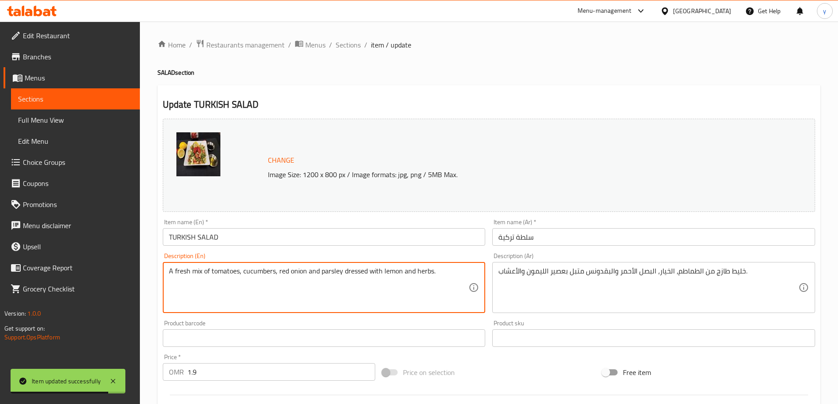
click at [404, 267] on textarea "A fresh mix of tomatoes, cucumbers, red onion and parsley dressed with lemon an…" at bounding box center [319, 288] width 300 height 42
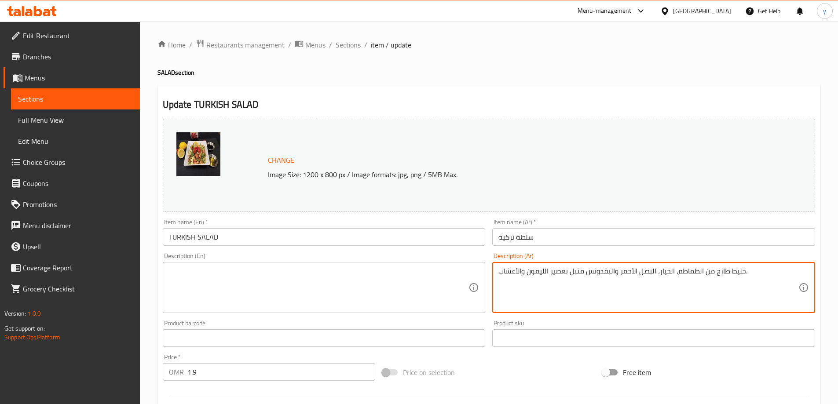
click at [589, 275] on textarea "خليط طازج من الطماطم، الخيار، البصل الأحمر والبقدونس متبل بعصير الليمون والأعشا…" at bounding box center [648, 288] width 300 height 42
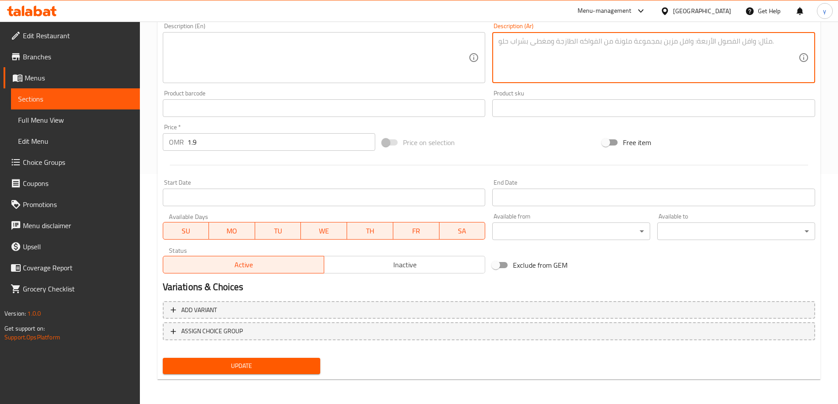
click at [242, 362] on span "Update" at bounding box center [242, 366] width 144 height 11
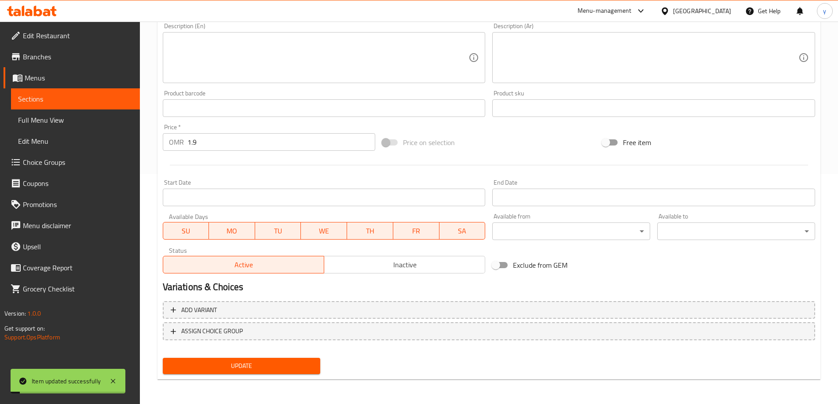
scroll to position [0, 0]
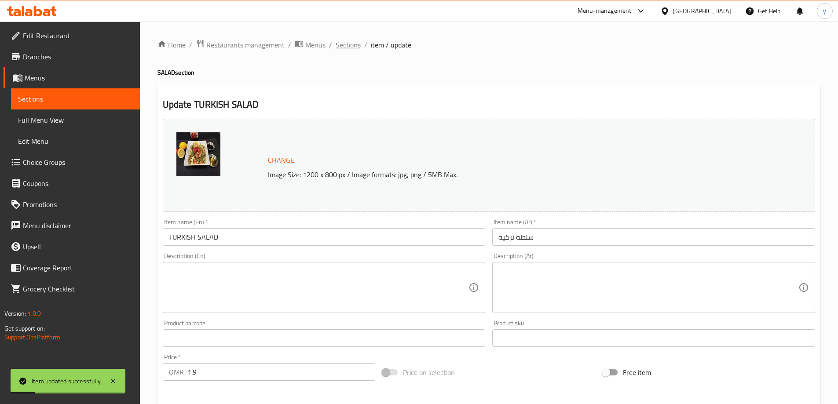
click at [341, 40] on span "Sections" at bounding box center [348, 45] width 25 height 11
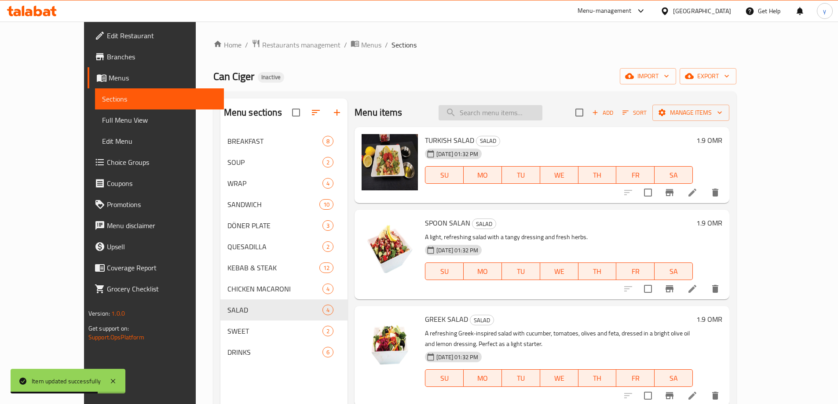
click at [487, 117] on input "search" at bounding box center [490, 112] width 104 height 15
paste input "SPOON SALAN"
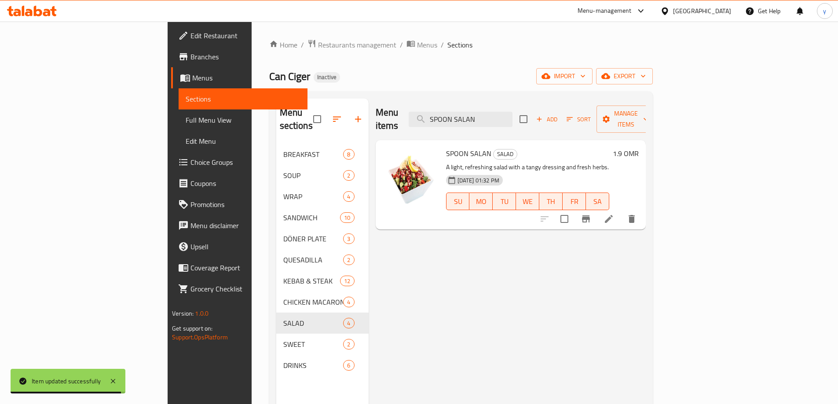
type input "SPOON SALAN"
click at [621, 211] on li at bounding box center [608, 219] width 25 height 16
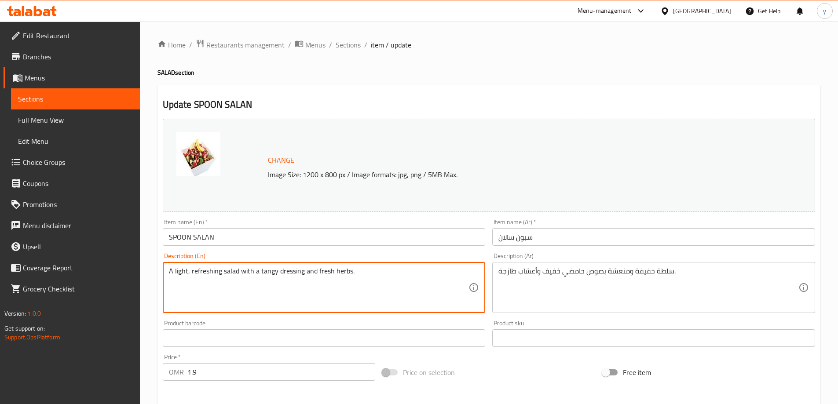
drag, startPoint x: 346, startPoint y: 276, endPoint x: 211, endPoint y: 278, distance: 135.0
type textarea "A light, refreshs."
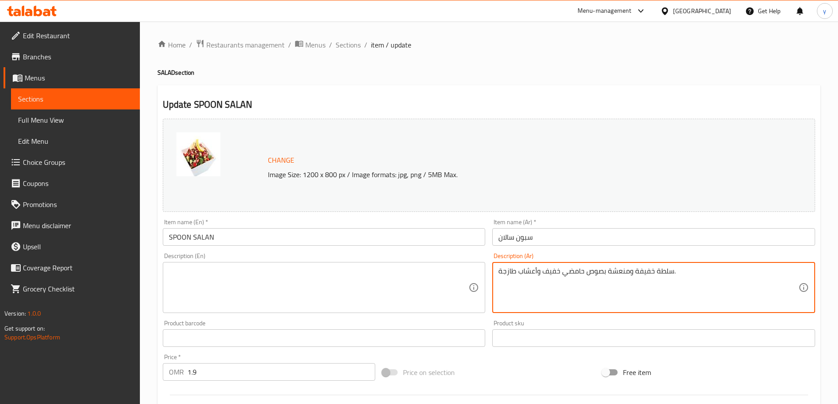
click at [576, 267] on textarea "سلطة خفيفة ومنعشة بصوص حامضي خفيف وأعشاب طازجة." at bounding box center [648, 288] width 300 height 42
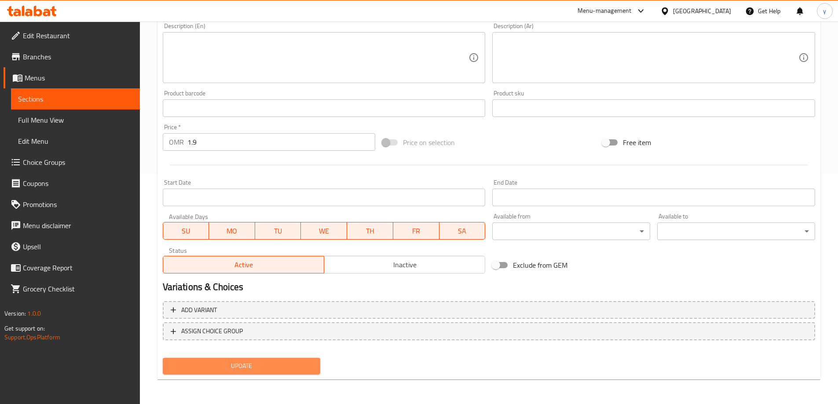
click at [263, 360] on button "Update" at bounding box center [242, 366] width 158 height 16
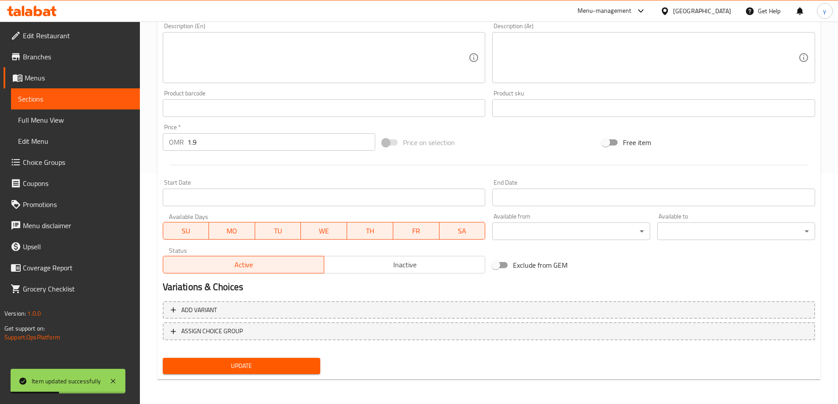
scroll to position [0, 0]
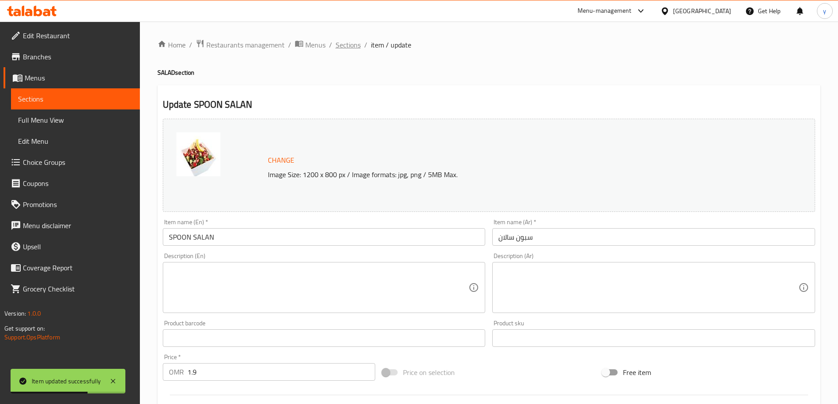
click at [345, 44] on span "Sections" at bounding box center [348, 45] width 25 height 11
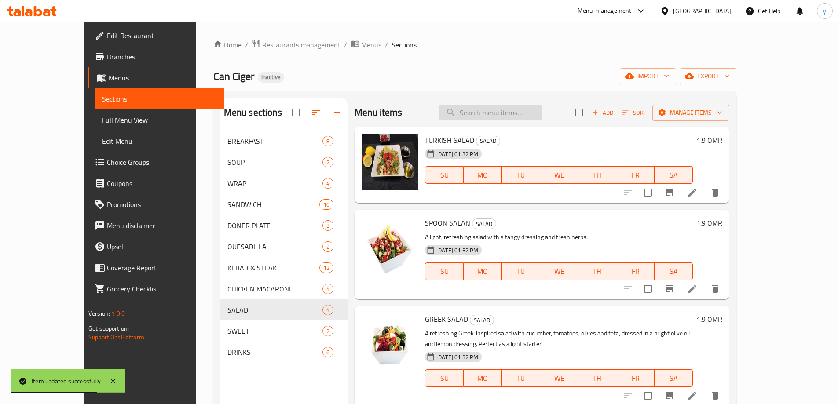
click at [531, 117] on input "search" at bounding box center [490, 112] width 104 height 15
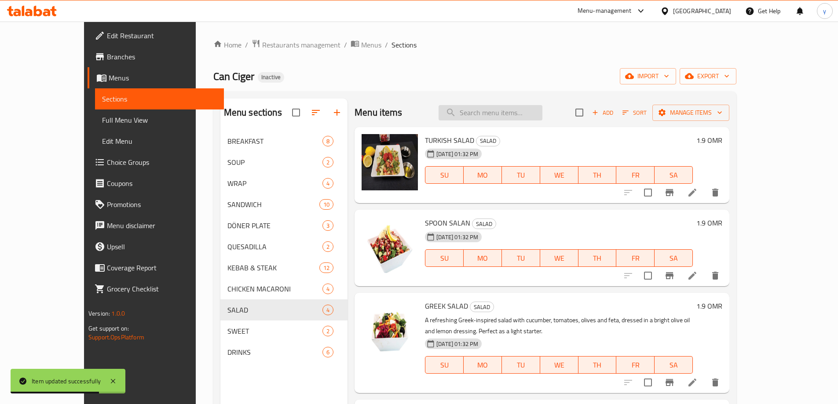
paste input "GREEK SALAD"
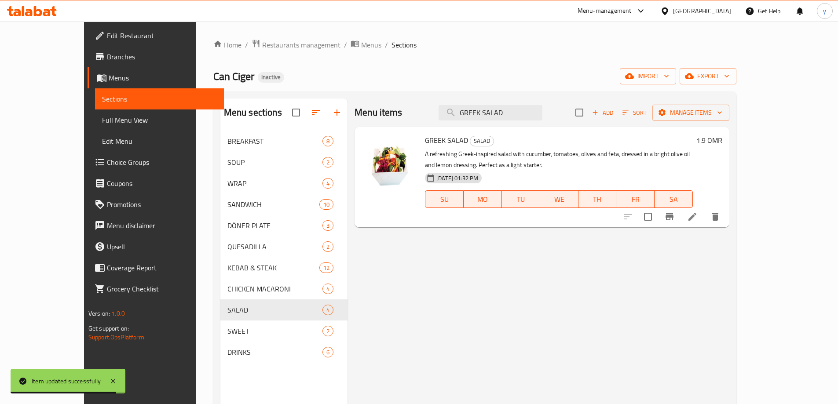
type input "GREEK SALAD"
click at [698, 219] on icon at bounding box center [692, 217] width 11 height 11
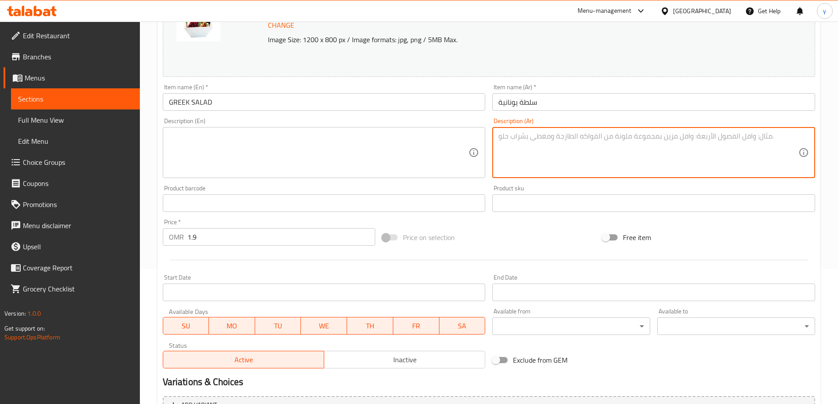
scroll to position [230, 0]
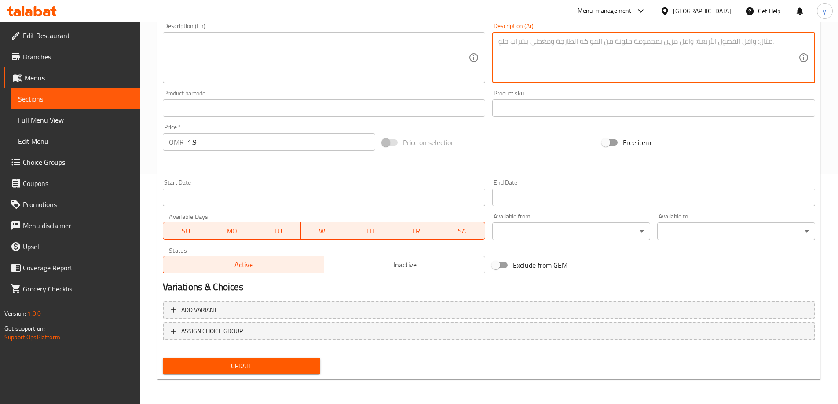
click at [272, 373] on button "Update" at bounding box center [242, 366] width 158 height 16
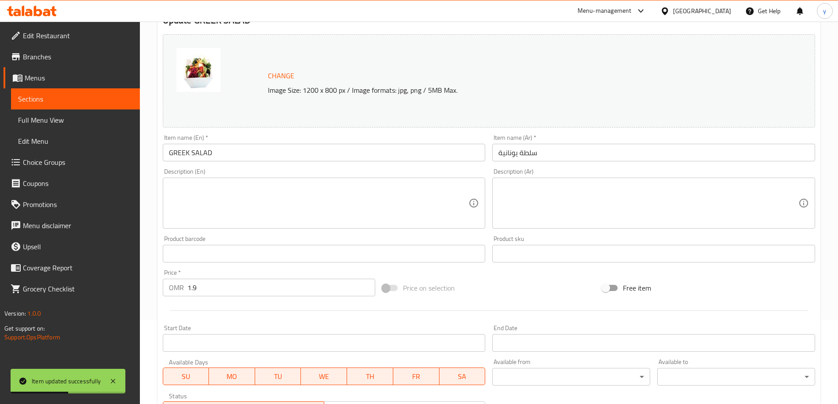
scroll to position [0, 0]
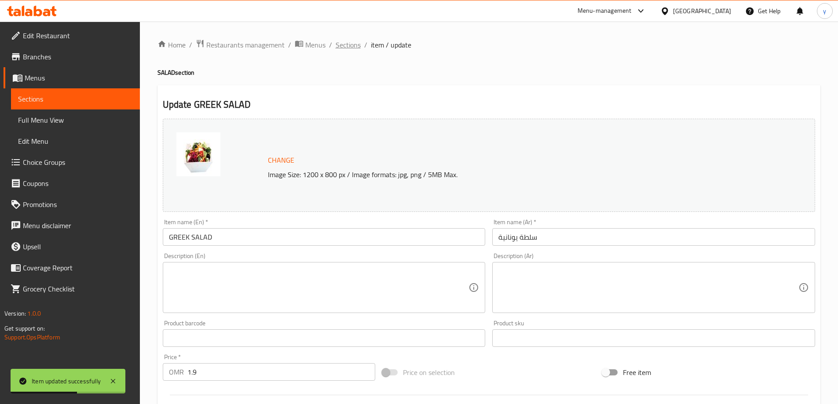
click at [346, 41] on span "Sections" at bounding box center [348, 45] width 25 height 11
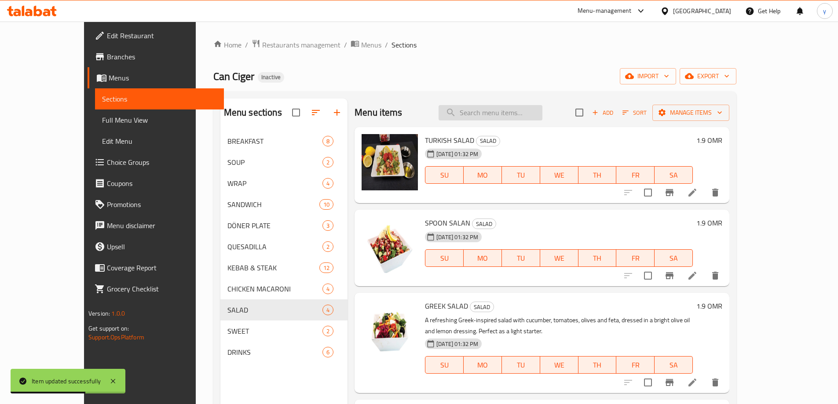
click at [508, 113] on input "search" at bounding box center [490, 112] width 104 height 15
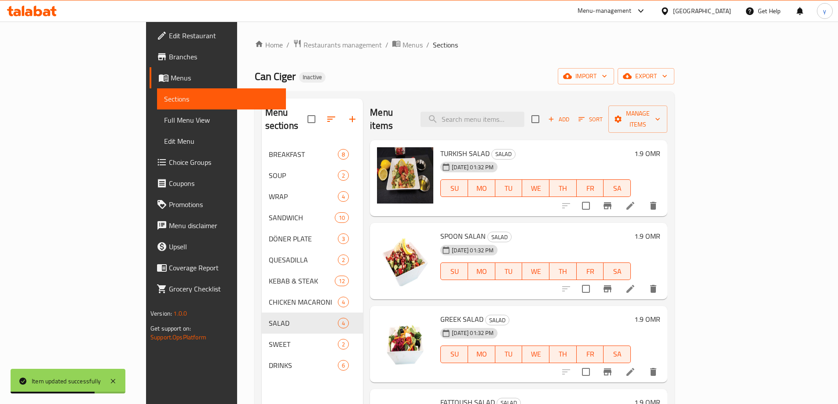
paste input "FATTOUSH SALAD"
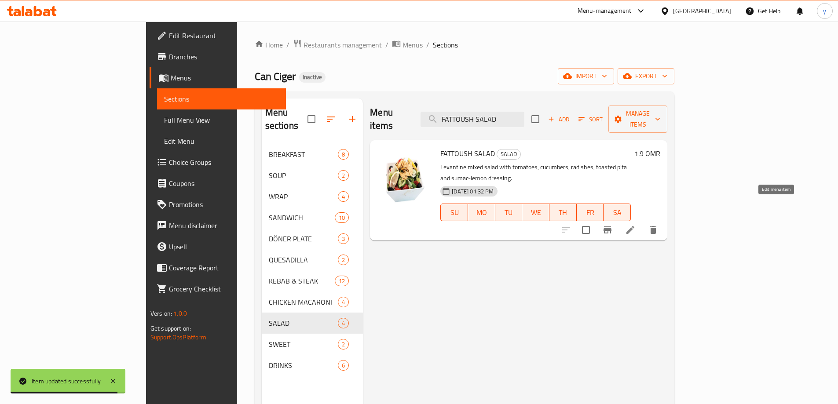
type input "FATTOUSH SALAD"
click at [636, 225] on icon at bounding box center [630, 230] width 11 height 11
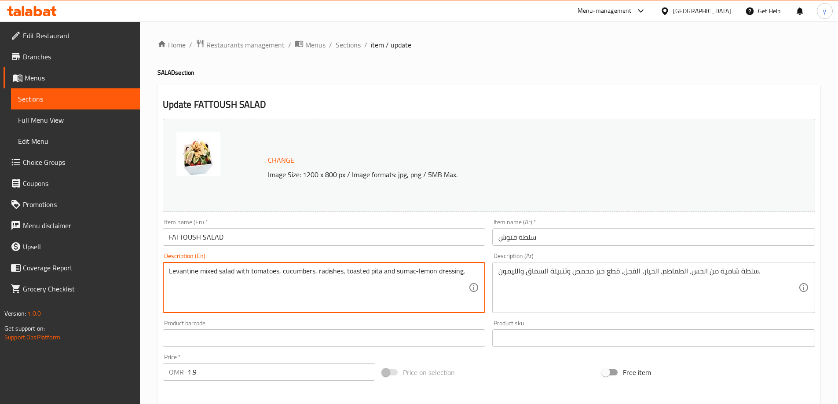
click at [292, 267] on textarea "Levantine mixed salad with tomatoes, cucumbers, radishes, toasted pita and suma…" at bounding box center [319, 288] width 300 height 42
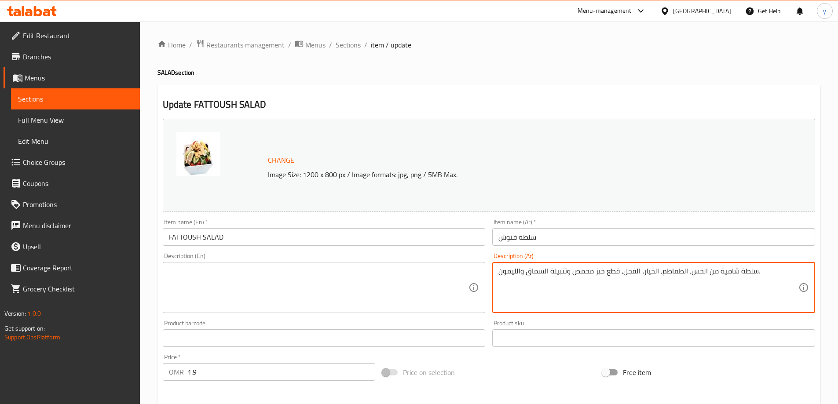
click at [531, 279] on textarea "سلطة شامية من الخس، الطماطم، الخيار، الفجل، قطع خبز محمص وتتبيلة السماق والليمو…" at bounding box center [648, 288] width 300 height 42
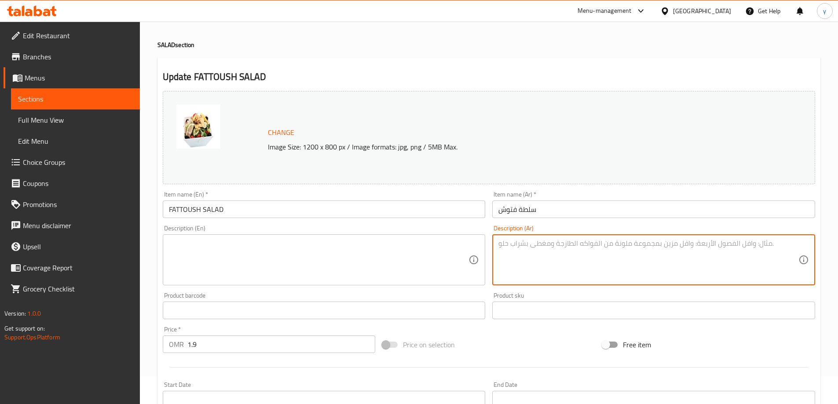
scroll to position [220, 0]
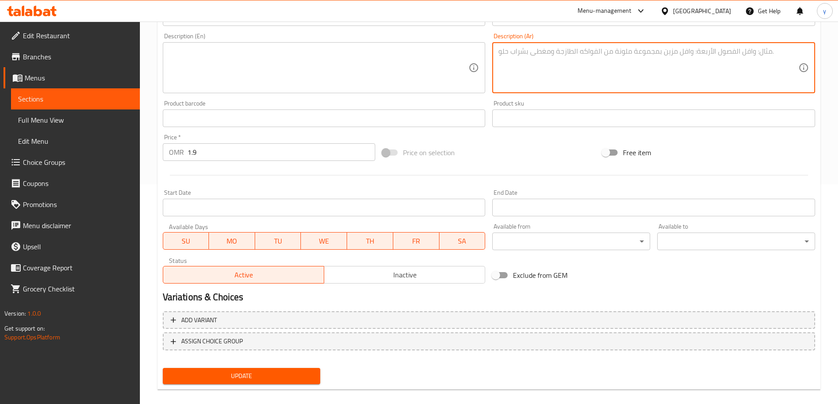
click at [215, 377] on span "Update" at bounding box center [242, 376] width 144 height 11
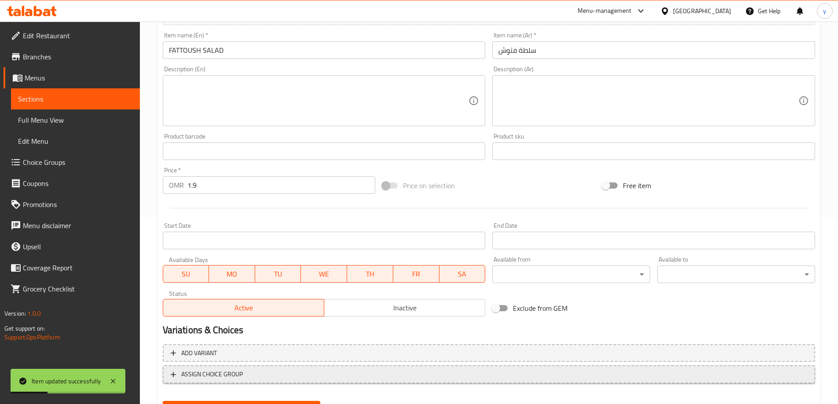
scroll to position [230, 0]
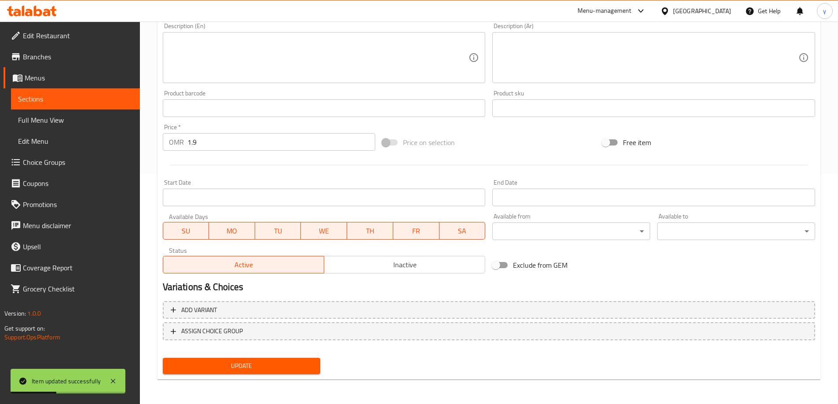
drag, startPoint x: 257, startPoint y: 363, endPoint x: 262, endPoint y: 318, distance: 45.1
click at [257, 363] on span "Update" at bounding box center [242, 366] width 144 height 11
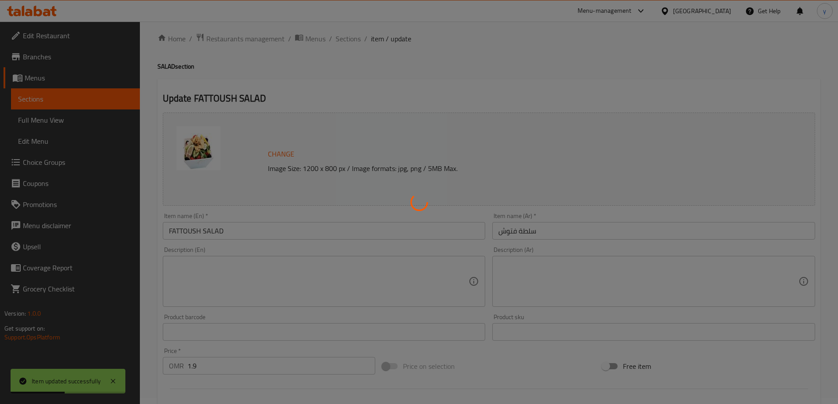
scroll to position [0, 0]
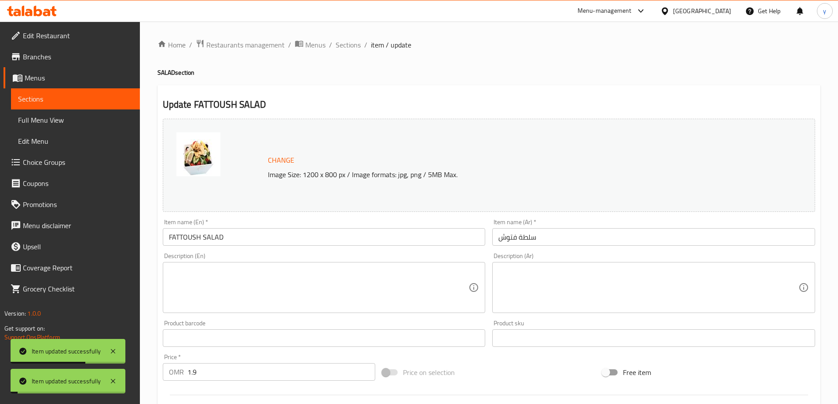
click at [345, 45] on span "Sections" at bounding box center [348, 45] width 25 height 11
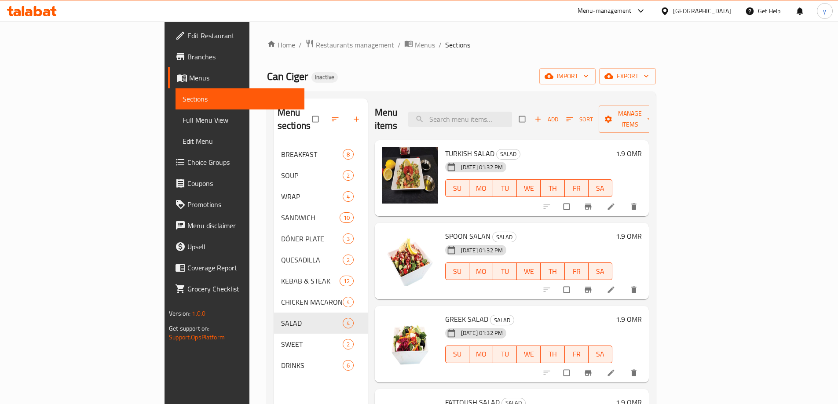
click at [653, 64] on div "Home / Restaurants management / Menus / Sections Can Ciger Inactive import expo…" at bounding box center [461, 274] width 389 height 471
click at [183, 122] on span "Full Menu View" at bounding box center [240, 120] width 115 height 11
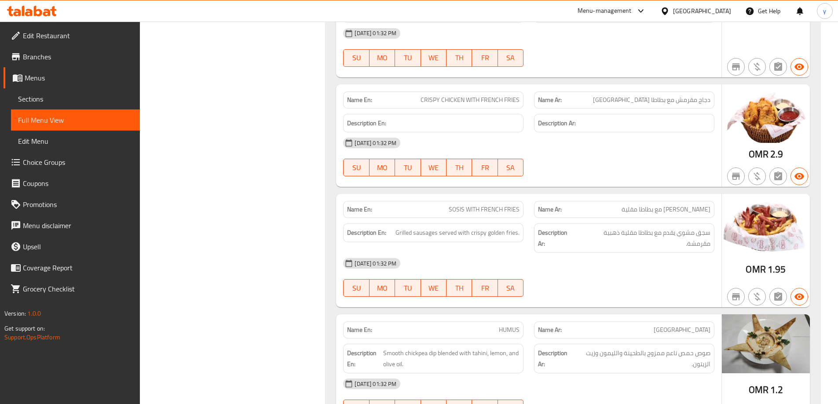
scroll to position [3688, 0]
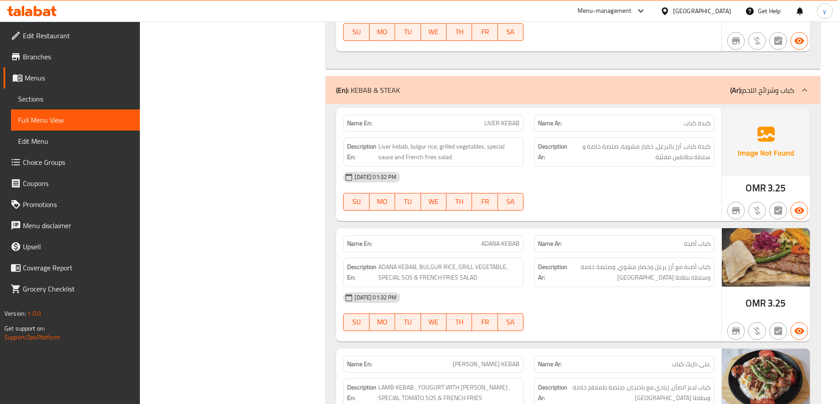
click at [245, 128] on div "Filter Branches Branches Popular filters Free items Branch specific items Has c…" at bounding box center [236, 22] width 168 height 7194
click at [269, 136] on div "Filter Branches Branches Popular filters Free items Branch specific items Has c…" at bounding box center [236, 22] width 168 height 7194
click at [271, 192] on div "Filter Branches Branches Popular filters Free items Branch specific items Has c…" at bounding box center [236, 22] width 168 height 7194
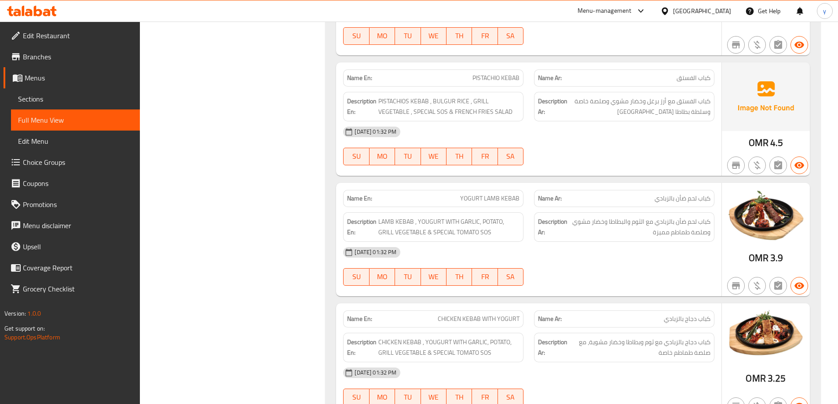
scroll to position [4138, 0]
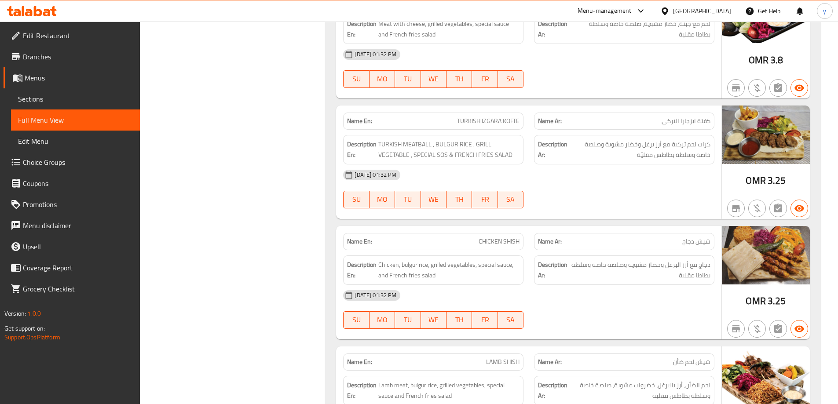
scroll to position [4543, 0]
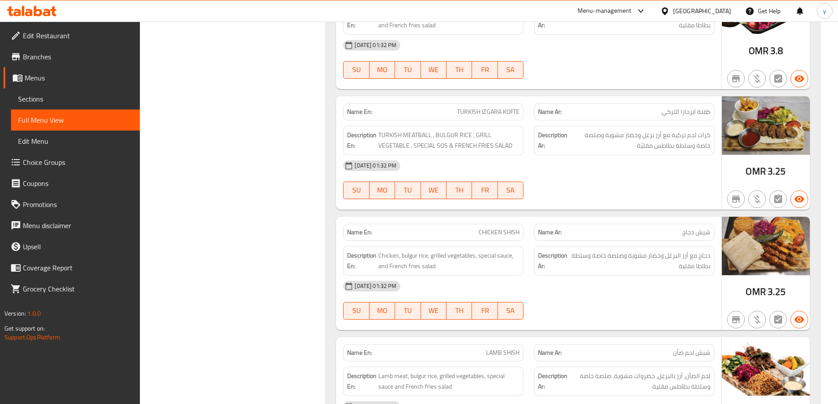
click at [340, 241] on div "Description En: Chicken, bulgur rice, grilled vegetables, special sauce, and Fr…" at bounding box center [433, 261] width 191 height 40
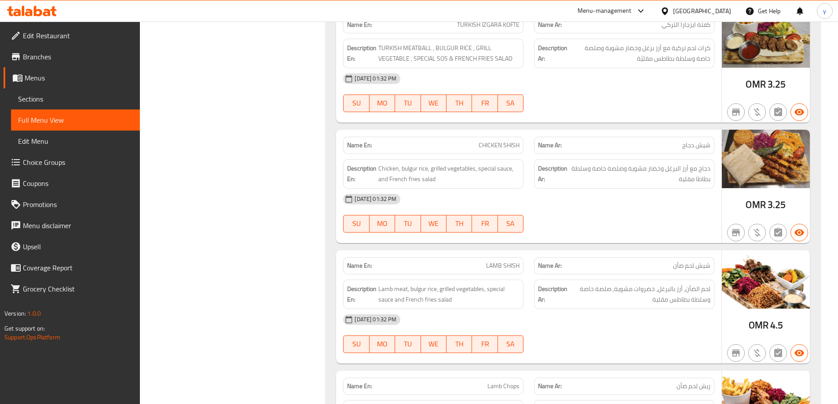
scroll to position [4631, 0]
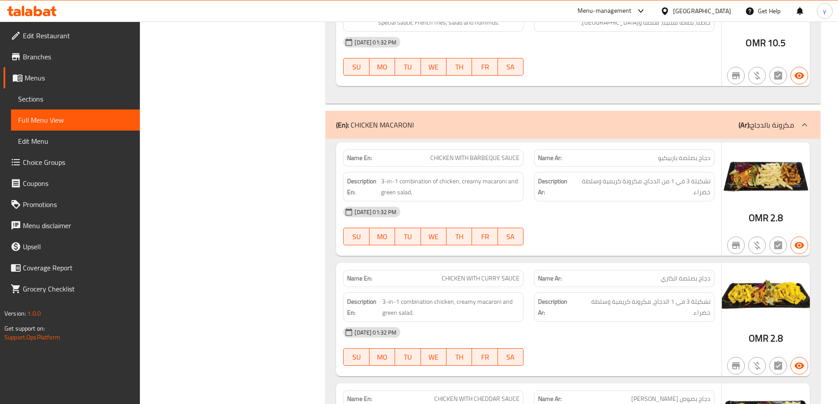
scroll to position [5162, 0]
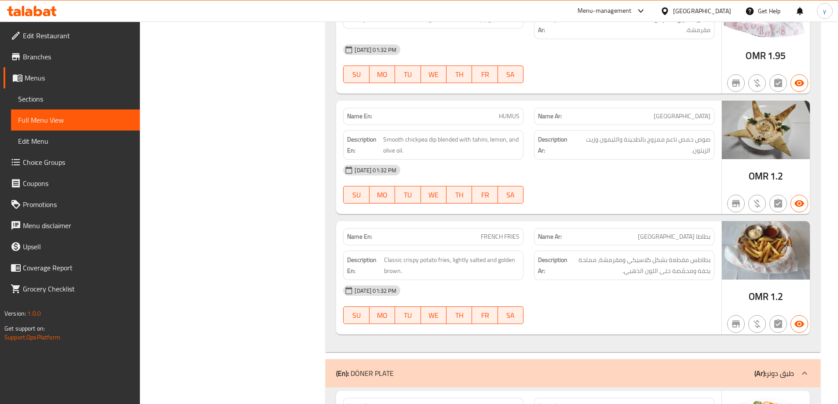
scroll to position [2701, 0]
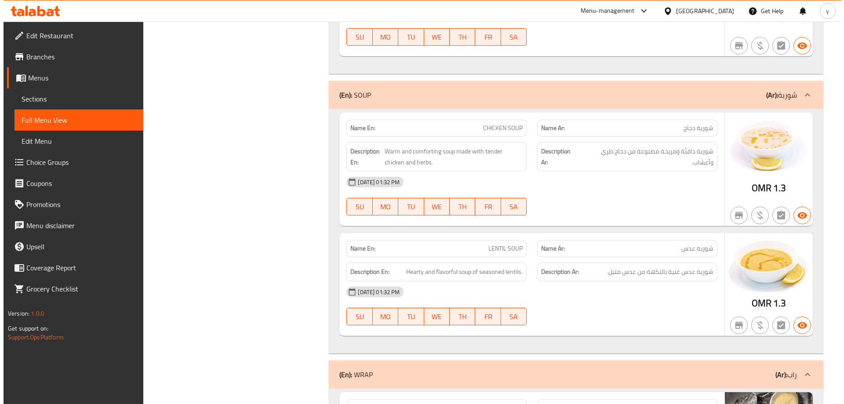
scroll to position [0, 0]
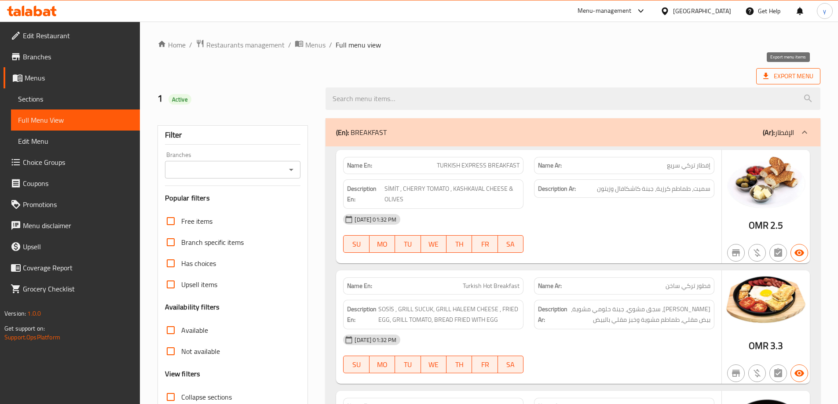
click at [793, 78] on span "Export Menu" at bounding box center [788, 76] width 50 height 11
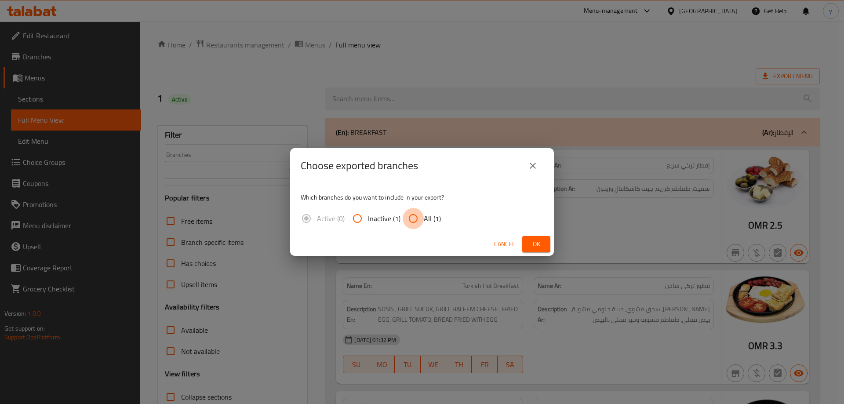
click at [418, 219] on input "All (1)" at bounding box center [413, 218] width 21 height 21
radio input "true"
click at [530, 242] on span "Ok" at bounding box center [537, 244] width 14 height 11
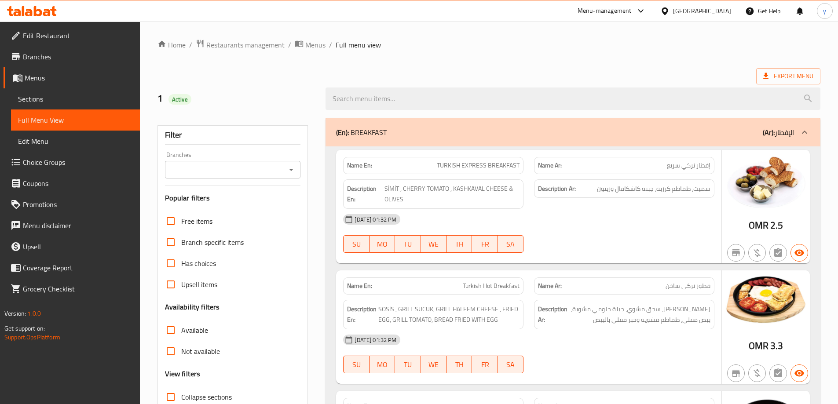
drag, startPoint x: 610, startPoint y: 32, endPoint x: 609, endPoint y: 39, distance: 7.1
click at [673, 14] on div at bounding box center [666, 11] width 13 height 10
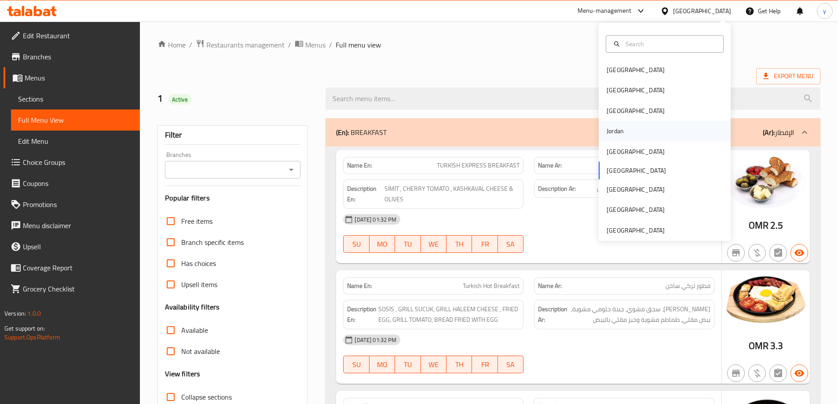
click at [617, 132] on div "Jordan" at bounding box center [614, 131] width 31 height 20
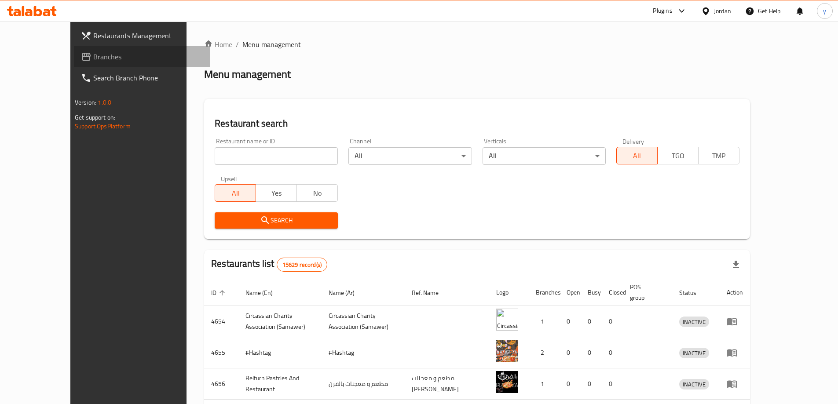
click at [93, 58] on span "Branches" at bounding box center [148, 56] width 110 height 11
